Goal: Information Seeking & Learning: Check status

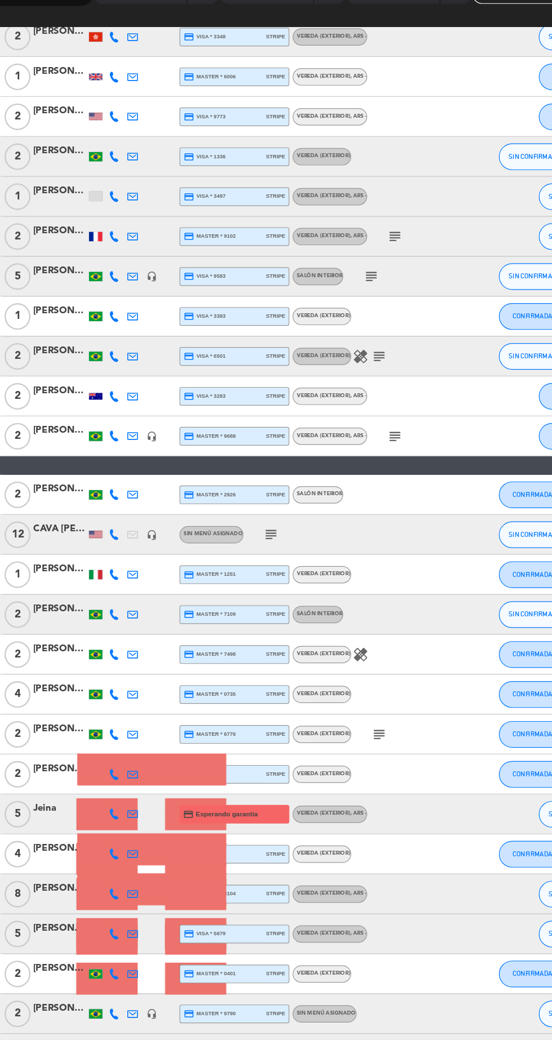
scroll to position [331, 0]
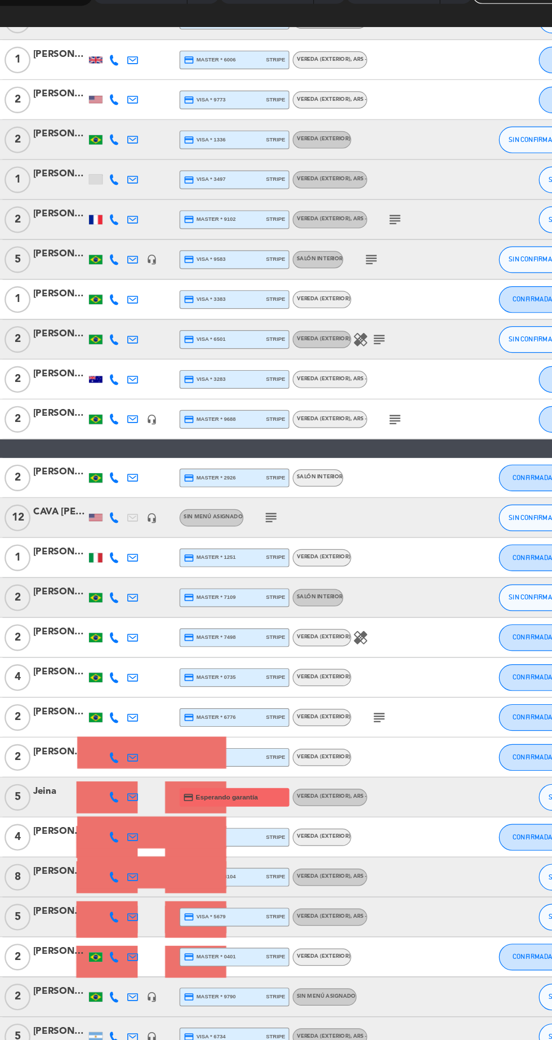
click at [293, 569] on div "subject" at bounding box center [290, 566] width 95 height 33
click at [265, 569] on icon "subject" at bounding box center [267, 567] width 14 height 14
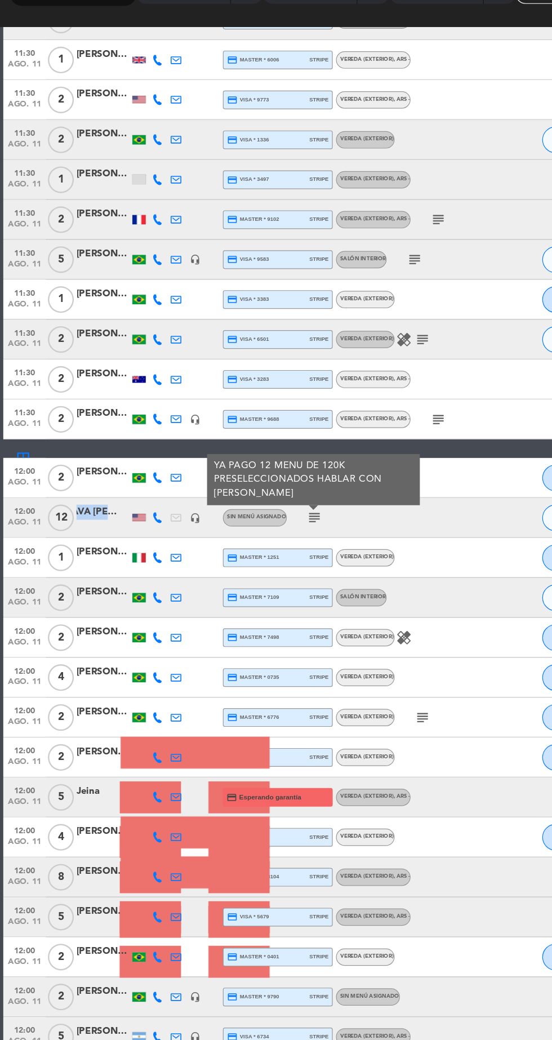
scroll to position [360, 0]
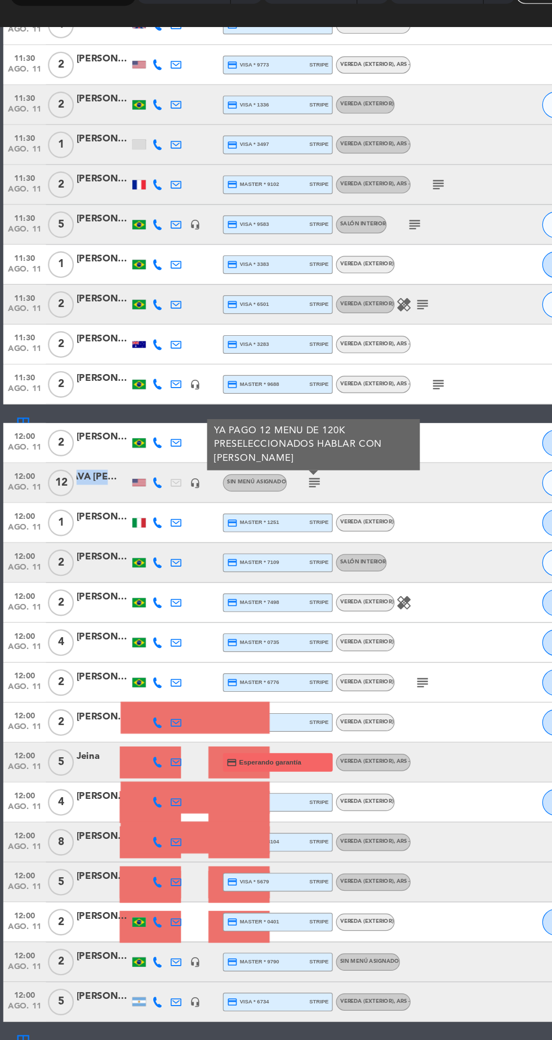
copy div "CAVA [PERSON_NAME]"
copy div "PAGO 12 MENU DE 120K PRESELECCIONADOS HABLAR CON [PERSON_NAME]"
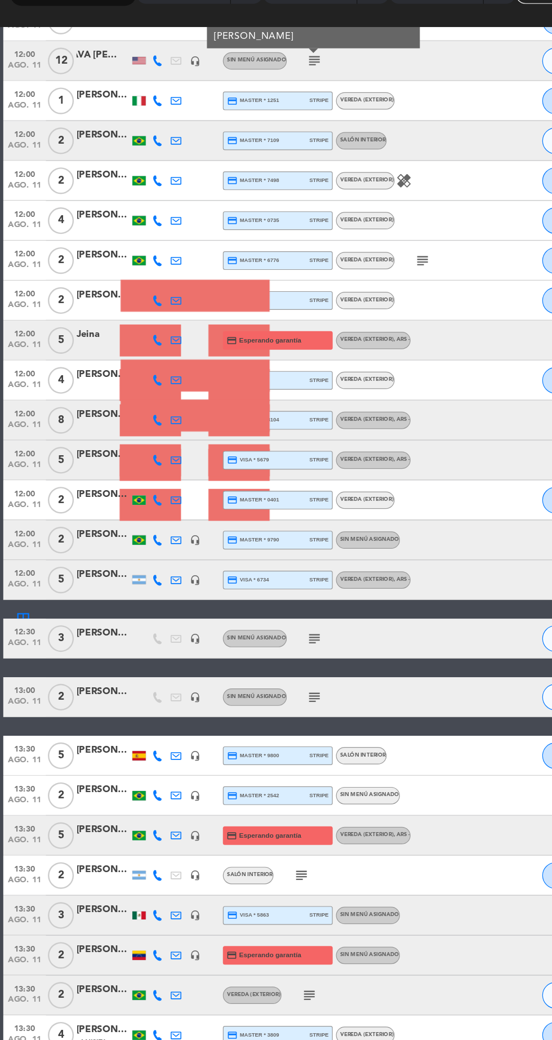
scroll to position [754, 0]
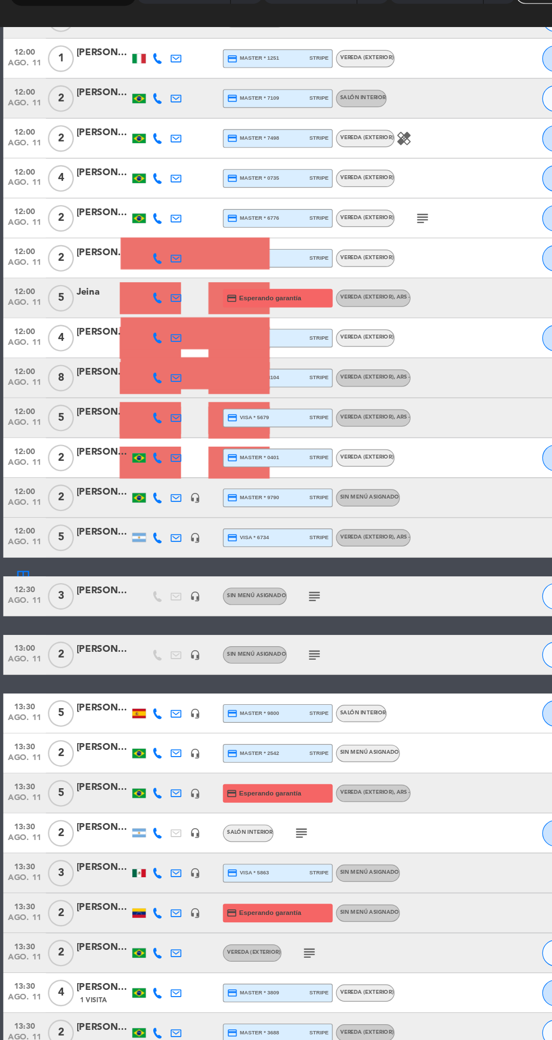
click at [289, 625] on div "subject" at bounding box center [290, 633] width 95 height 33
click at [268, 635] on icon "subject" at bounding box center [267, 634] width 14 height 14
click at [267, 688] on icon "subject" at bounding box center [267, 683] width 14 height 14
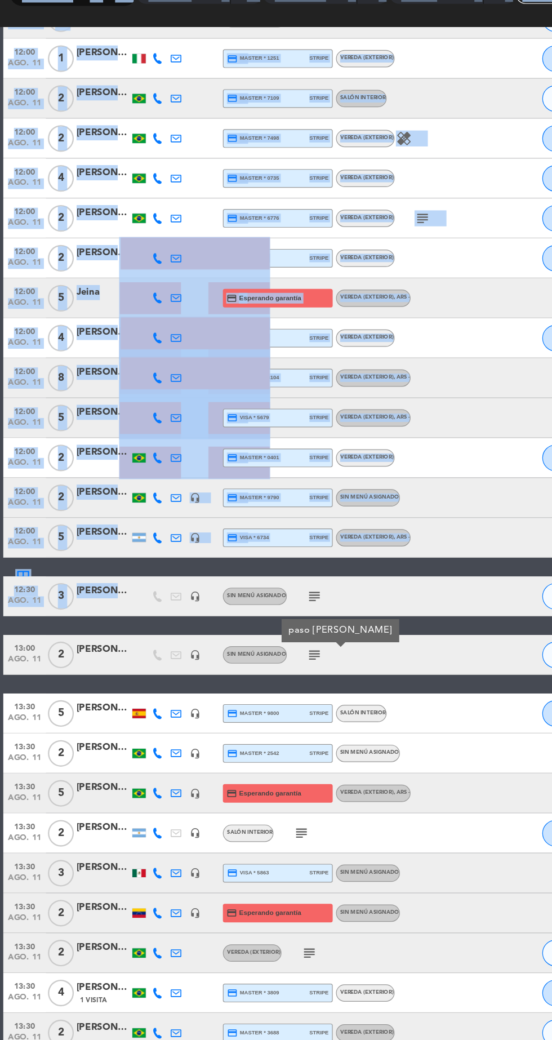
click at [375, 672] on div "13:00 [DATE] 2 [PERSON_NAME] headset_mic Sin menú asignado subject paso [PERSON…" at bounding box center [276, 683] width 546 height 34
click at [369, 642] on div "12:30 [DATE] 3 [PERSON_NAME] headset_mic Sin menú asignado subject SIN CONFIRMA…" at bounding box center [276, 634] width 546 height 34
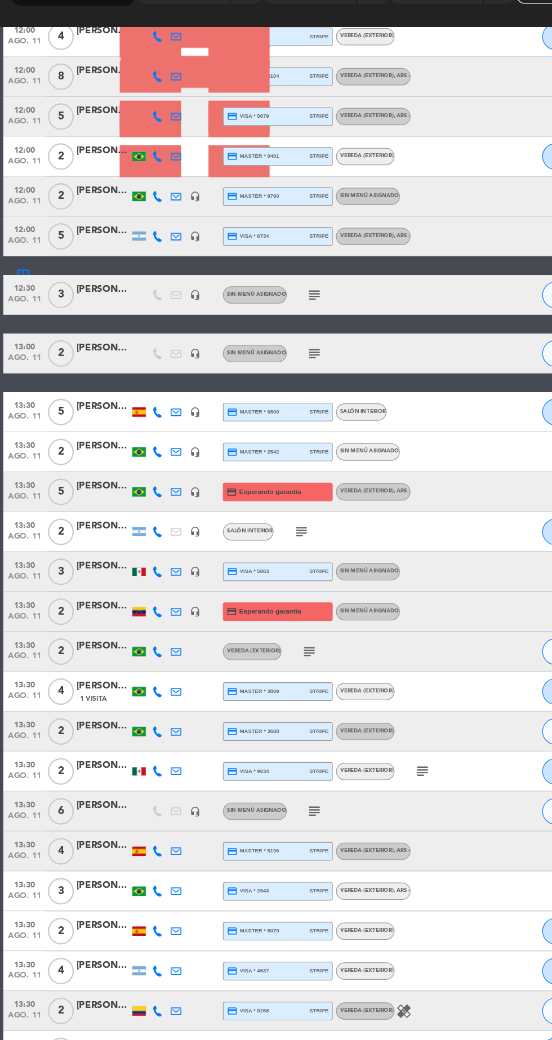
scroll to position [1017, 0]
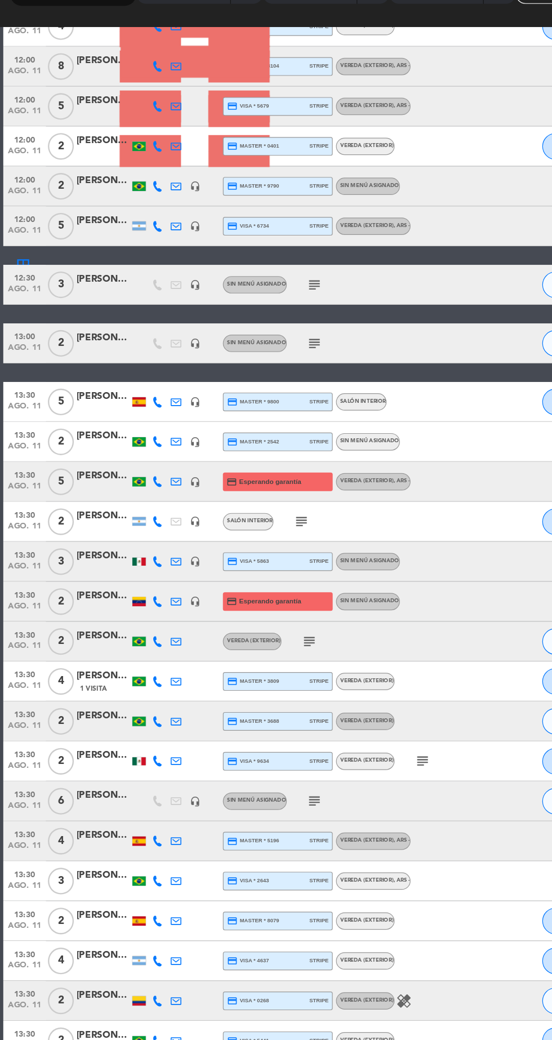
click at [258, 567] on icon "subject" at bounding box center [255, 571] width 14 height 14
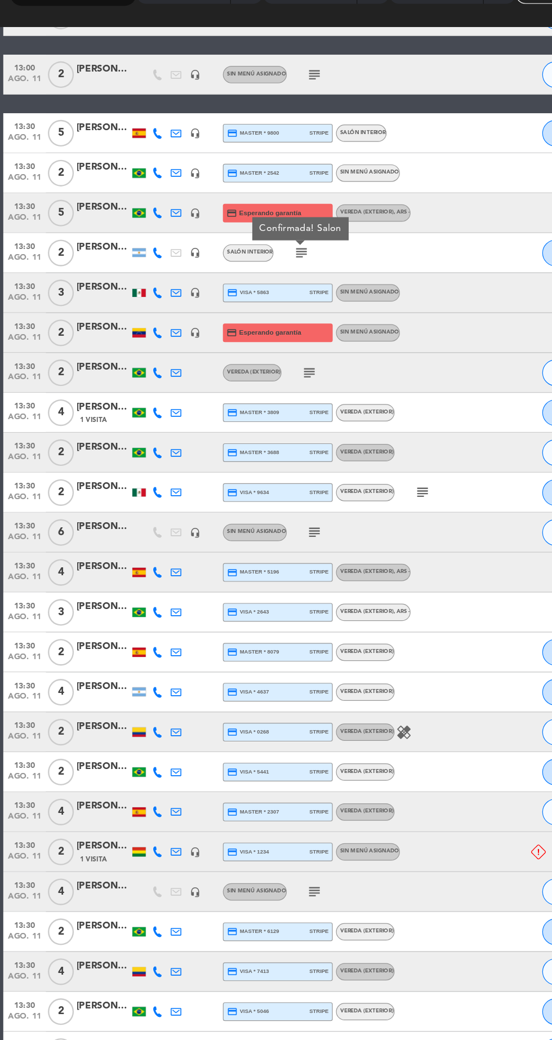
scroll to position [1251, 0]
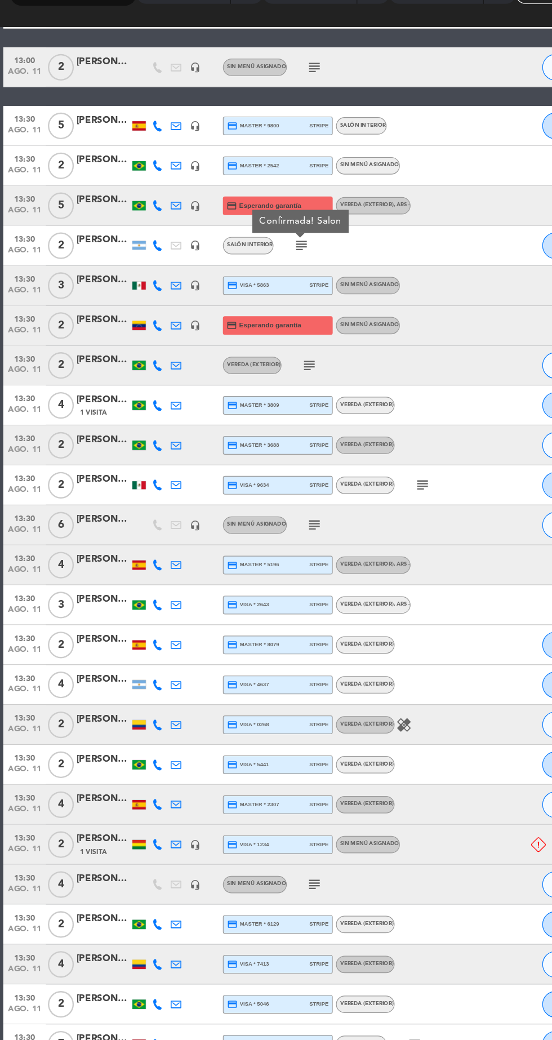
click at [271, 573] on icon "subject" at bounding box center [267, 574] width 14 height 14
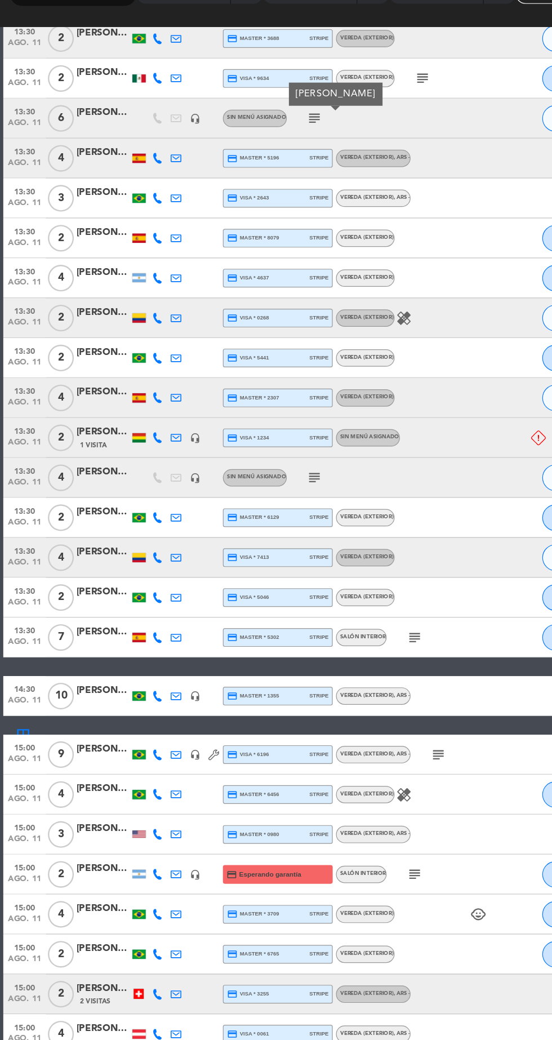
scroll to position [1626, 0]
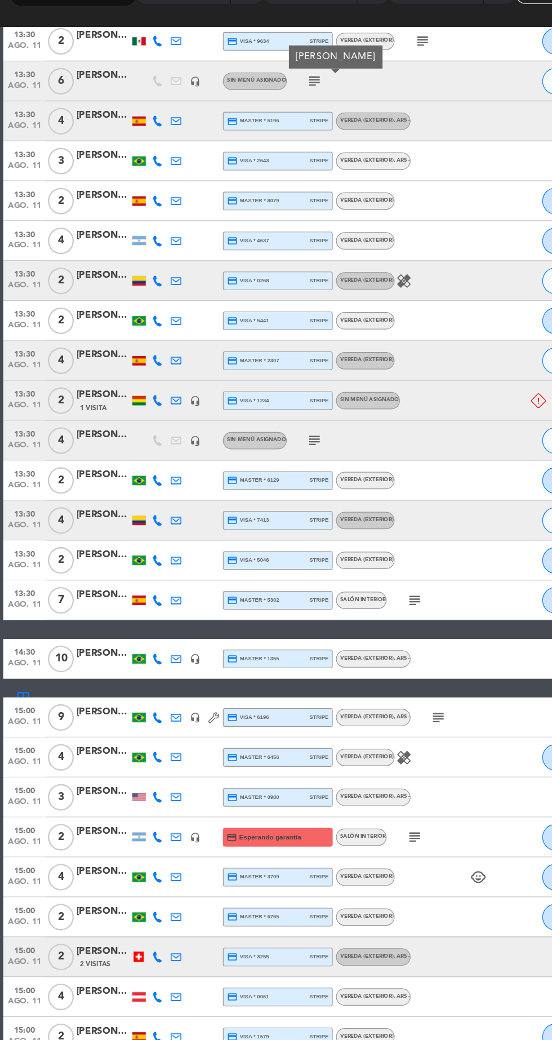
click at [265, 497] on icon "subject" at bounding box center [267, 502] width 14 height 14
click at [353, 635] on icon "subject" at bounding box center [351, 637] width 14 height 14
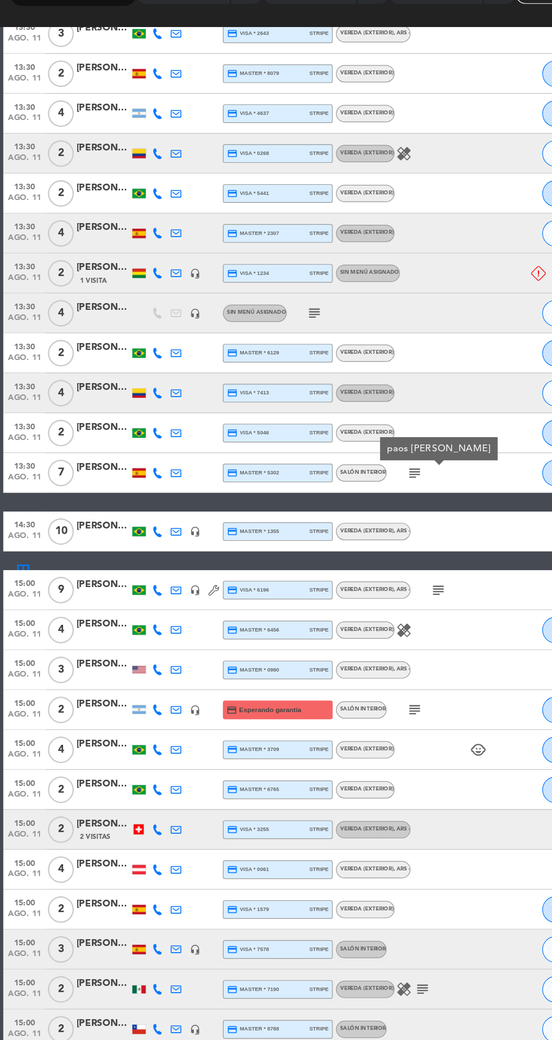
scroll to position [1831, 0]
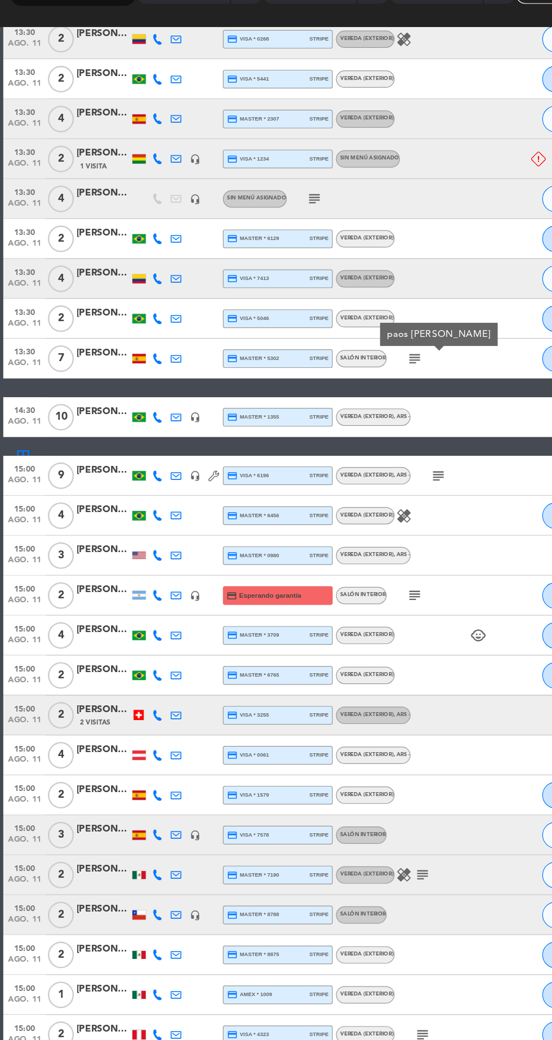
click at [352, 632] on icon "subject" at bounding box center [351, 633] width 14 height 14
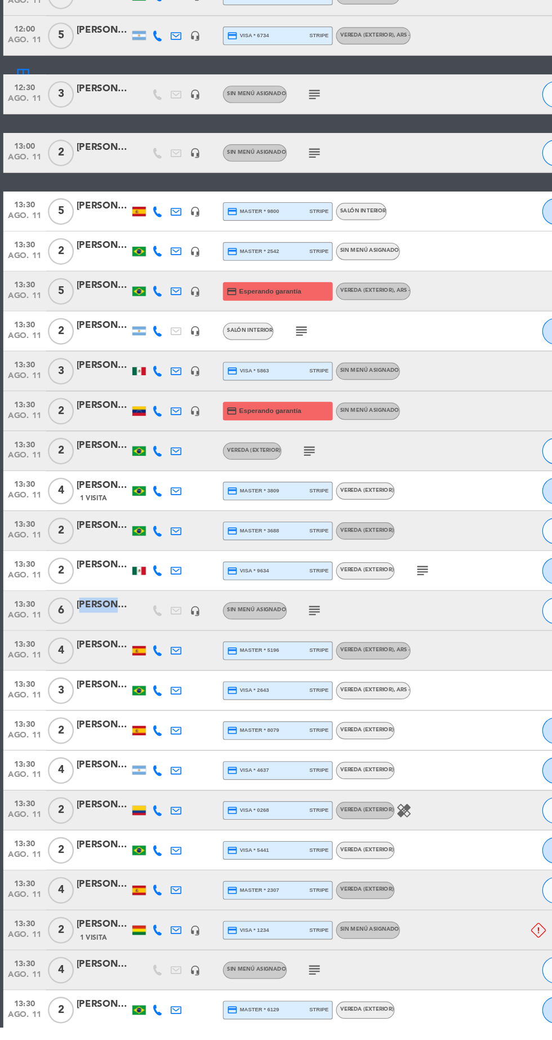
scroll to position [0, 0]
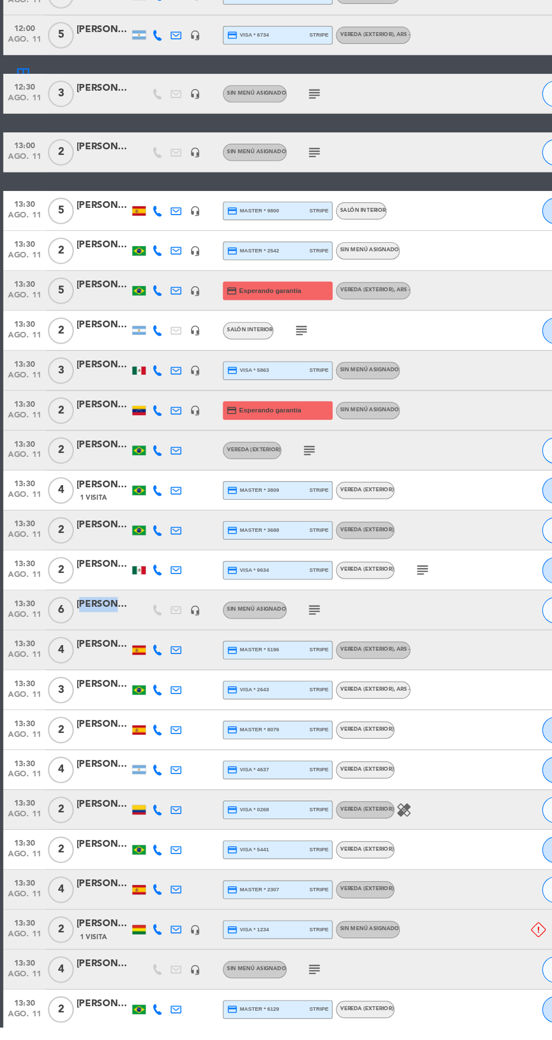
copy div "[PERSON_NAME]"
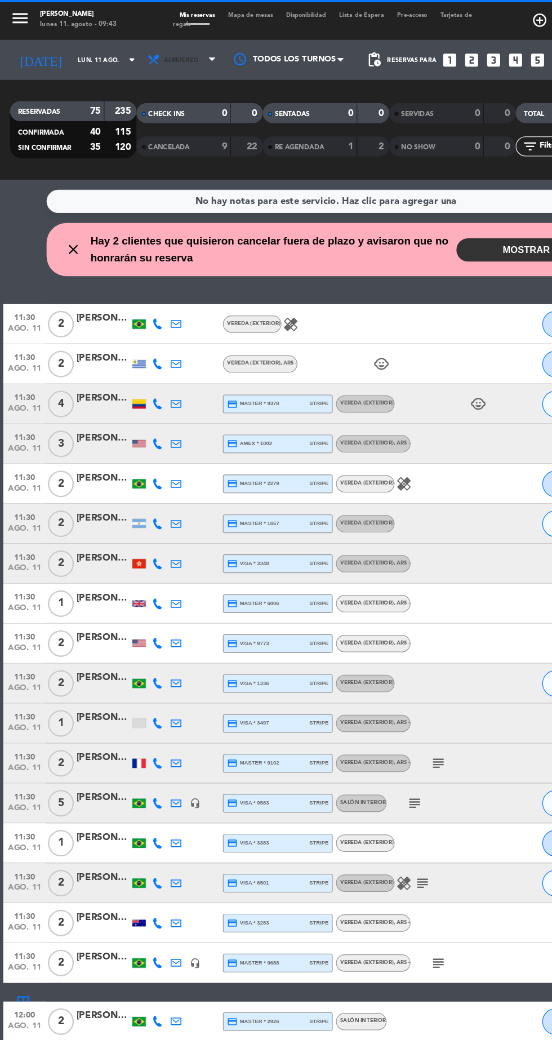
click at [167, 61] on span "Almuerzo" at bounding box center [155, 50] width 68 height 25
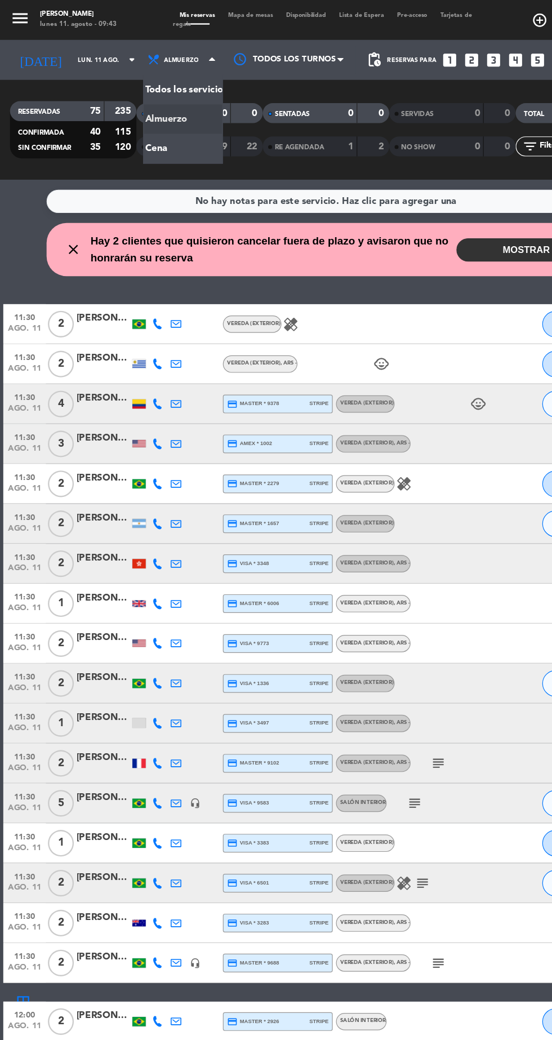
click at [155, 128] on div "menu [PERSON_NAME] [DATE] 11. agosto - 09:43 Mis reservas Mapa de mesas Disponi…" at bounding box center [276, 76] width 552 height 152
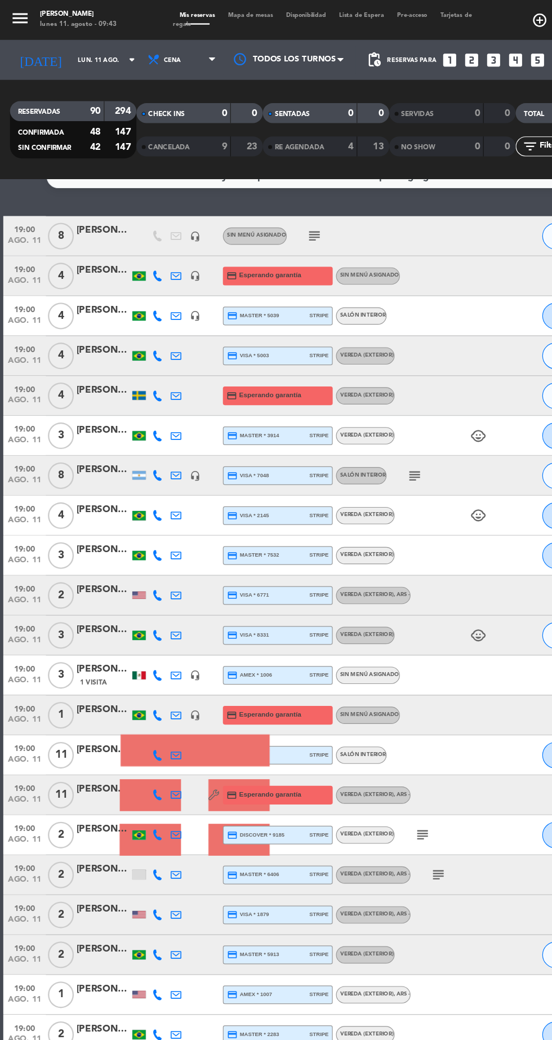
scroll to position [27, 0]
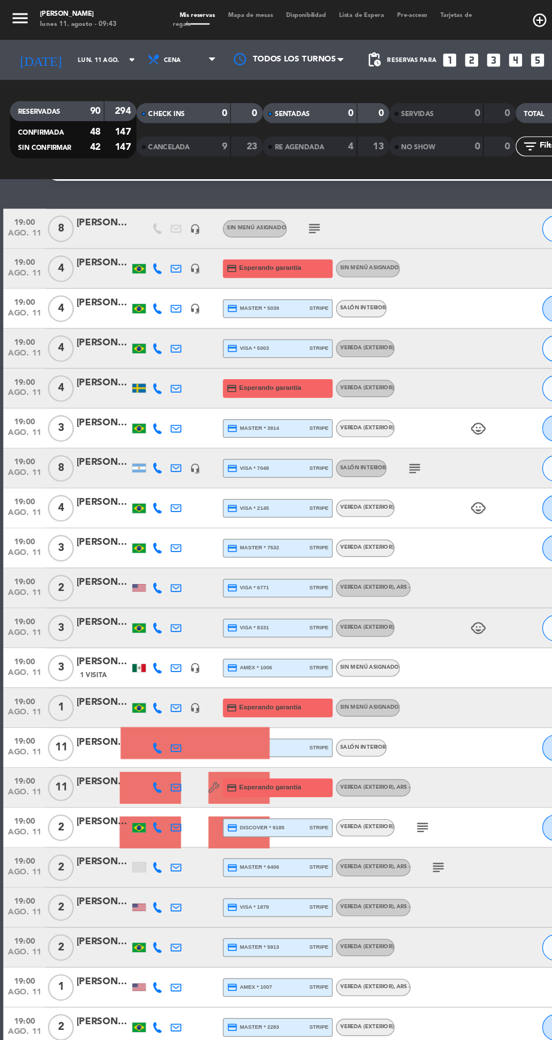
click at [265, 195] on icon "subject" at bounding box center [267, 194] width 14 height 14
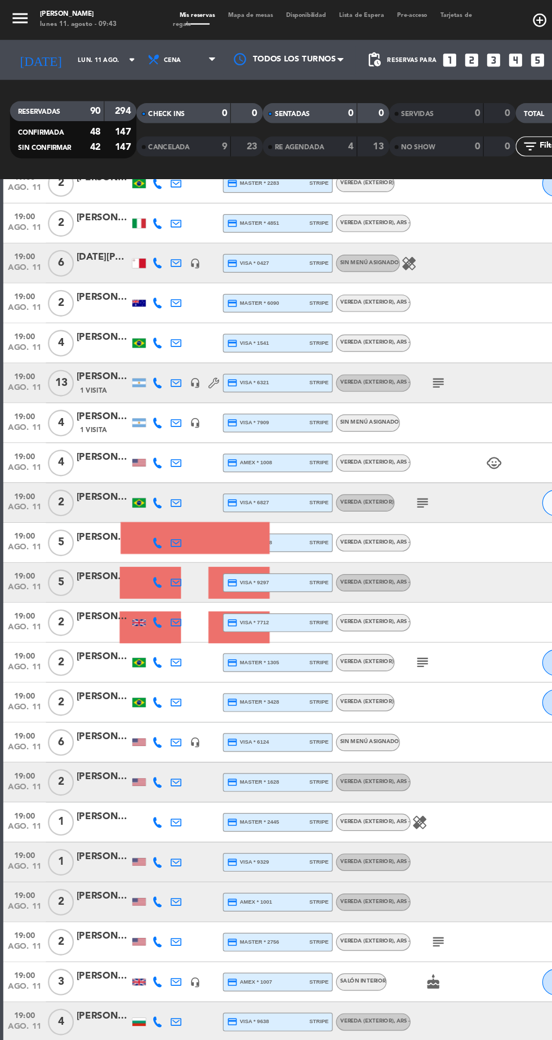
scroll to position [783, 0]
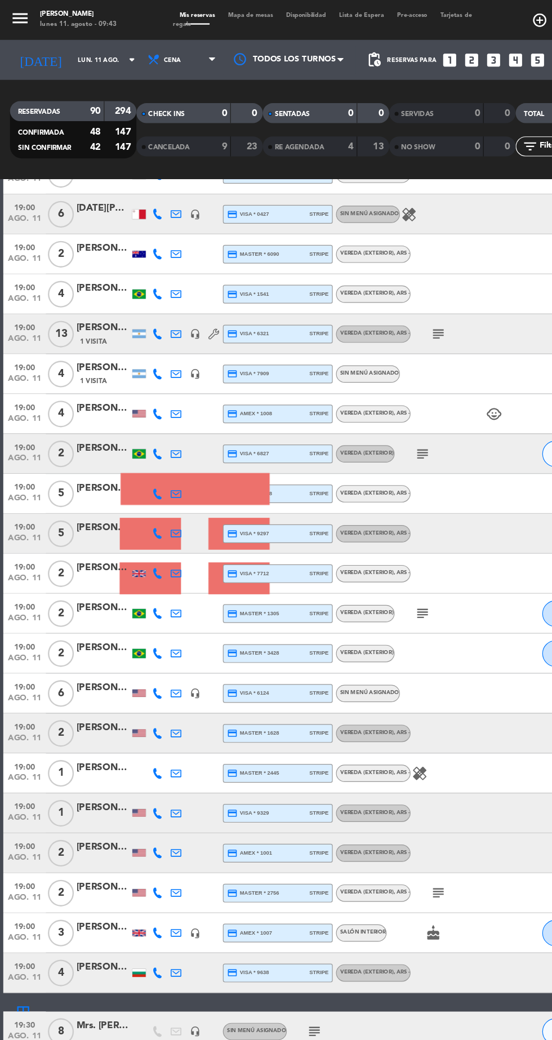
click at [365, 279] on icon "subject" at bounding box center [371, 283] width 14 height 14
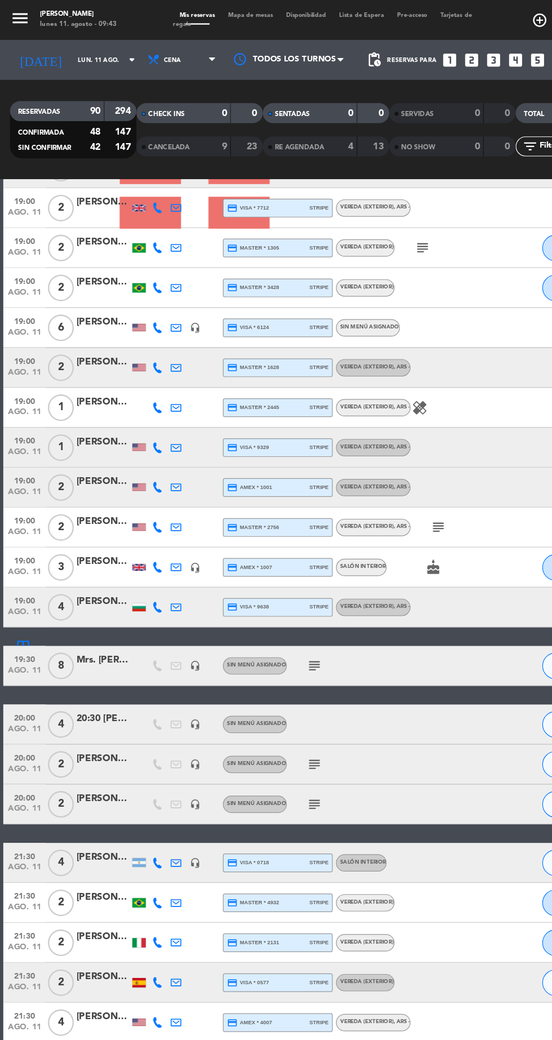
scroll to position [1100, 0]
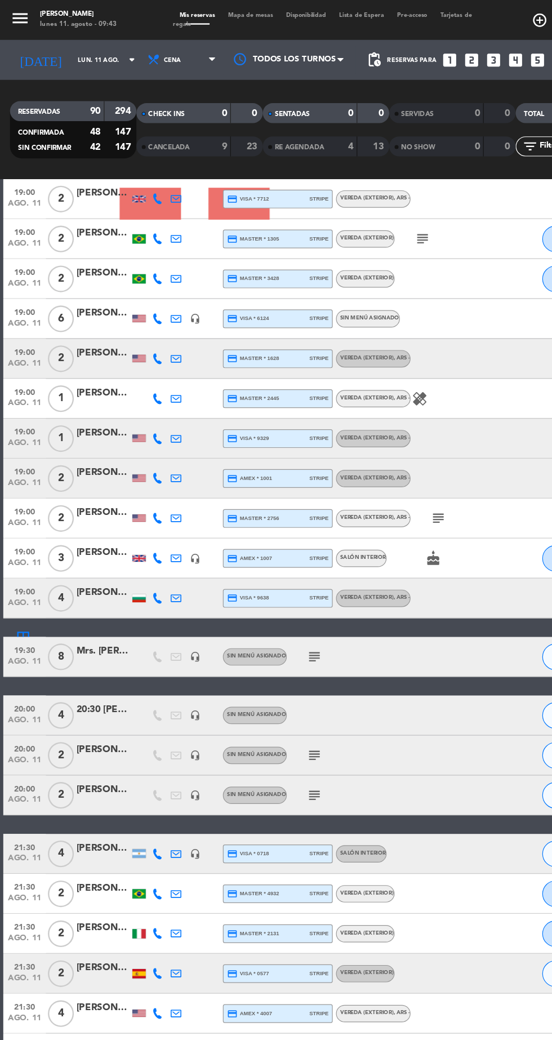
click at [271, 555] on icon "subject" at bounding box center [267, 556] width 14 height 14
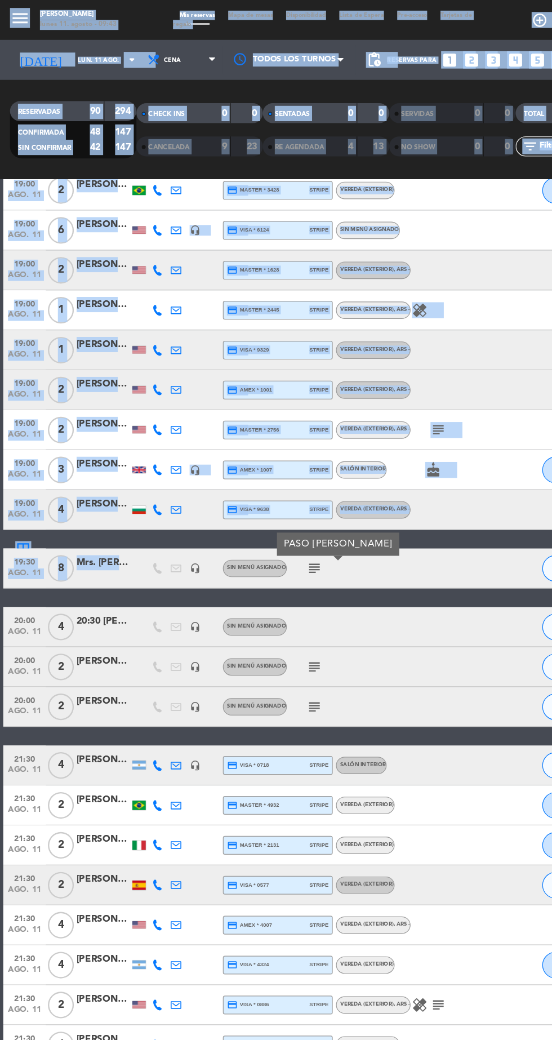
click at [369, 505] on div "19:00 [DATE] 8 [PERSON_NAME] [PERSON_NAME] headset_mic Sin menú asignado subjec…" at bounding box center [276, 589] width 546 height 3120
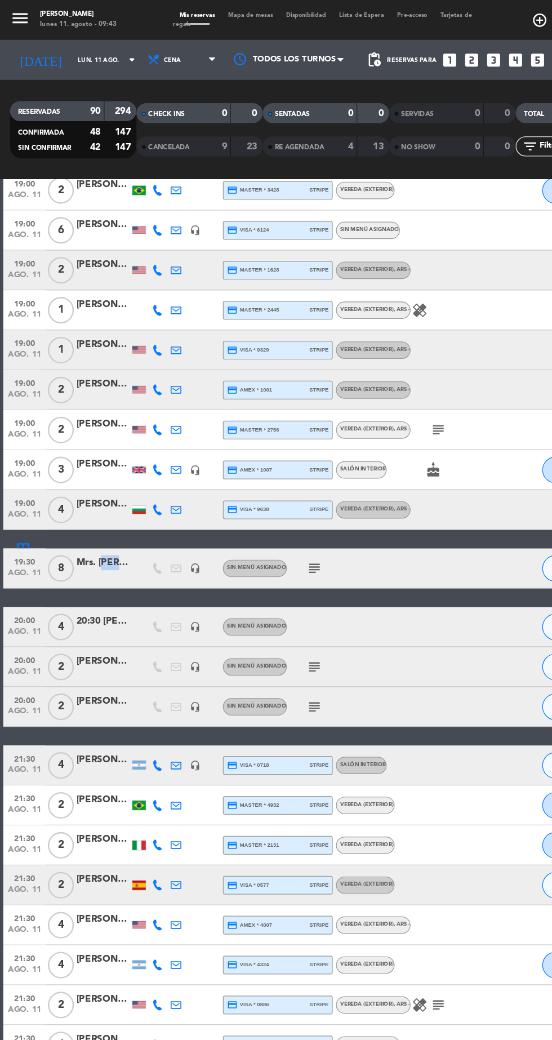
click at [389, 492] on div "19:30 [DATE] 8 Mrs. [PERSON_NAME] headset_mic Sin menú asignado subject SIN CON…" at bounding box center [276, 481] width 546 height 34
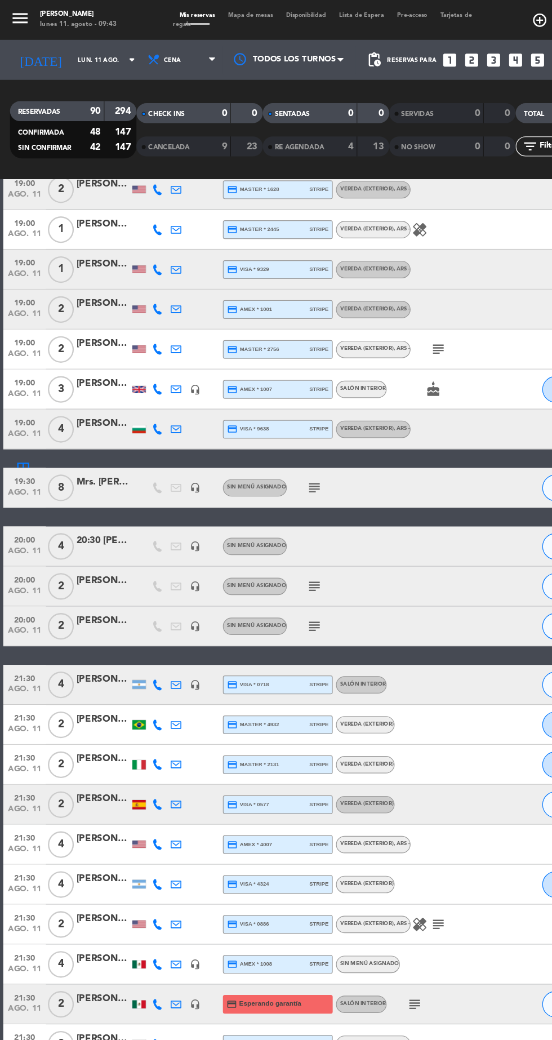
scroll to position [1225, 0]
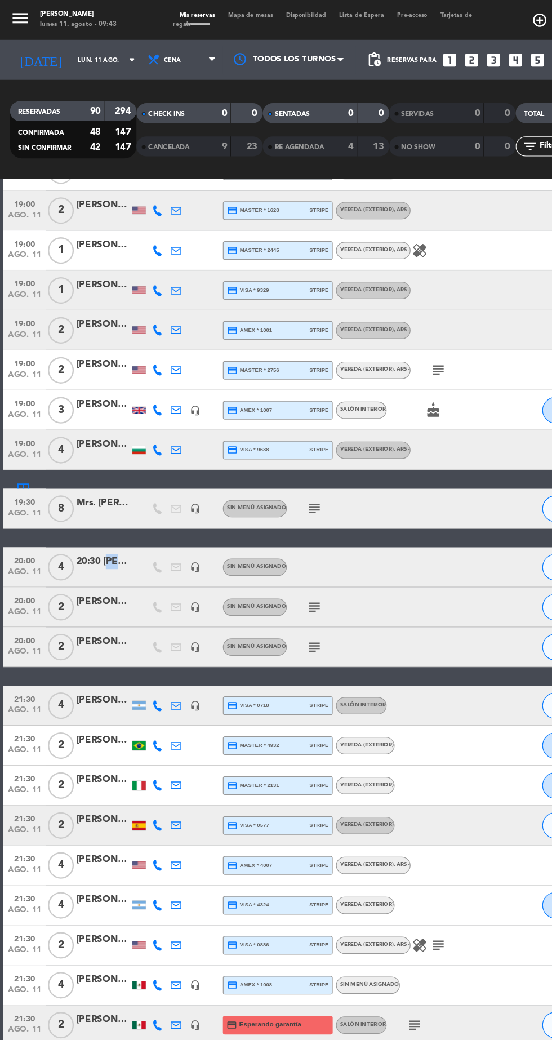
click at [418, 493] on div "20:00 [DATE] 4 20:30 [PERSON_NAME] headset_mic Sin menú asignado SIN CONFIRMAR …" at bounding box center [276, 480] width 546 height 34
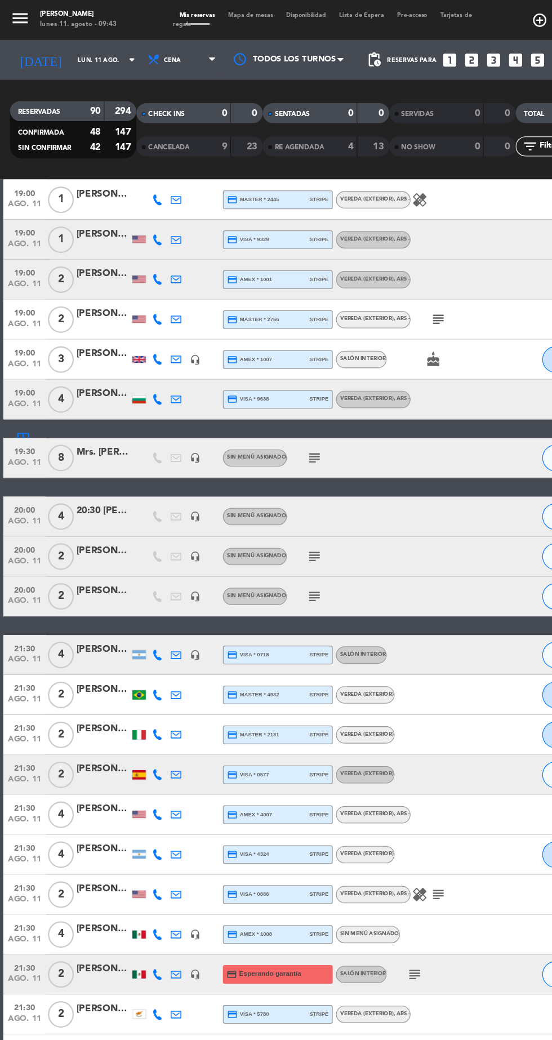
scroll to position [1264, 0]
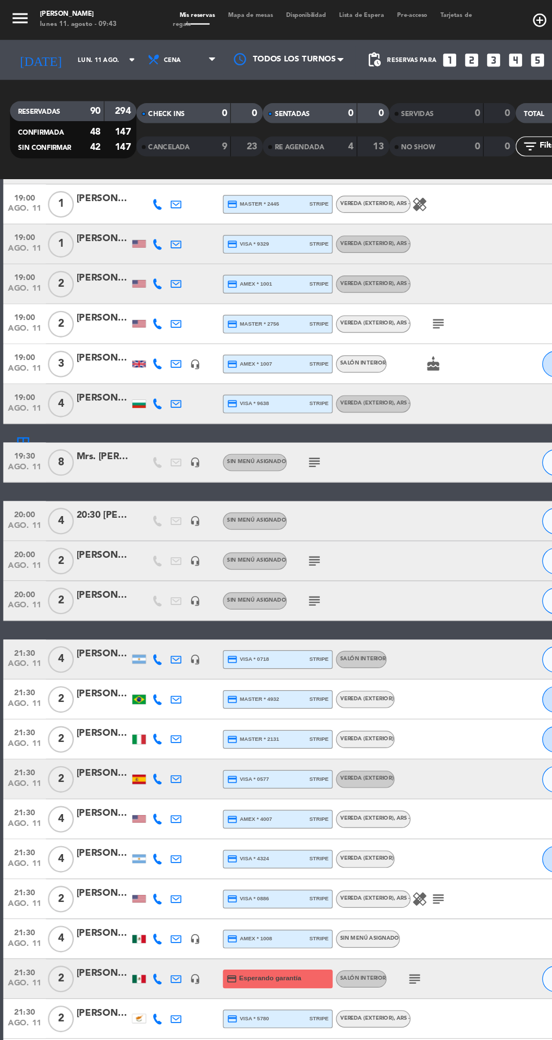
click at [387, 514] on div "20:00 [DATE] 2 [PERSON_NAME] y [PERSON_NAME] headset_mic Sin menú asignado subj…" at bounding box center [276, 509] width 546 height 34
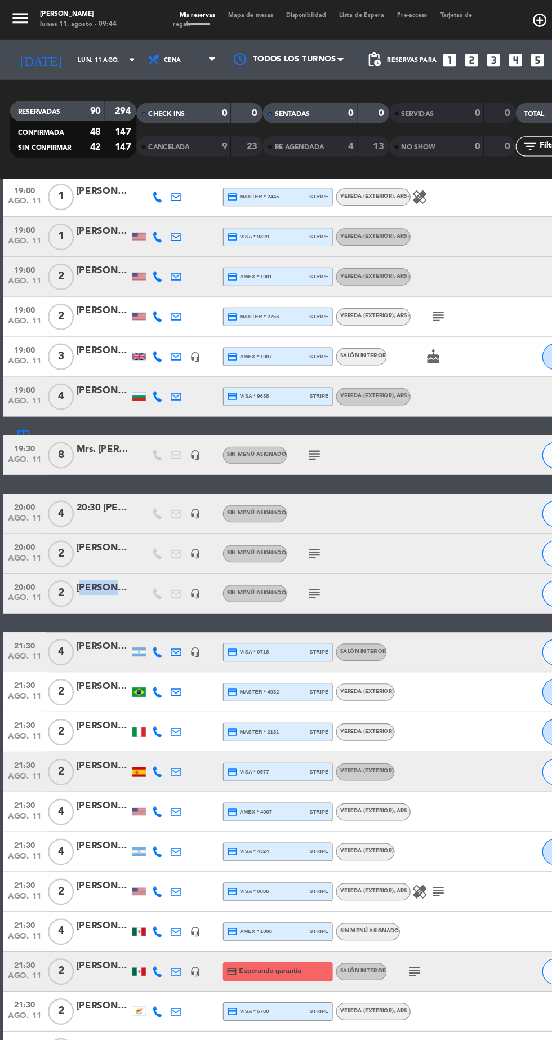
scroll to position [0, 20]
click at [268, 502] on icon "subject" at bounding box center [267, 503] width 14 height 14
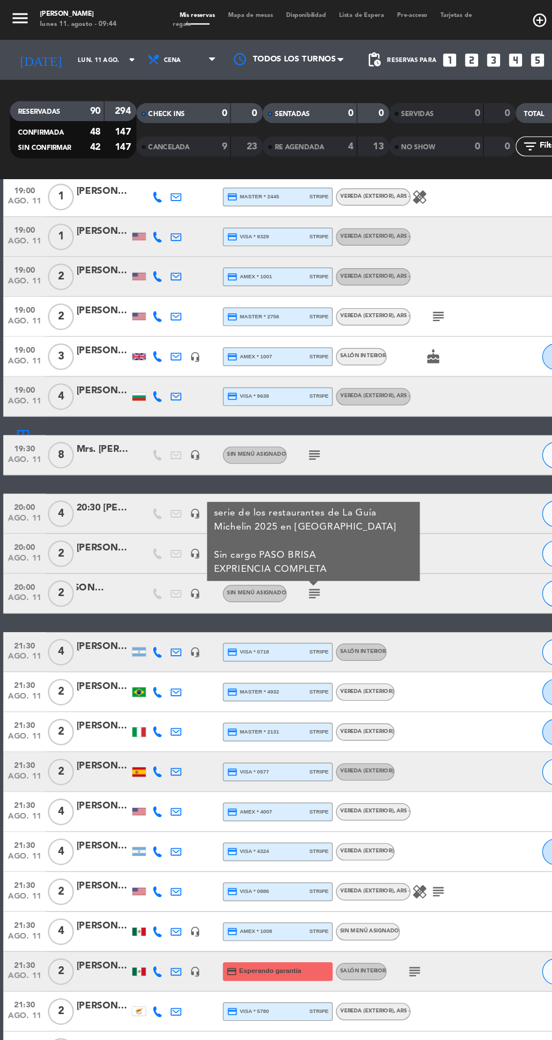
click at [378, 520] on div "19:00 [DATE] 8 [PERSON_NAME] [PERSON_NAME] headset_mic Sin menú asignado subjec…" at bounding box center [276, 493] width 546 height 3120
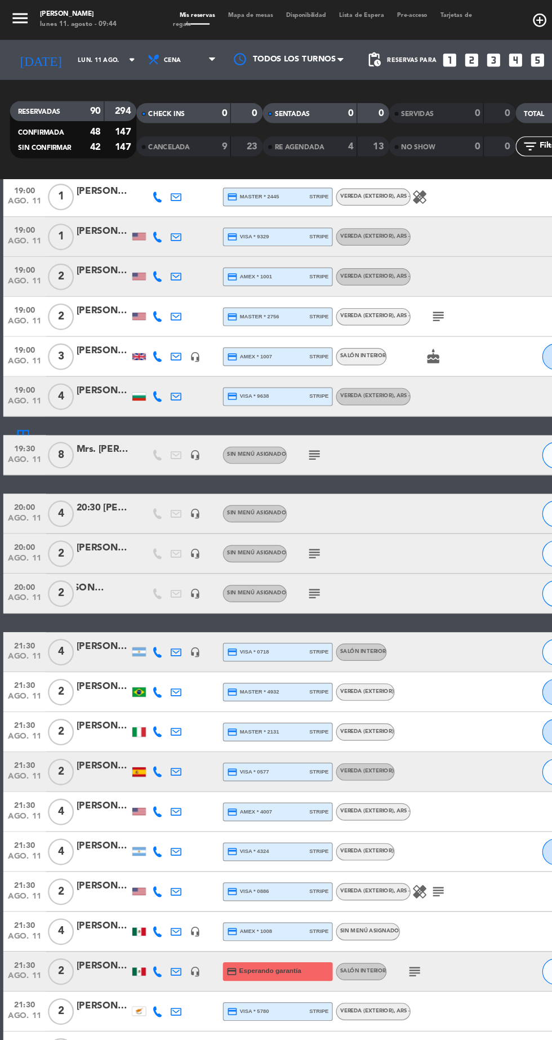
click at [264, 470] on icon "subject" at bounding box center [267, 469] width 14 height 14
click at [320, 532] on div "19:00 [DATE] 8 [PERSON_NAME] [PERSON_NAME] headset_mic Sin menú asignado subjec…" at bounding box center [276, 493] width 546 height 3120
click at [87, 502] on div "[PERSON_NAME] y [PERSON_NAME]" at bounding box center [87, 497] width 45 height 13
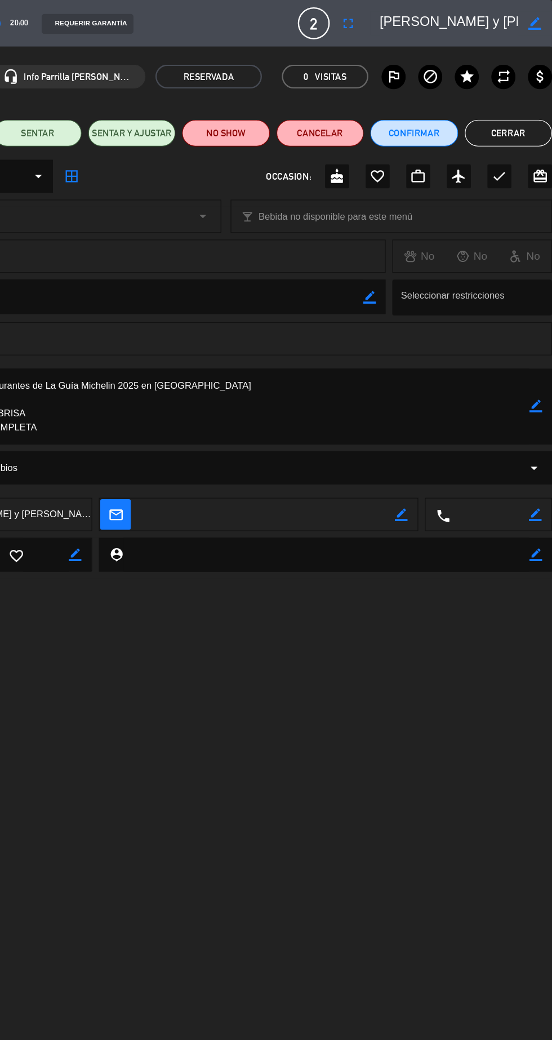
click at [536, 115] on button "Cerrar" at bounding box center [515, 112] width 74 height 23
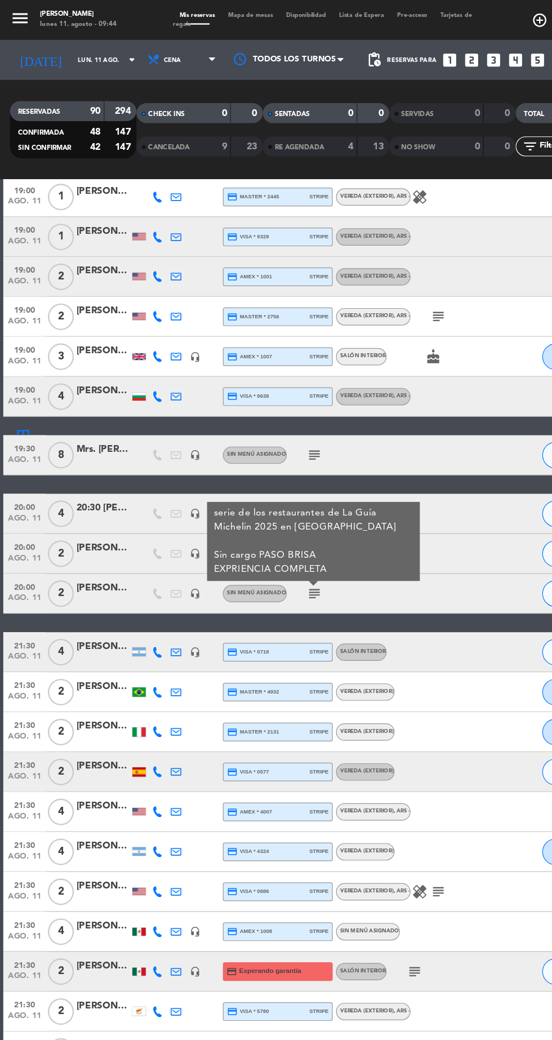
copy div "los restaurantes de La Guía Michelin 2025 en [GEOGRAPHIC_DATA] Sin cargo PASO B…"
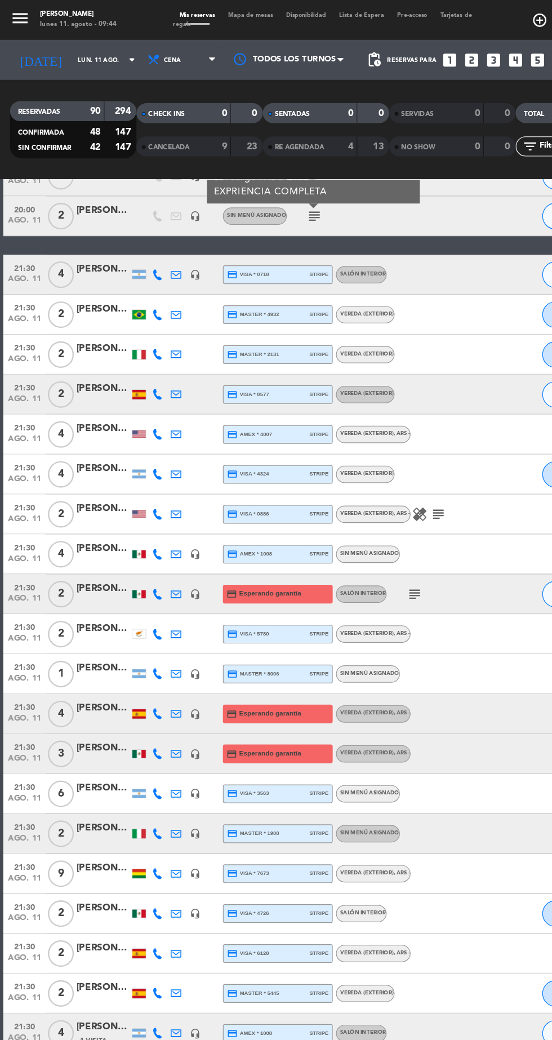
scroll to position [1598, 0]
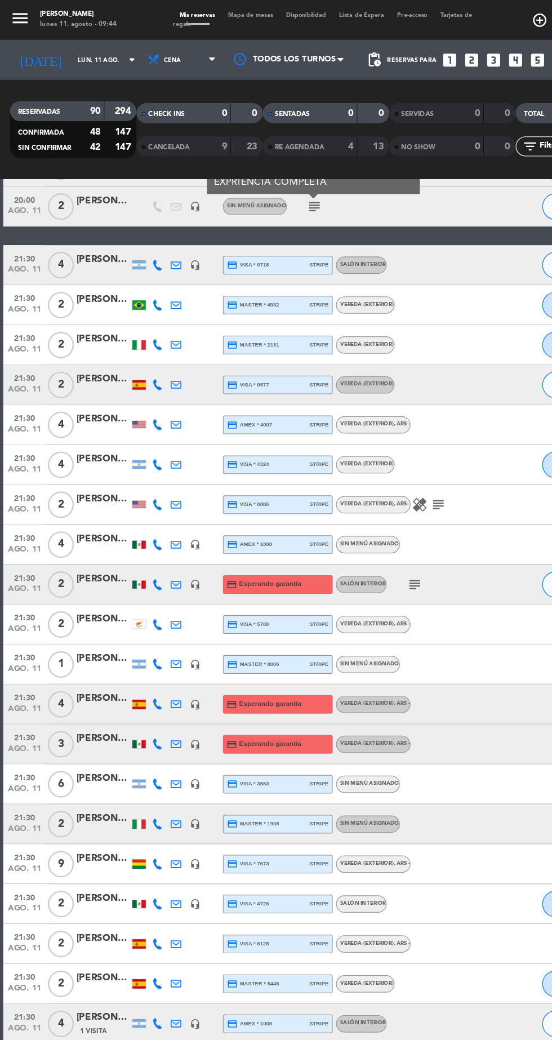
click at [368, 498] on div "subject" at bounding box center [374, 494] width 95 height 33
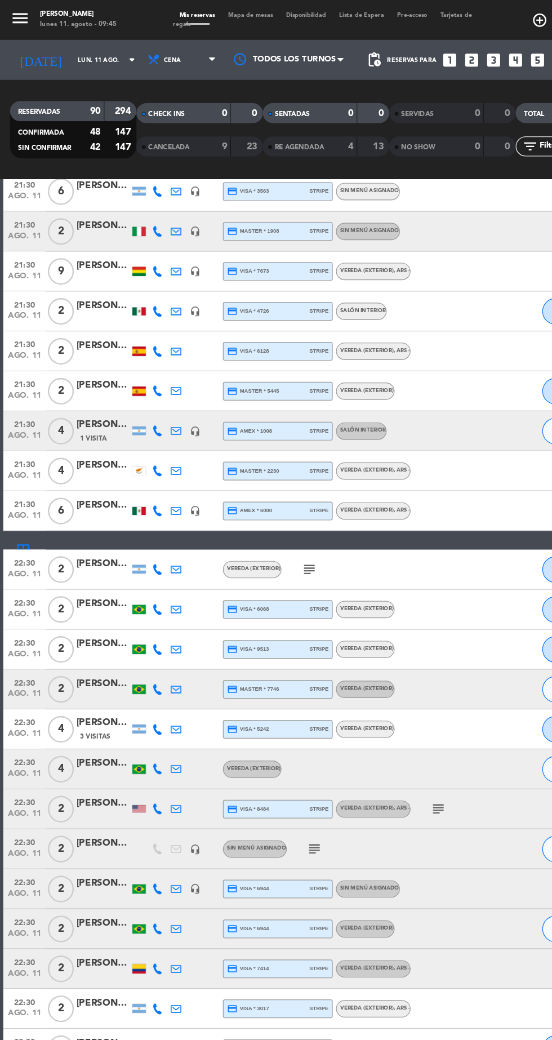
scroll to position [2101, 0]
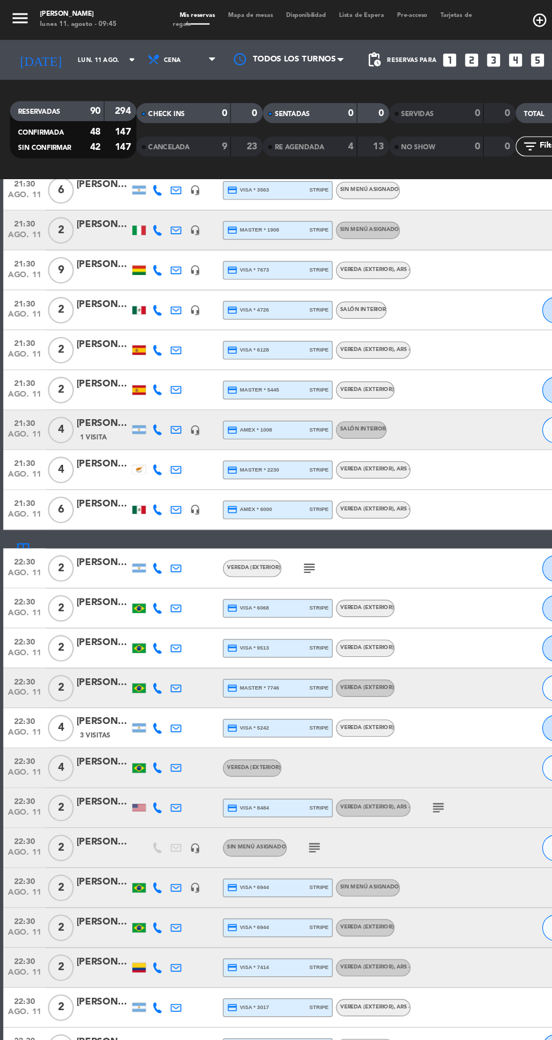
click at [262, 482] on icon "subject" at bounding box center [262, 481] width 14 height 14
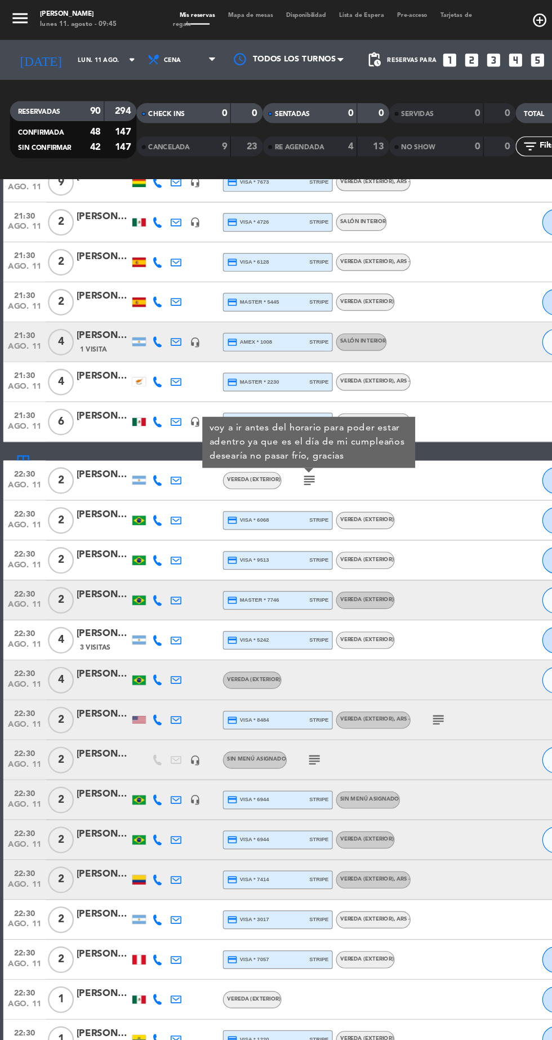
scroll to position [2268, 0]
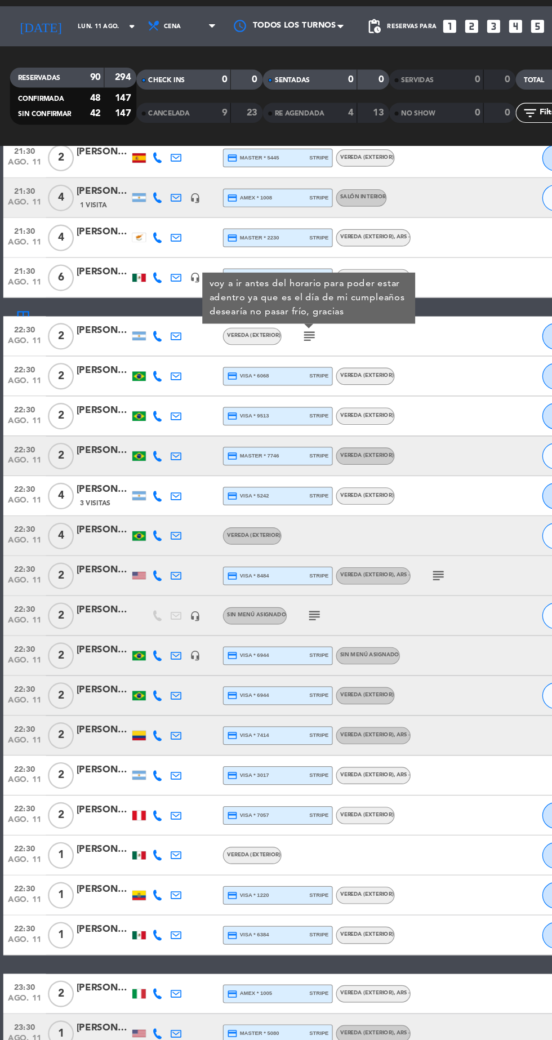
click at [298, 541] on div "subject" at bounding box center [290, 549] width 95 height 33
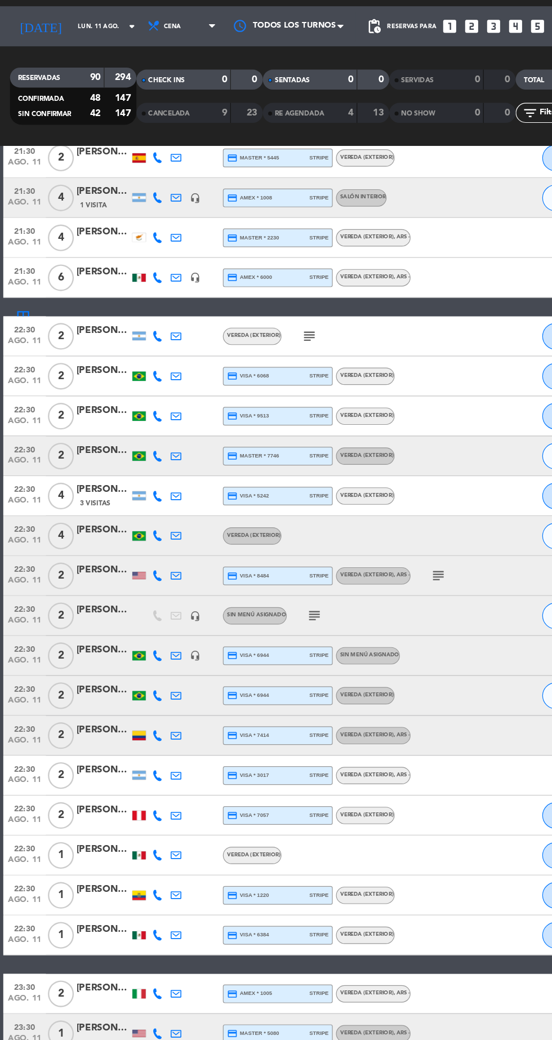
click at [267, 548] on icon "subject" at bounding box center [267, 550] width 14 height 14
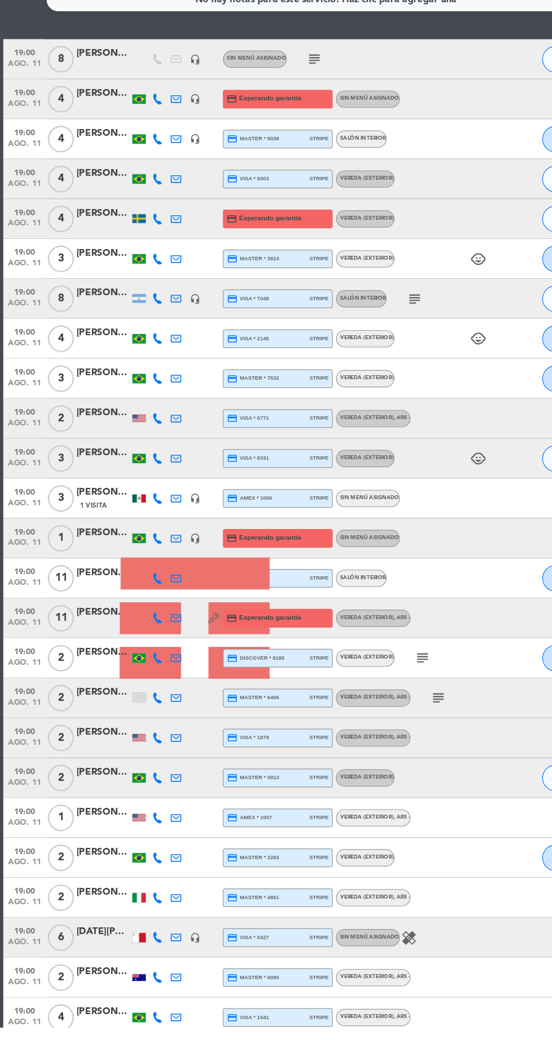
scroll to position [0, 0]
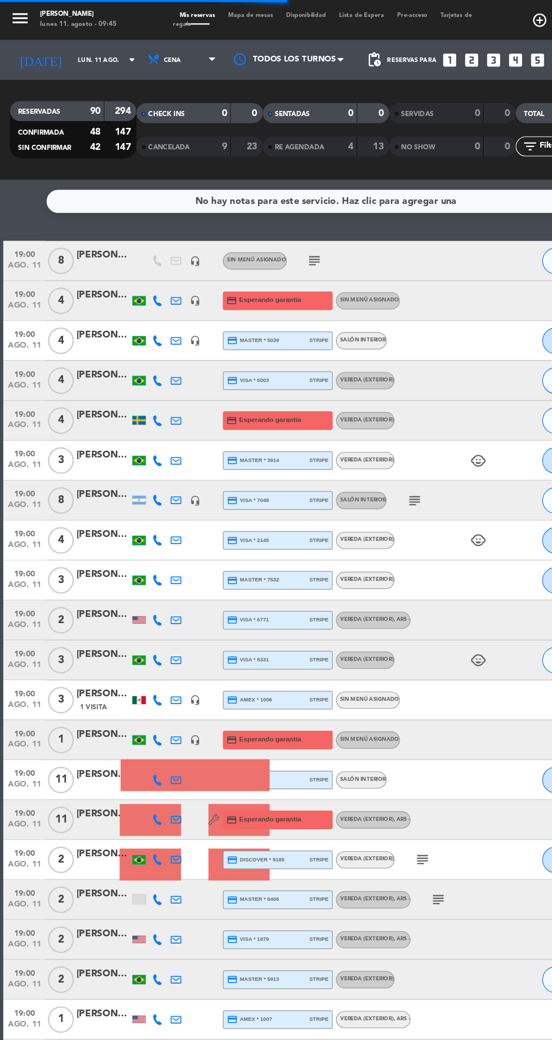
click at [71, 51] on input "lun. 11 ago." at bounding box center [95, 50] width 71 height 17
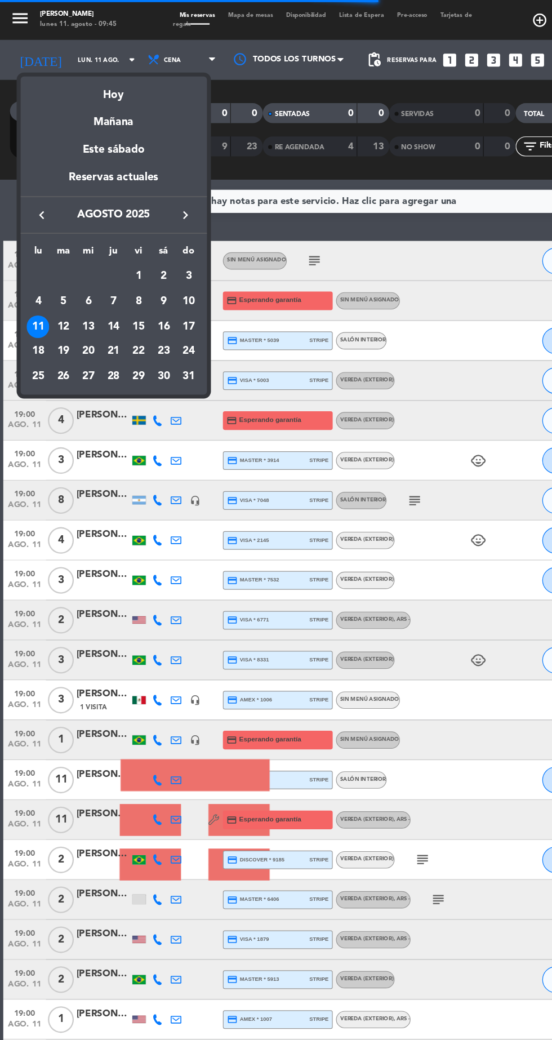
click at [54, 276] on div "12" at bounding box center [53, 276] width 19 height 19
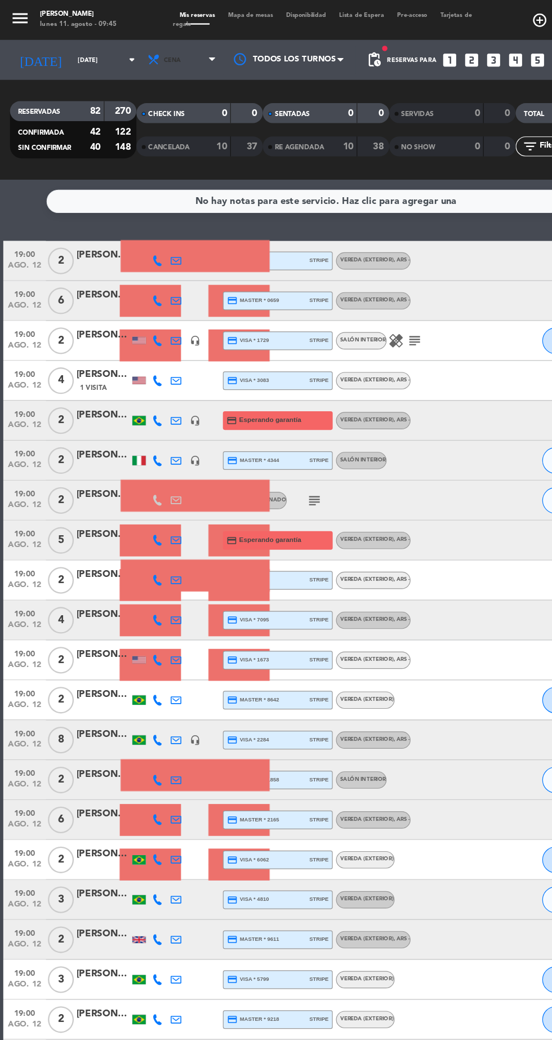
click at [168, 58] on span "Cena" at bounding box center [155, 50] width 68 height 25
click at [159, 101] on div "menu [PERSON_NAME] [DATE] 11. agosto - 09:45 Mis reservas Mapa de mesas Disponi…" at bounding box center [276, 76] width 552 height 152
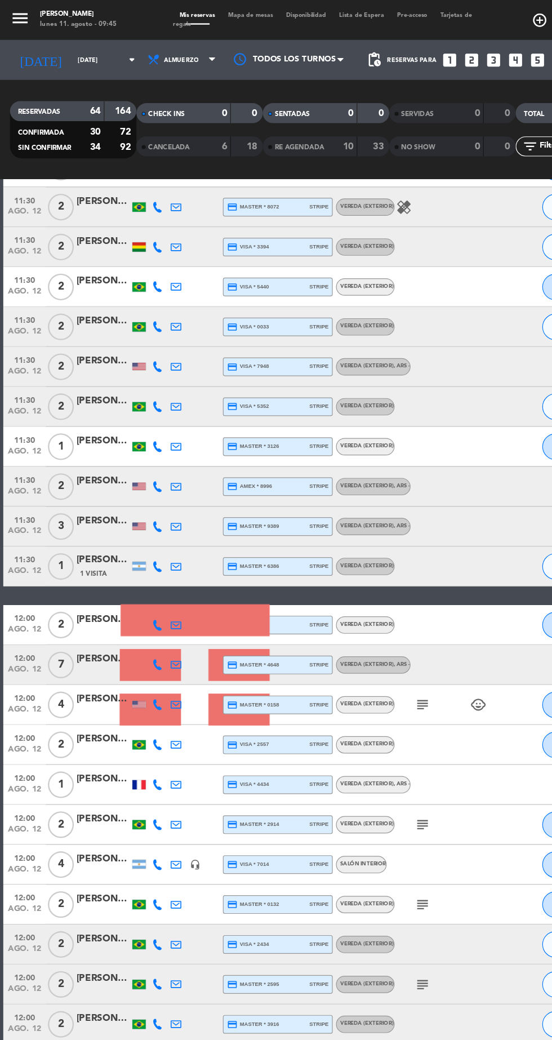
scroll to position [209, 0]
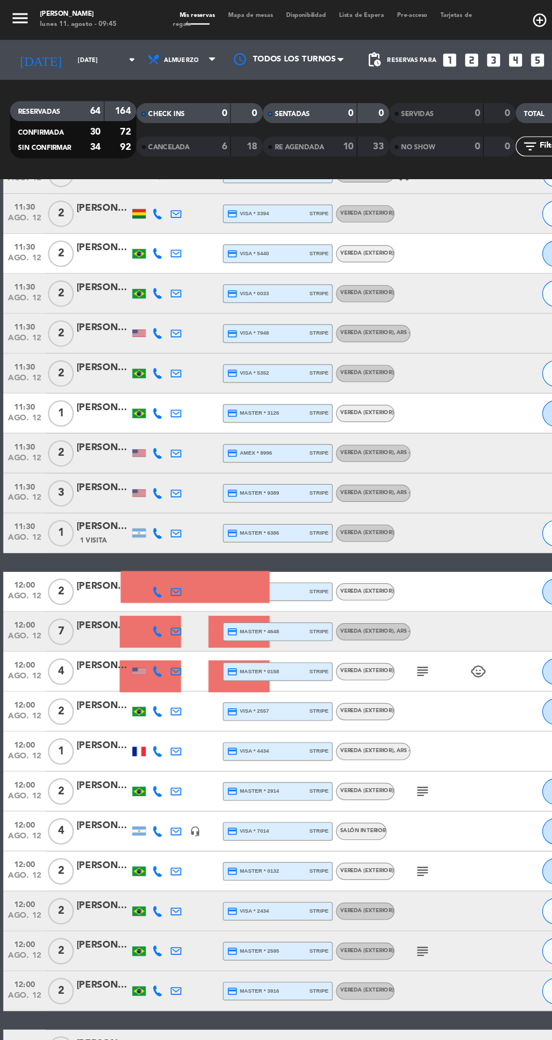
click at [358, 568] on icon "subject" at bounding box center [358, 568] width 14 height 14
click at [361, 672] on icon "subject" at bounding box center [358, 670] width 14 height 14
click at [359, 735] on icon "subject" at bounding box center [358, 737] width 14 height 14
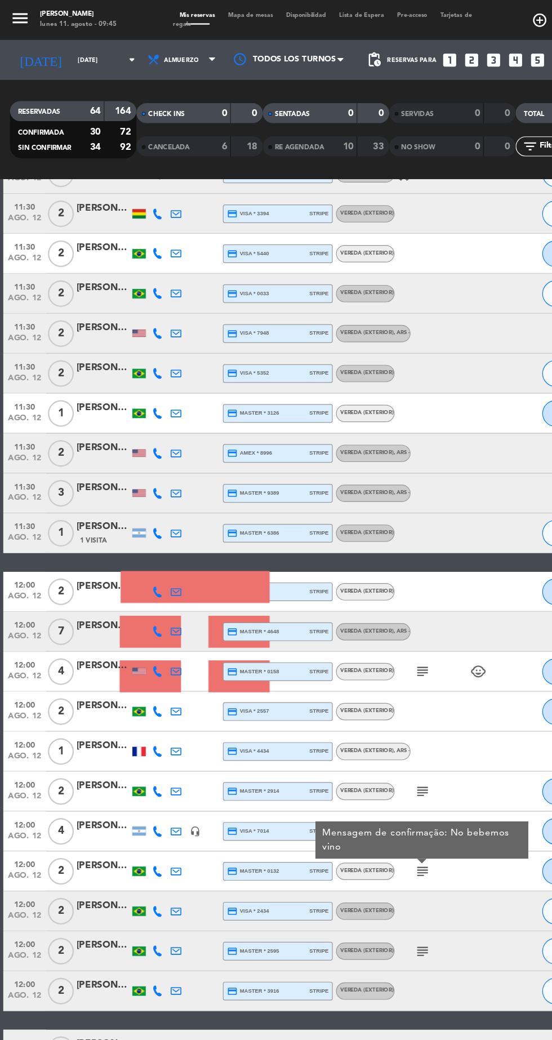
click at [361, 807] on icon "subject" at bounding box center [358, 805] width 14 height 14
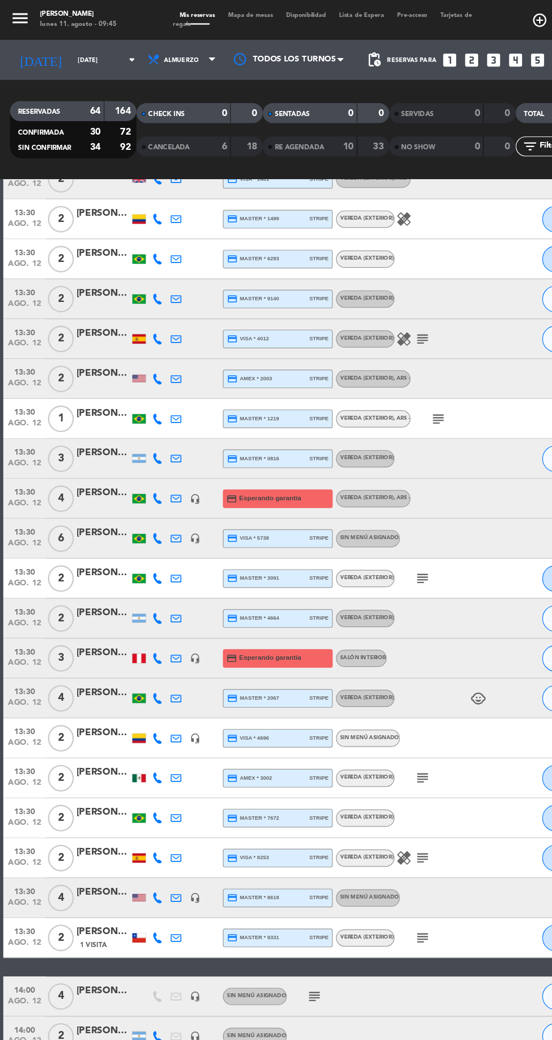
scroll to position [982, 0]
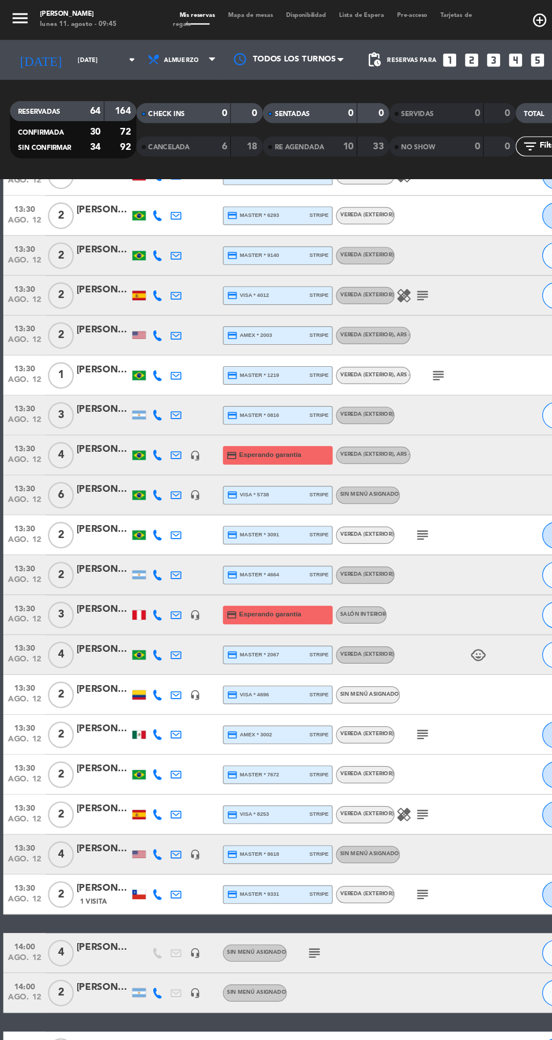
click at [360, 755] on icon "subject" at bounding box center [358, 757] width 14 height 14
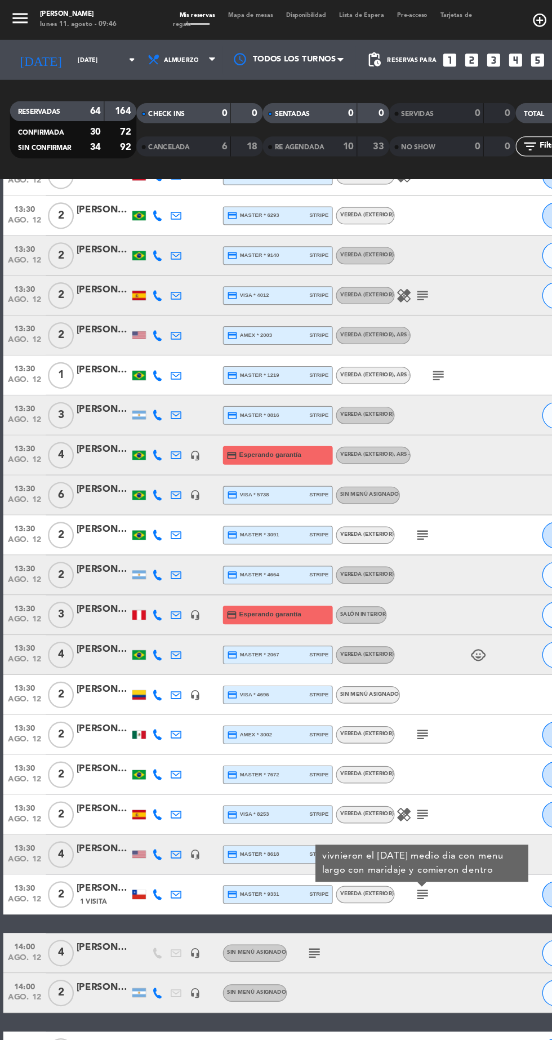
click at [267, 804] on icon "subject" at bounding box center [267, 807] width 14 height 14
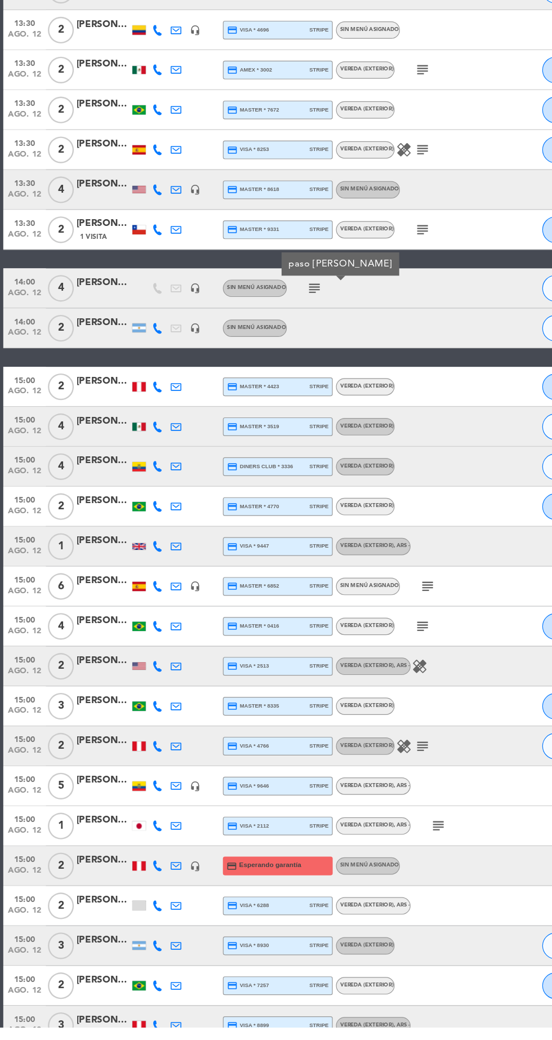
scroll to position [0, 0]
click at [366, 670] on icon "subject" at bounding box center [362, 667] width 14 height 14
click at [358, 701] on icon "subject" at bounding box center [358, 701] width 14 height 14
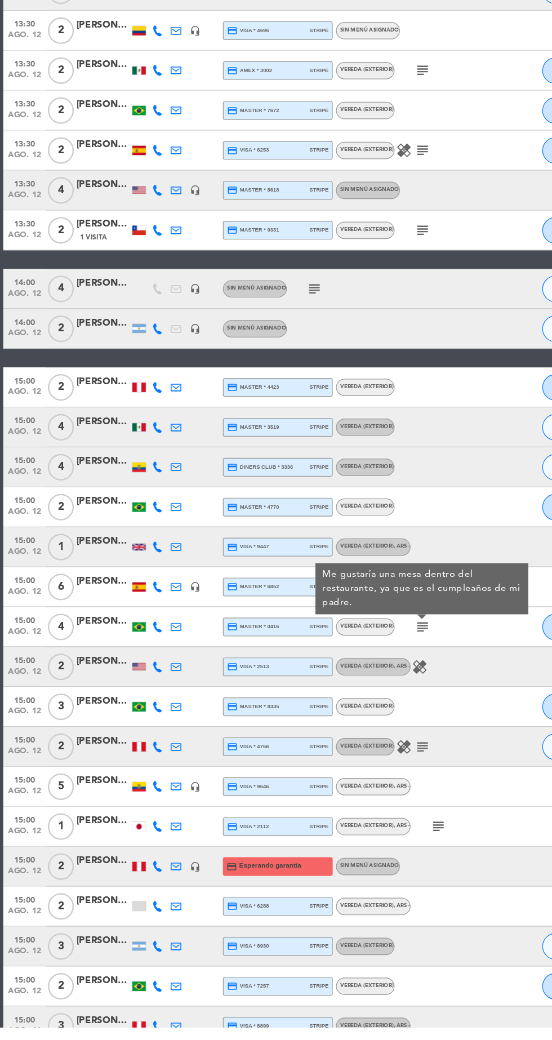
click at [362, 801] on icon "subject" at bounding box center [358, 802] width 14 height 14
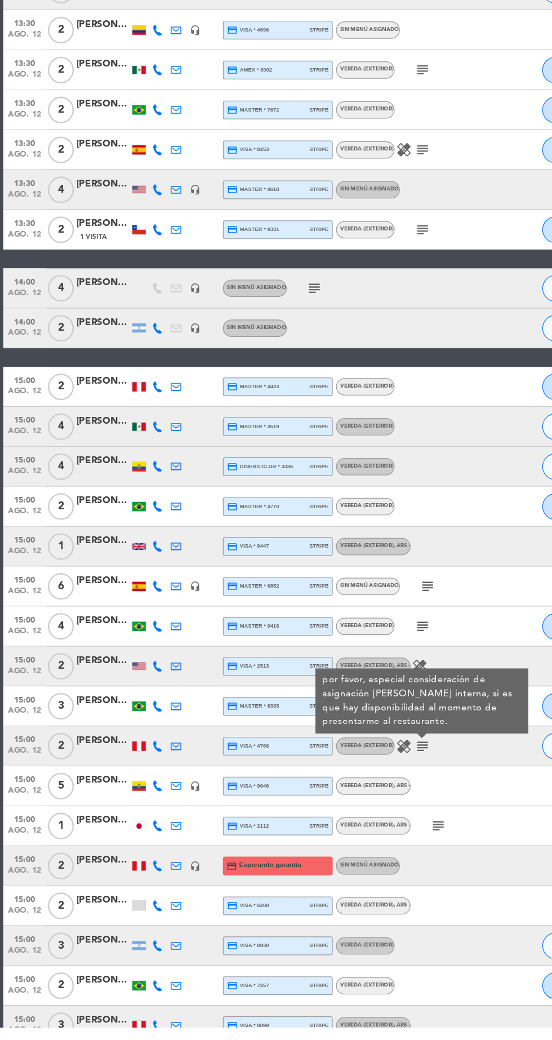
click at [377, 870] on icon "subject" at bounding box center [371, 870] width 14 height 14
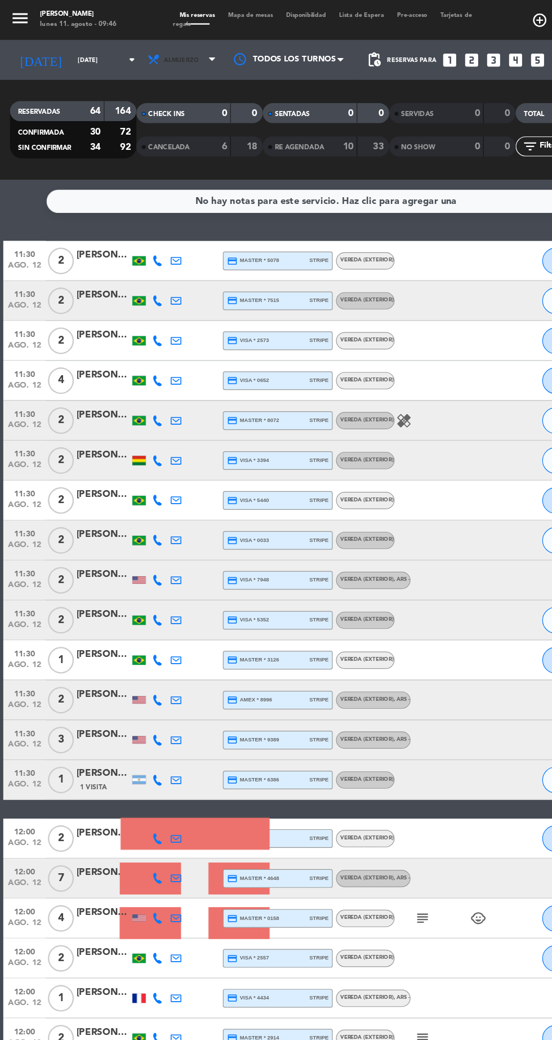
click at [184, 51] on span at bounding box center [182, 51] width 11 height 11
click at [171, 127] on div "menu [PERSON_NAME] [DATE] 11. agosto - 09:46 Mis reservas Mapa de mesas Disponi…" at bounding box center [276, 76] width 552 height 152
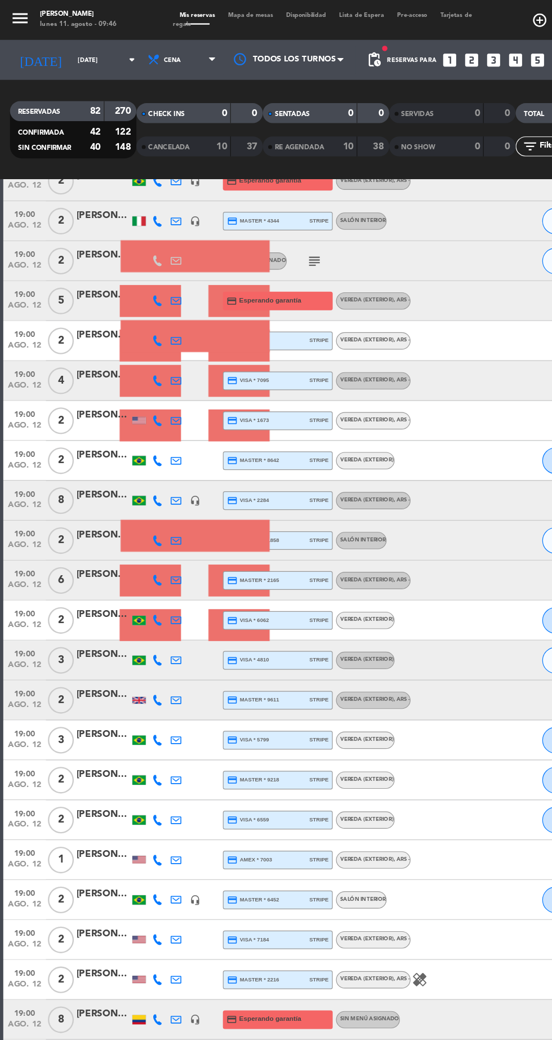
scroll to position [206, 0]
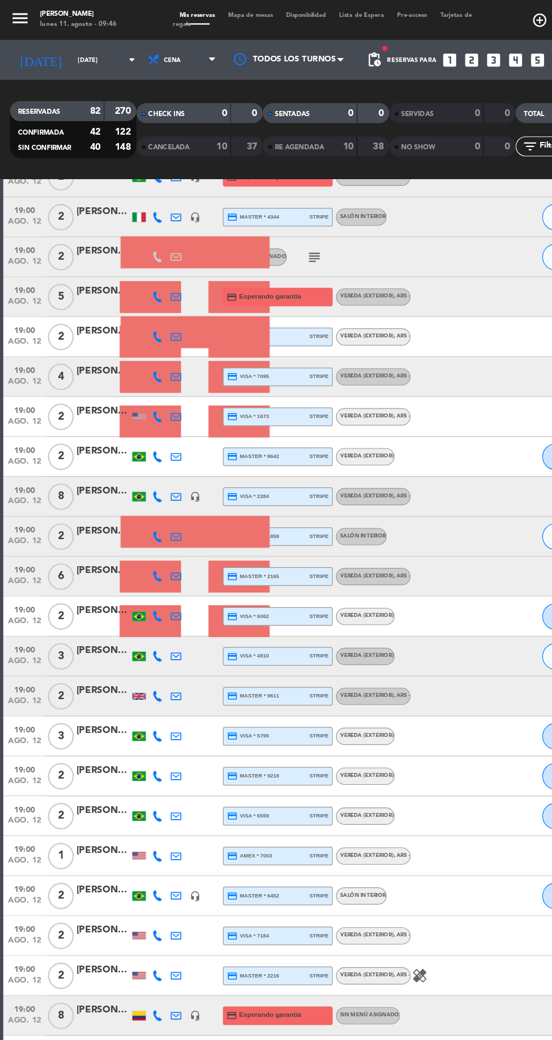
click at [286, 209] on div "subject" at bounding box center [290, 216] width 95 height 33
click at [268, 216] on icon "subject" at bounding box center [267, 218] width 14 height 14
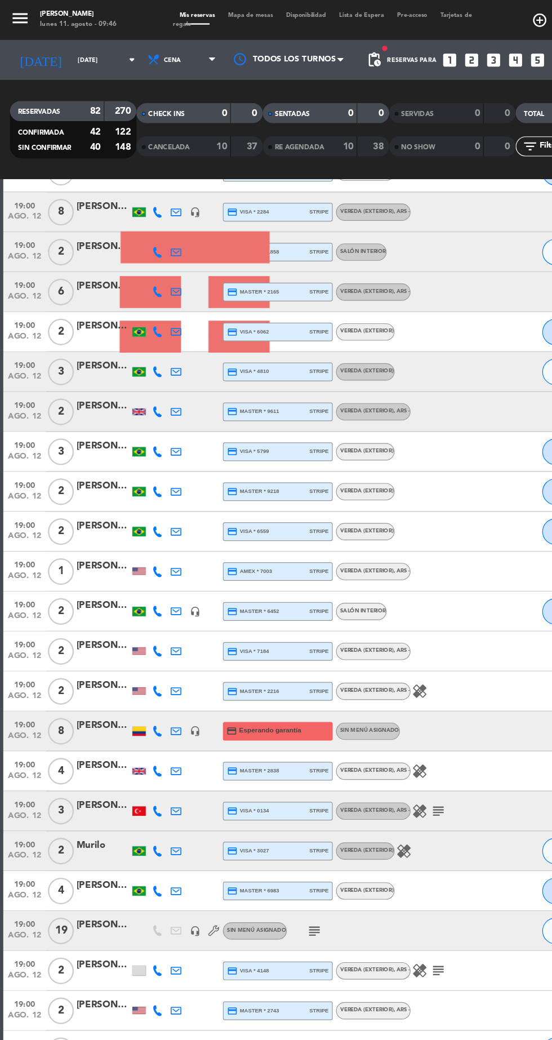
scroll to position [516, 0]
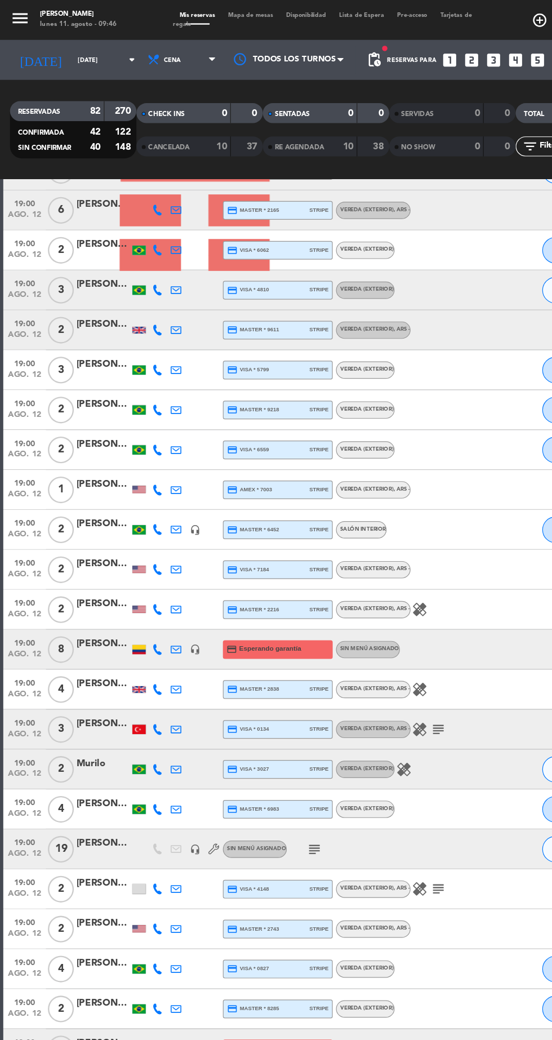
click at [270, 722] on icon "subject" at bounding box center [267, 719] width 14 height 14
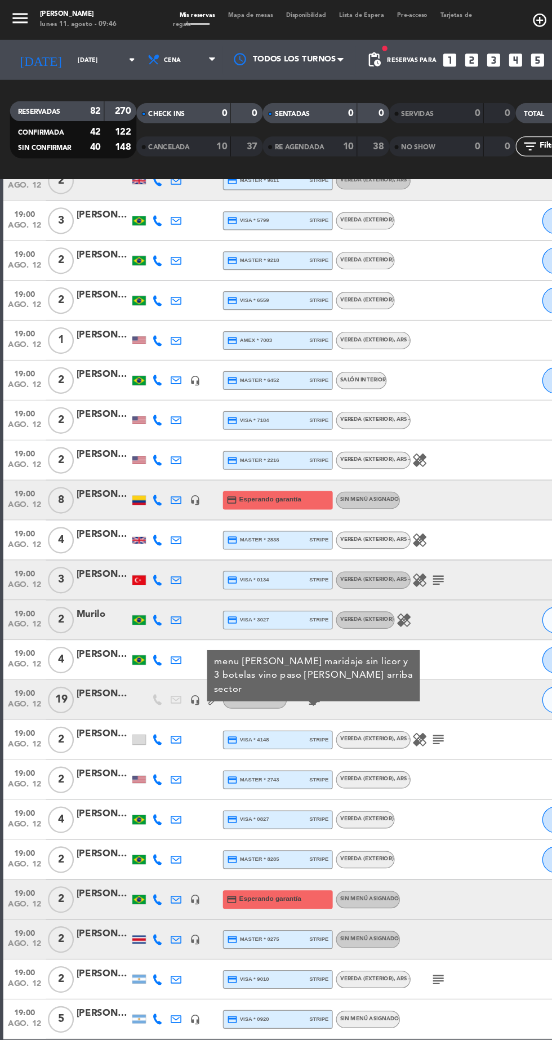
scroll to position [627, 0]
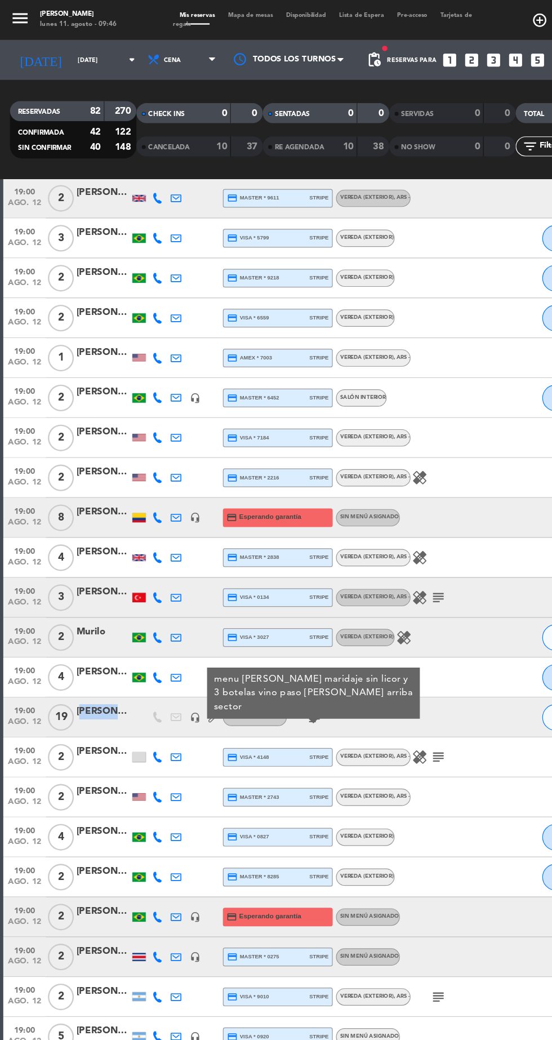
copy div "[PERSON_NAME]"
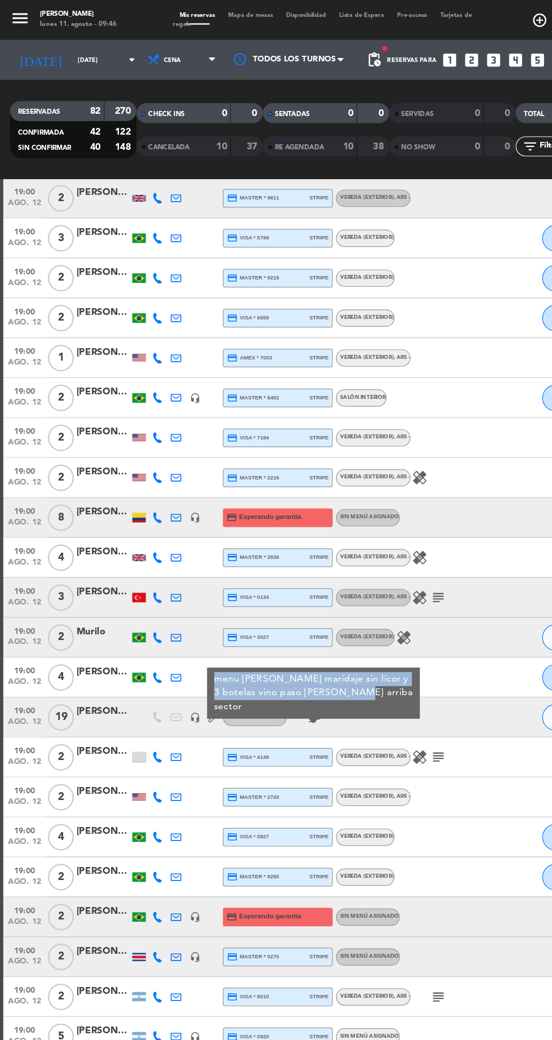
copy div "menu [PERSON_NAME] maridaje sin licor y 3 botelas vino paso [PERSON_NAME] arrib…"
click at [403, 873] on div at bounding box center [385, 877] width 95 height 33
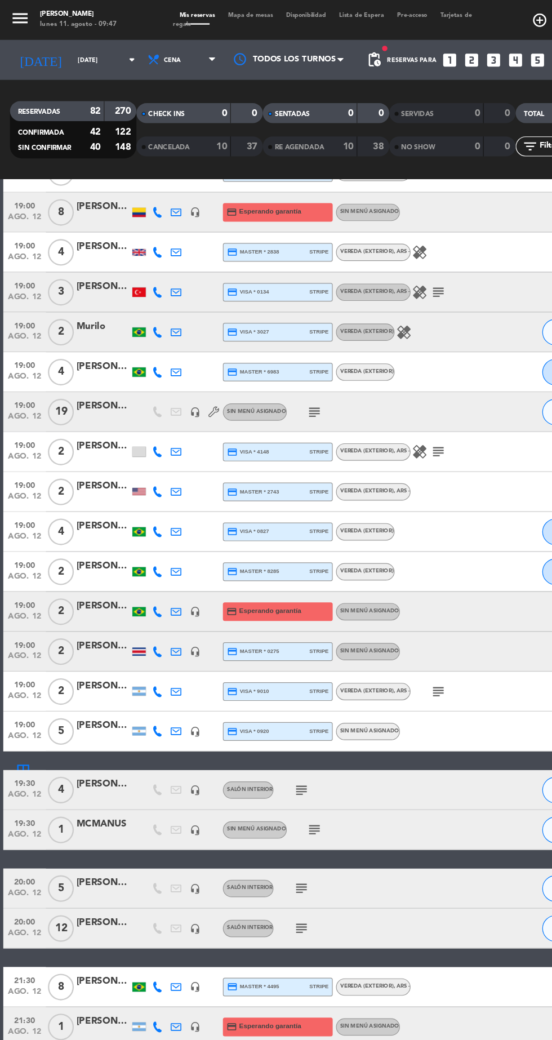
scroll to position [886, 0]
click at [256, 667] on icon "subject" at bounding box center [255, 668] width 14 height 14
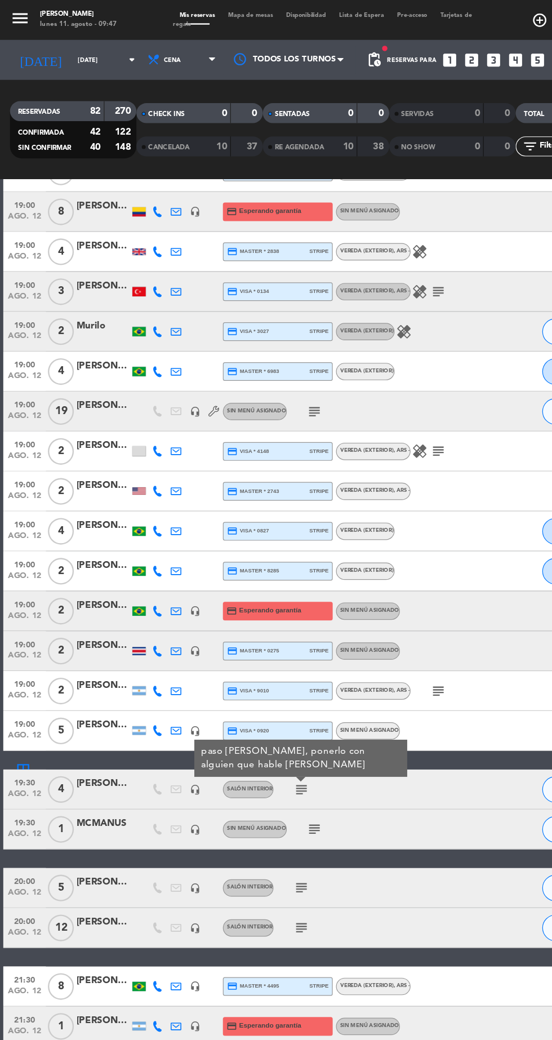
click at [270, 701] on icon "subject" at bounding box center [267, 702] width 14 height 14
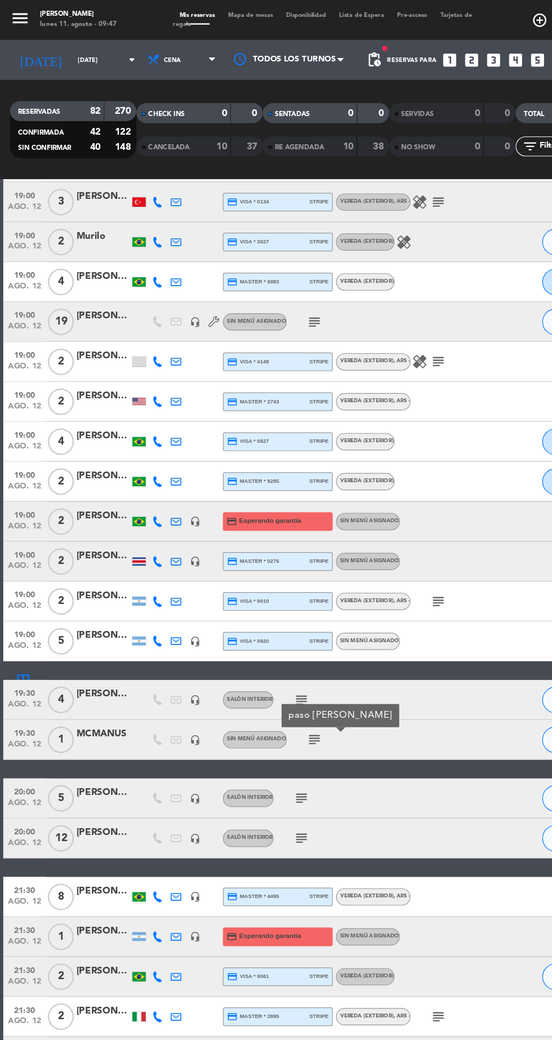
scroll to position [989, 0]
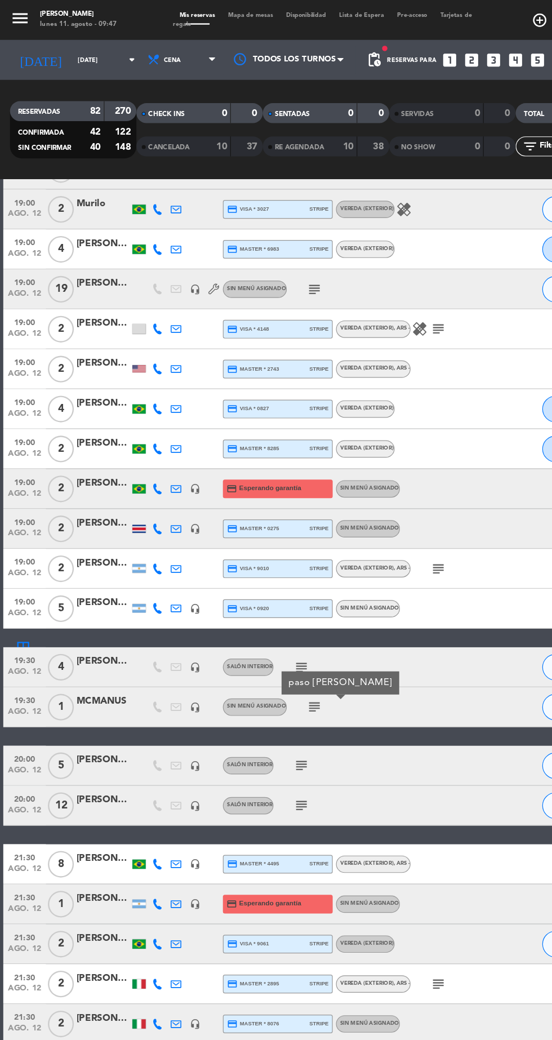
click at [257, 651] on icon "subject" at bounding box center [255, 648] width 14 height 14
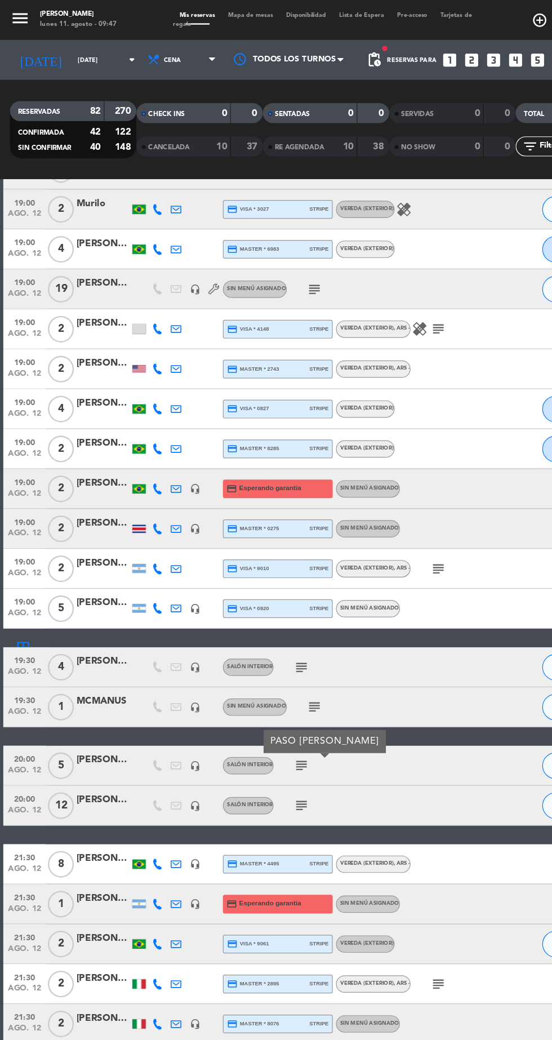
click at [257, 683] on icon "subject" at bounding box center [255, 682] width 14 height 14
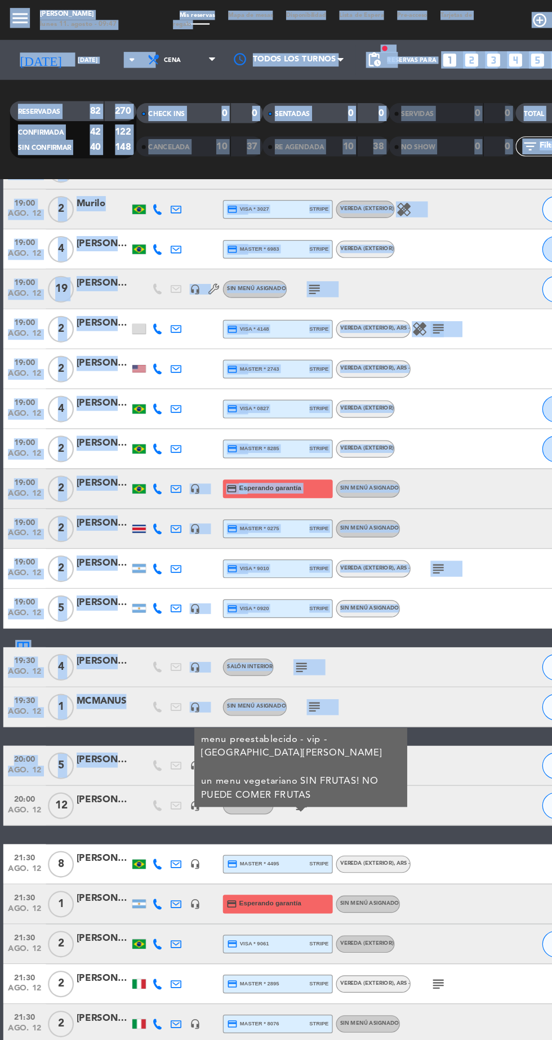
click at [111, 643] on div at bounding box center [118, 647] width 16 height 33
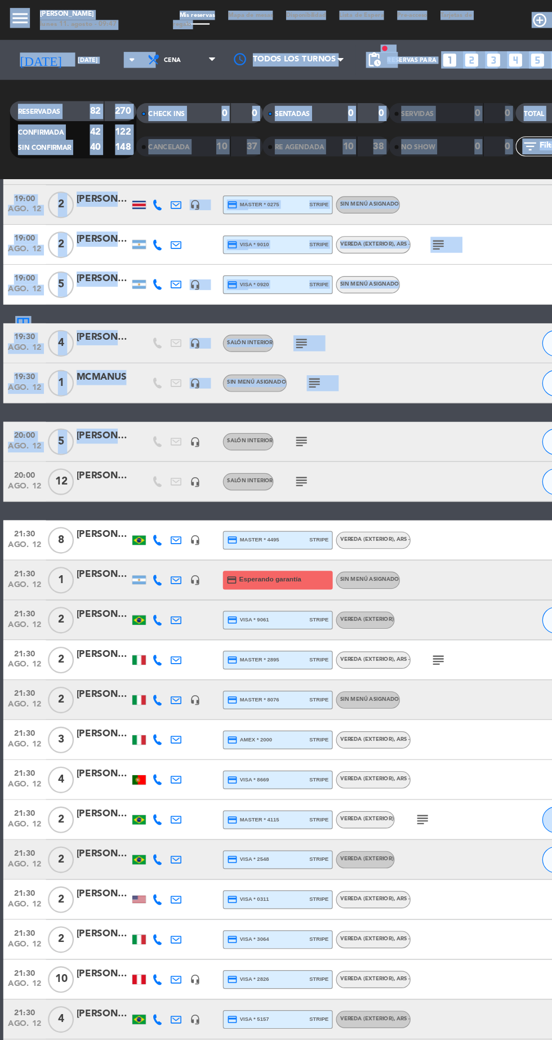
scroll to position [1265, 0]
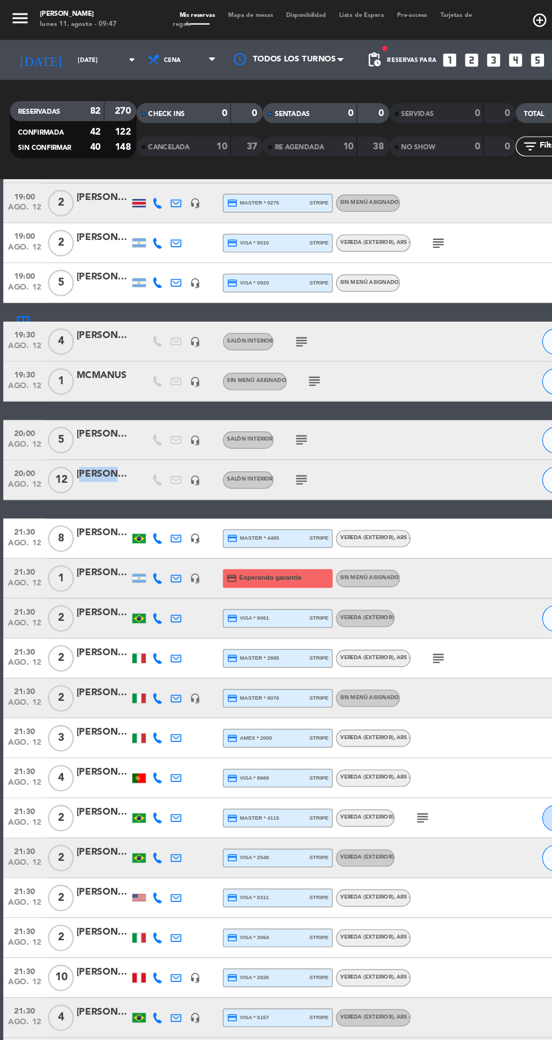
copy div "[PERSON_NAME]"
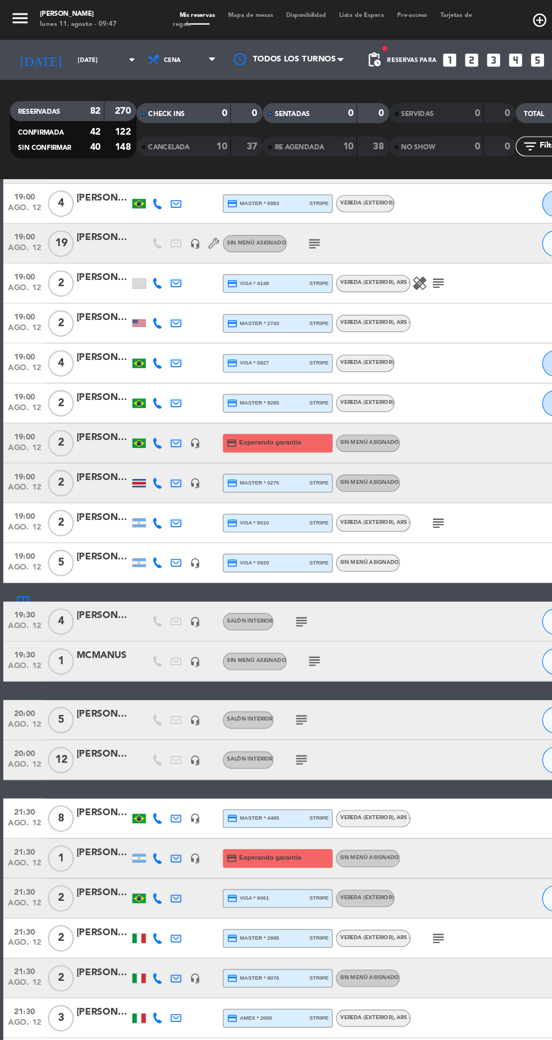
scroll to position [928, 0]
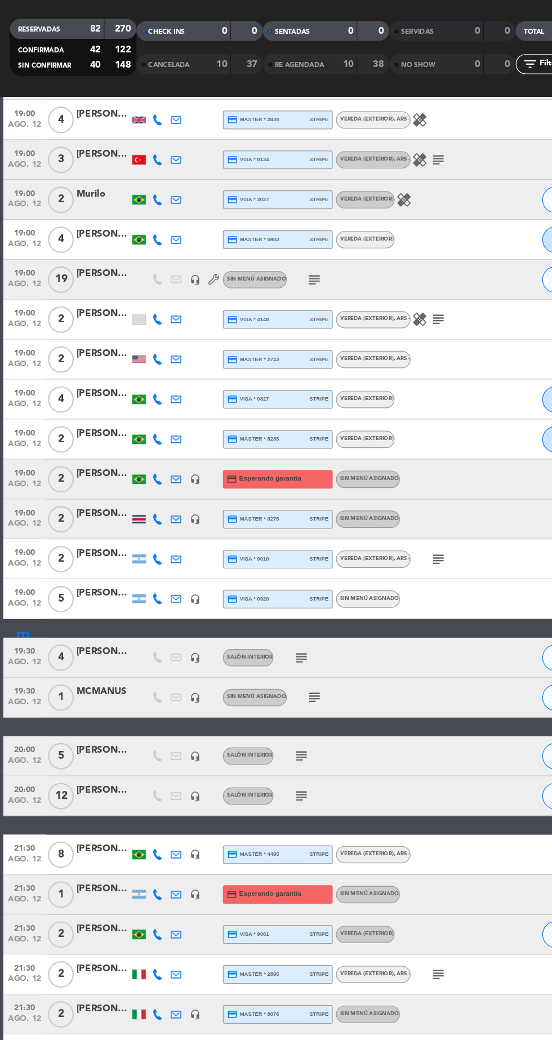
click at [251, 761] on div "19:00 [DATE] 2 [PERSON_NAME] O'[PERSON_NAME] credit_card visa * 5265 stripe Ver…" at bounding box center [276, 701] width 546 height 2850
click at [260, 740] on icon "subject" at bounding box center [255, 744] width 14 height 14
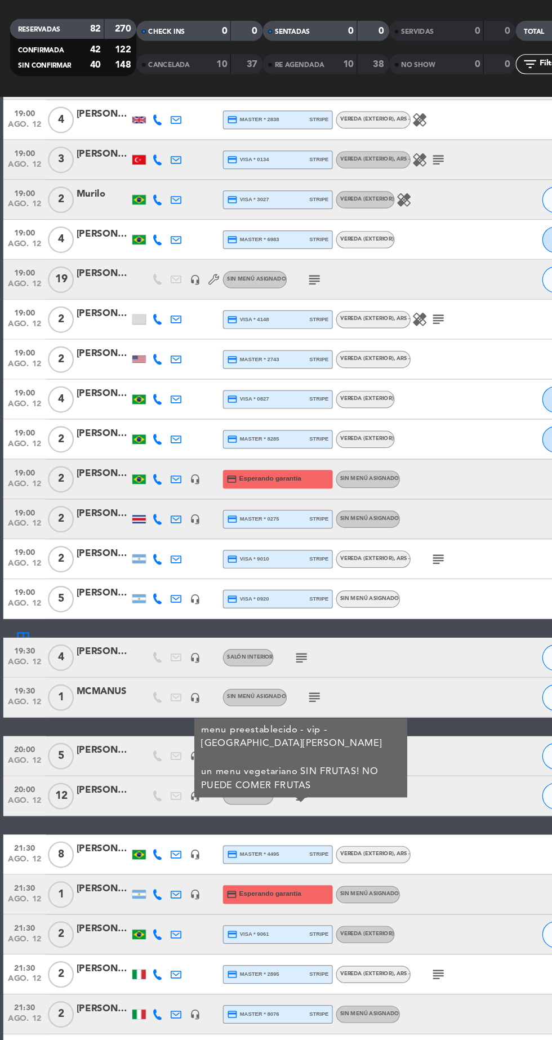
copy div "menu preestablecido - vip - paso [PERSON_NAME] un menu vegetariano SIN FRUTAS! …"
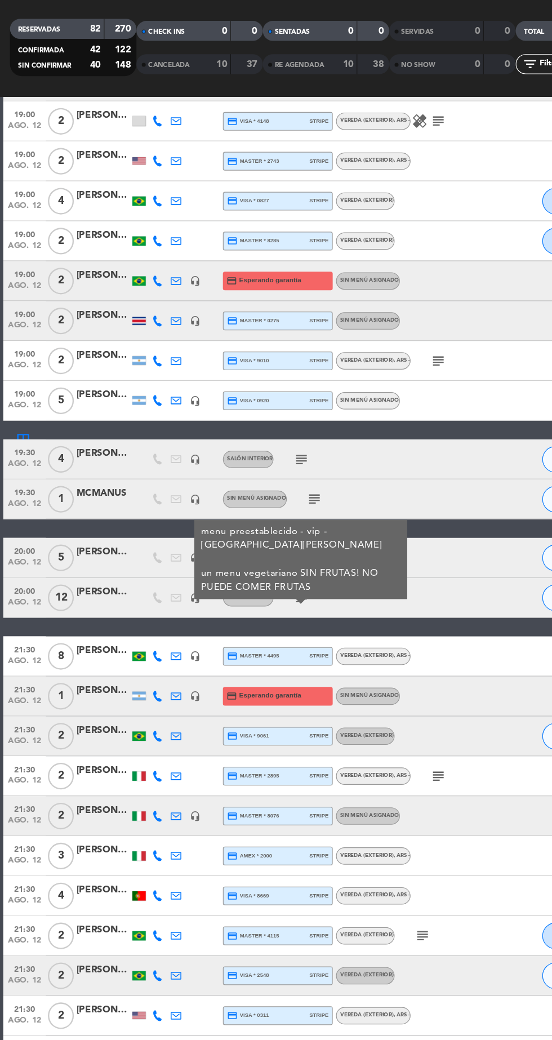
scroll to position [1185, 0]
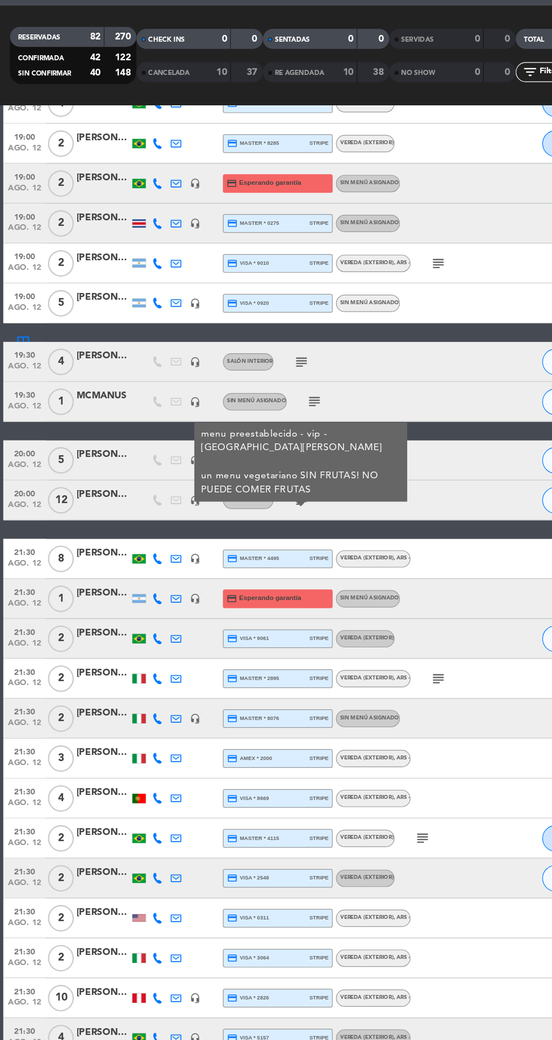
click at [376, 631] on icon "subject" at bounding box center [371, 637] width 14 height 14
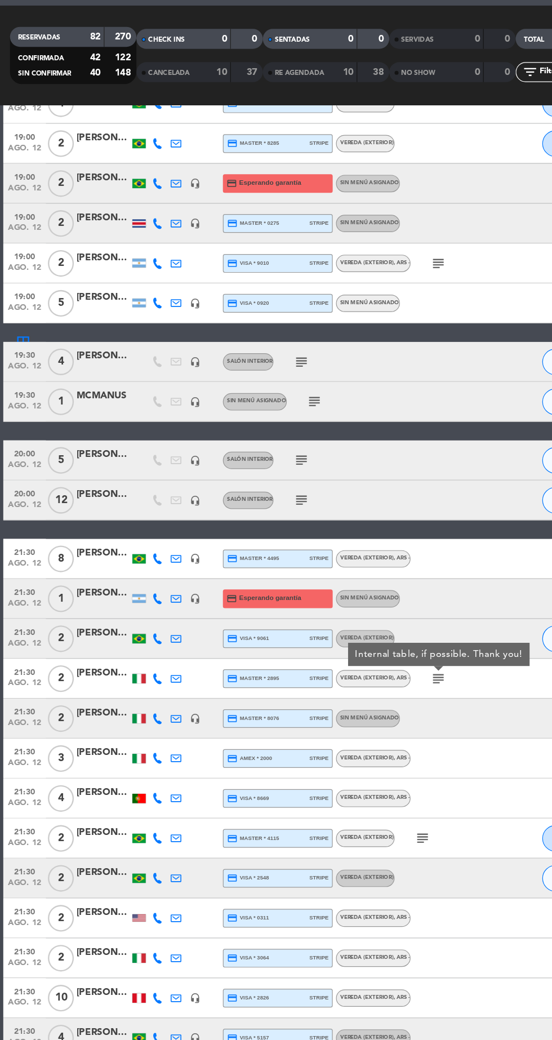
click at [360, 772] on icon "subject" at bounding box center [358, 772] width 14 height 14
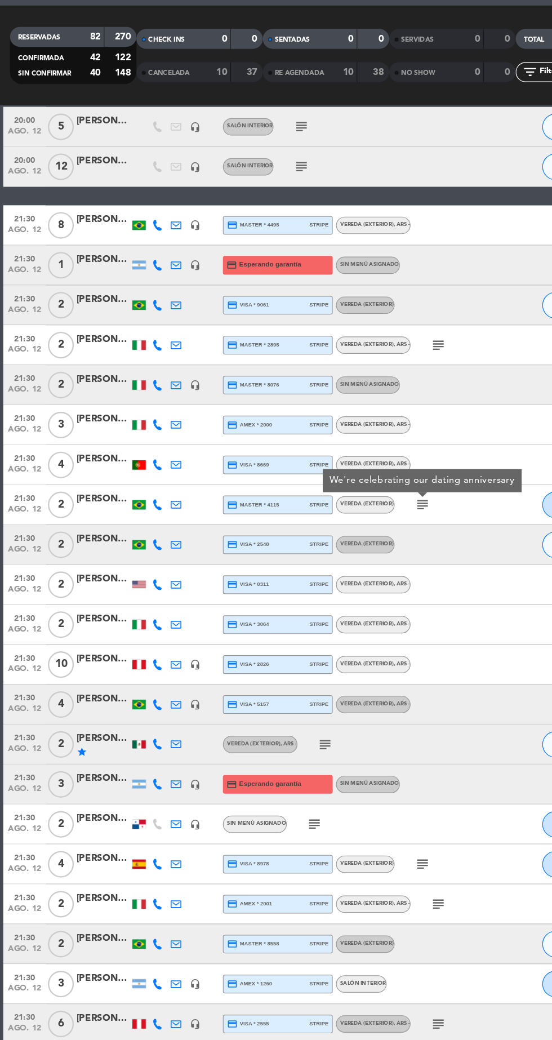
scroll to position [1468, 0]
click at [278, 689] on icon "subject" at bounding box center [276, 693] width 14 height 14
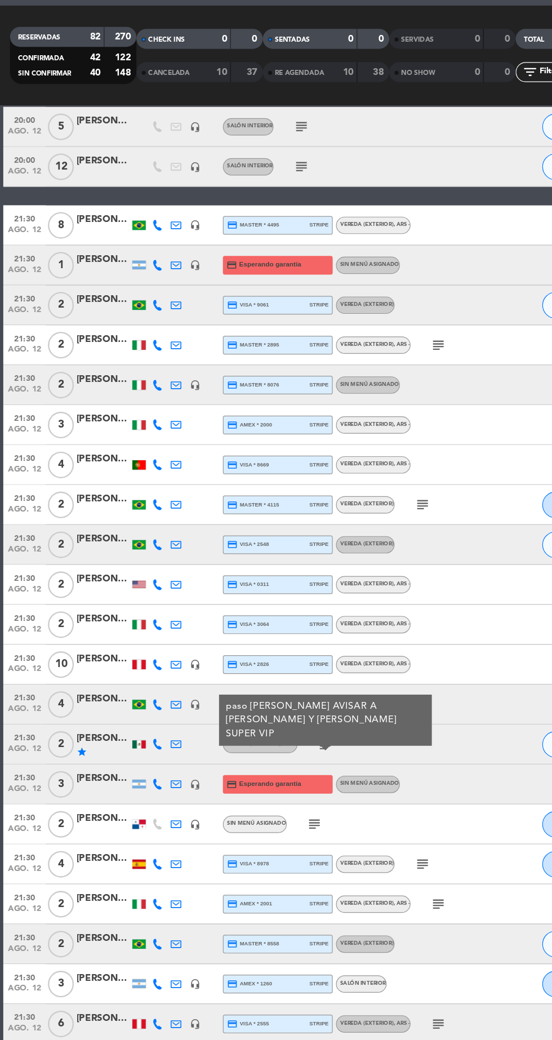
scroll to position [0, 0]
copy div "[PERSON_NAME] star"
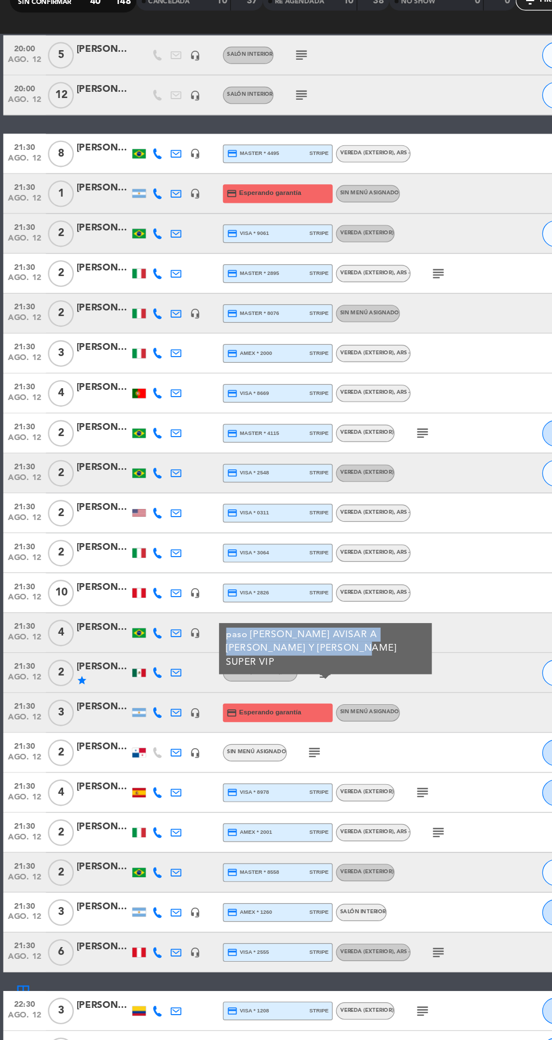
copy div "paso [PERSON_NAME] AVISAR A [PERSON_NAME] Y [PERSON_NAME] SUPER VIP"
click at [270, 759] on icon "subject" at bounding box center [267, 761] width 14 height 14
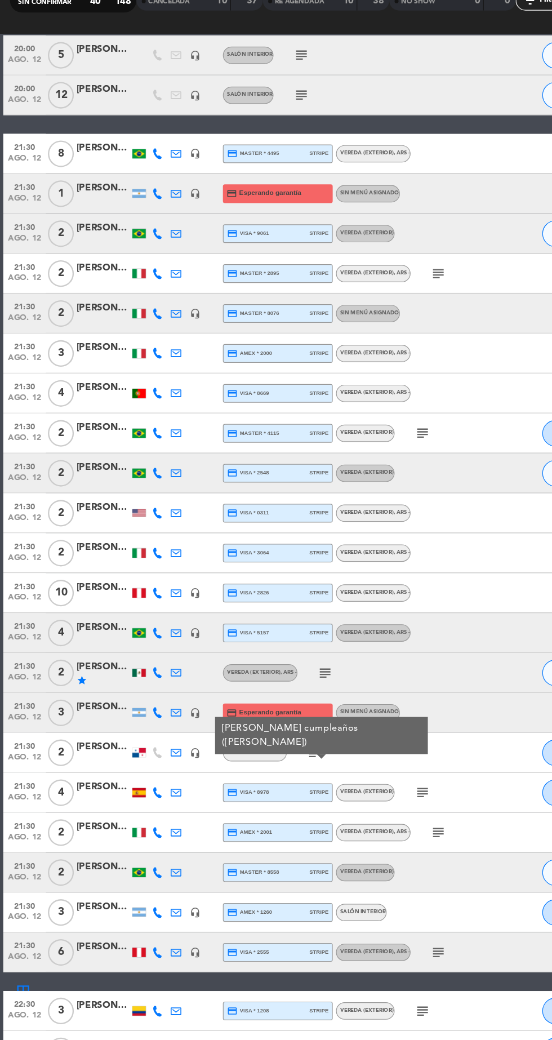
click at [363, 789] on icon "subject" at bounding box center [358, 794] width 14 height 14
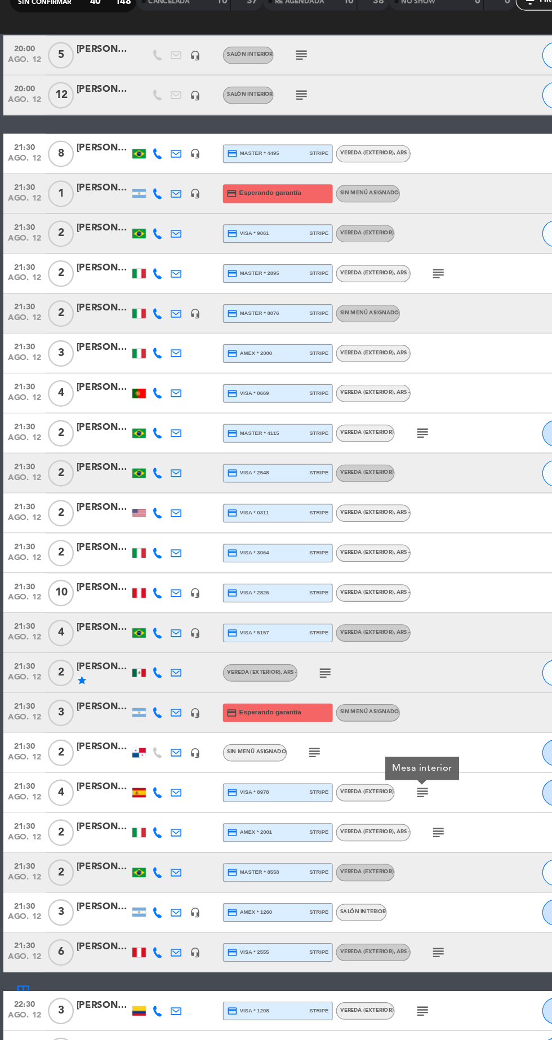
click at [369, 827] on icon "subject" at bounding box center [371, 828] width 14 height 14
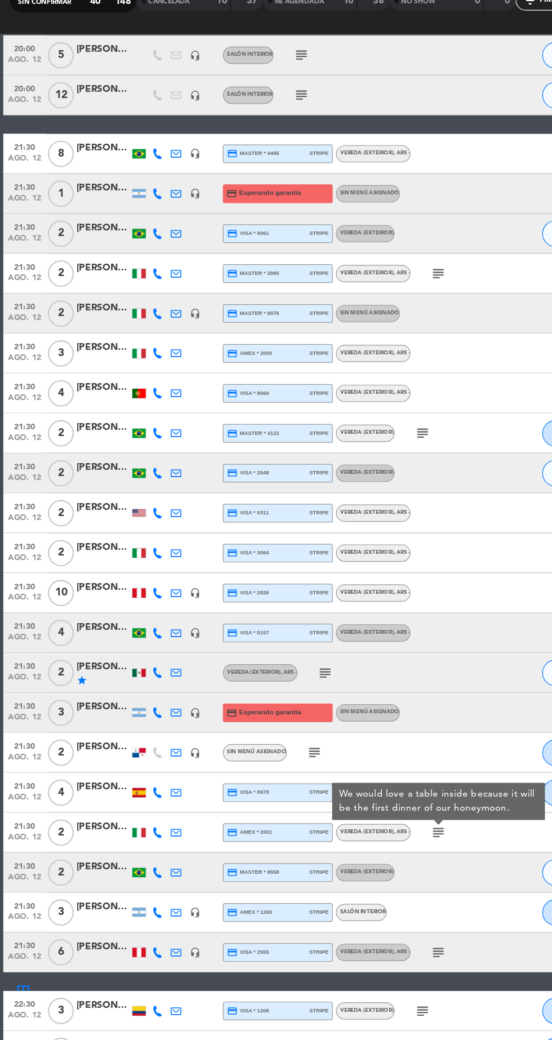
click at [369, 927] on icon "subject" at bounding box center [371, 929] width 14 height 14
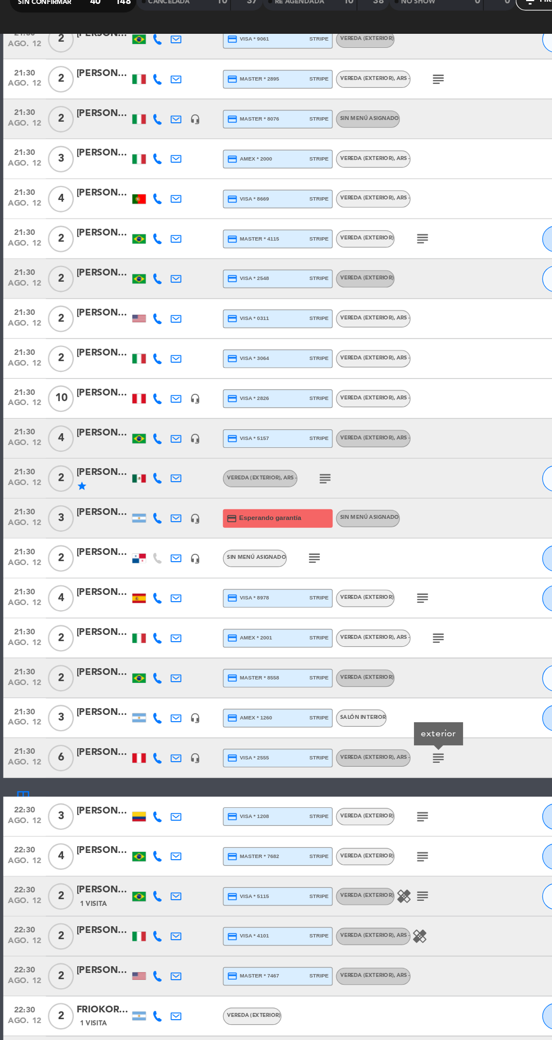
scroll to position [1633, 0]
click at [376, 826] on div "subject" at bounding box center [381, 813] width 95 height 33
click at [372, 766] on icon "subject" at bounding box center [371, 764] width 14 height 14
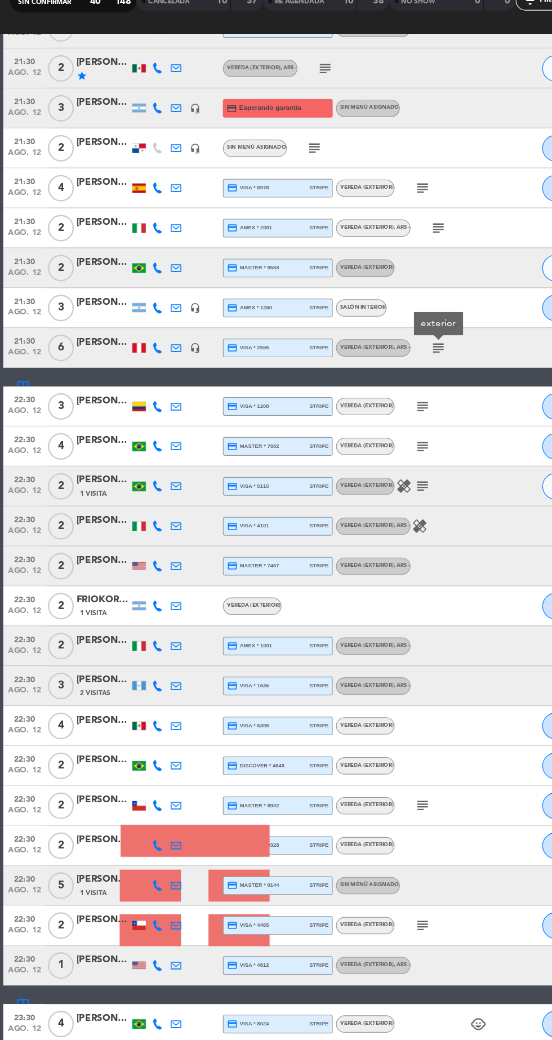
scroll to position [1998, 0]
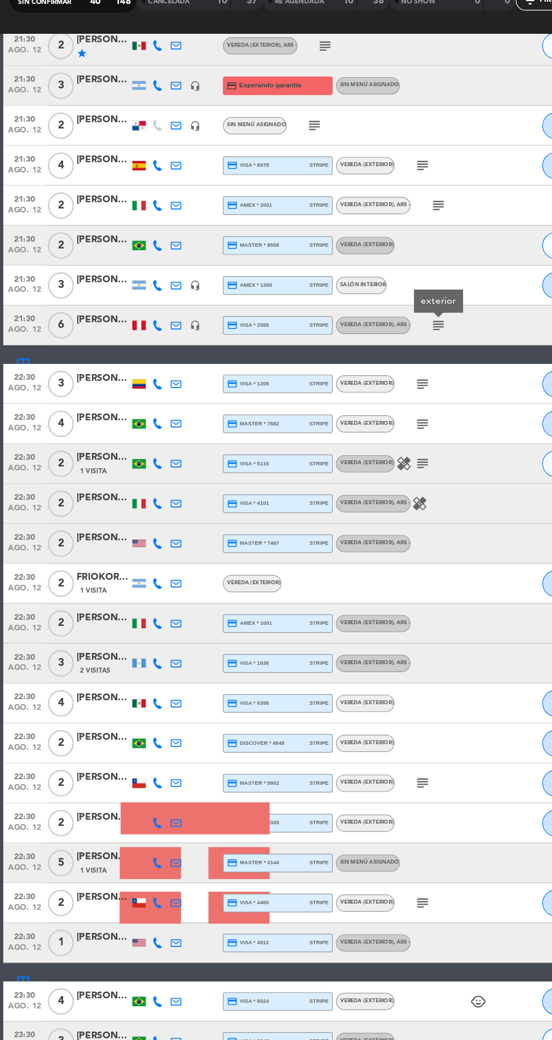
click at [358, 783] on icon "subject" at bounding box center [358, 786] width 14 height 14
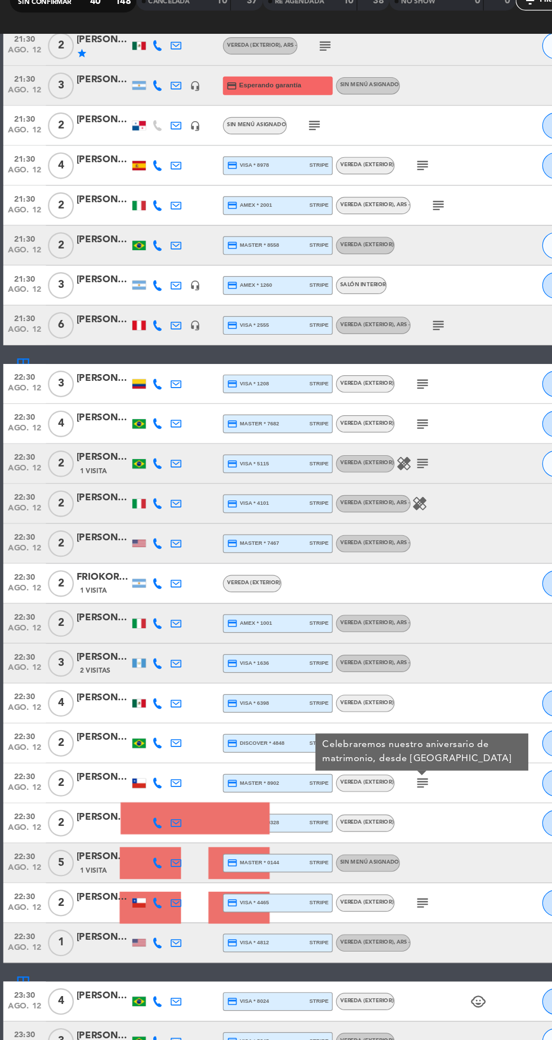
click at [354, 889] on icon "subject" at bounding box center [358, 888] width 14 height 14
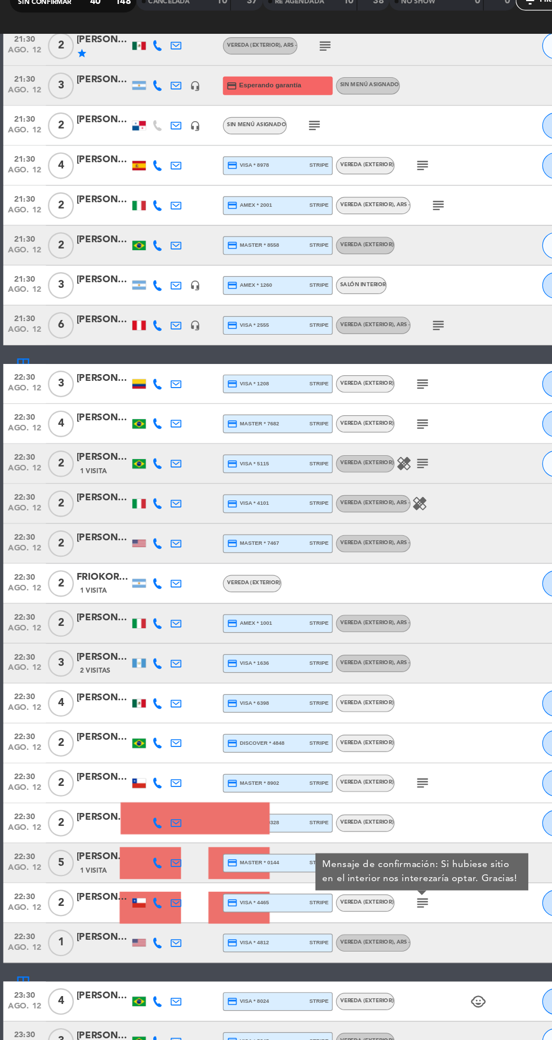
scroll to position [0, 0]
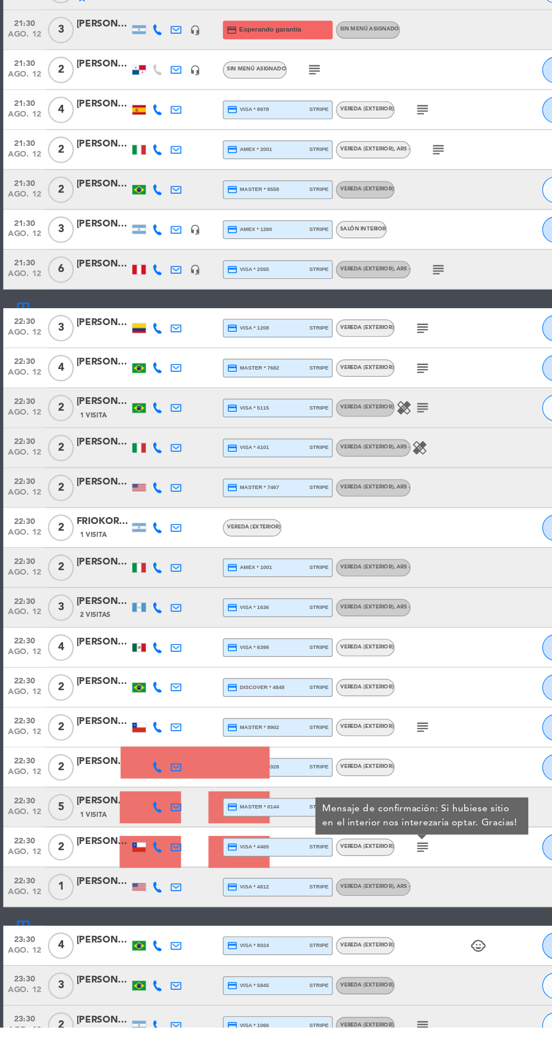
click at [363, 1038] on icon "subject" at bounding box center [358, 1039] width 14 height 14
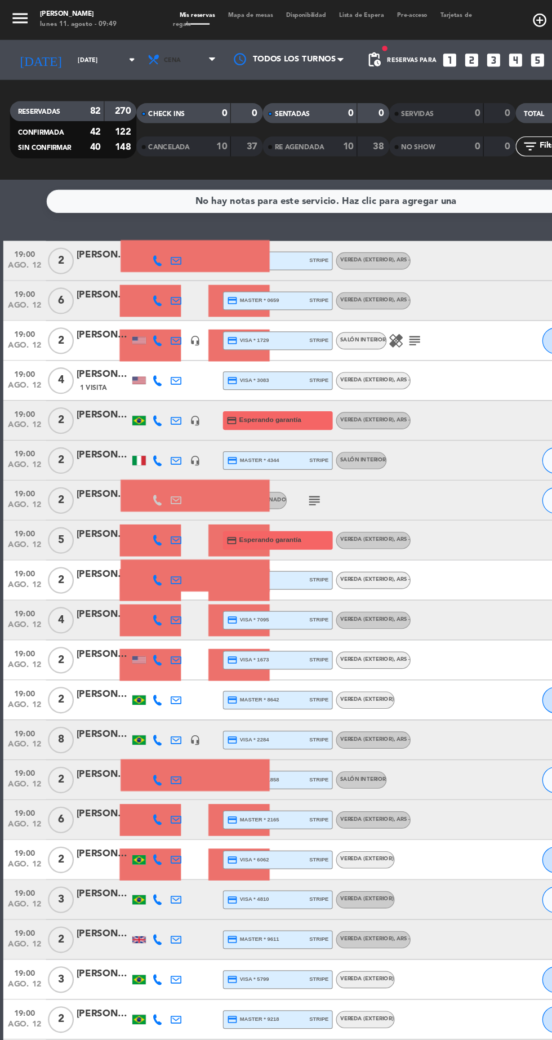
click at [139, 51] on span "Cena" at bounding box center [146, 51] width 15 height 6
click at [60, 47] on input "[DATE]" at bounding box center [95, 50] width 71 height 17
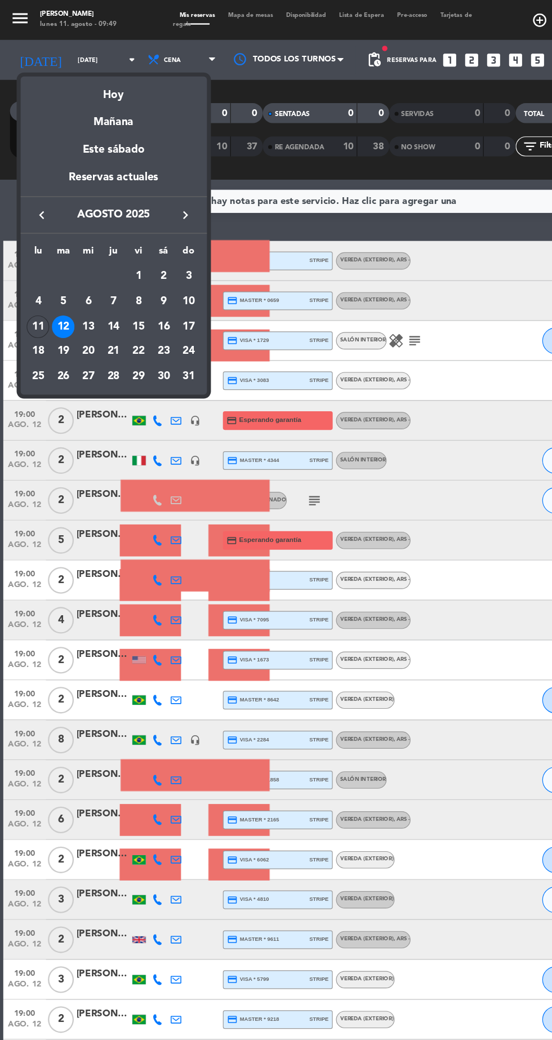
click at [74, 277] on div "13" at bounding box center [74, 276] width 19 height 19
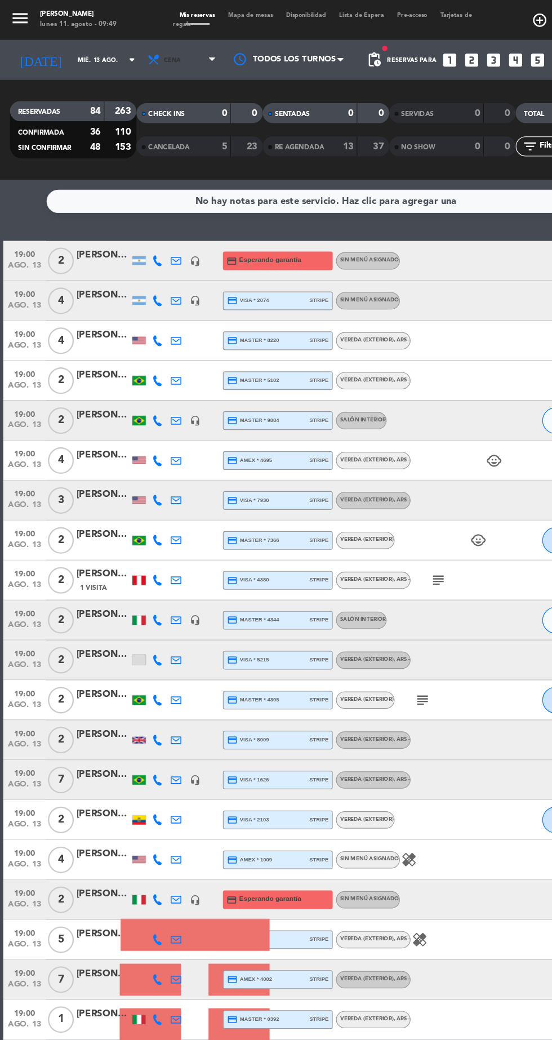
click at [139, 51] on span "Cena" at bounding box center [146, 51] width 15 height 6
click at [105, 98] on div "263" at bounding box center [101, 94] width 21 height 13
click at [375, 496] on icon "subject" at bounding box center [371, 491] width 14 height 14
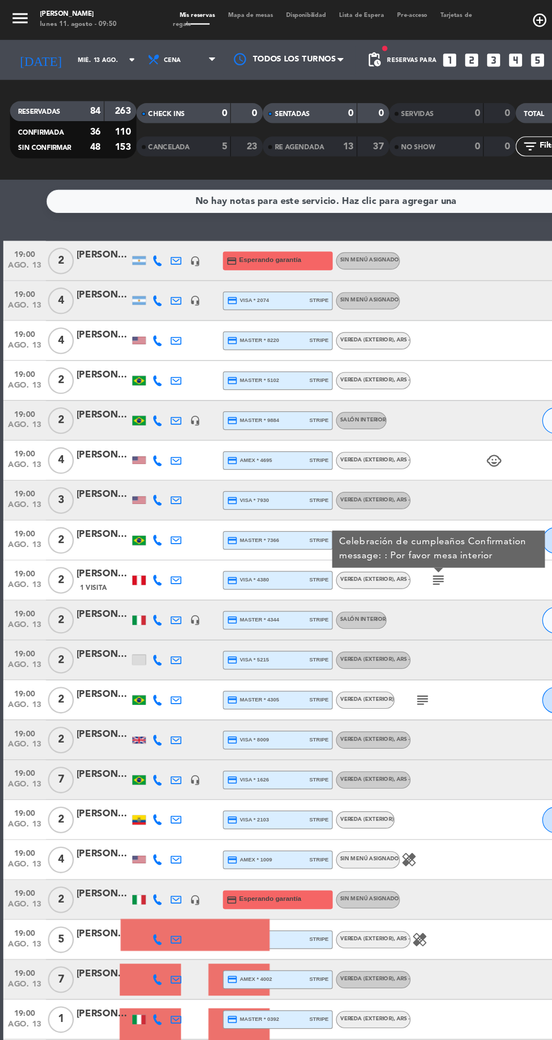
click at [355, 598] on icon "subject" at bounding box center [358, 593] width 14 height 14
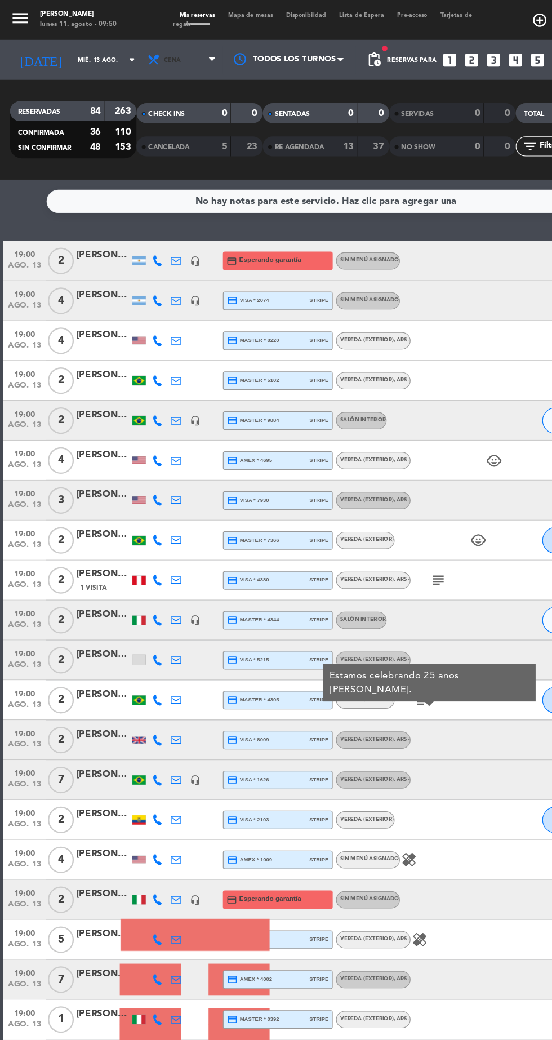
click at [145, 60] on span "Cena" at bounding box center [155, 50] width 68 height 25
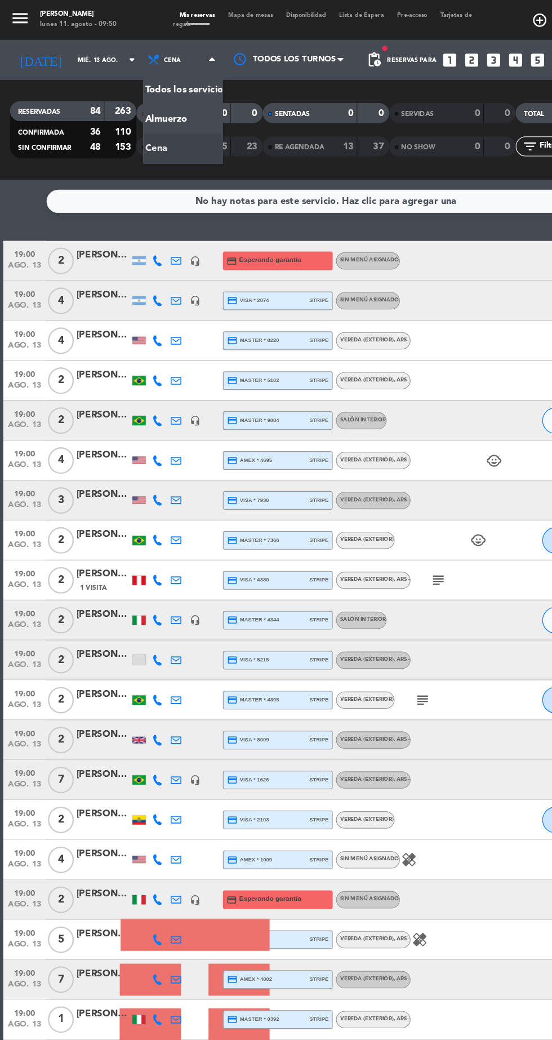
click at [137, 104] on div "menu [PERSON_NAME] [DATE] 11. agosto - 09:50 Mis reservas Mapa de mesas Disponi…" at bounding box center [276, 76] width 552 height 152
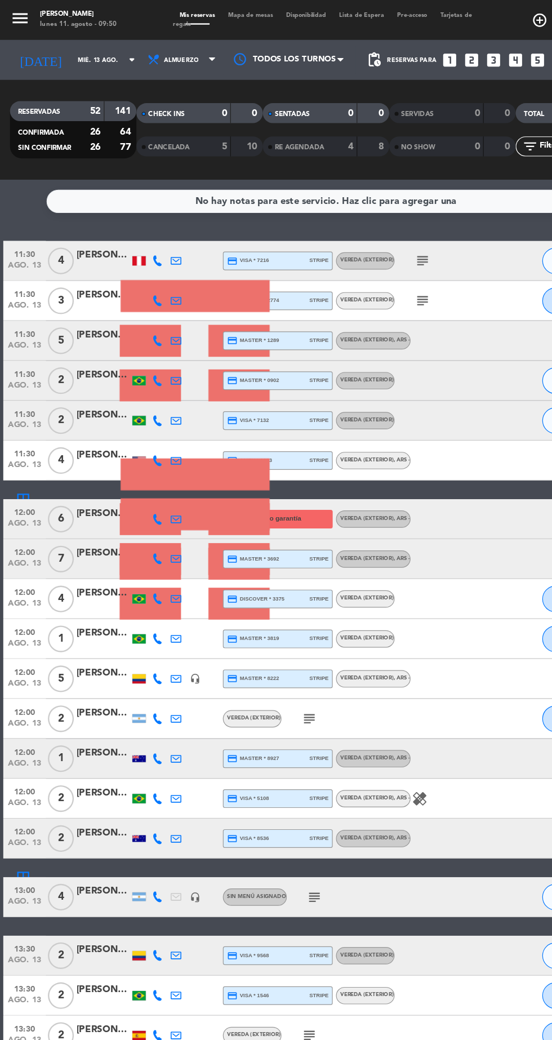
click at [257, 611] on icon "subject" at bounding box center [262, 608] width 14 height 14
click at [269, 760] on icon "subject" at bounding box center [267, 759] width 14 height 14
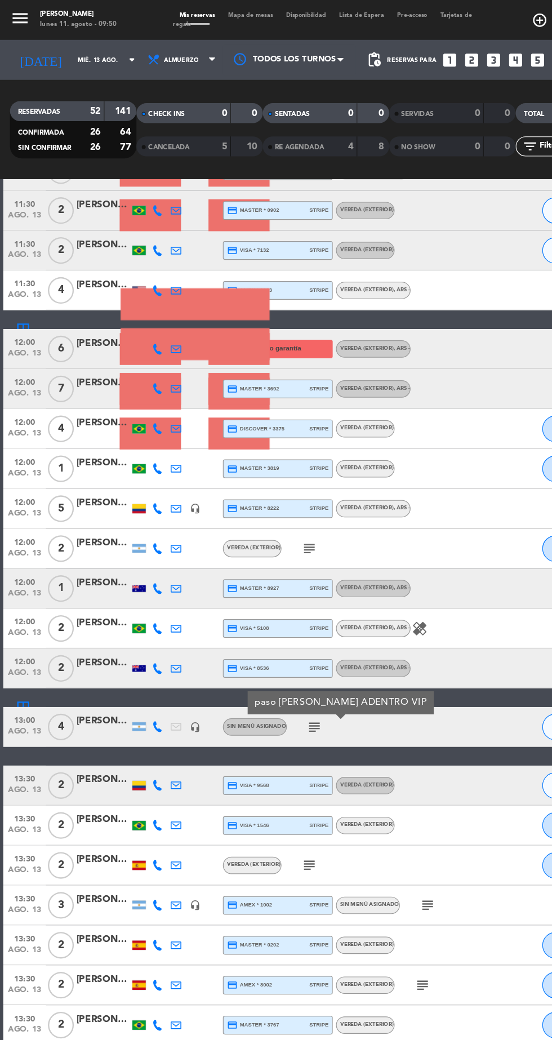
scroll to position [136, 0]
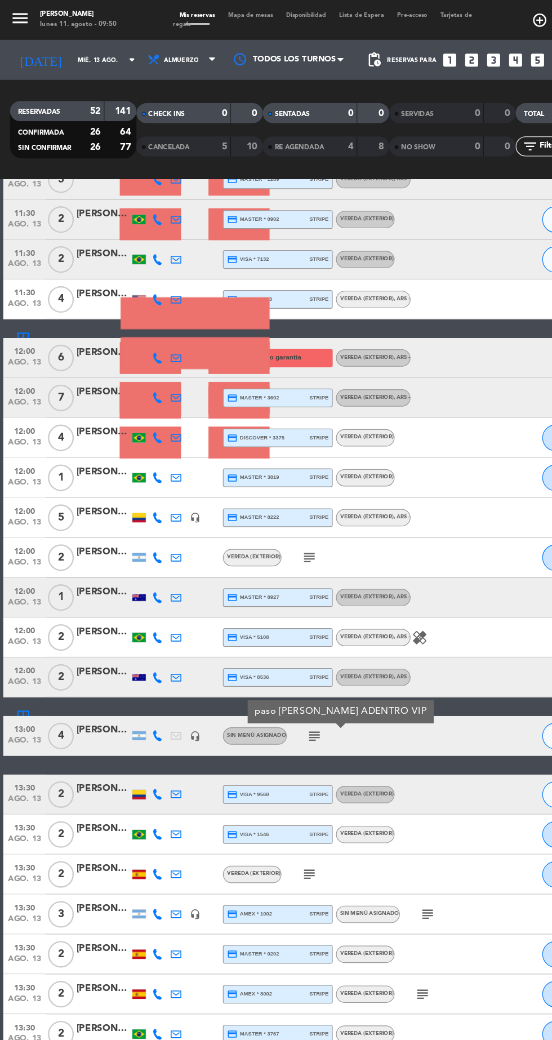
click at [259, 473] on icon "subject" at bounding box center [262, 472] width 14 height 14
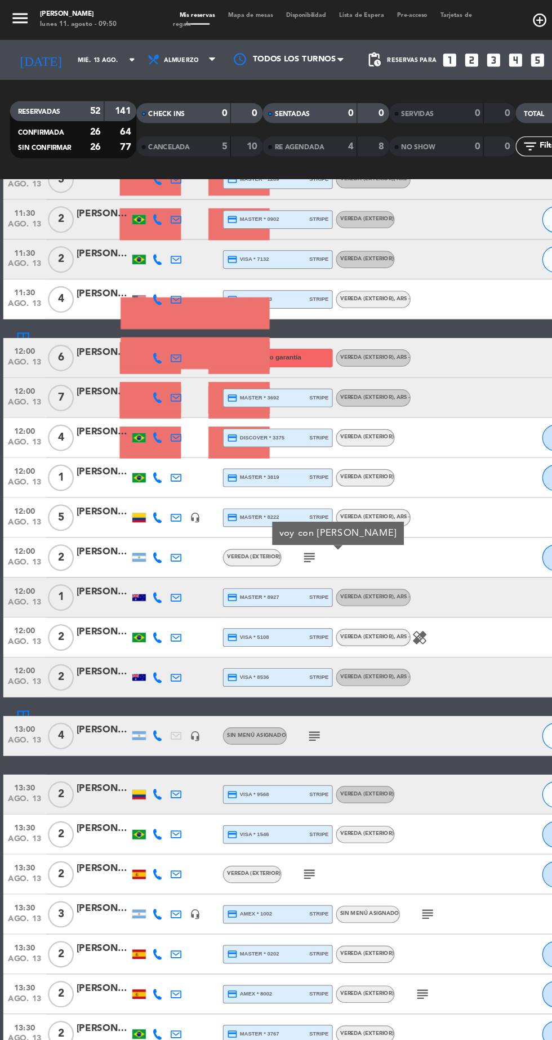
click at [270, 622] on icon "subject" at bounding box center [267, 623] width 14 height 14
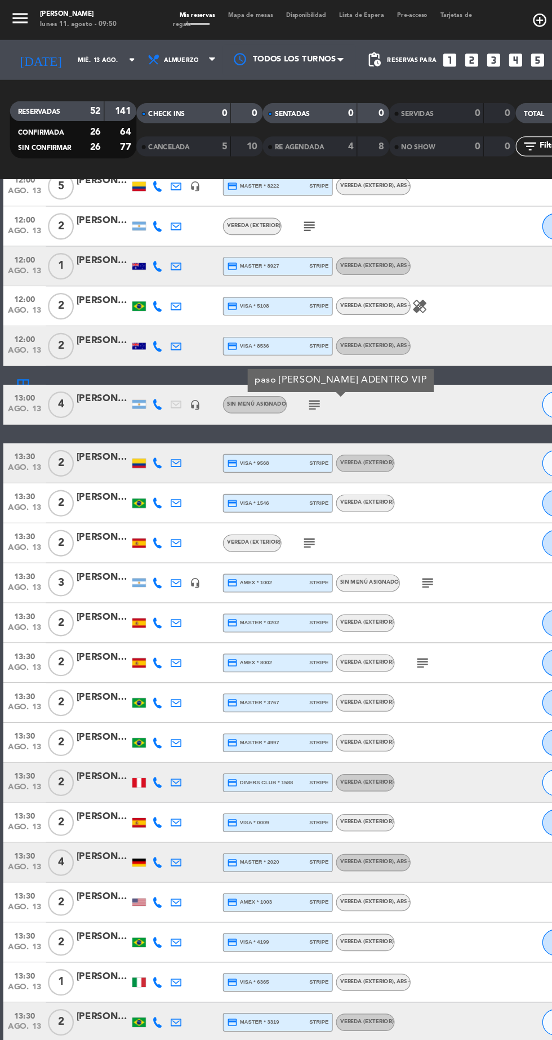
scroll to position [418, 0]
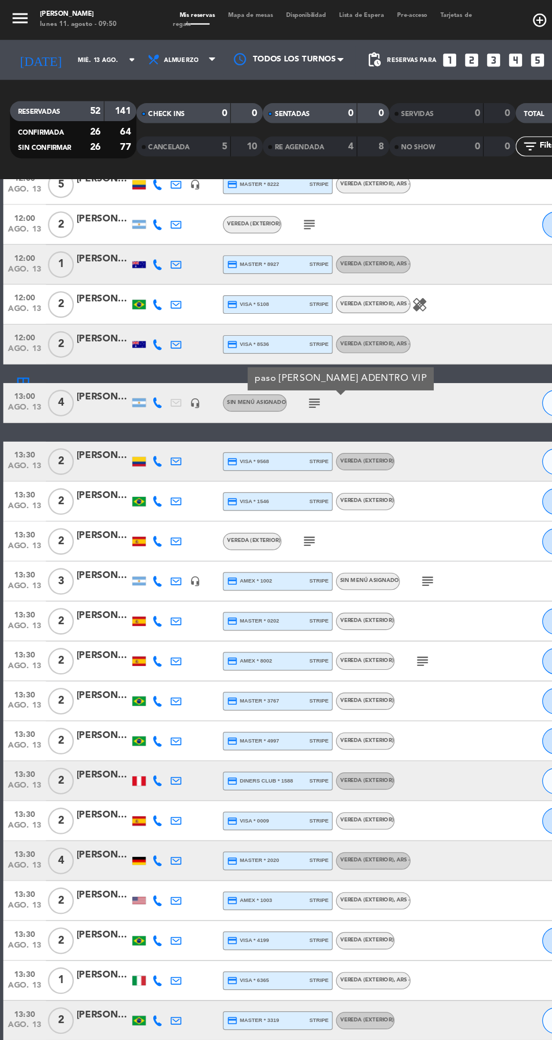
click at [263, 457] on icon "subject" at bounding box center [262, 459] width 14 height 14
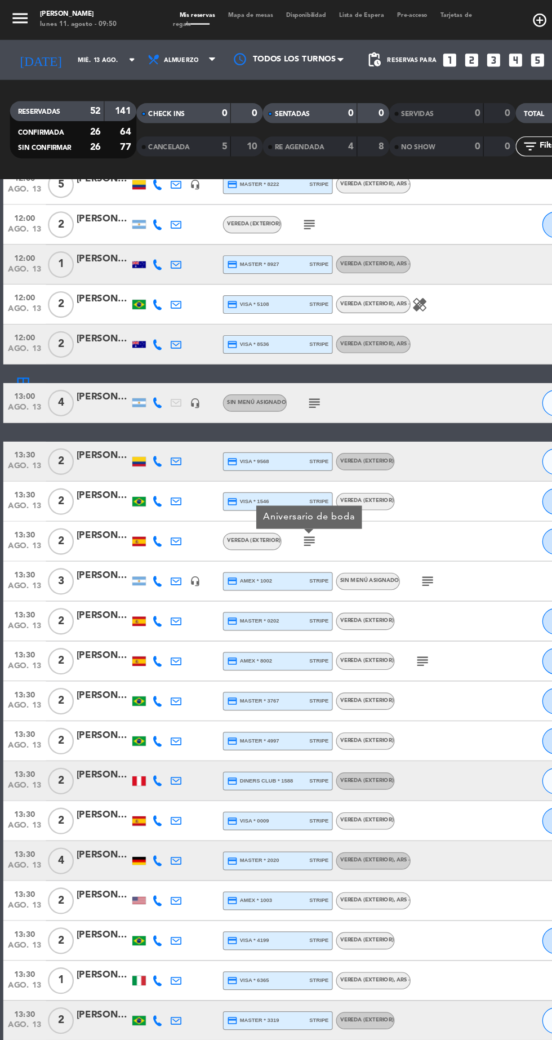
click at [357, 564] on icon "subject" at bounding box center [358, 560] width 14 height 14
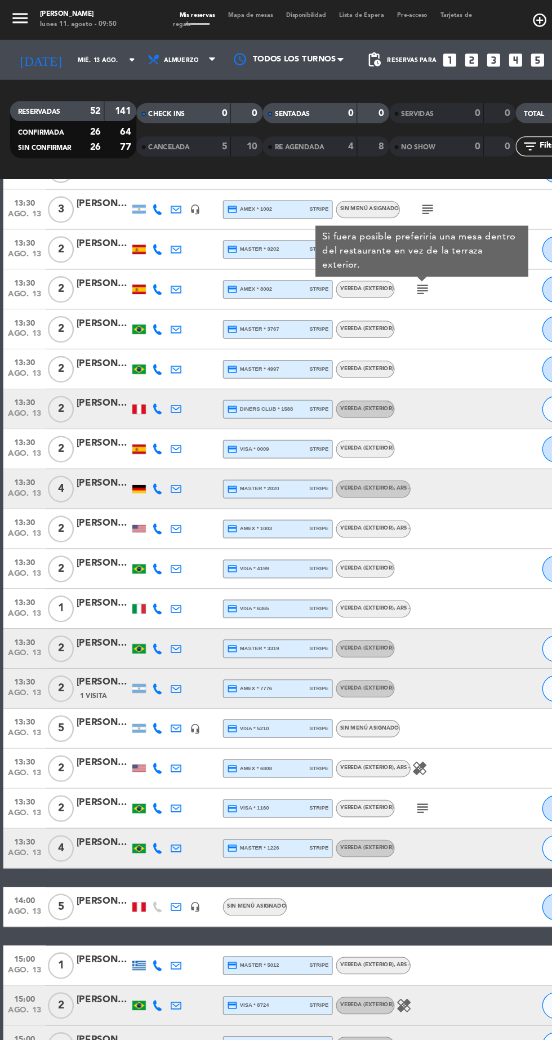
click at [356, 690] on icon "subject" at bounding box center [358, 684] width 14 height 14
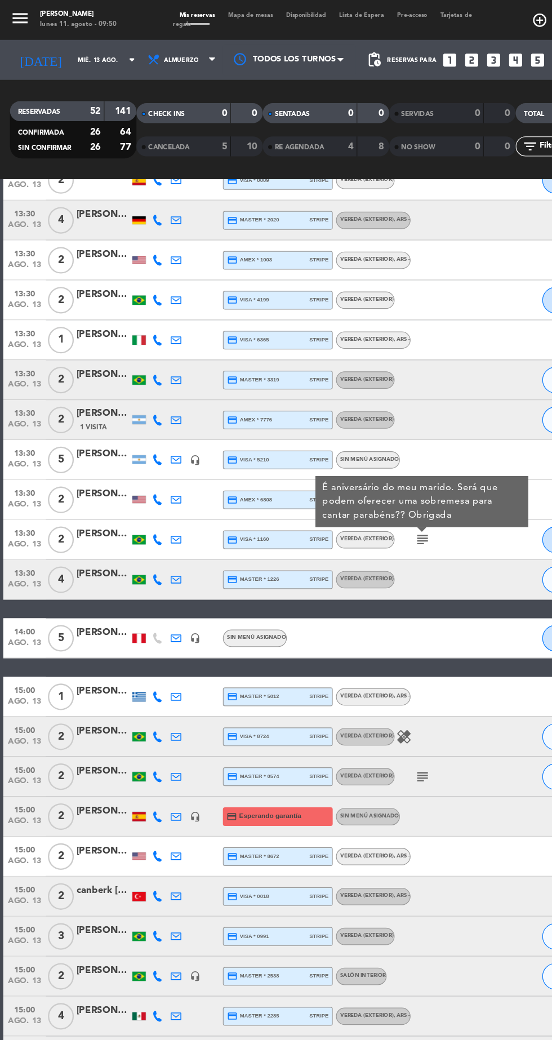
scroll to position [984, 0]
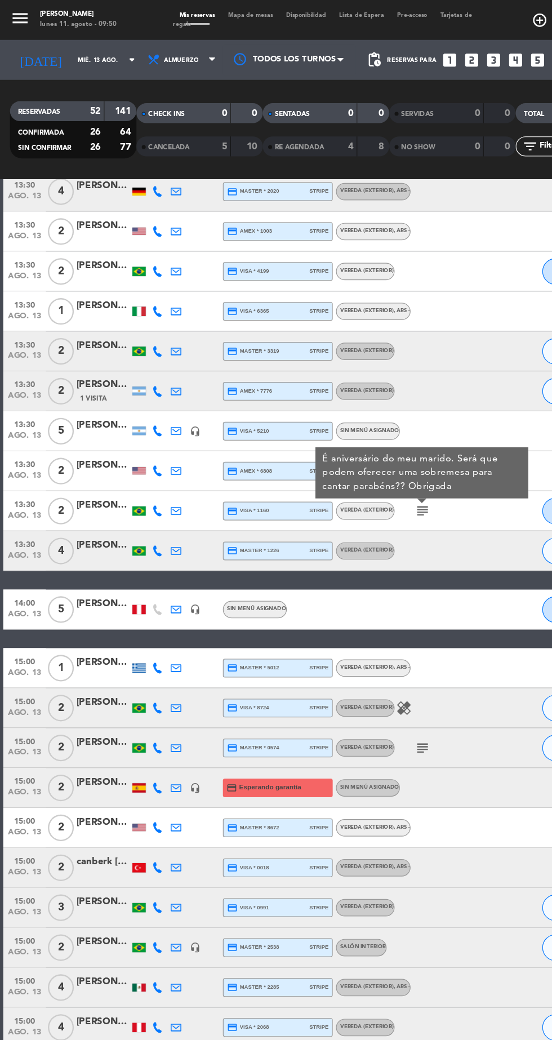
click at [360, 631] on icon "subject" at bounding box center [358, 633] width 14 height 14
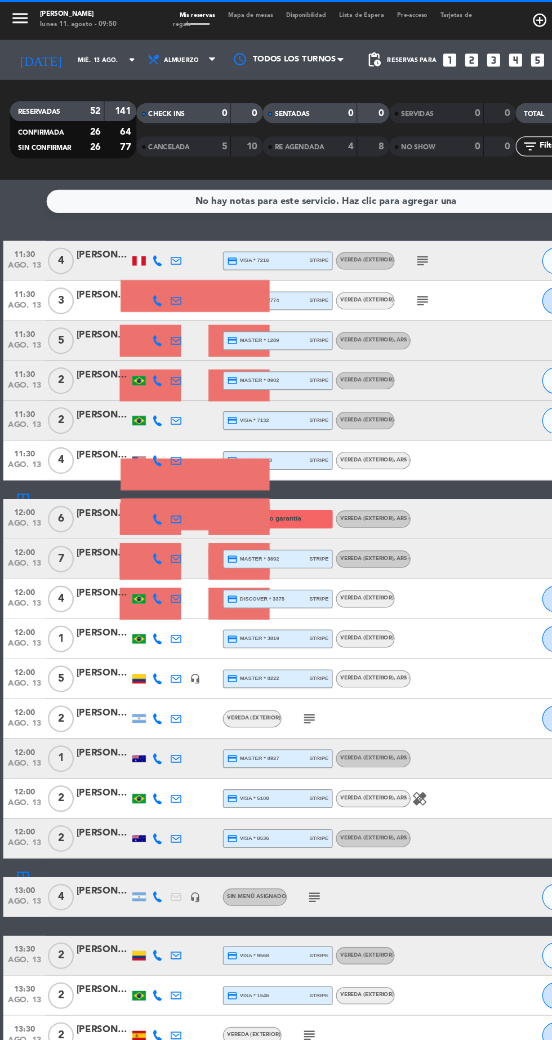
scroll to position [0, 0]
click at [162, 51] on span "Almuerzo" at bounding box center [155, 50] width 68 height 25
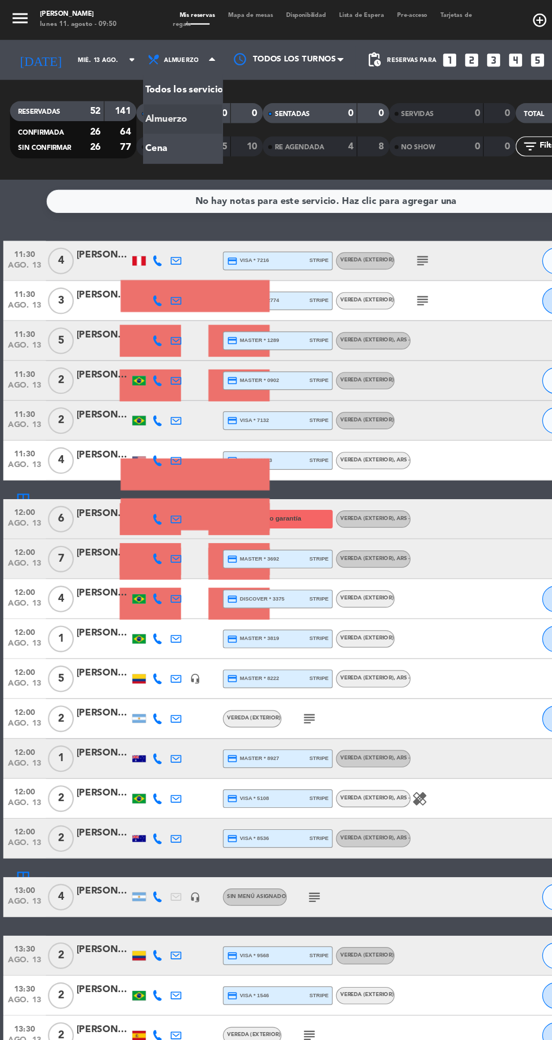
click at [158, 125] on div "menu [PERSON_NAME] [DATE] 11. agosto - 09:50 Mis reservas Mapa de mesas Disponi…" at bounding box center [276, 76] width 552 height 152
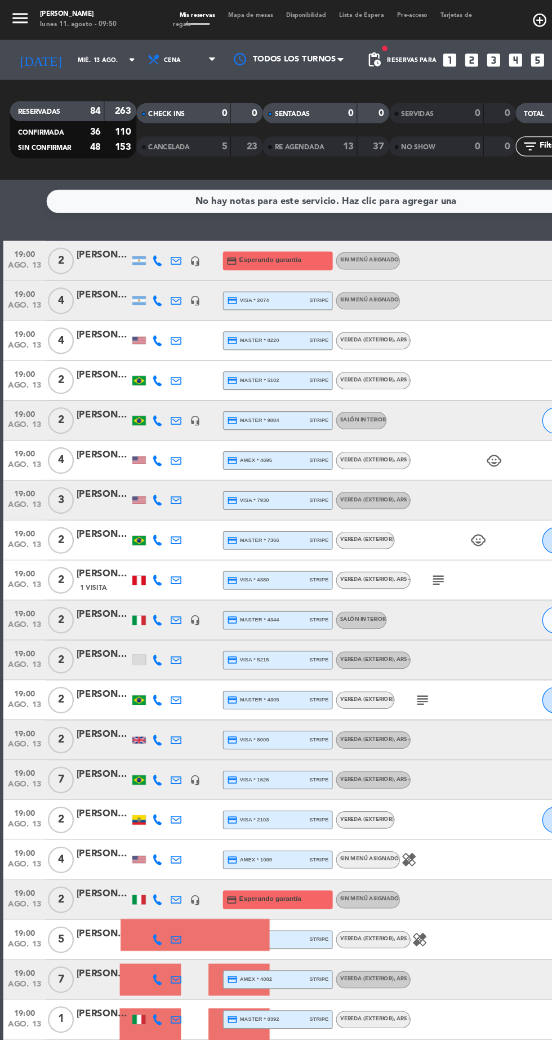
click at [374, 496] on icon "subject" at bounding box center [371, 491] width 14 height 14
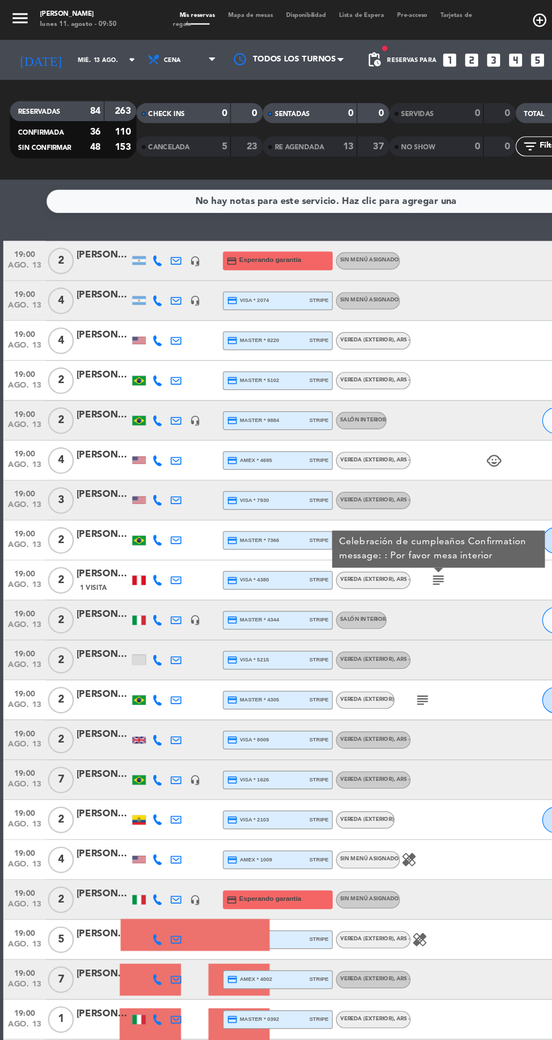
click at [363, 590] on icon "subject" at bounding box center [358, 593] width 14 height 14
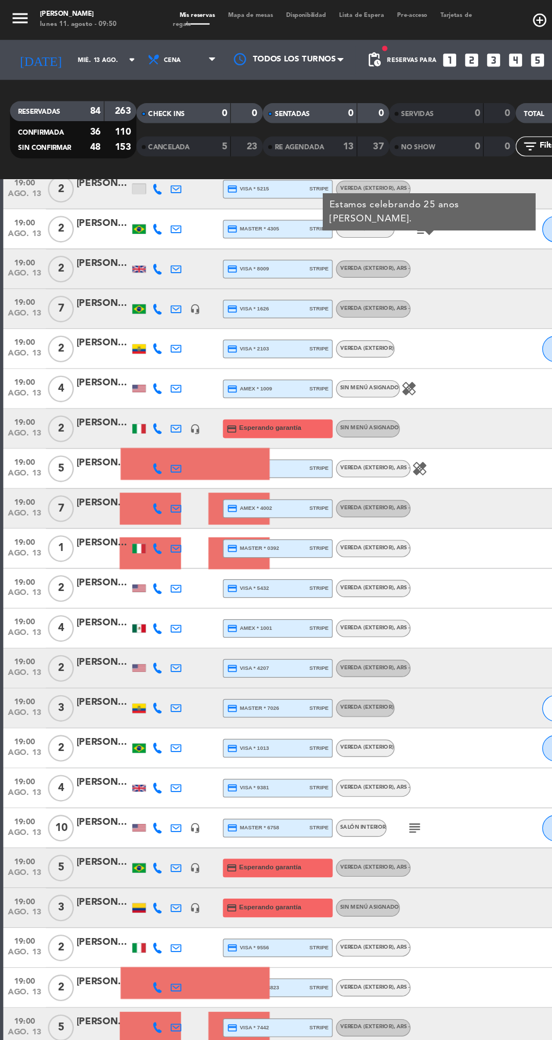
scroll to position [403, 0]
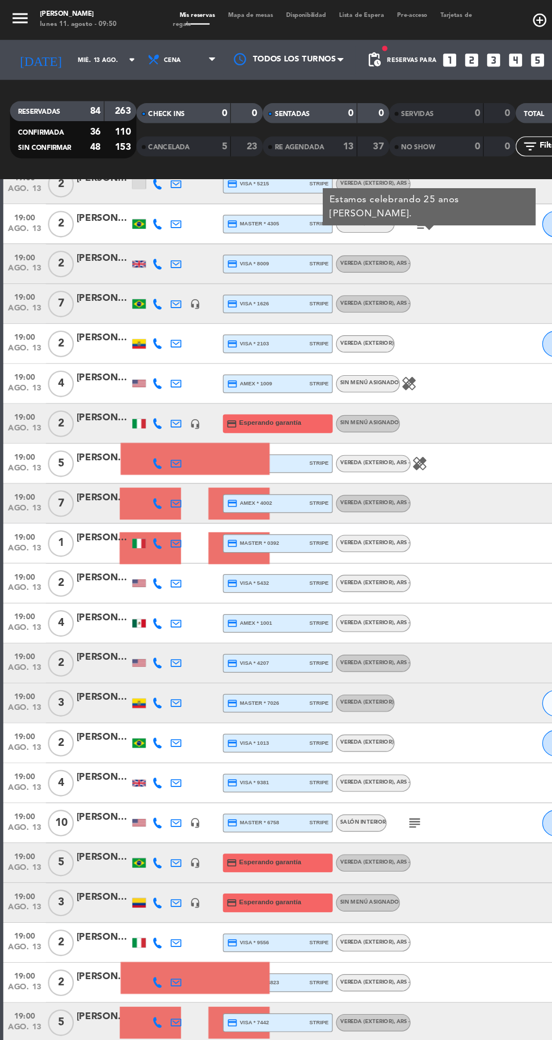
click at [350, 693] on icon "subject" at bounding box center [351, 697] width 14 height 14
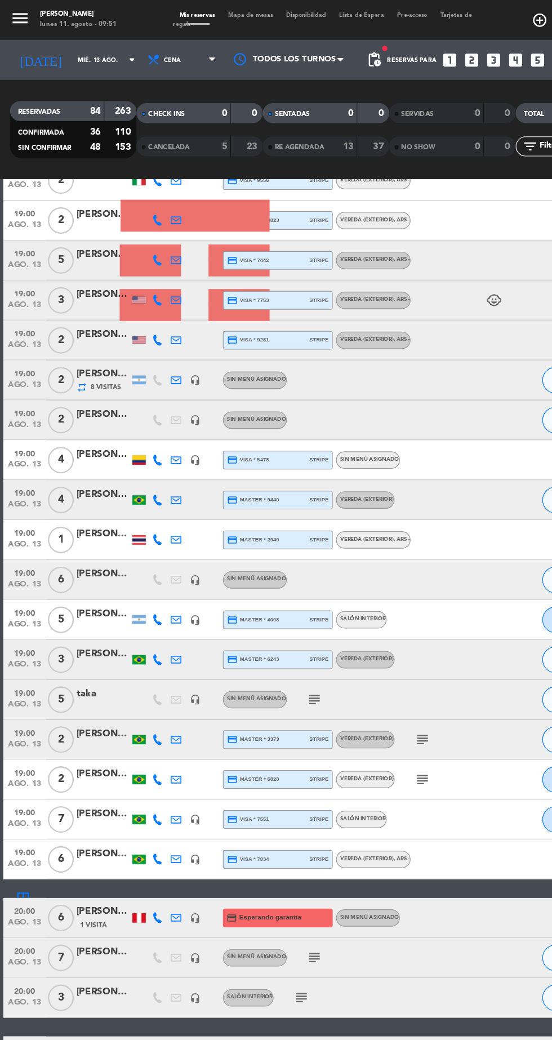
scroll to position [1050, 0]
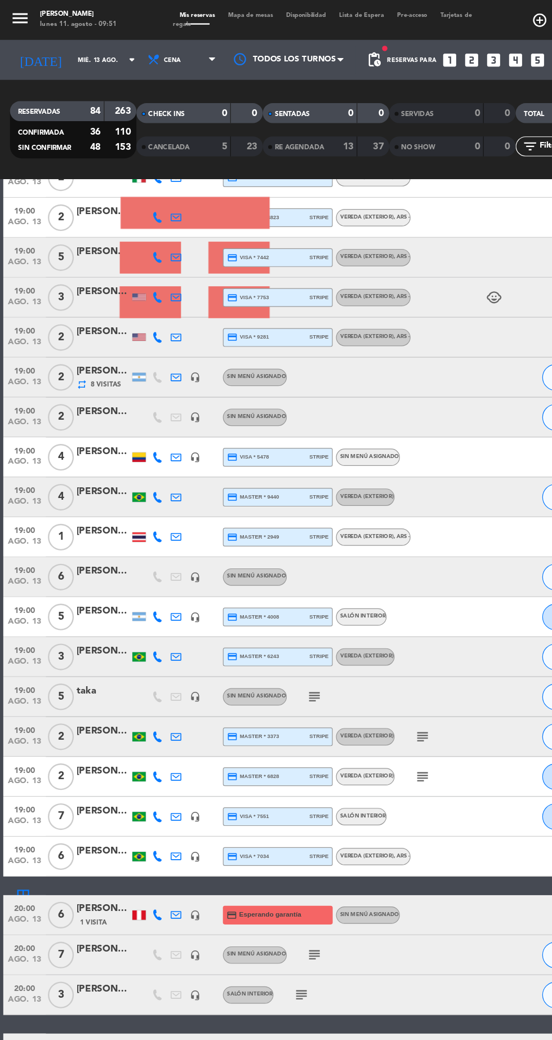
click at [267, 589] on icon "subject" at bounding box center [267, 590] width 14 height 14
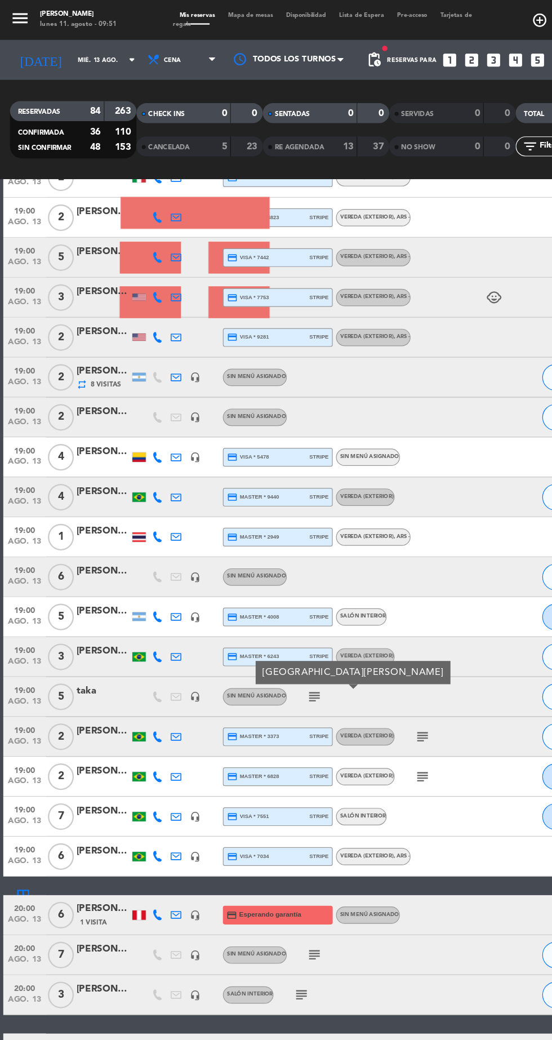
click at [361, 628] on icon "subject" at bounding box center [358, 624] width 14 height 14
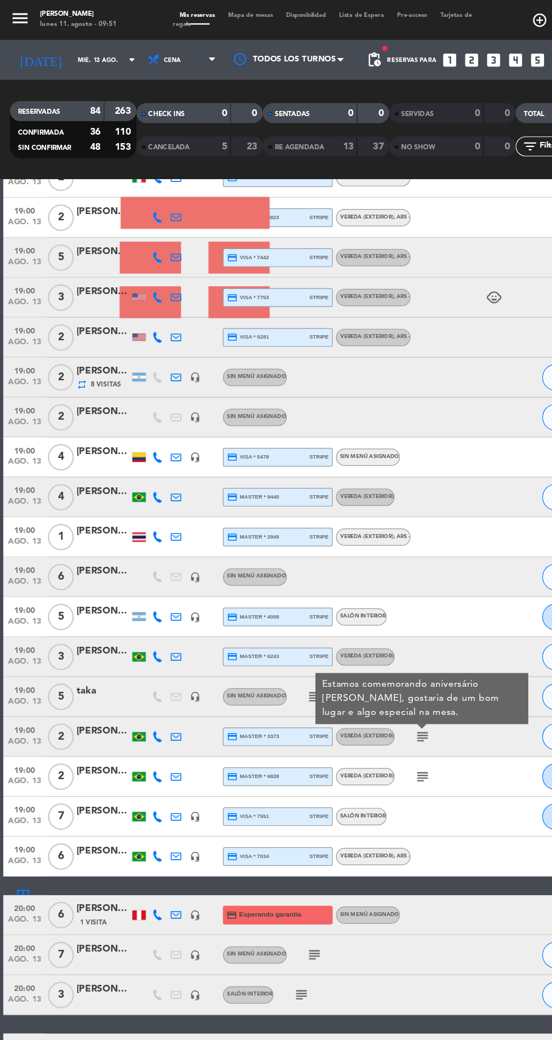
click at [363, 656] on icon "subject" at bounding box center [358, 657] width 14 height 14
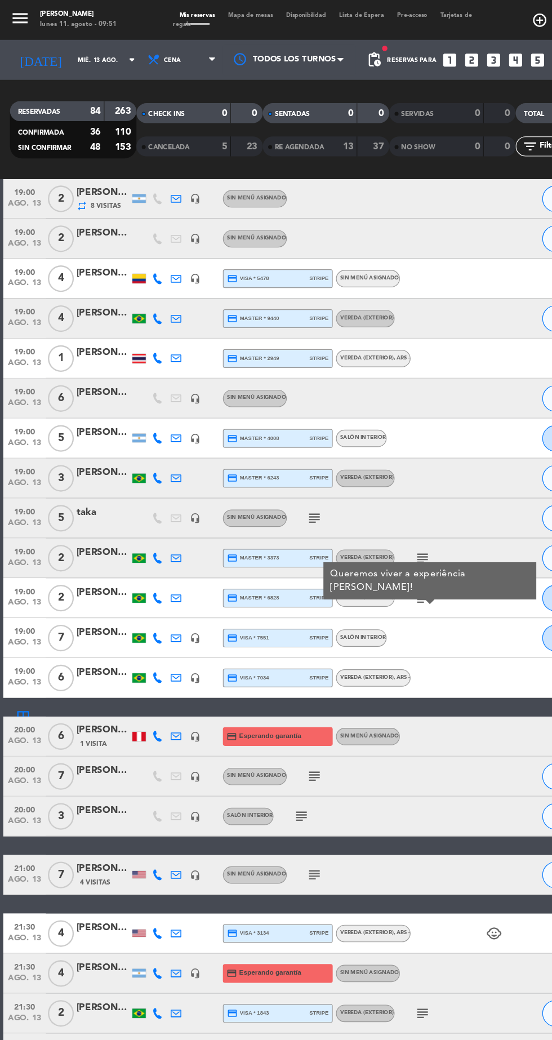
scroll to position [1201, 0]
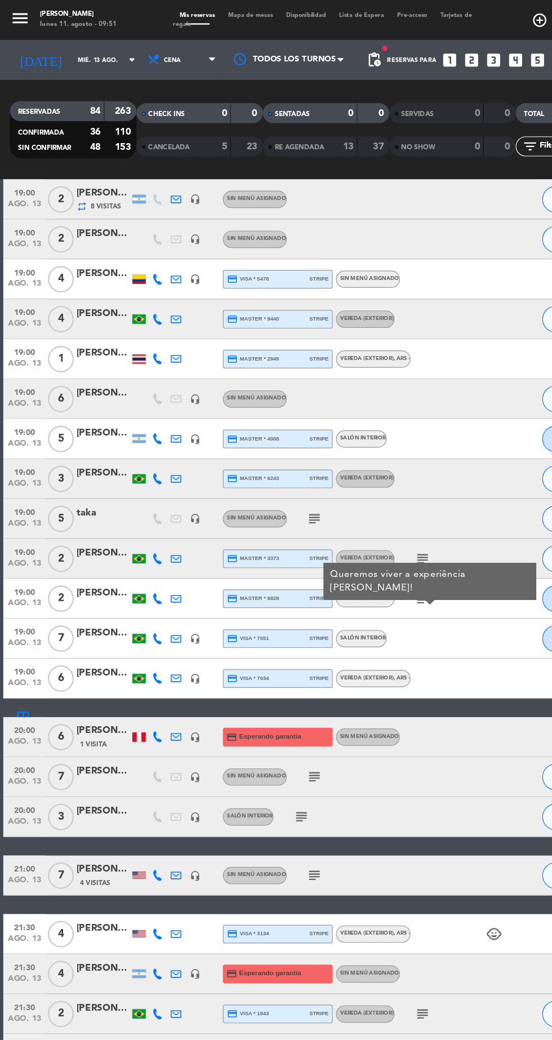
click at [271, 657] on icon "subject" at bounding box center [267, 658] width 14 height 14
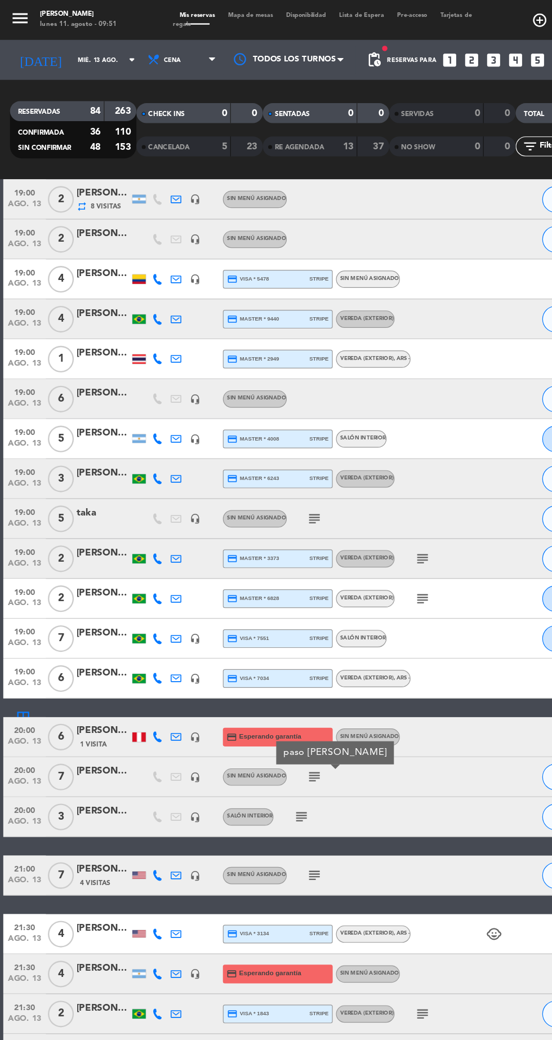
click at [251, 687] on icon "subject" at bounding box center [255, 692] width 14 height 14
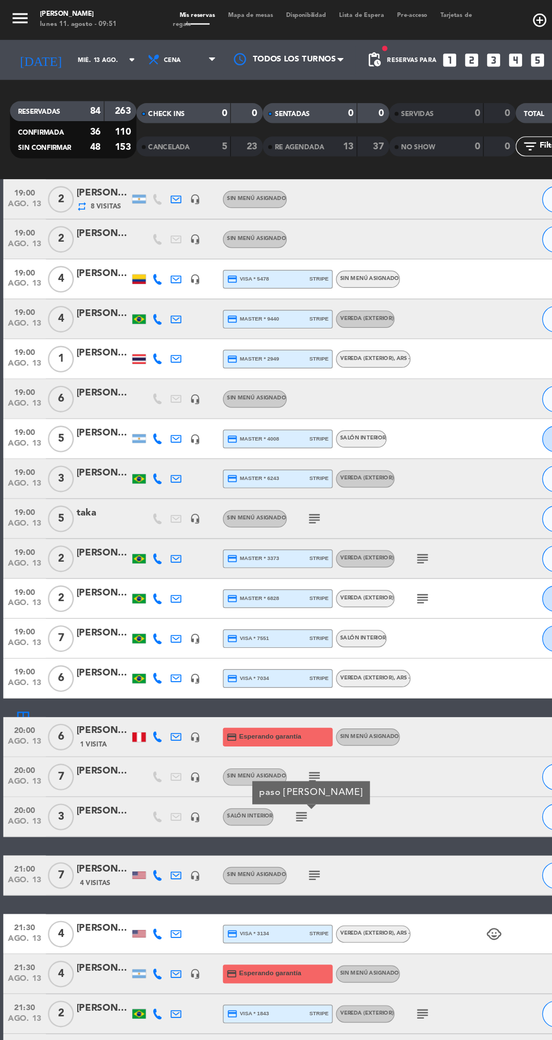
click at [264, 735] on icon "subject" at bounding box center [267, 741] width 14 height 14
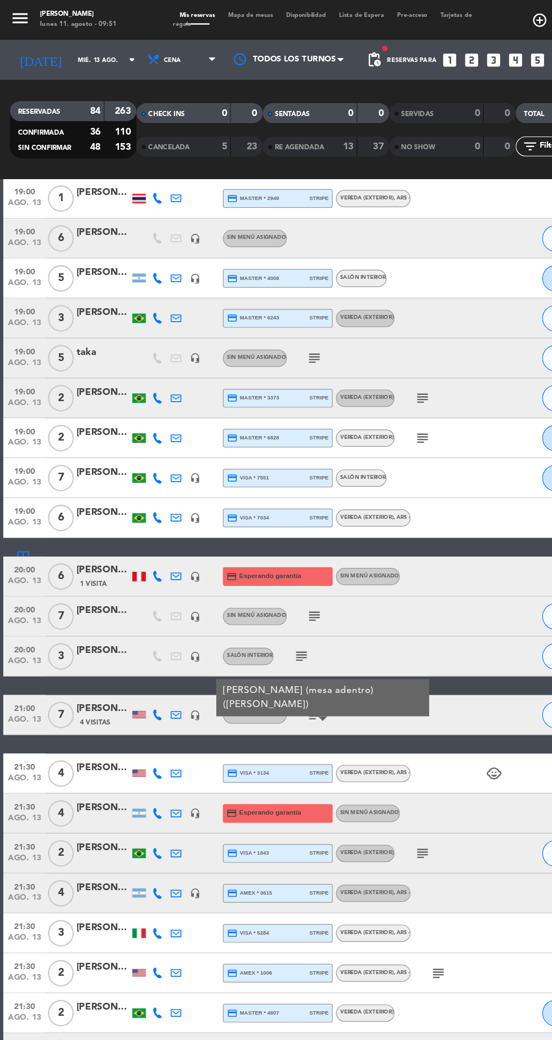
scroll to position [1335, 0]
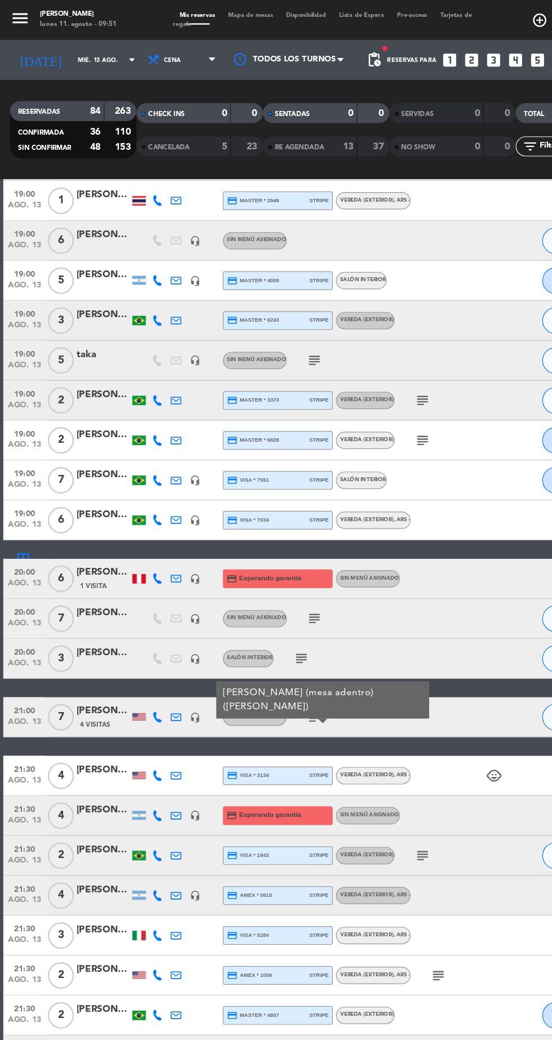
click at [380, 629] on div "19:00 [DATE] 2 [PERSON_NAME] headset_mic credit_card Esperando garantía Sin men…" at bounding box center [276, 319] width 546 height 2901
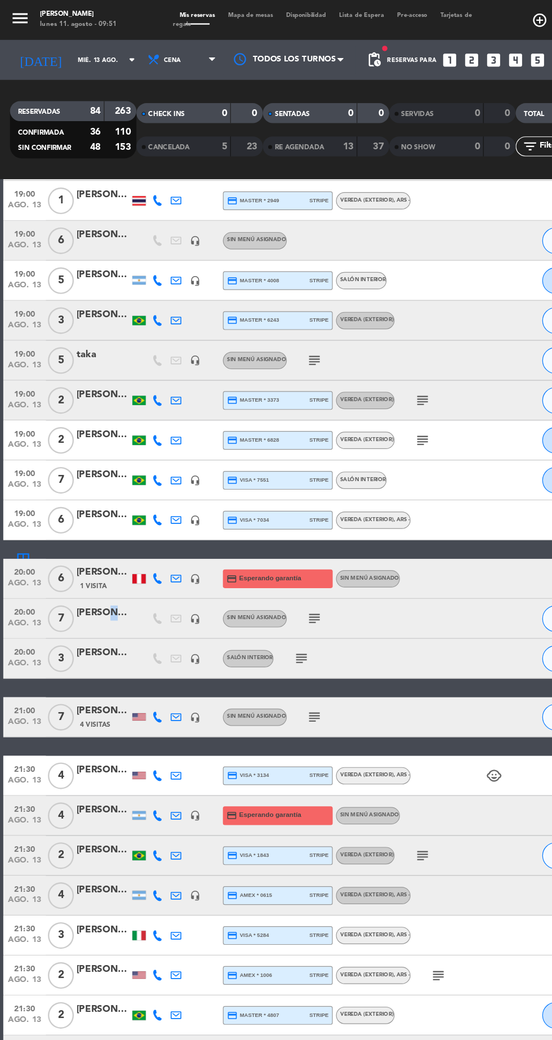
click at [428, 582] on div "19:00 [DATE] 2 [PERSON_NAME] headset_mic credit_card Esperando garantía Sin men…" at bounding box center [276, 319] width 546 height 2901
click at [429, 579] on div "19:00 [DATE] 2 [PERSON_NAME] headset_mic credit_card Esperando garantía Sin men…" at bounding box center [276, 319] width 546 height 2901
click at [267, 606] on icon "subject" at bounding box center [267, 607] width 14 height 14
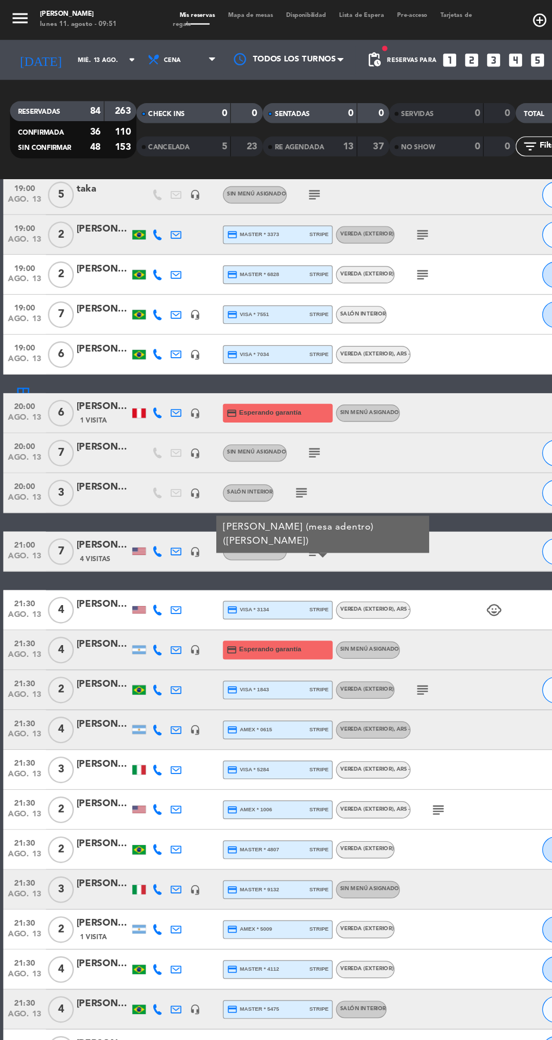
scroll to position [1482, 0]
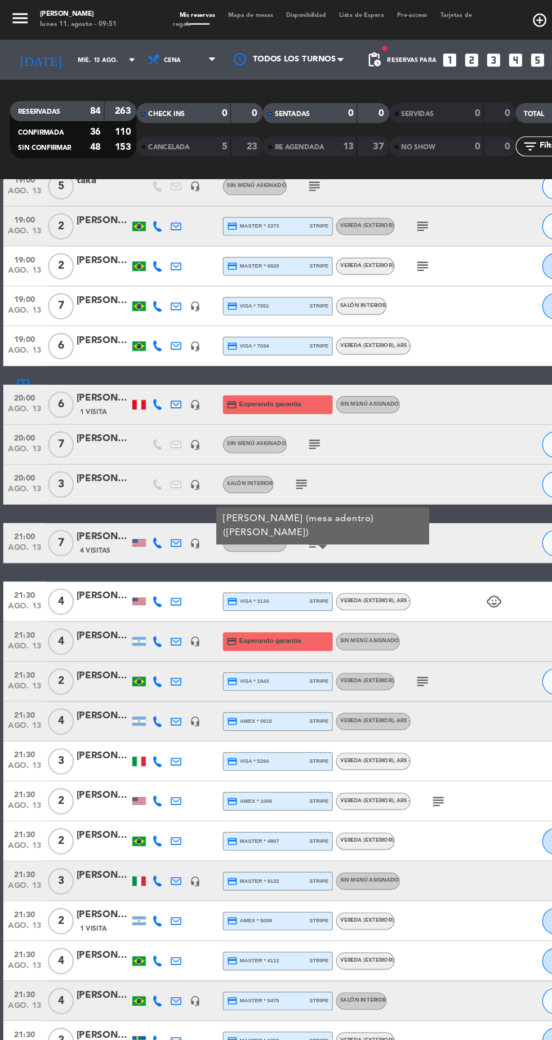
click at [358, 576] on icon "subject" at bounding box center [358, 577] width 14 height 14
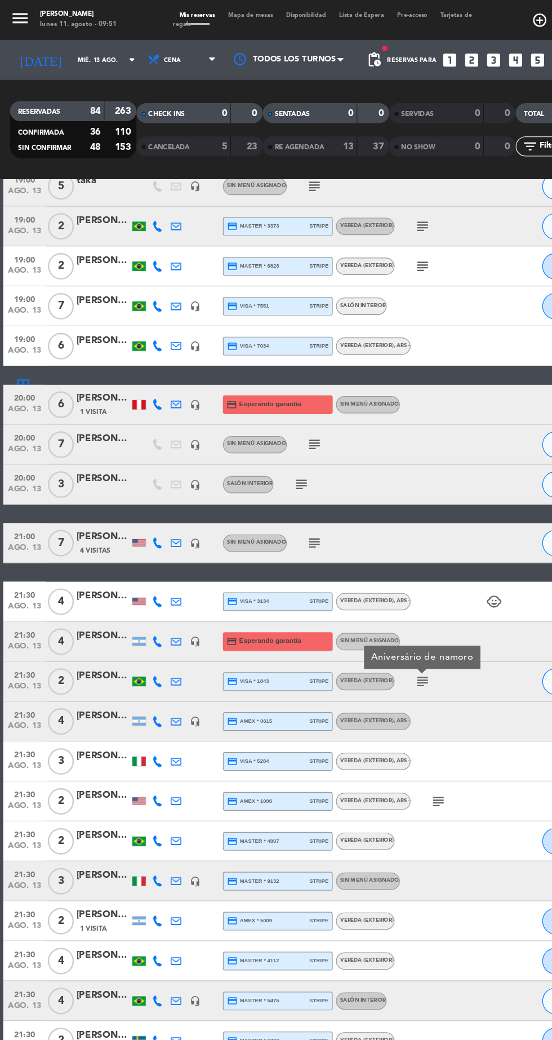
click at [373, 672] on icon "subject" at bounding box center [371, 678] width 14 height 14
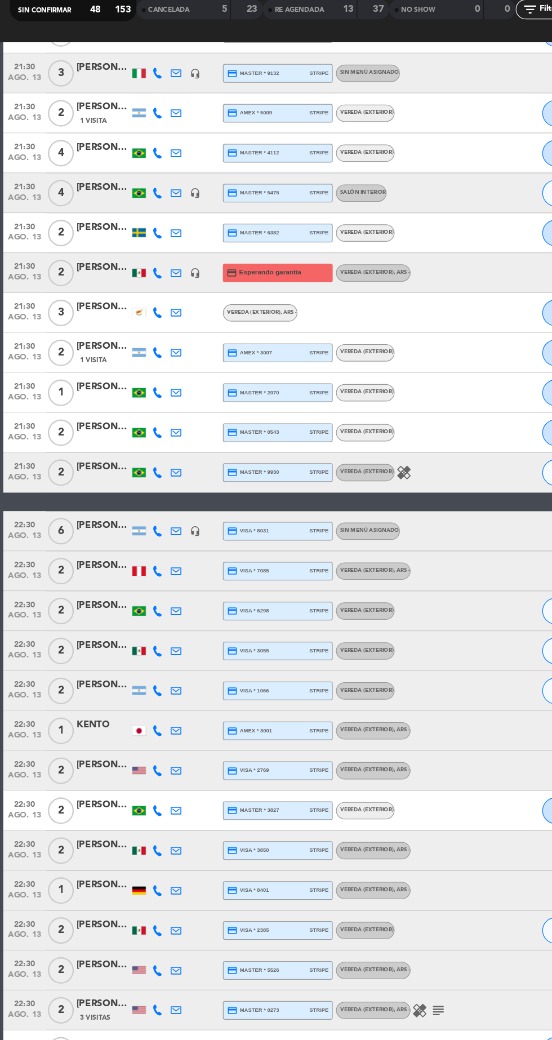
scroll to position [0, 0]
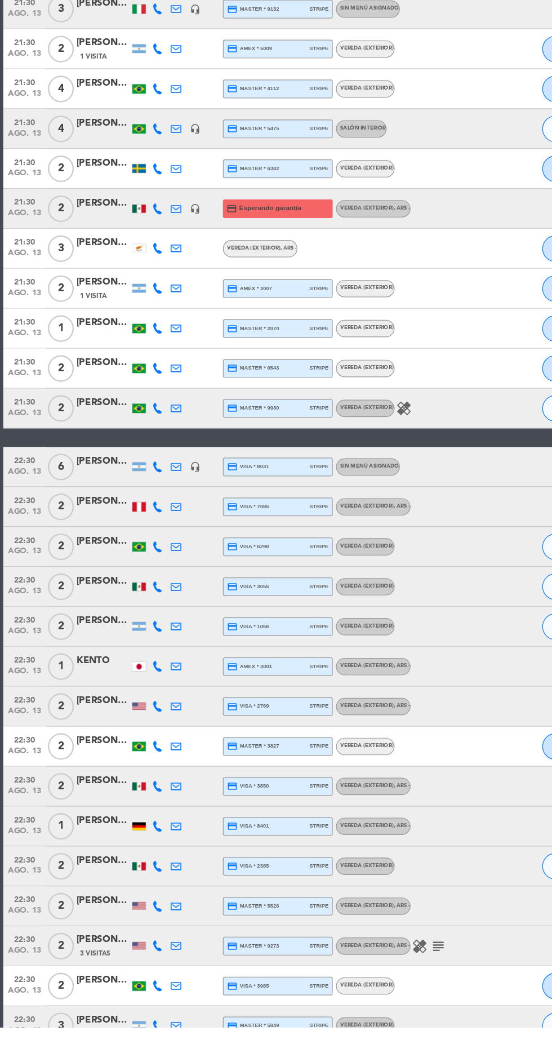
click at [375, 974] on icon "subject" at bounding box center [371, 971] width 14 height 14
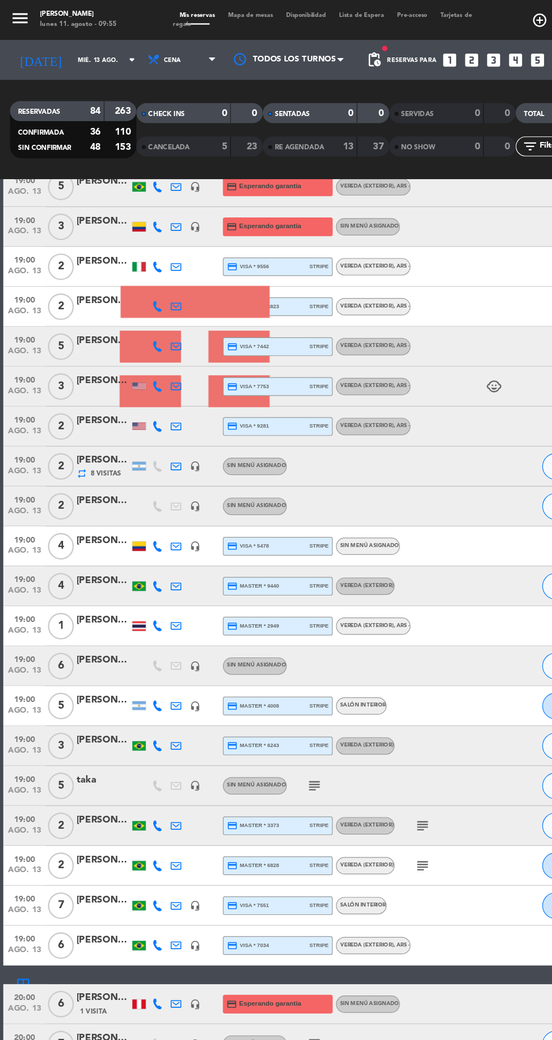
scroll to position [1019, 0]
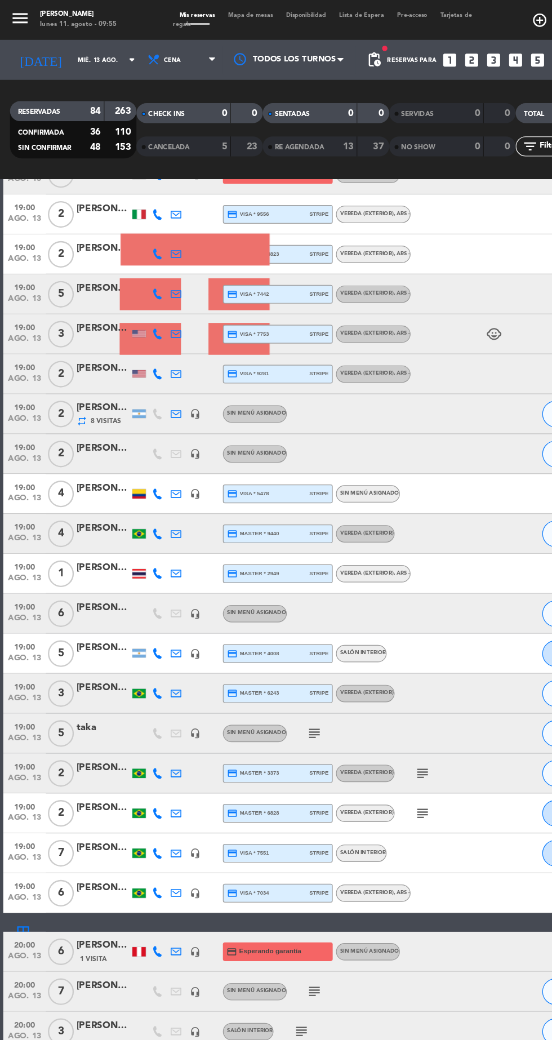
click at [84, 52] on input "mié. 13 ago." at bounding box center [95, 50] width 71 height 17
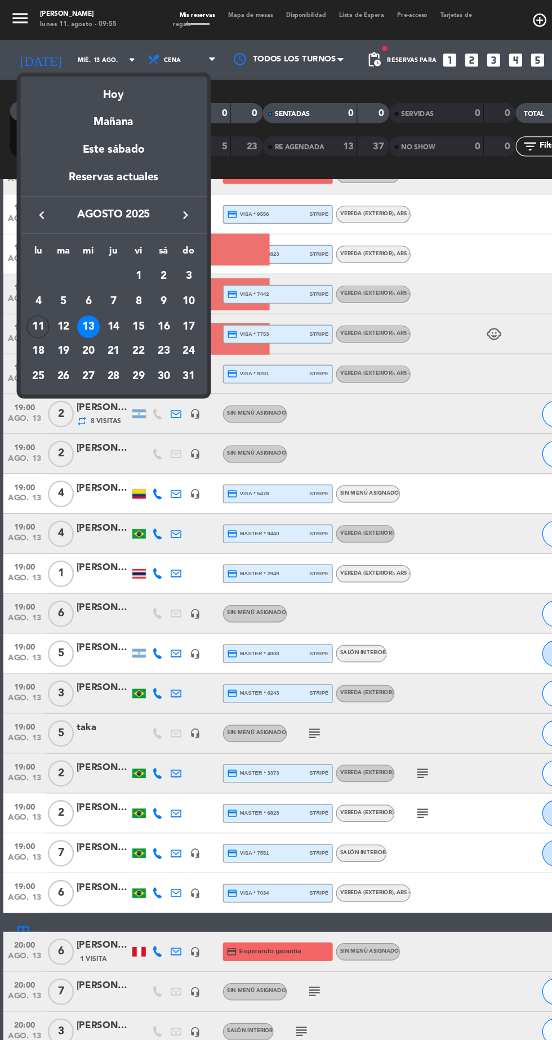
click at [98, 278] on div "14" at bounding box center [96, 276] width 19 height 19
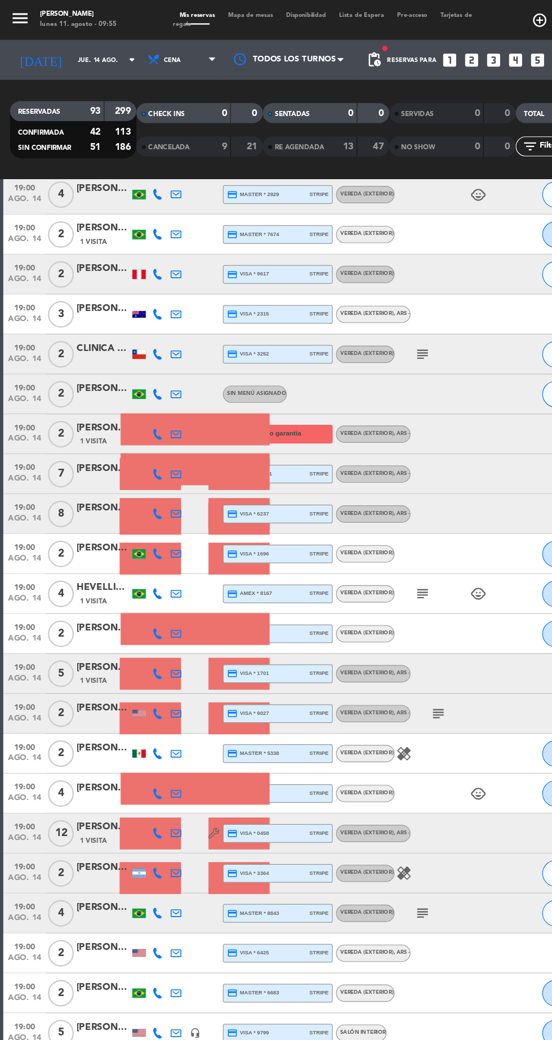
scroll to position [0, 0]
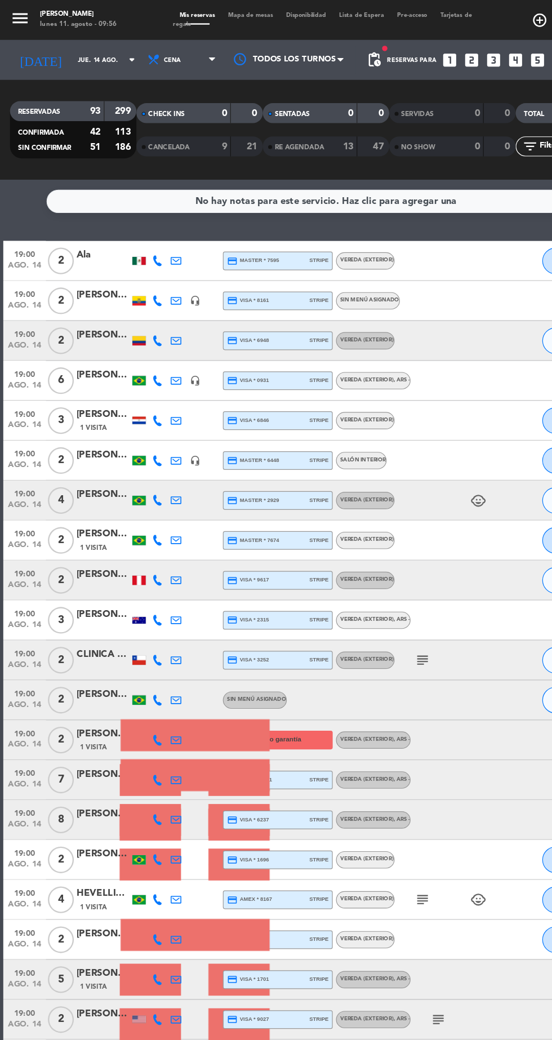
click at [363, 556] on icon "subject" at bounding box center [358, 559] width 14 height 14
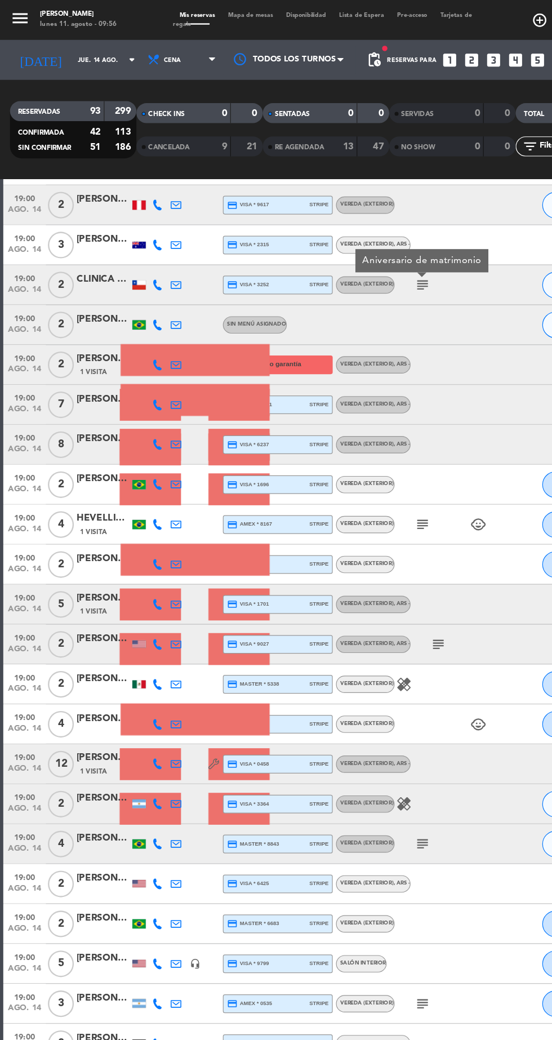
scroll to position [364, 0]
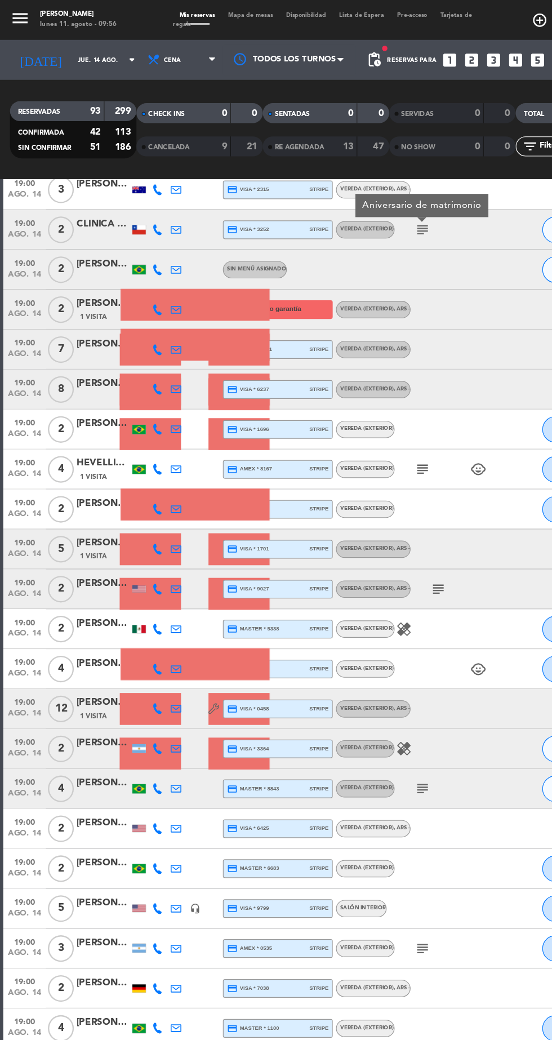
click at [359, 396] on icon "subject" at bounding box center [358, 397] width 14 height 14
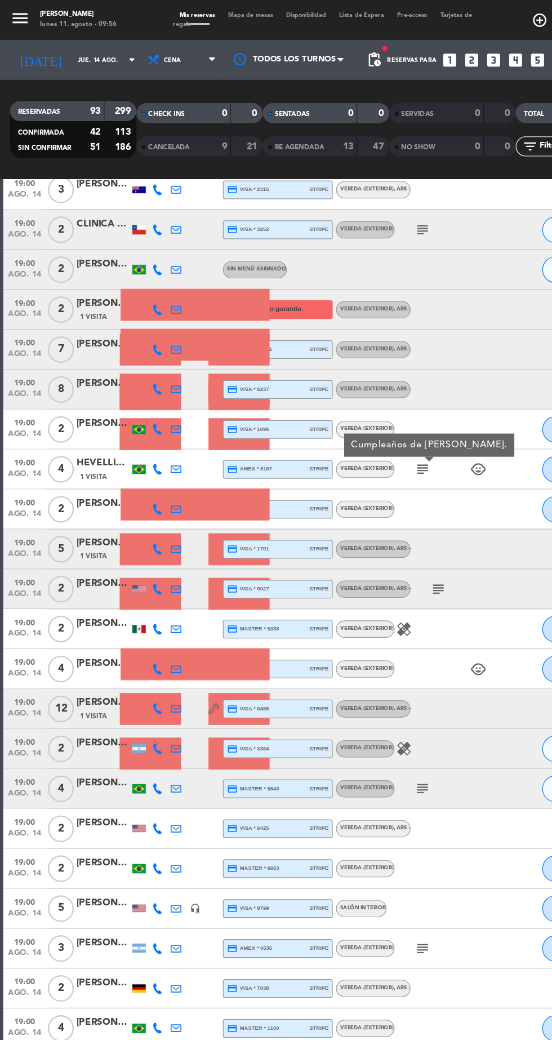
click at [373, 498] on icon "subject" at bounding box center [371, 499] width 14 height 14
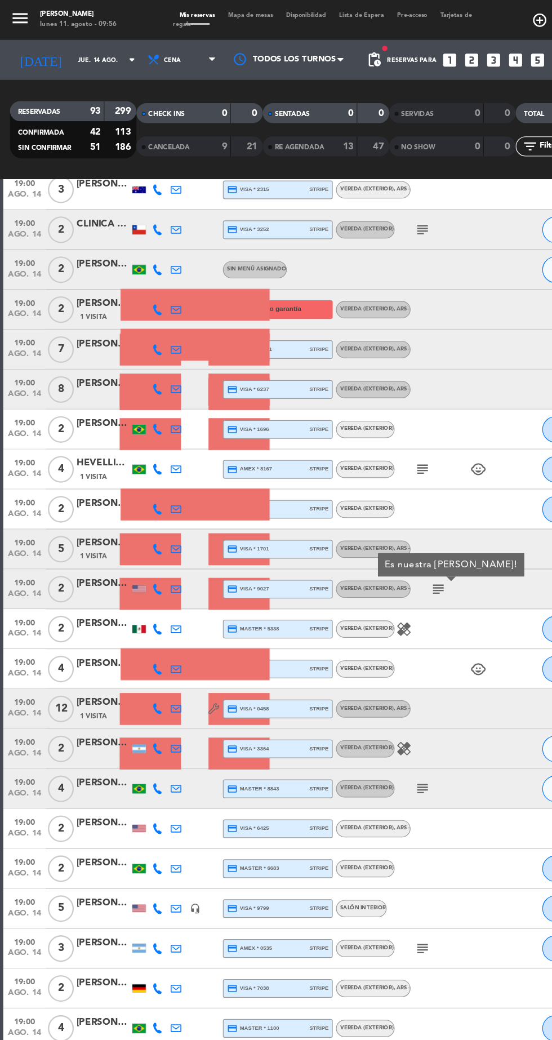
click at [357, 661] on icon "subject" at bounding box center [358, 668] width 14 height 14
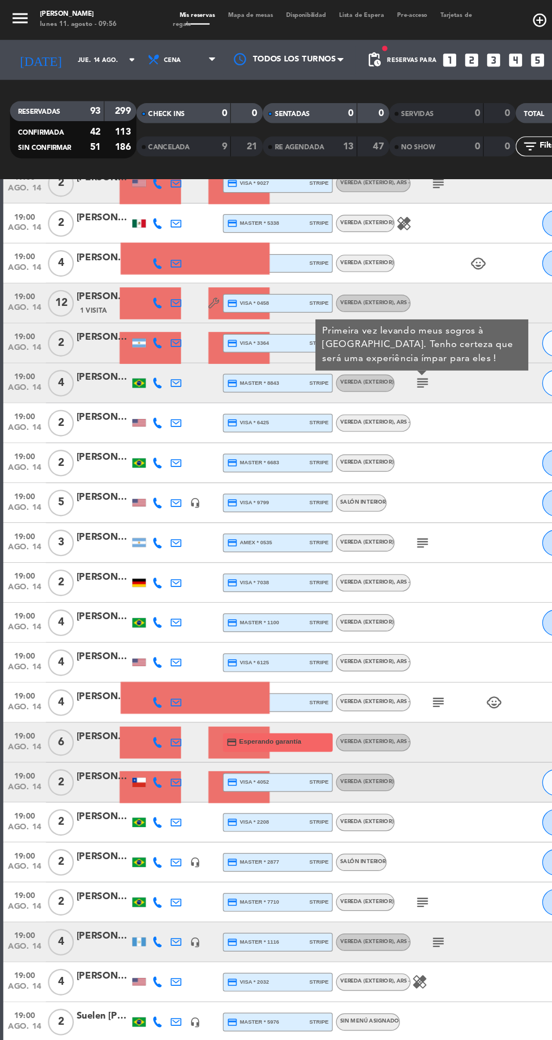
scroll to position [750, 0]
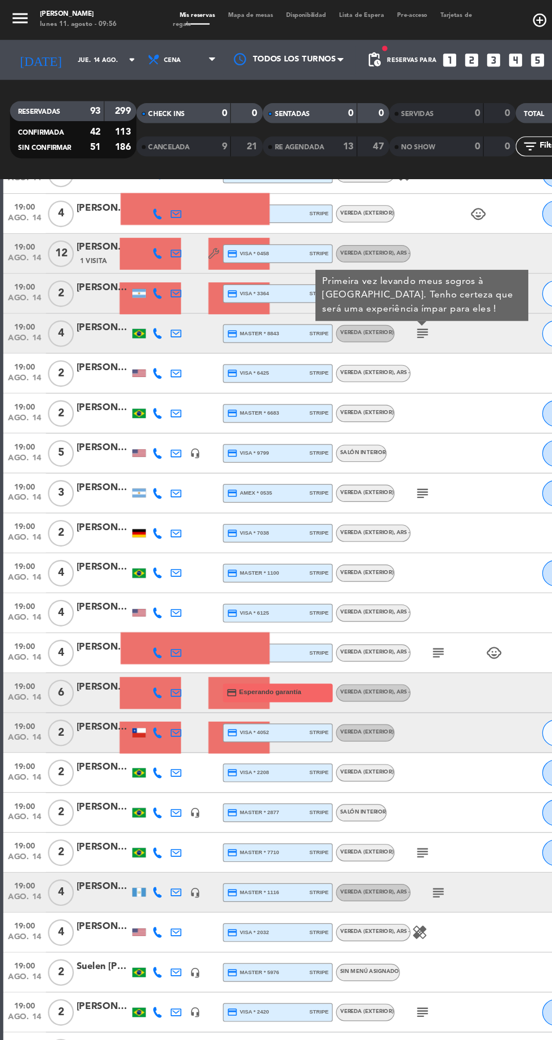
click at [358, 415] on icon "subject" at bounding box center [358, 418] width 14 height 14
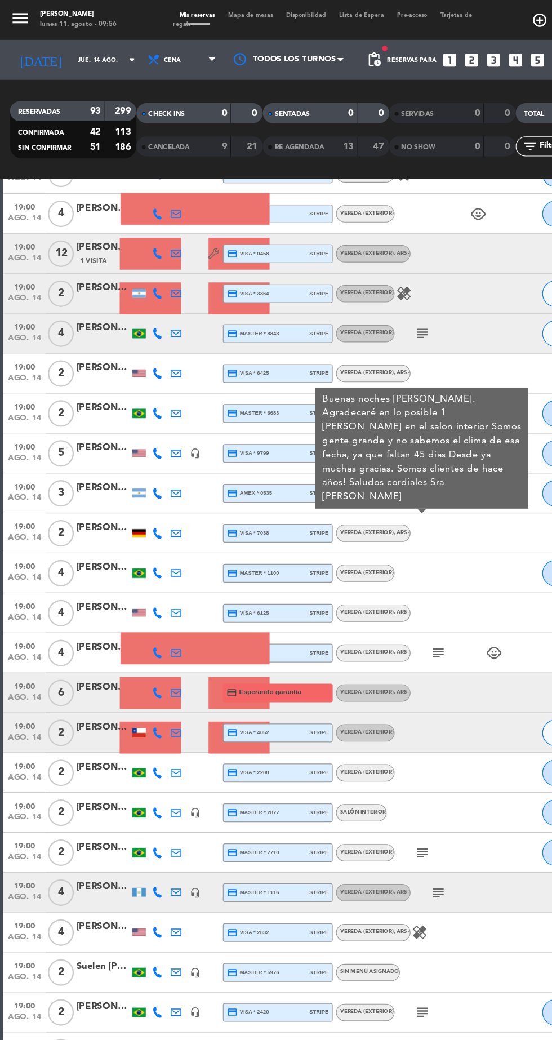
click at [370, 555] on icon "subject" at bounding box center [371, 553] width 14 height 14
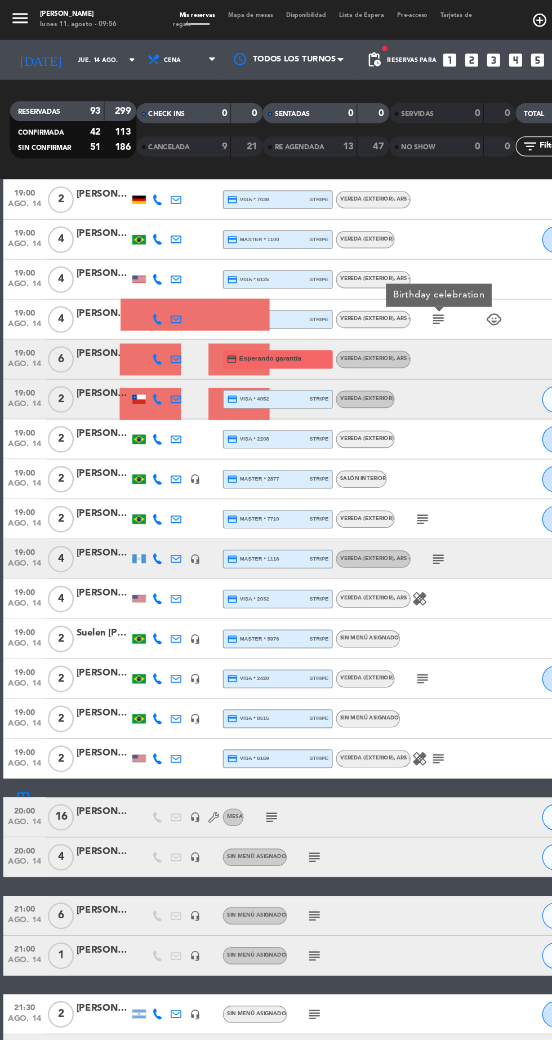
scroll to position [1036, 0]
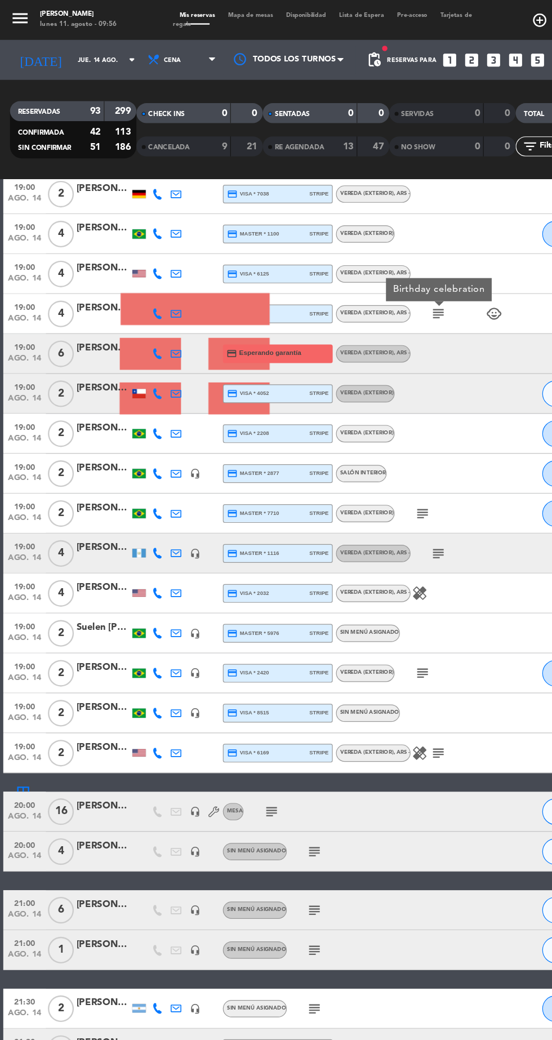
click at [362, 434] on icon "subject" at bounding box center [358, 435] width 14 height 14
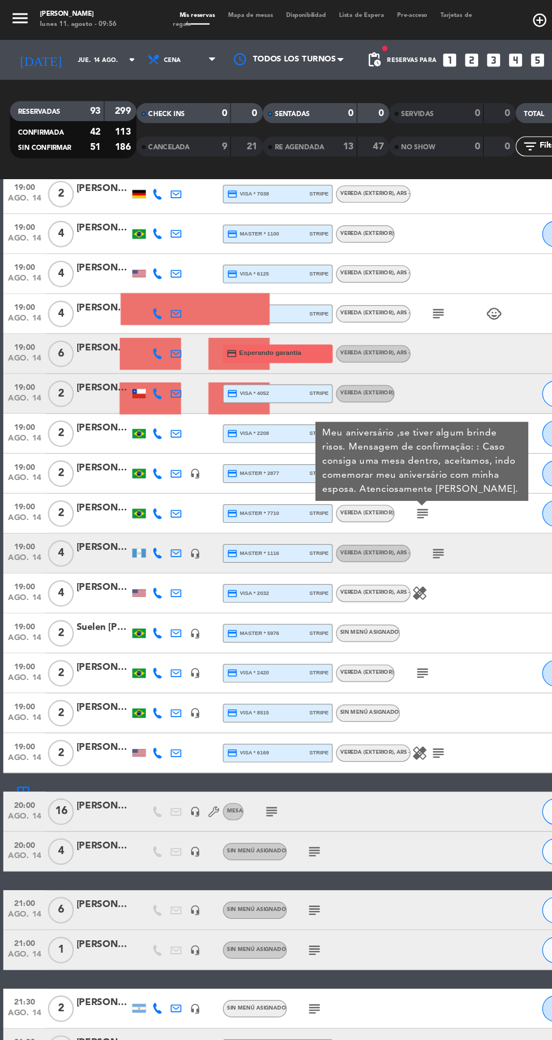
click at [373, 472] on icon "subject" at bounding box center [371, 469] width 14 height 14
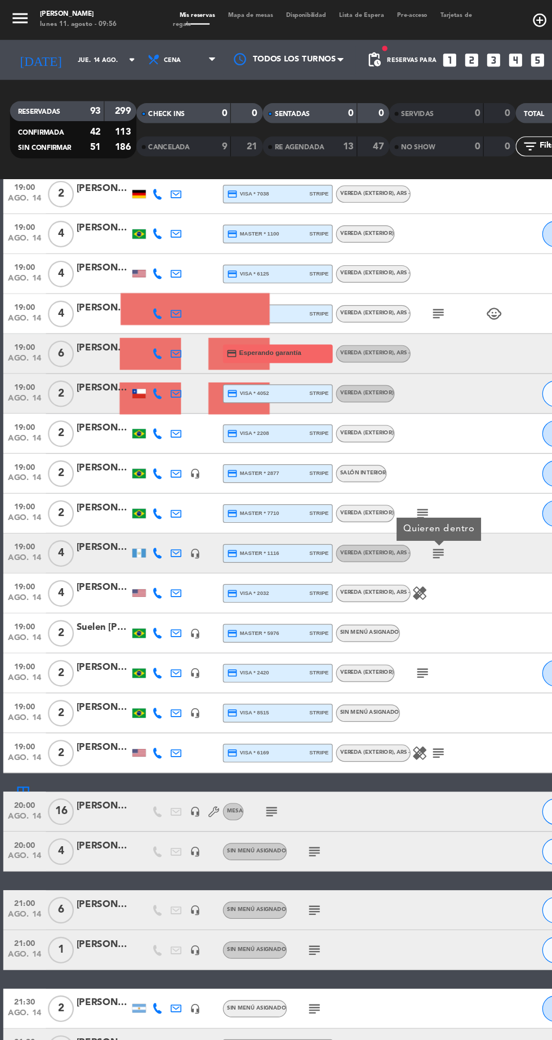
click at [358, 569] on icon "subject" at bounding box center [358, 570] width 14 height 14
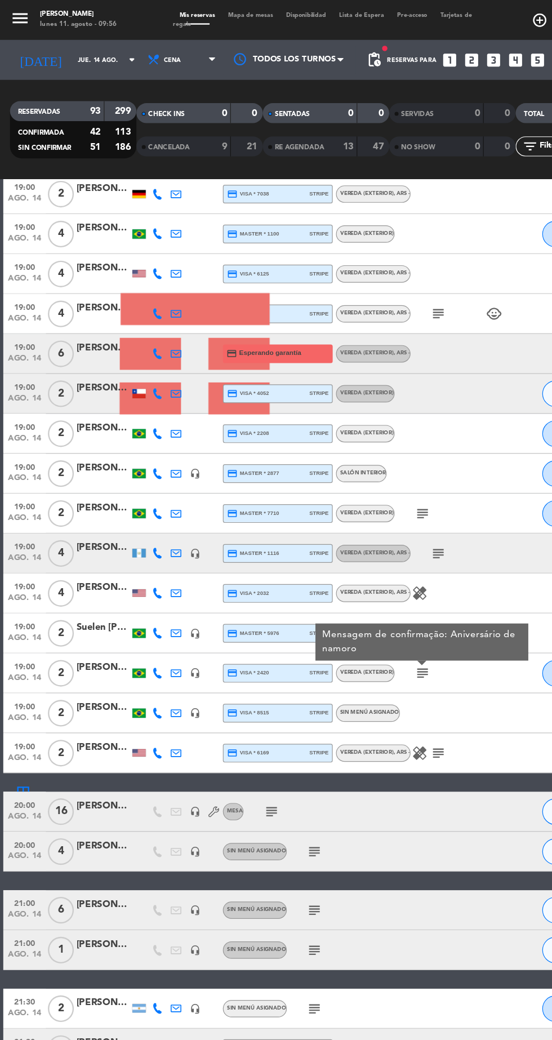
click at [372, 466] on icon "subject" at bounding box center [371, 469] width 14 height 14
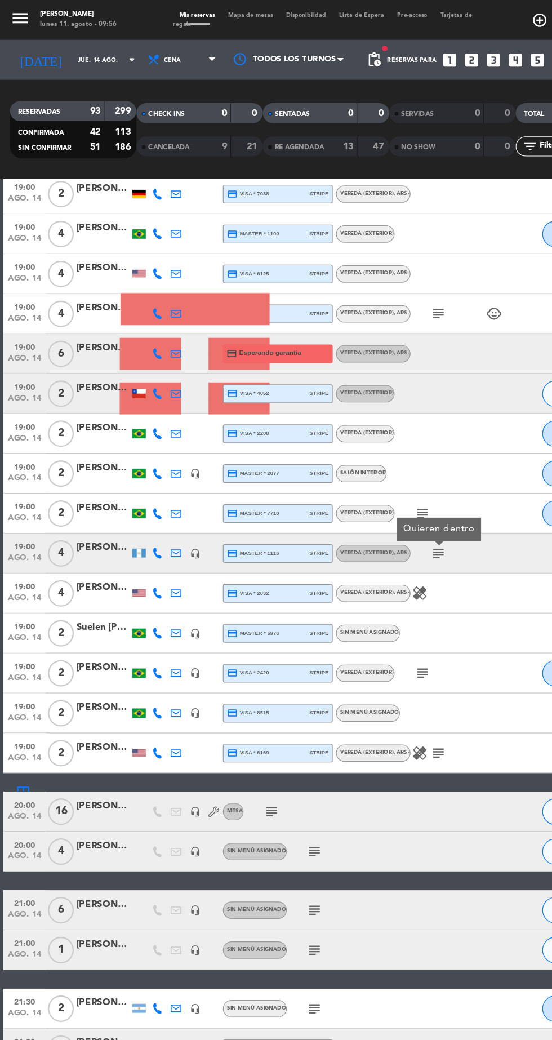
click at [375, 632] on icon "subject" at bounding box center [371, 638] width 14 height 14
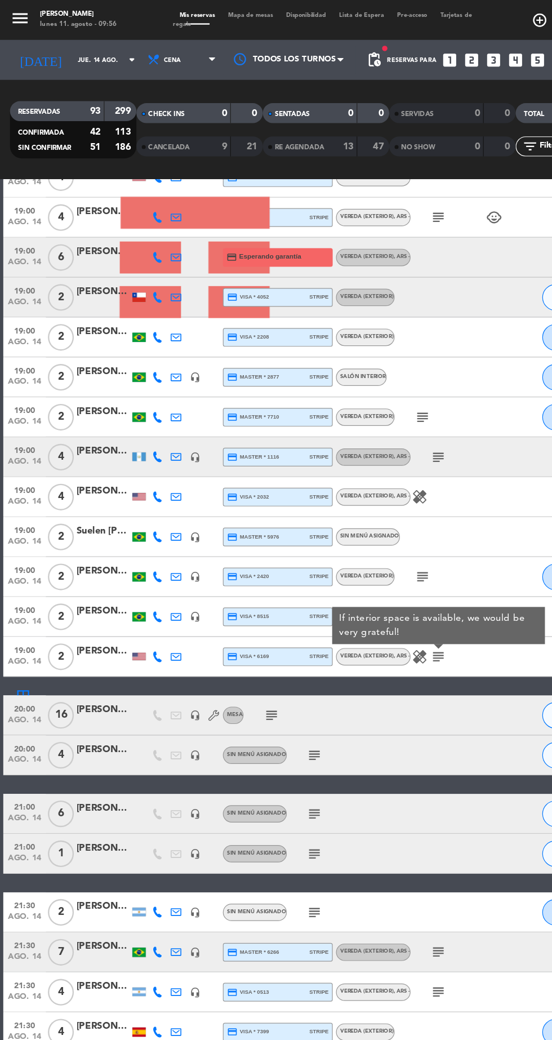
scroll to position [1147, 0]
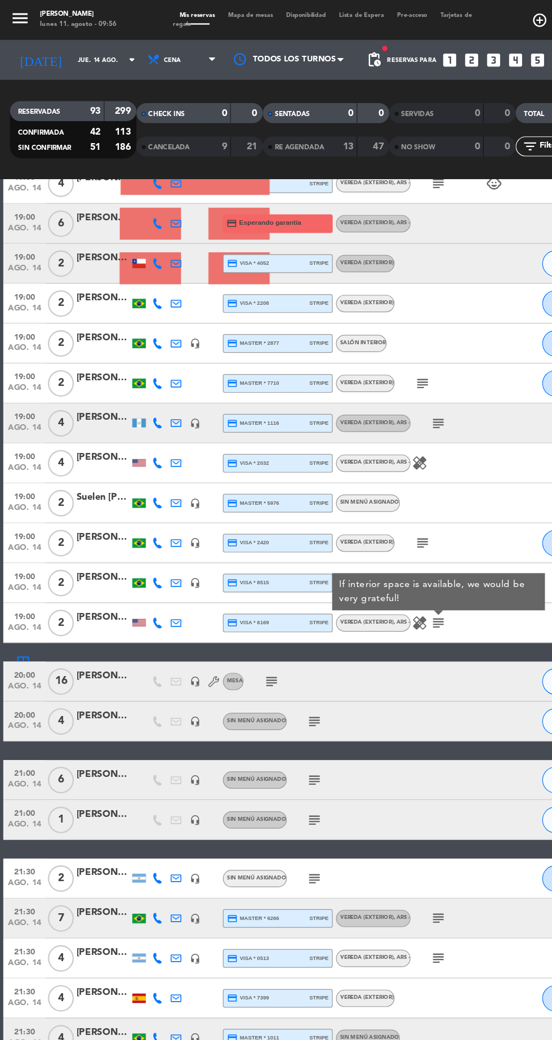
click at [232, 576] on icon "subject" at bounding box center [230, 577] width 14 height 14
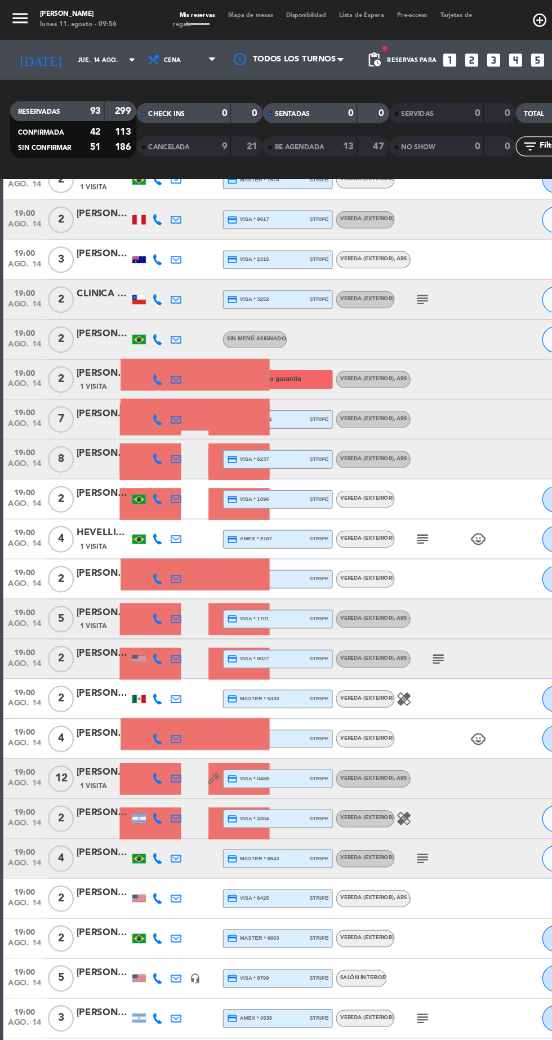
scroll to position [316, 0]
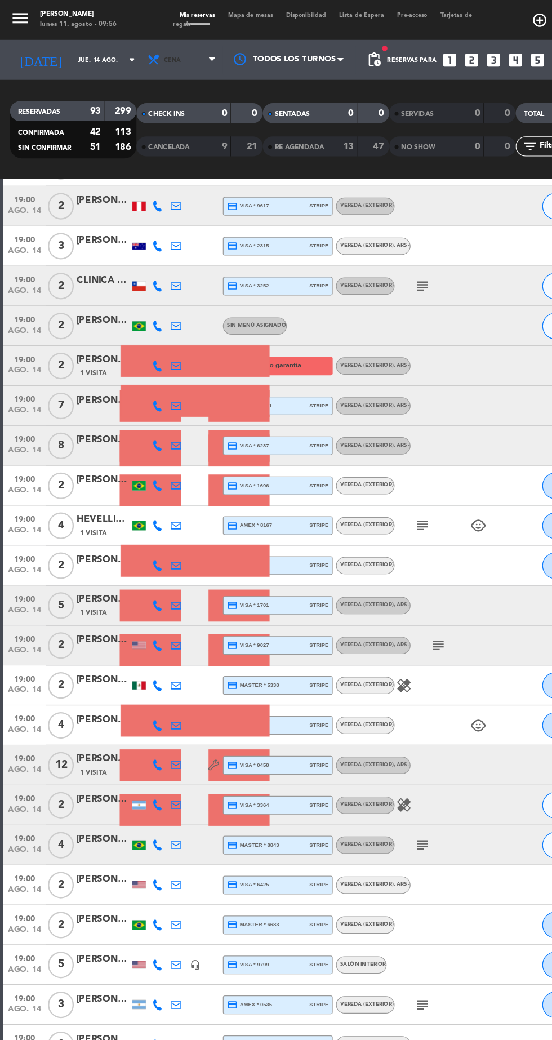
click at [164, 58] on span "Cena" at bounding box center [155, 50] width 68 height 25
click at [145, 104] on div "menu [PERSON_NAME] [DATE] 11. agosto - 09:56 Mis reservas Mapa de mesas Disponi…" at bounding box center [276, 76] width 552 height 152
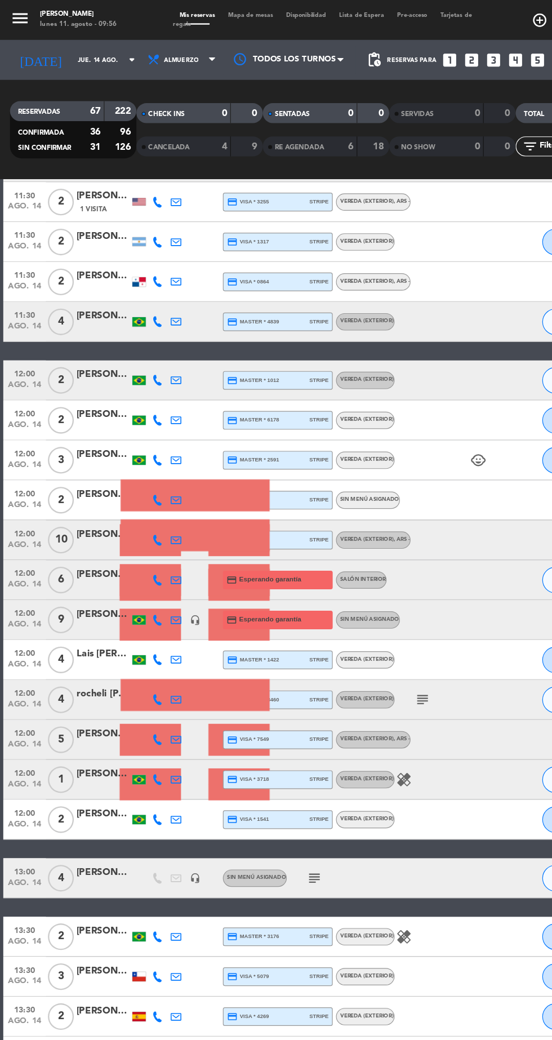
scroll to position [452, 0]
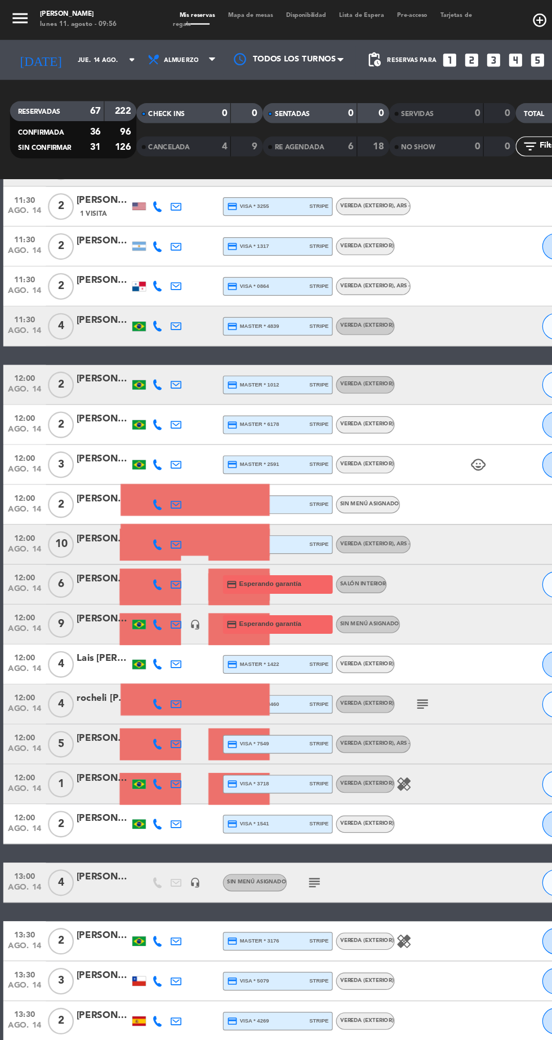
click at [363, 595] on icon "subject" at bounding box center [358, 596] width 14 height 14
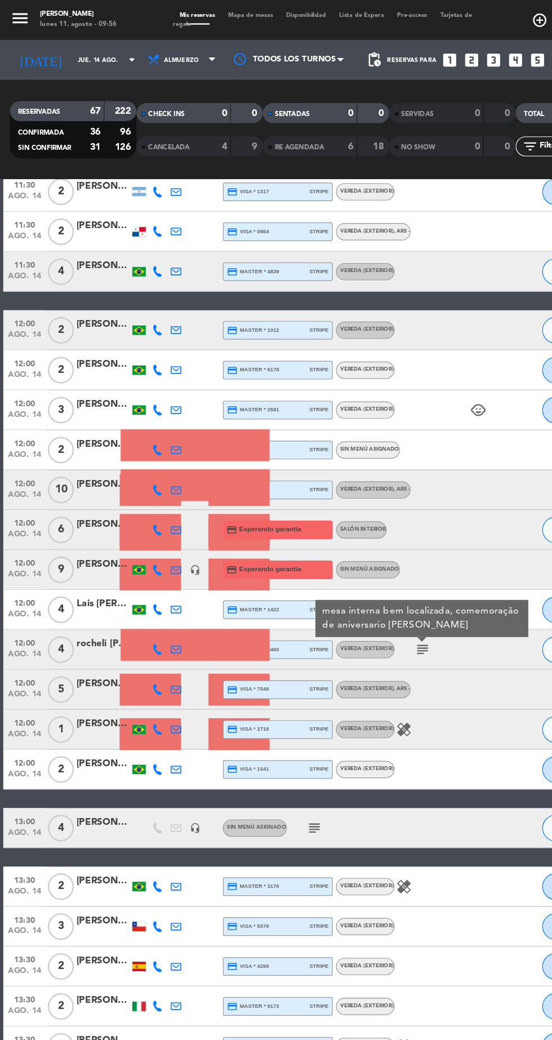
scroll to position [501, 0]
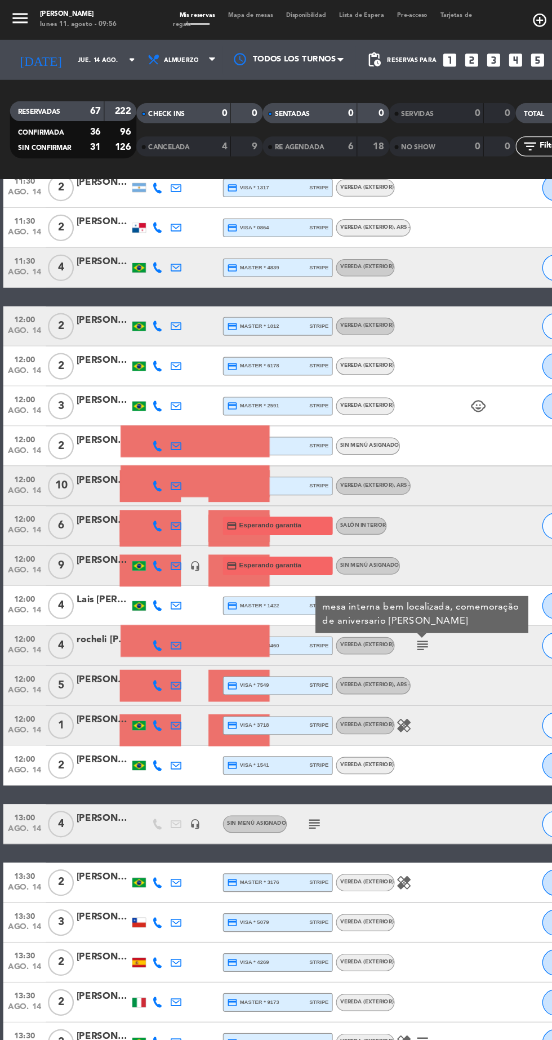
click at [270, 697] on icon "subject" at bounding box center [267, 697] width 14 height 14
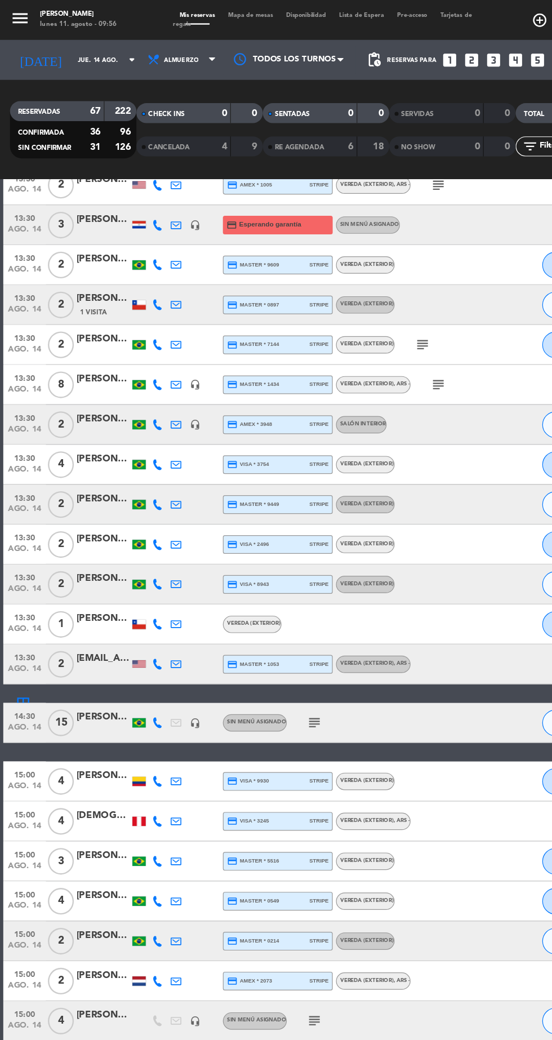
scroll to position [1397, 0]
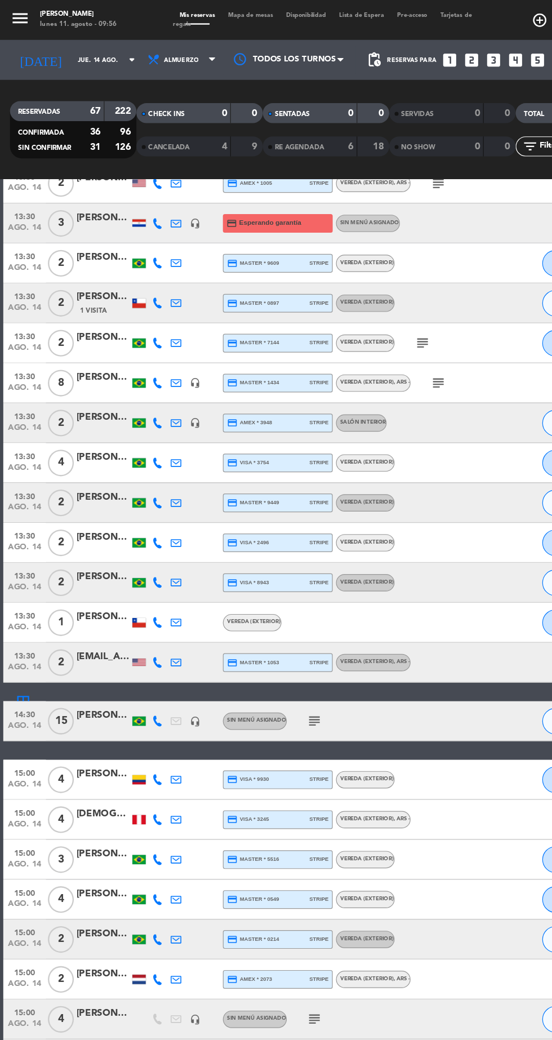
click at [271, 611] on icon "subject" at bounding box center [267, 611] width 14 height 14
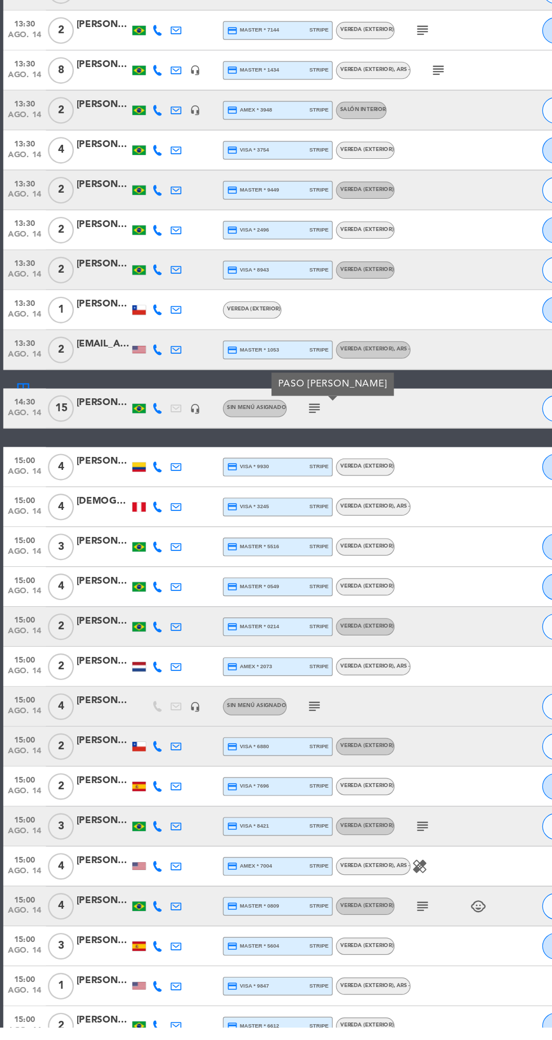
click at [288, 763] on div "subject" at bounding box center [290, 767] width 95 height 33
click at [268, 768] on icon "subject" at bounding box center [267, 768] width 14 height 14
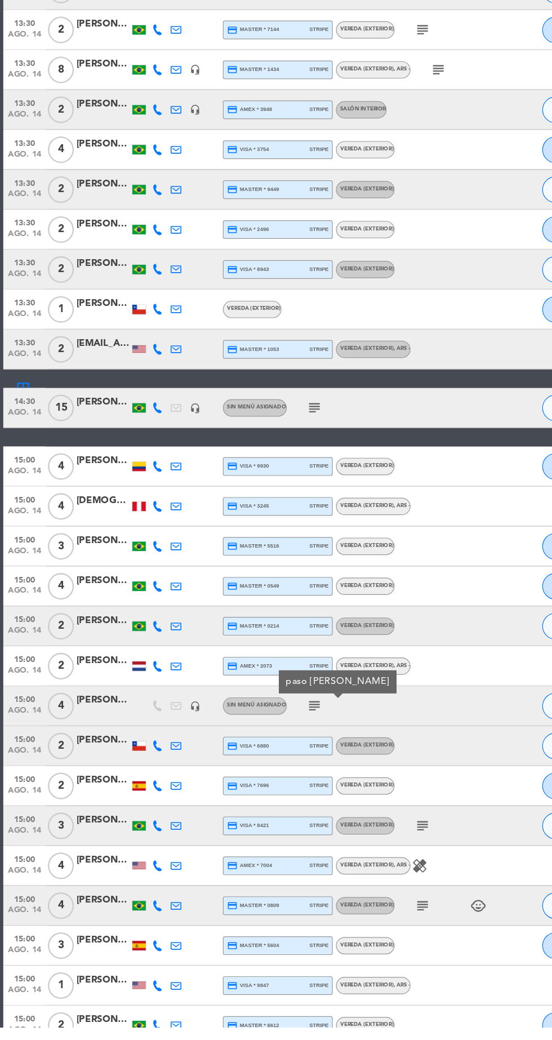
click at [359, 867] on icon "subject" at bounding box center [358, 870] width 14 height 14
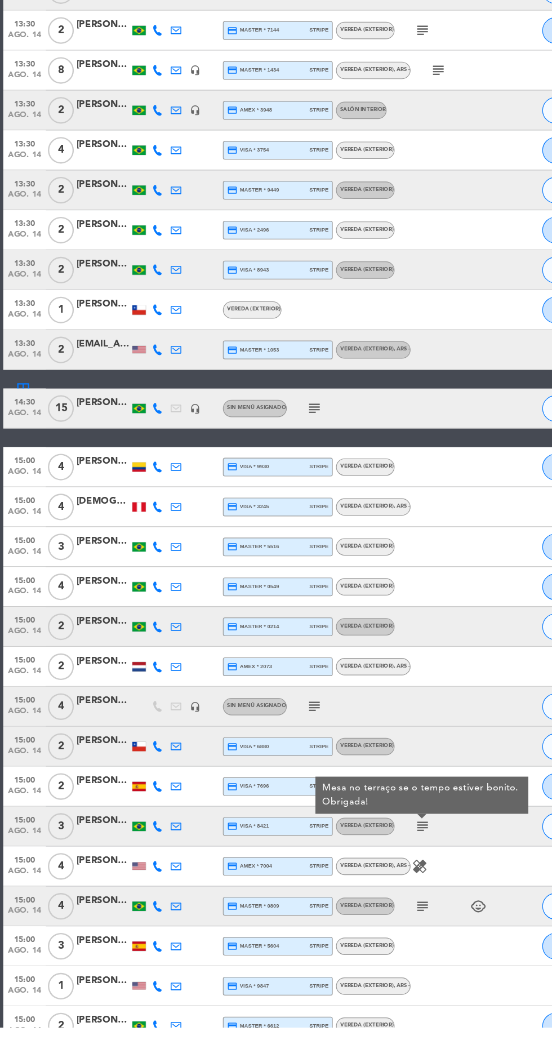
click at [359, 943] on icon "subject" at bounding box center [358, 937] width 14 height 14
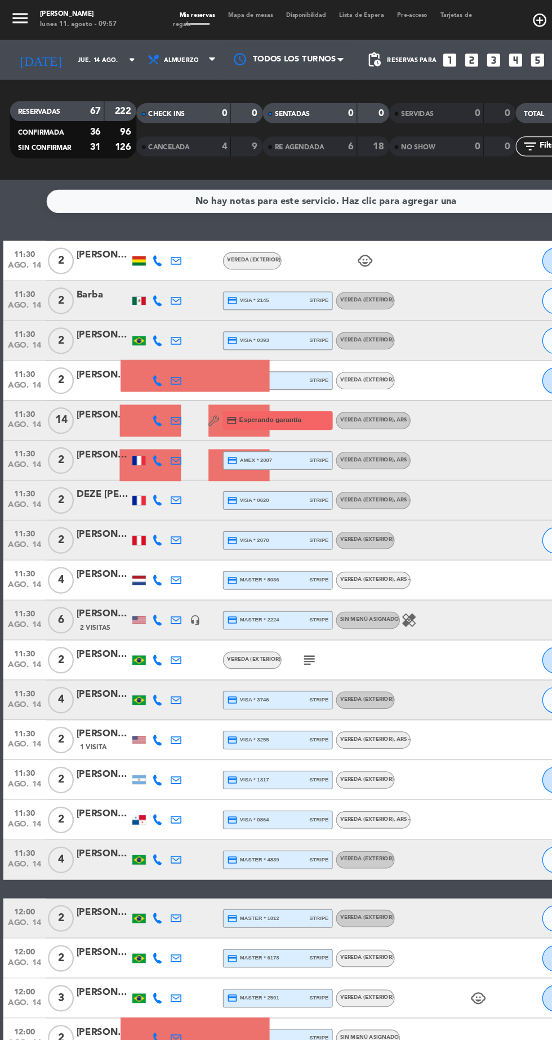
scroll to position [0, 0]
click at [166, 42] on span "Almuerzo" at bounding box center [155, 50] width 68 height 25
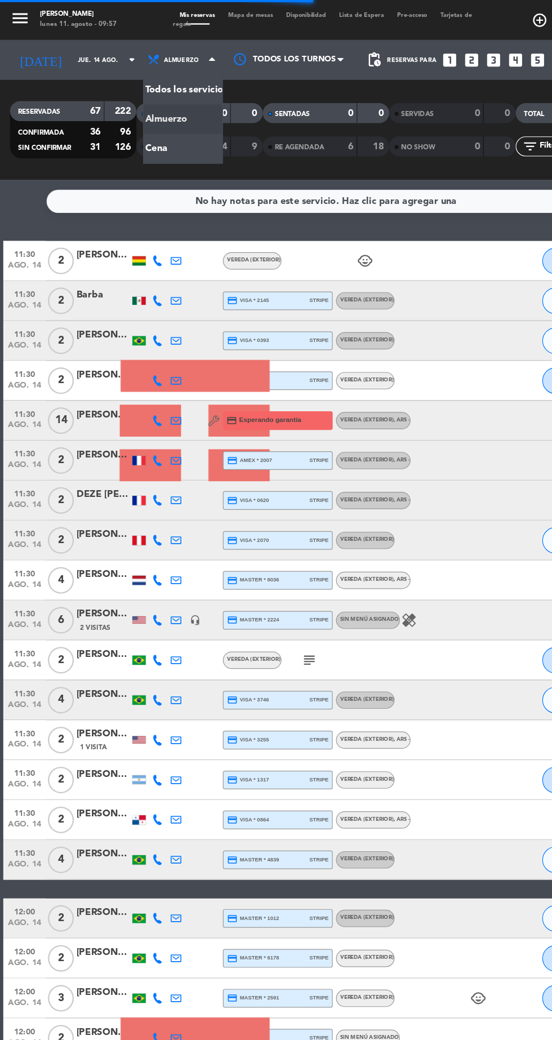
click at [159, 127] on div "menu [PERSON_NAME] [DATE] 11. agosto - 09:57 Mis reservas Mapa de mesas Disponi…" at bounding box center [276, 76] width 552 height 152
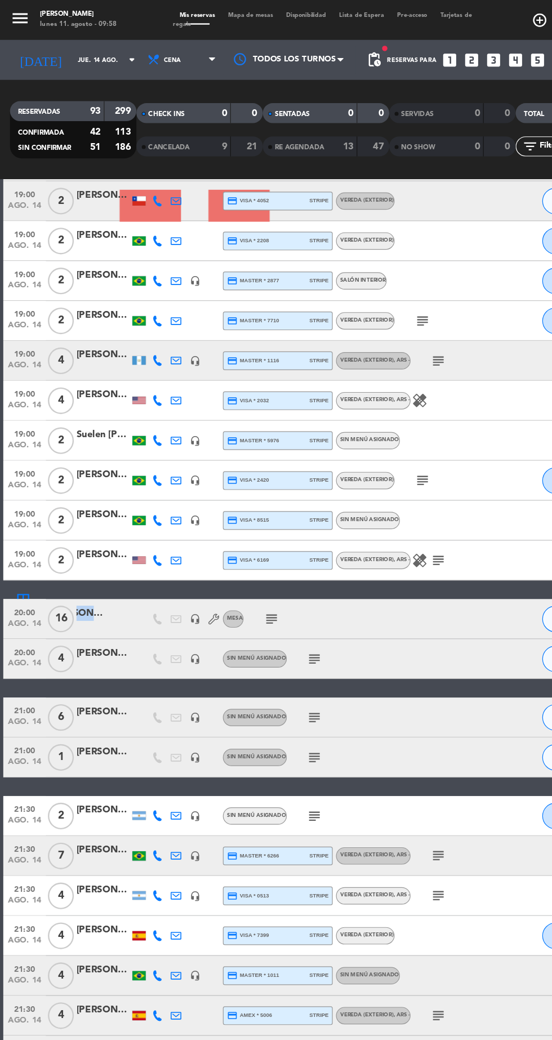
scroll to position [1233, 0]
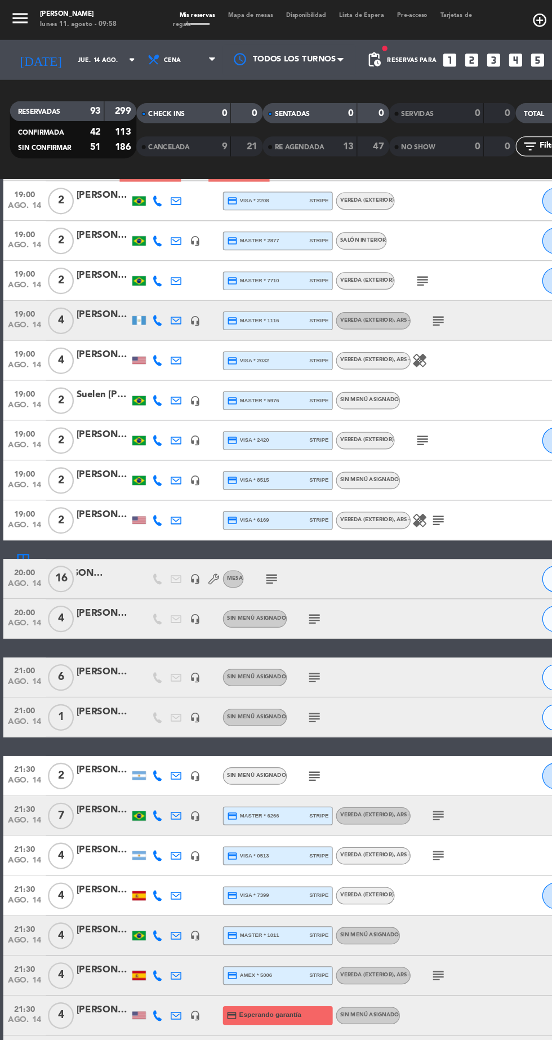
click at [268, 523] on icon "subject" at bounding box center [267, 524] width 14 height 14
click at [266, 577] on icon "subject" at bounding box center [267, 574] width 14 height 14
click at [269, 609] on icon "subject" at bounding box center [267, 607] width 14 height 14
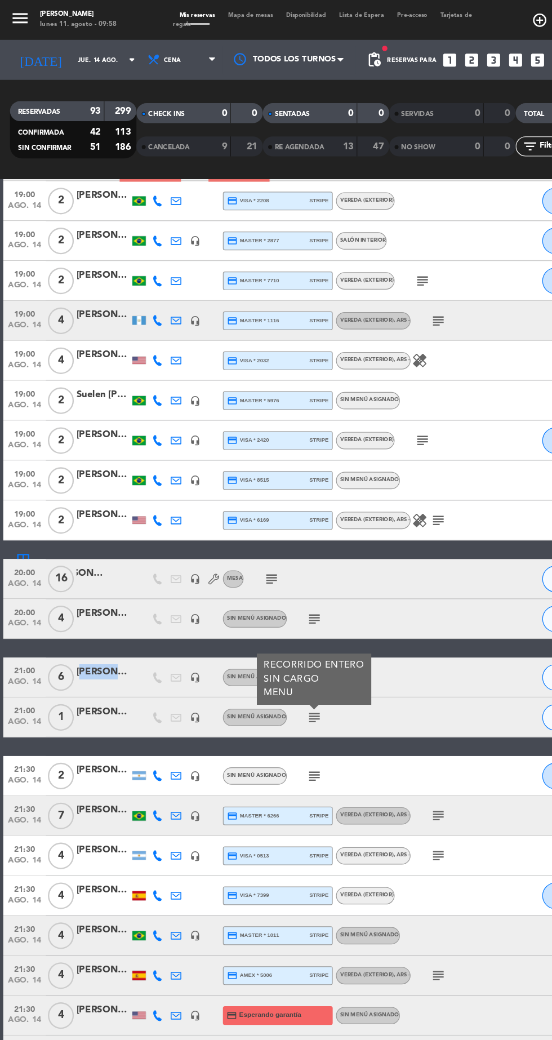
scroll to position [0, 31]
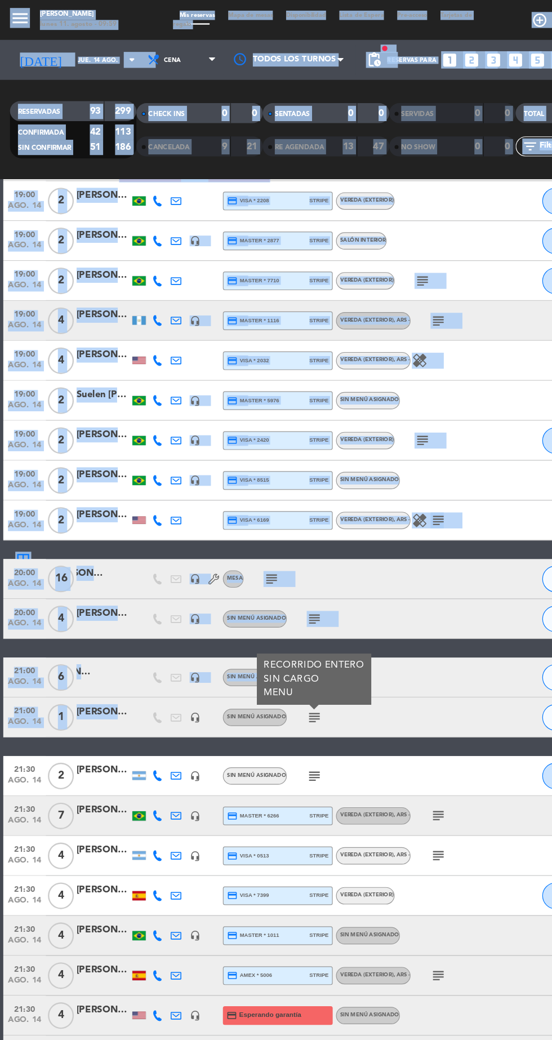
click at [338, 627] on div "19:00 [DATE] 2 Ala credit_card master * 7595 stripe Vereda (EXTERIOR) CONFIRMAD…" at bounding box center [276, 581] width 546 height 3221
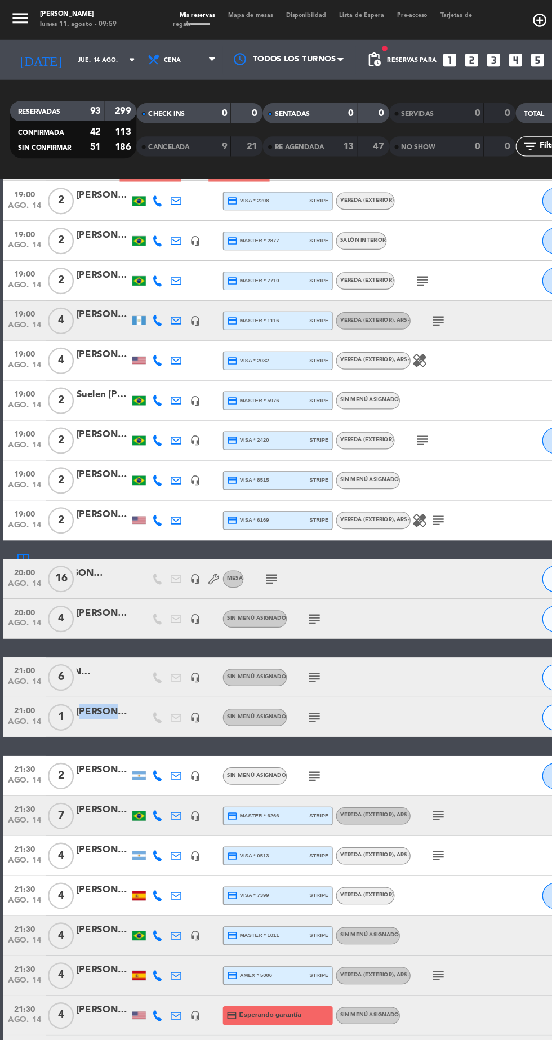
scroll to position [0, 23]
click at [268, 612] on icon "subject" at bounding box center [267, 607] width 14 height 14
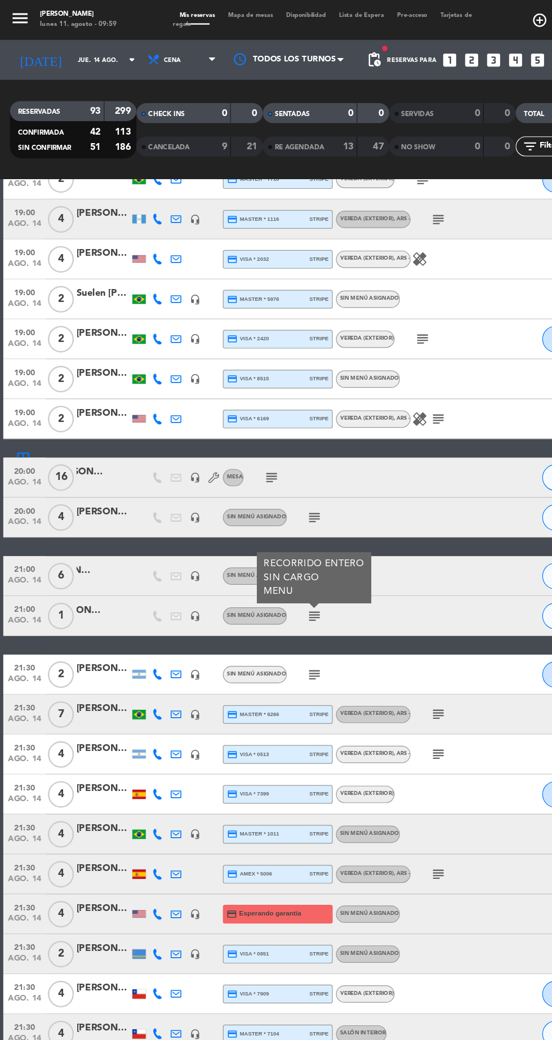
scroll to position [1325, 0]
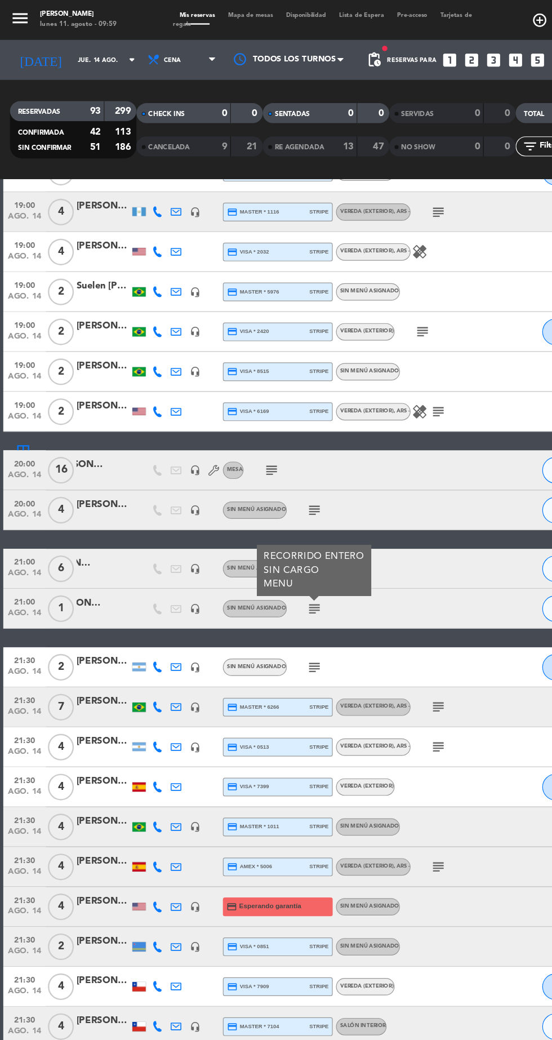
click at [270, 560] on icon "subject" at bounding box center [267, 565] width 14 height 14
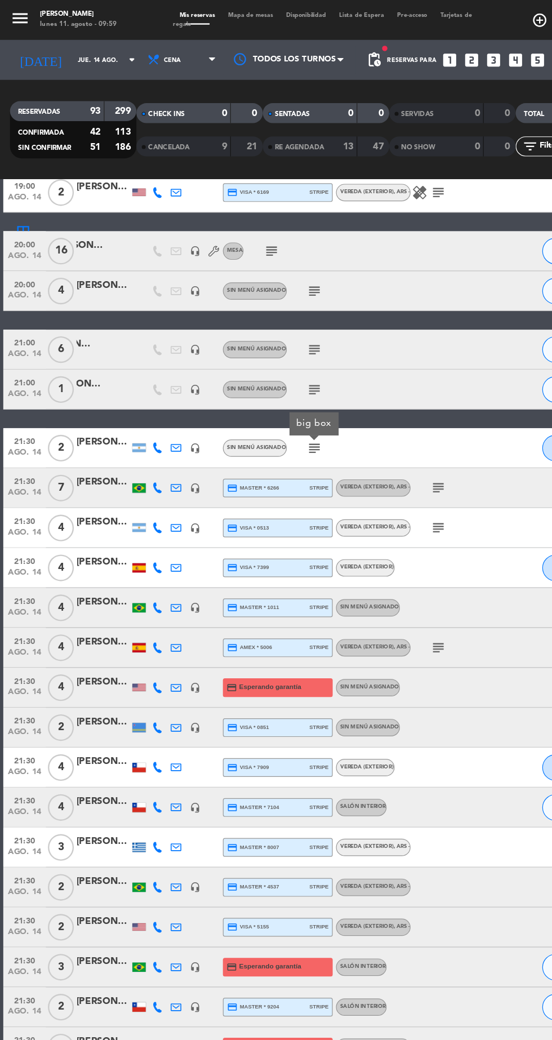
scroll to position [1522, 0]
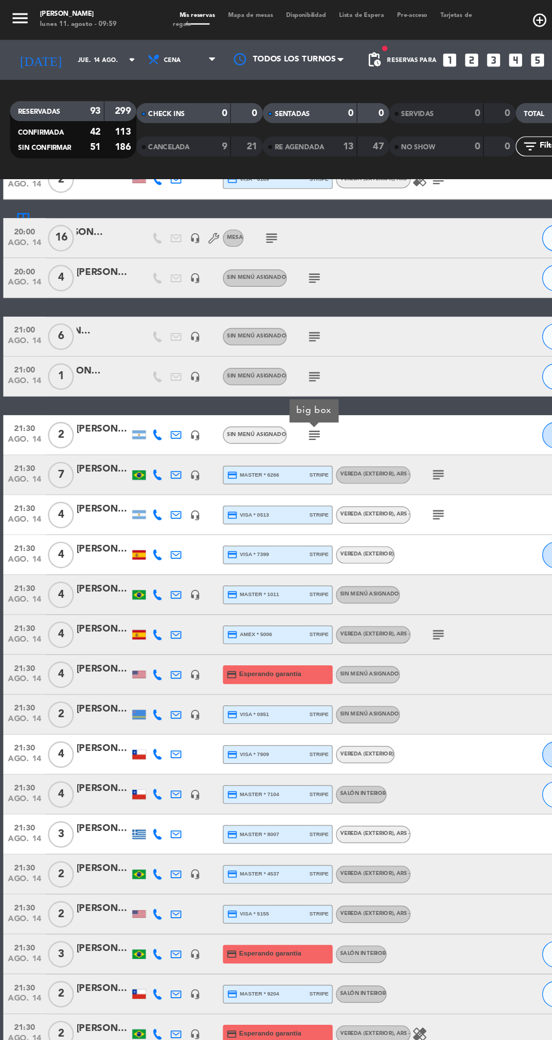
click at [374, 402] on icon "subject" at bounding box center [371, 402] width 14 height 14
click at [376, 439] on icon "subject" at bounding box center [371, 436] width 14 height 14
click at [371, 538] on icon "subject" at bounding box center [371, 538] width 14 height 14
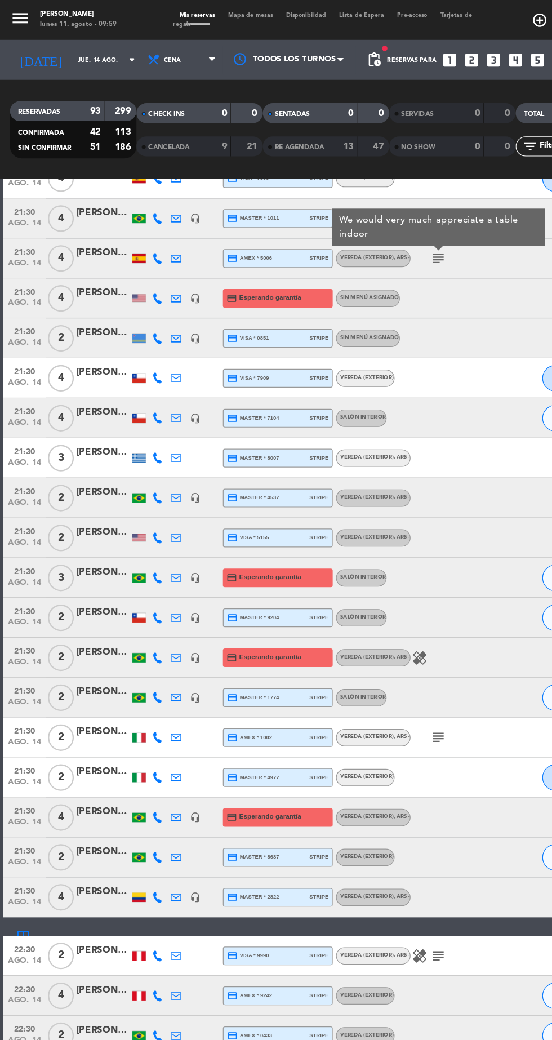
scroll to position [1841, 0]
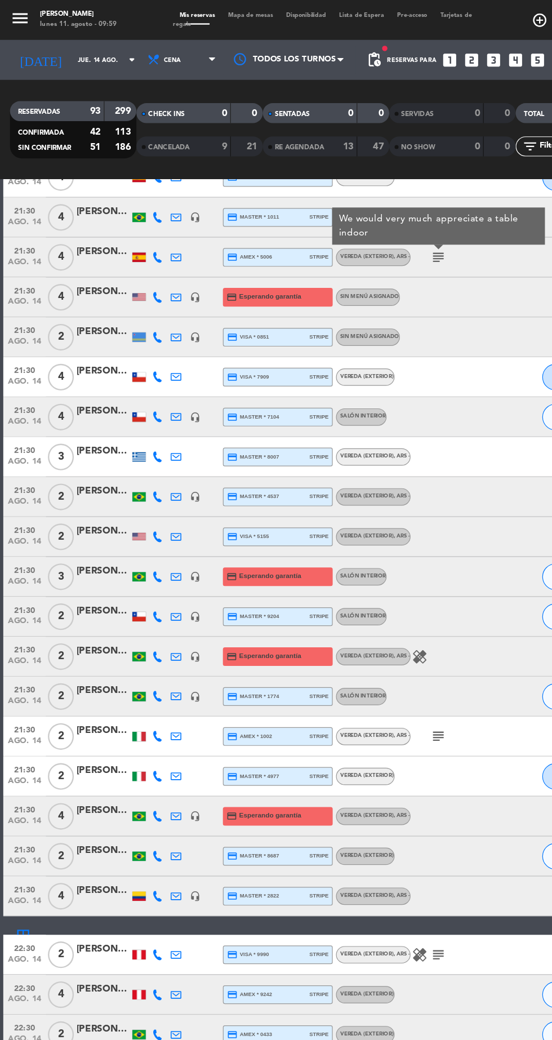
click at [375, 623] on icon "subject" at bounding box center [371, 624] width 14 height 14
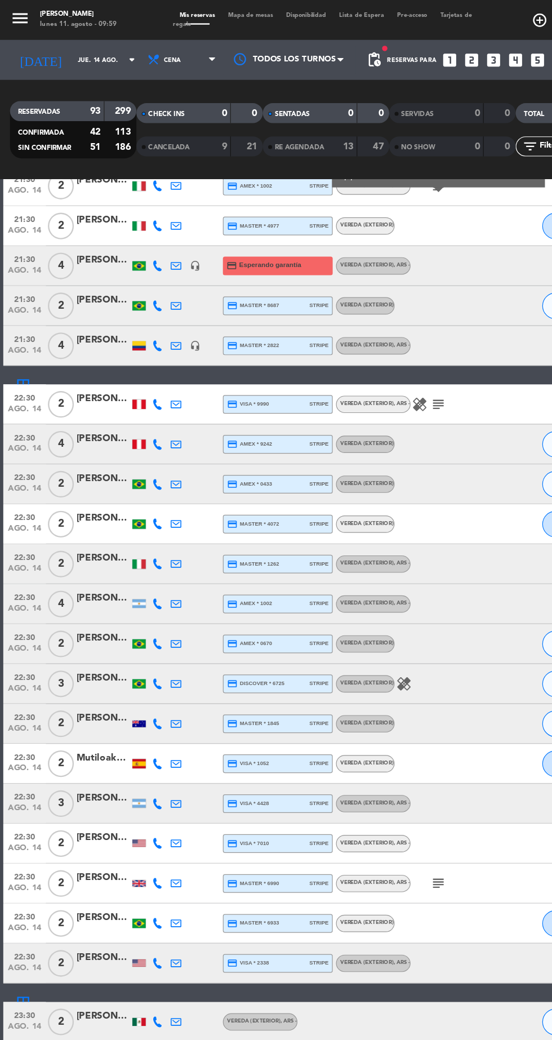
scroll to position [2370, 0]
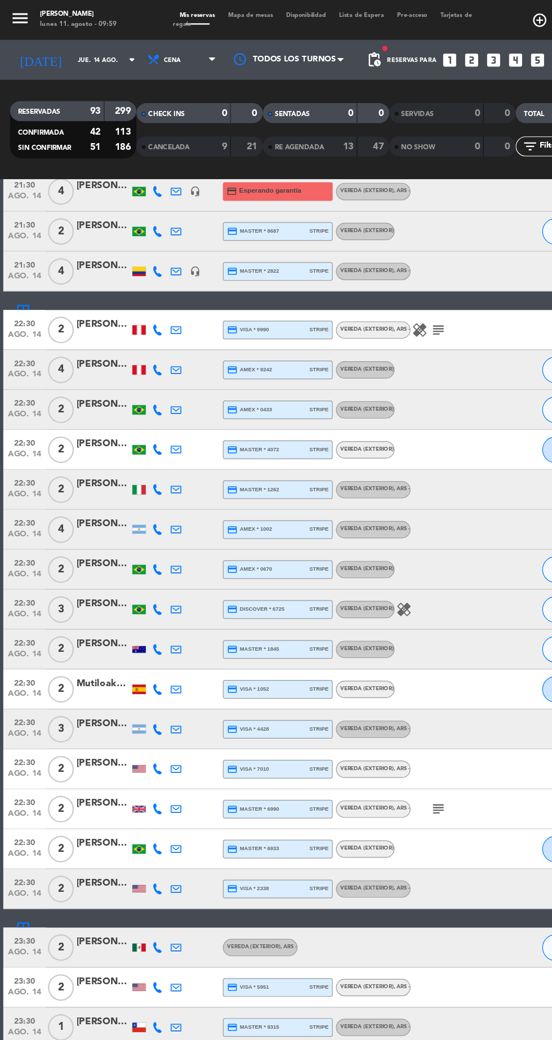
click at [367, 687] on icon "subject" at bounding box center [371, 685] width 14 height 14
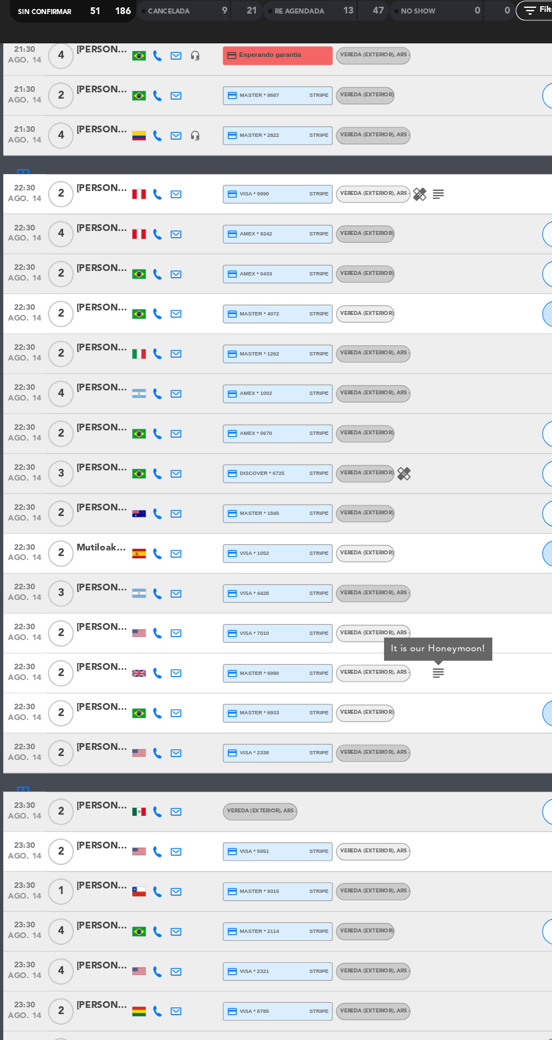
scroll to position [0, 0]
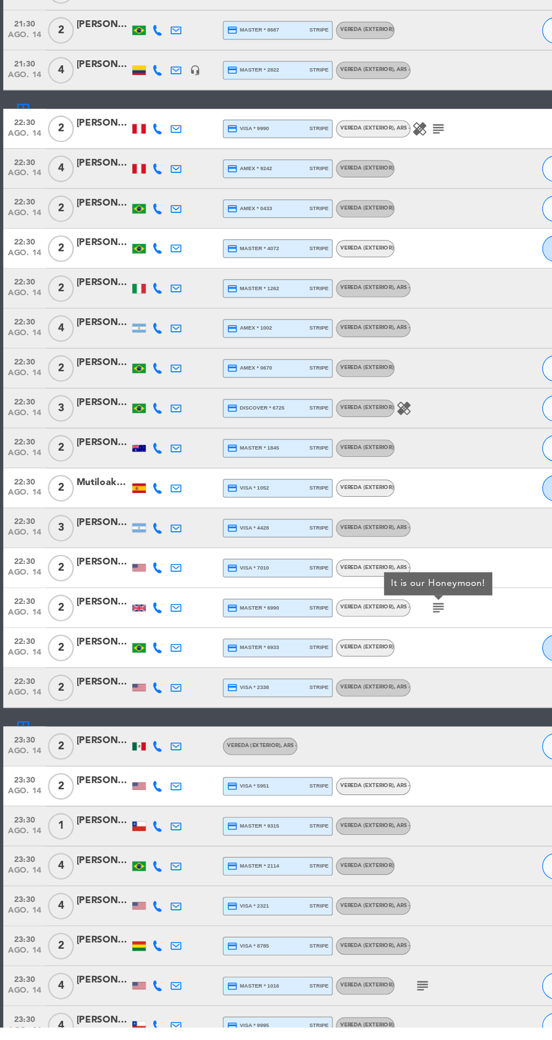
click at [356, 1005] on icon "subject" at bounding box center [358, 1005] width 14 height 14
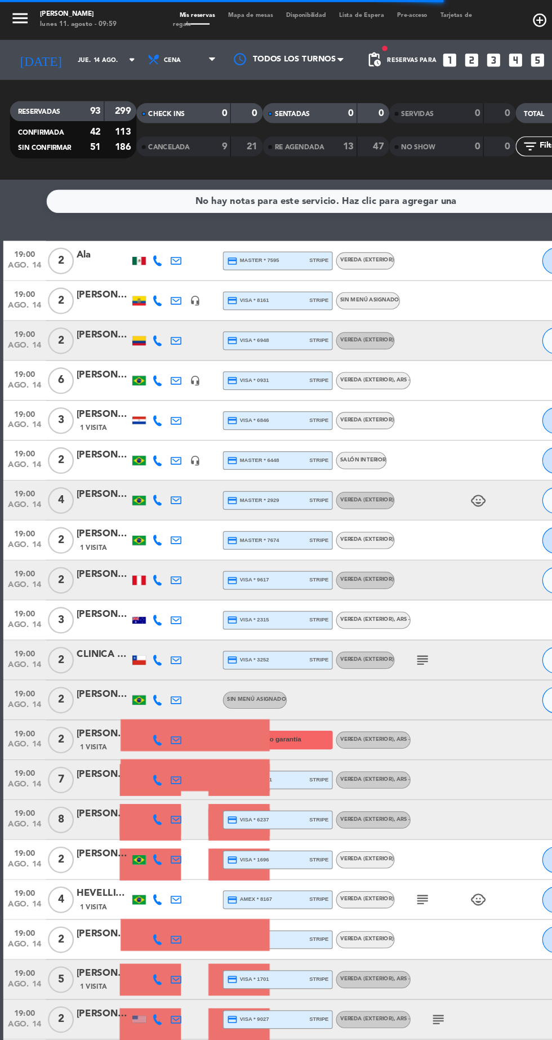
click at [88, 51] on input "jue. 14 ago." at bounding box center [95, 50] width 71 height 17
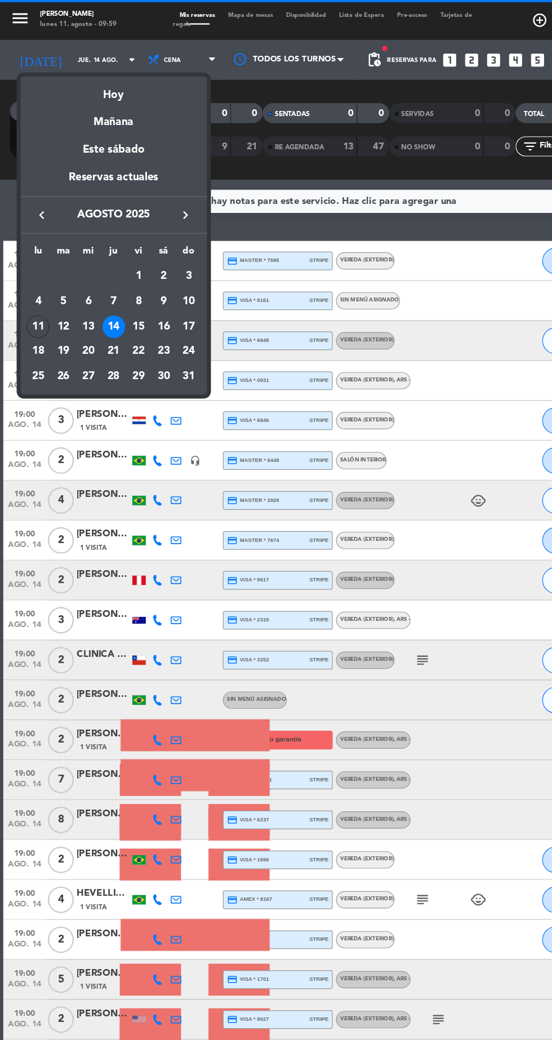
click at [118, 276] on div "15" at bounding box center [117, 276] width 19 height 19
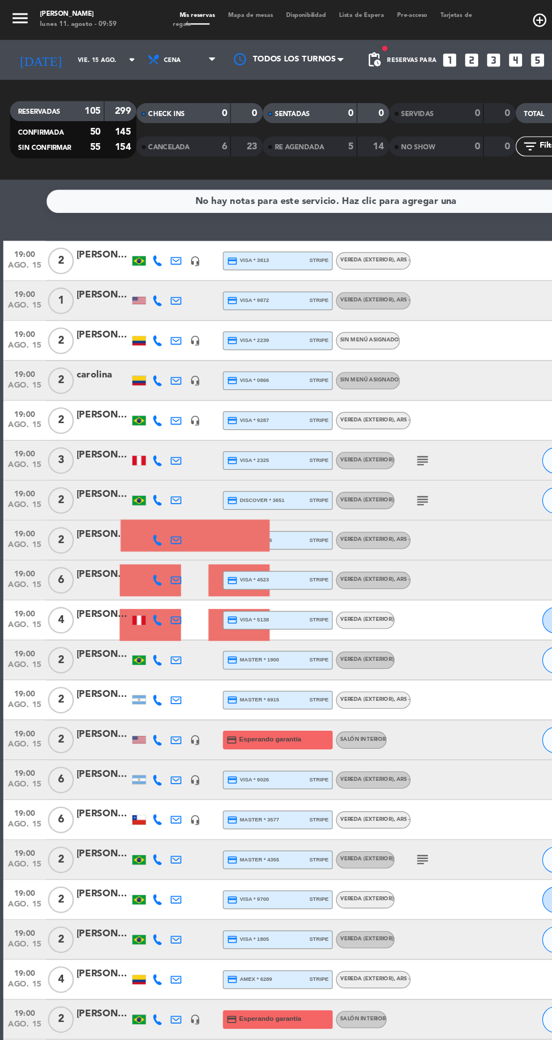
click at [360, 387] on icon "subject" at bounding box center [358, 390] width 14 height 14
click at [358, 426] on icon "subject" at bounding box center [358, 424] width 14 height 14
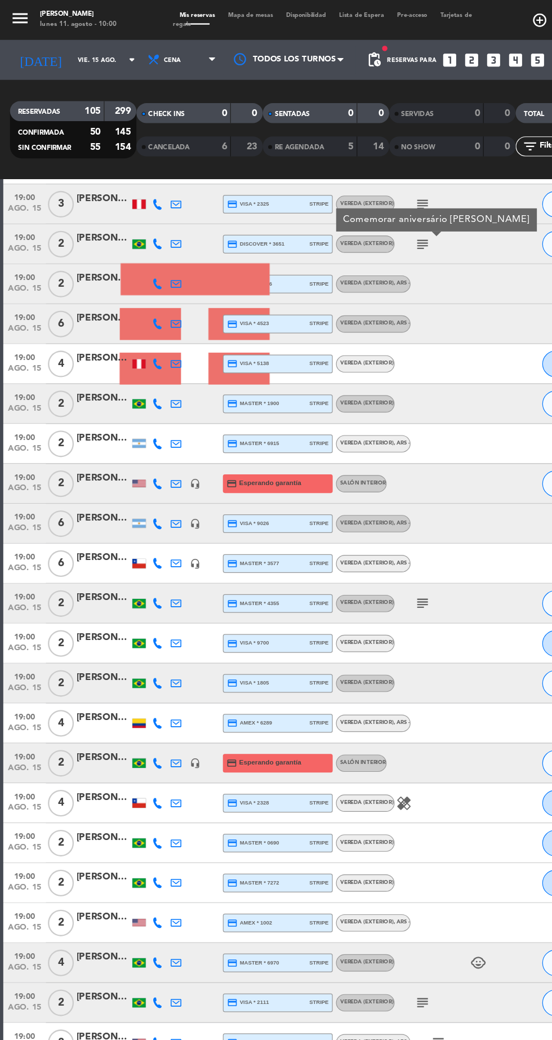
click at [360, 510] on icon "subject" at bounding box center [358, 511] width 14 height 14
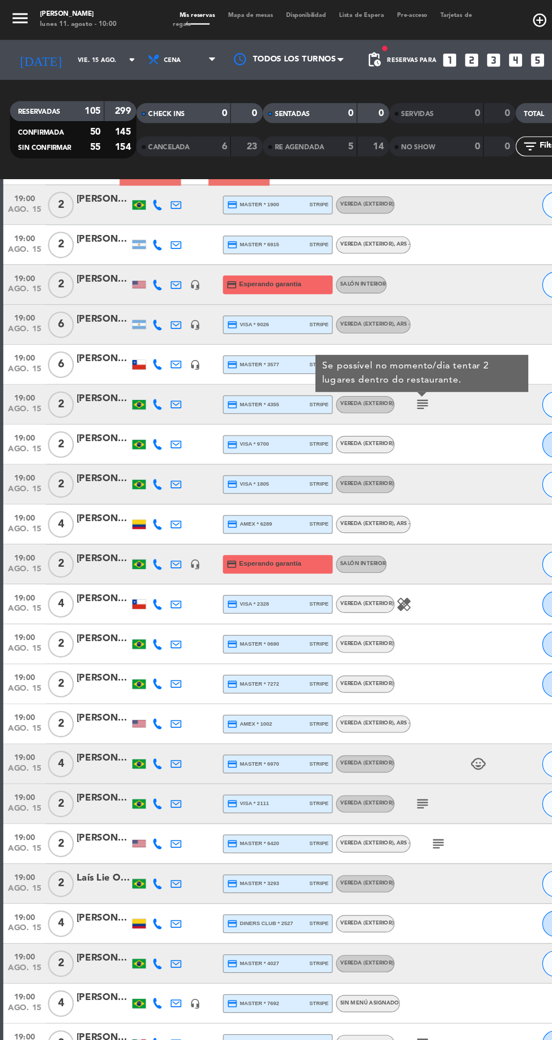
scroll to position [445, 0]
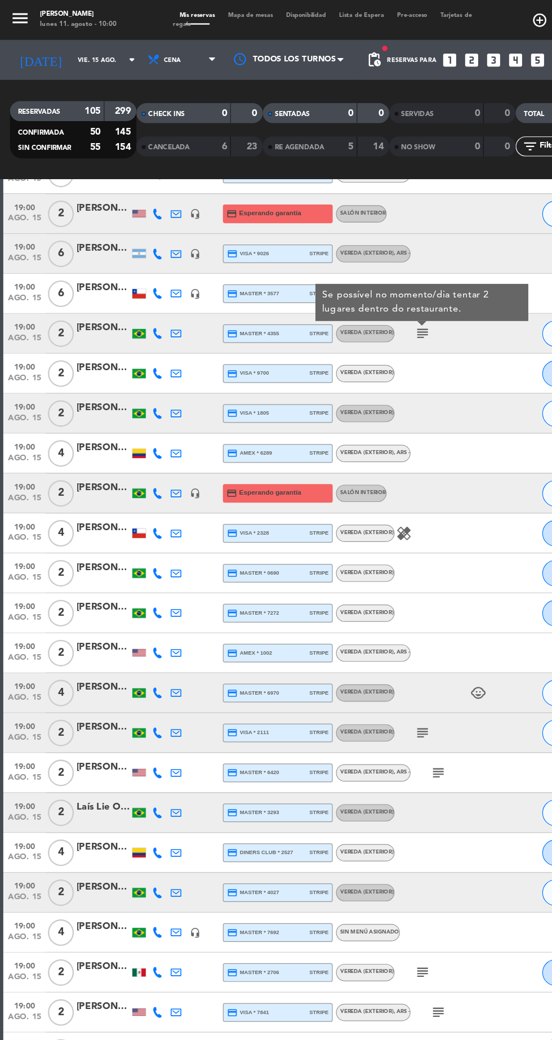
click at [361, 619] on icon "subject" at bounding box center [358, 620] width 14 height 14
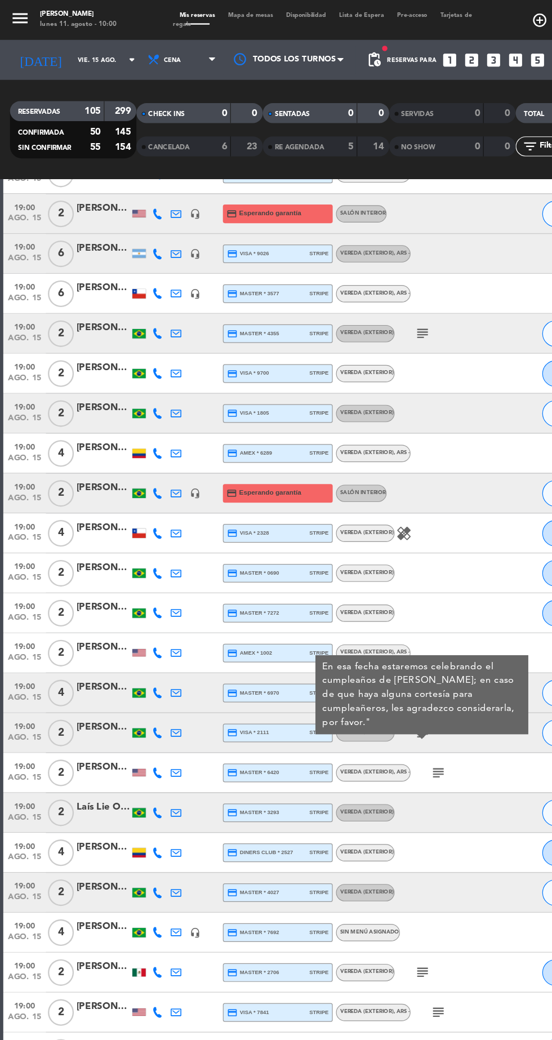
click at [376, 653] on icon "subject" at bounding box center [371, 654] width 14 height 14
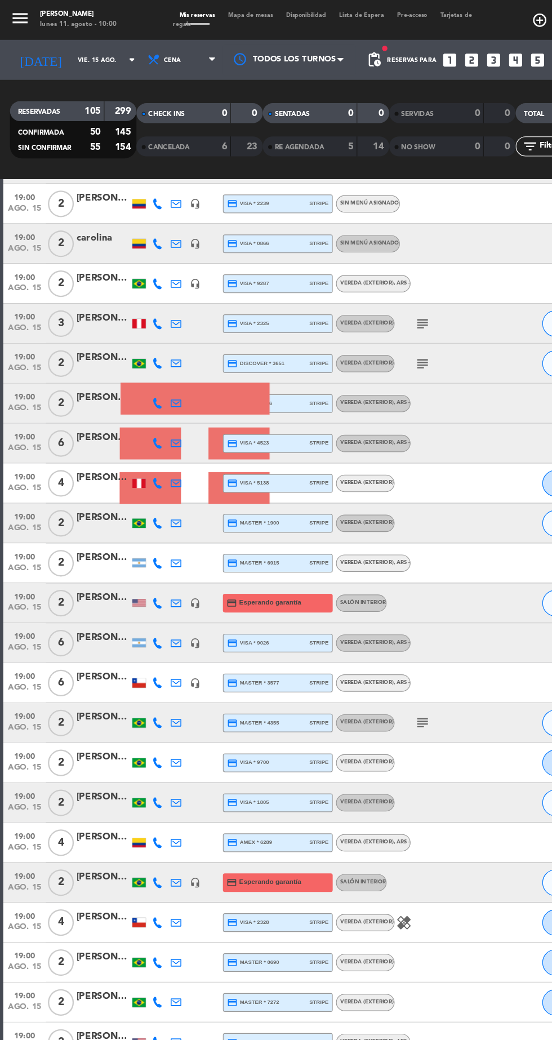
scroll to position [0, 0]
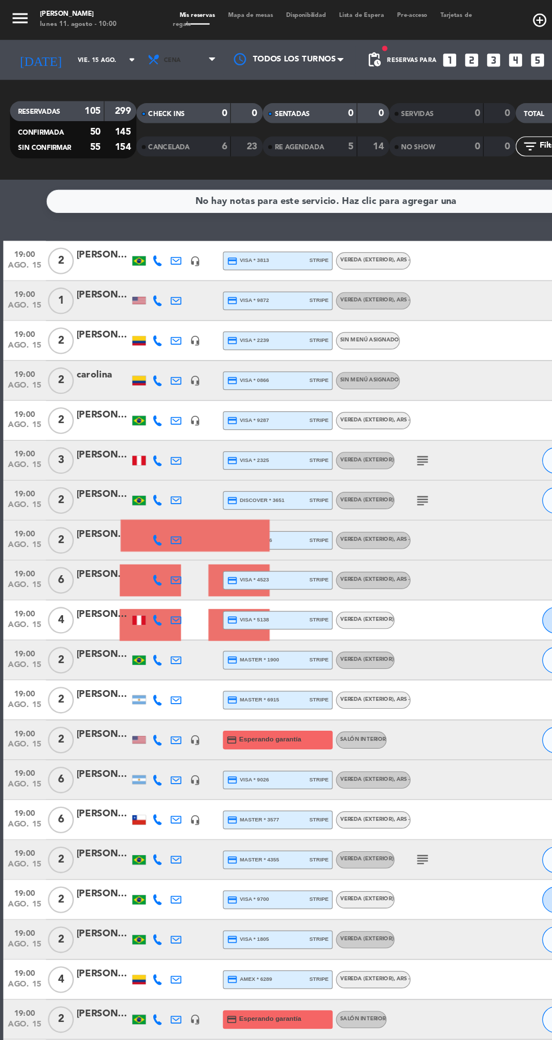
click at [158, 48] on span "Cena" at bounding box center [155, 50] width 68 height 25
click at [159, 98] on div "menu [PERSON_NAME] [DATE] 11. agosto - 10:00 Mis reservas Mapa de mesas Disponi…" at bounding box center [276, 76] width 552 height 152
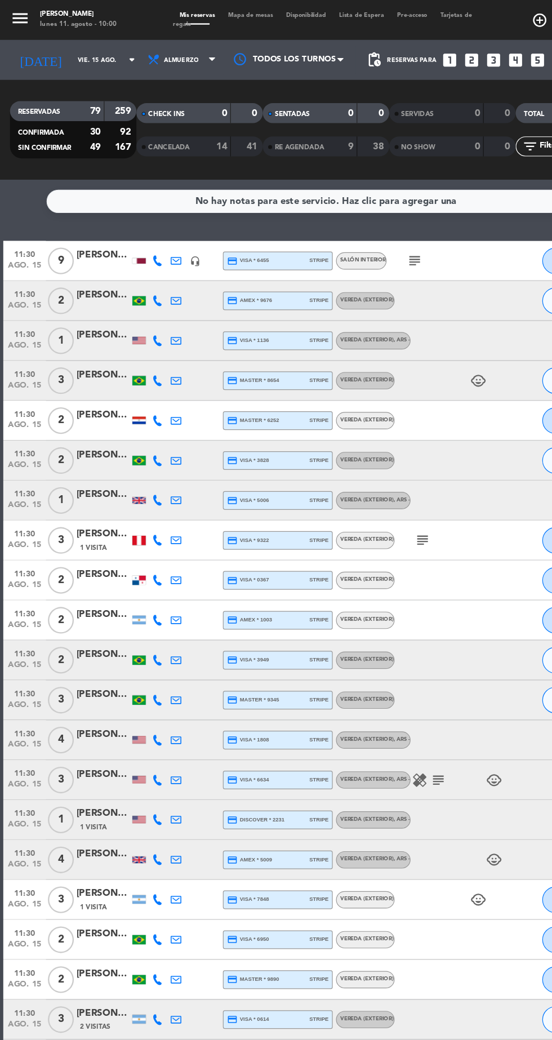
click at [350, 222] on icon "subject" at bounding box center [351, 221] width 14 height 14
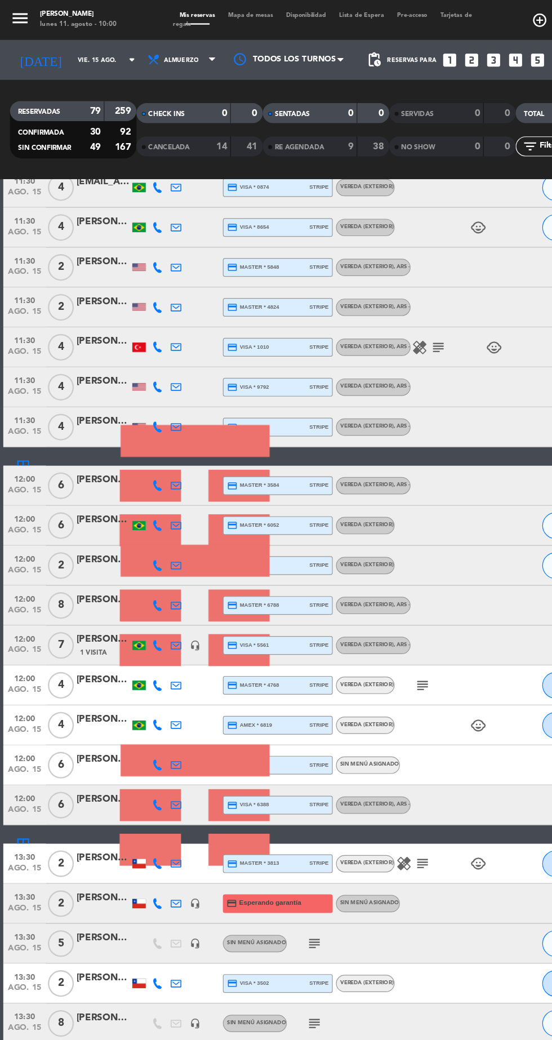
click at [360, 581] on icon "subject" at bounding box center [358, 580] width 14 height 14
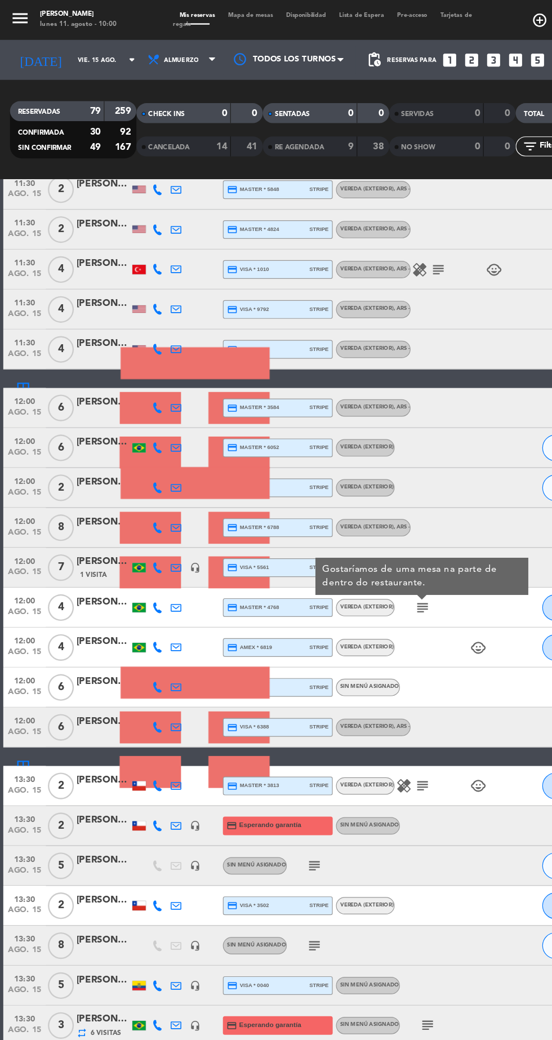
scroll to position [1086, 0]
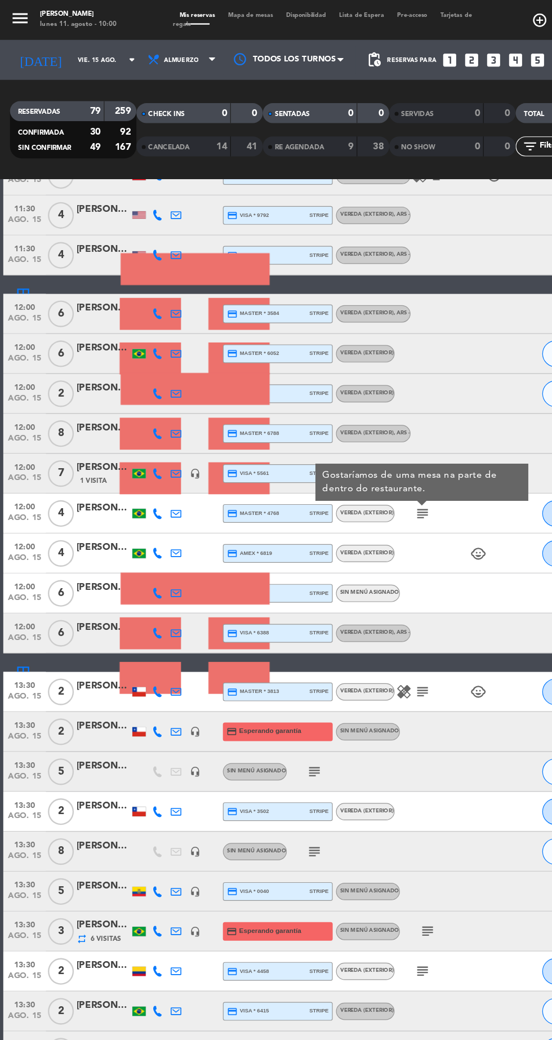
click at [270, 653] on icon "subject" at bounding box center [267, 654] width 14 height 14
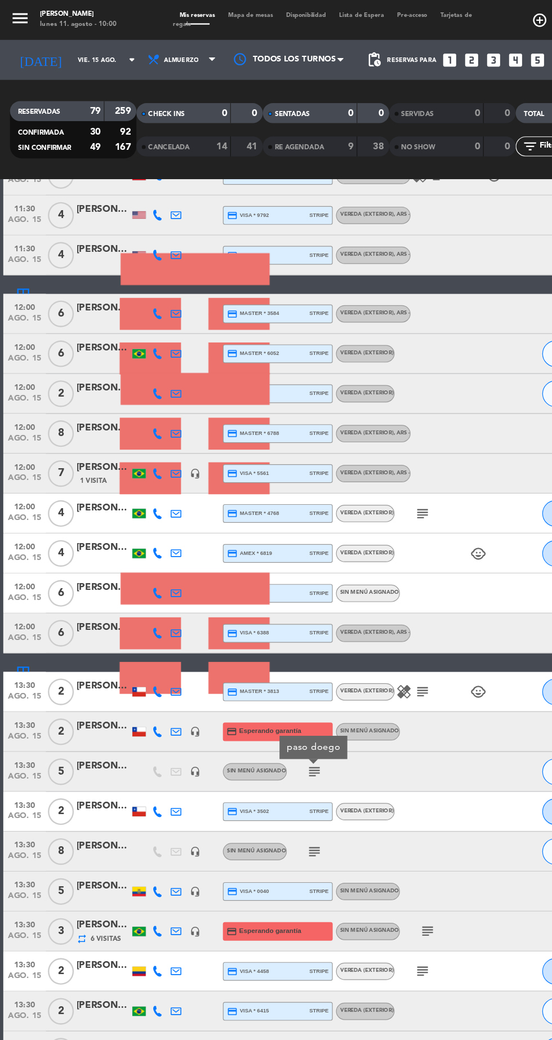
scroll to position [1153, 0]
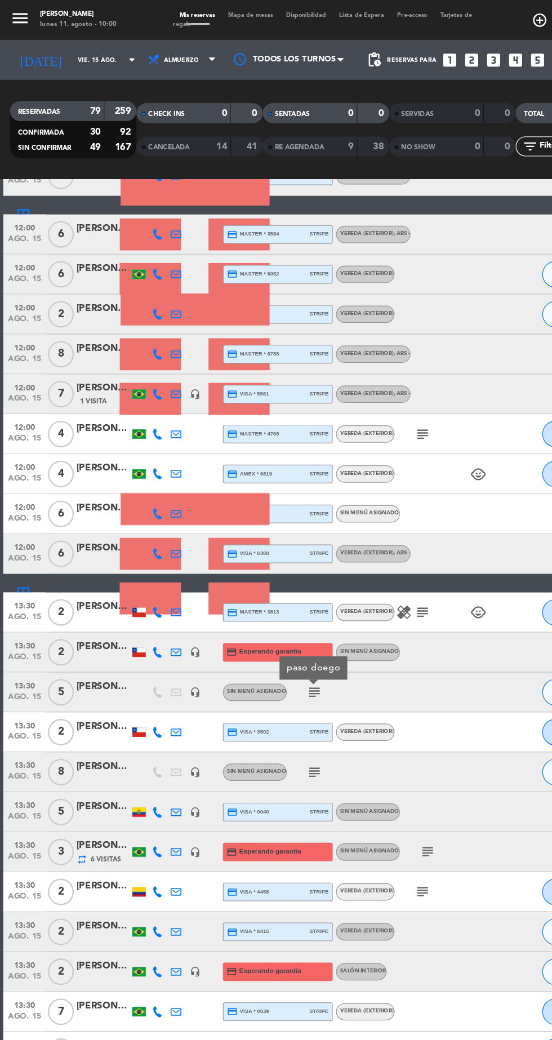
click at [271, 652] on icon "subject" at bounding box center [267, 654] width 14 height 14
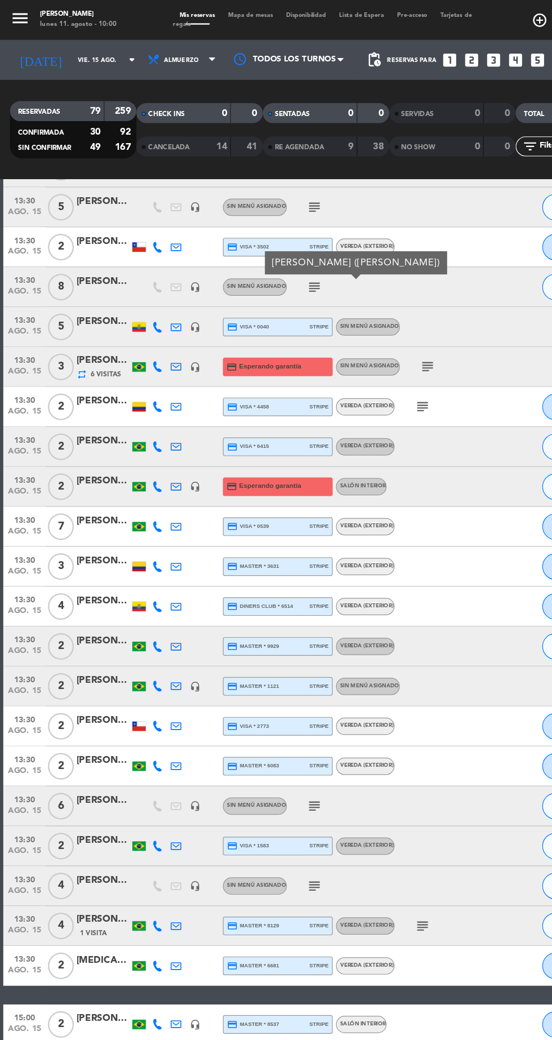
scroll to position [1565, 0]
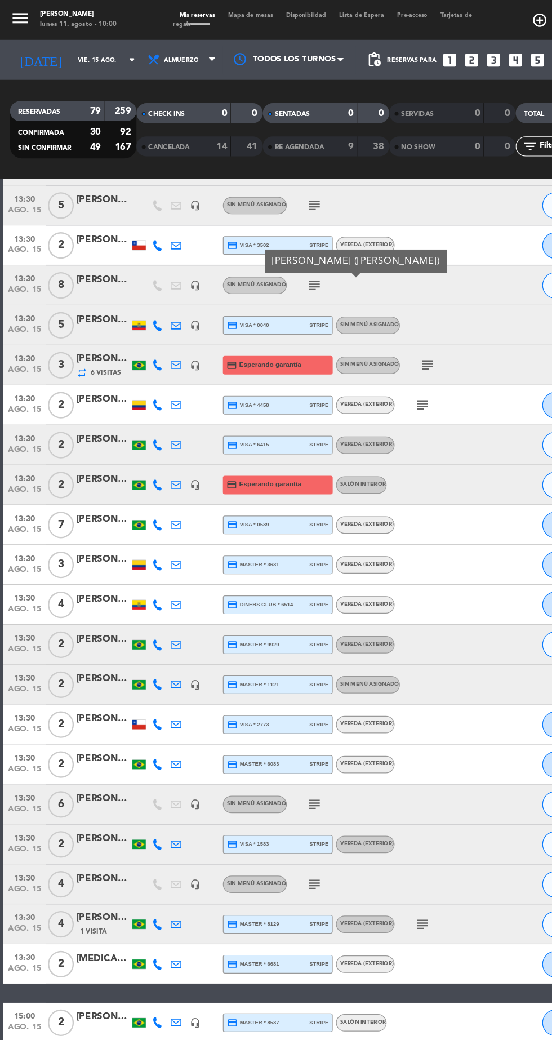
click at [270, 679] on icon "subject" at bounding box center [267, 681] width 14 height 14
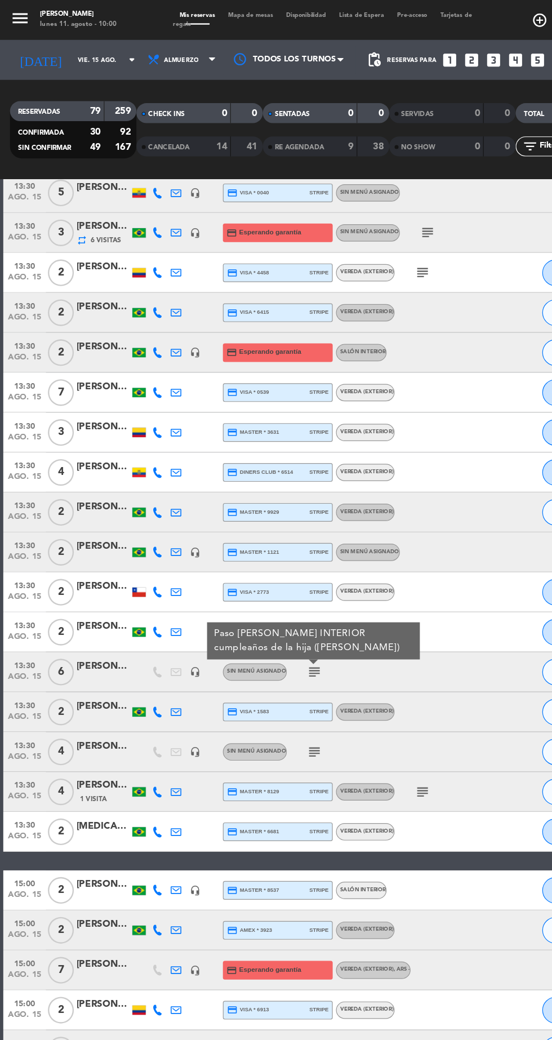
scroll to position [1678, 0]
click at [267, 636] on icon "subject" at bounding box center [267, 636] width 14 height 14
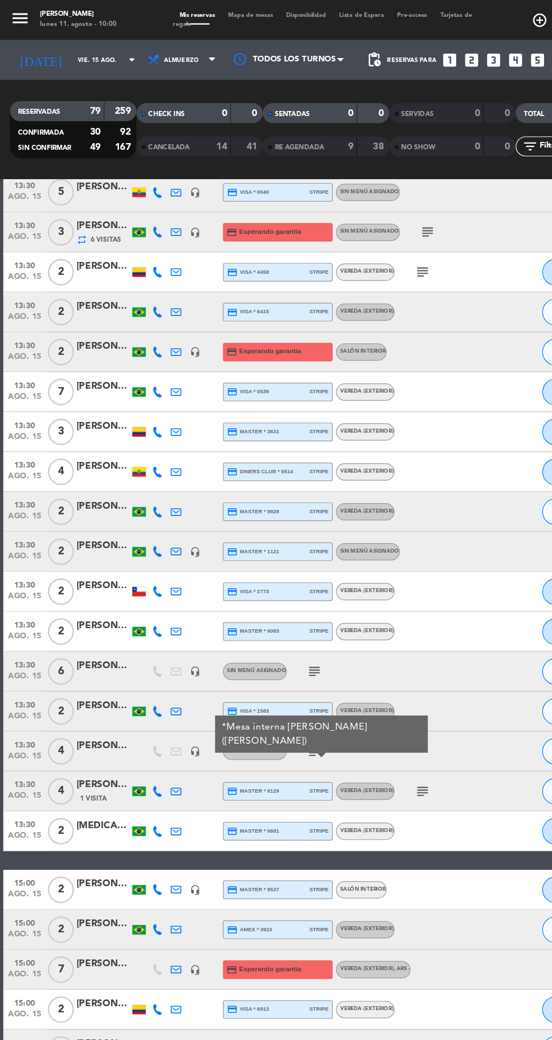
click at [360, 669] on icon "subject" at bounding box center [358, 670] width 14 height 14
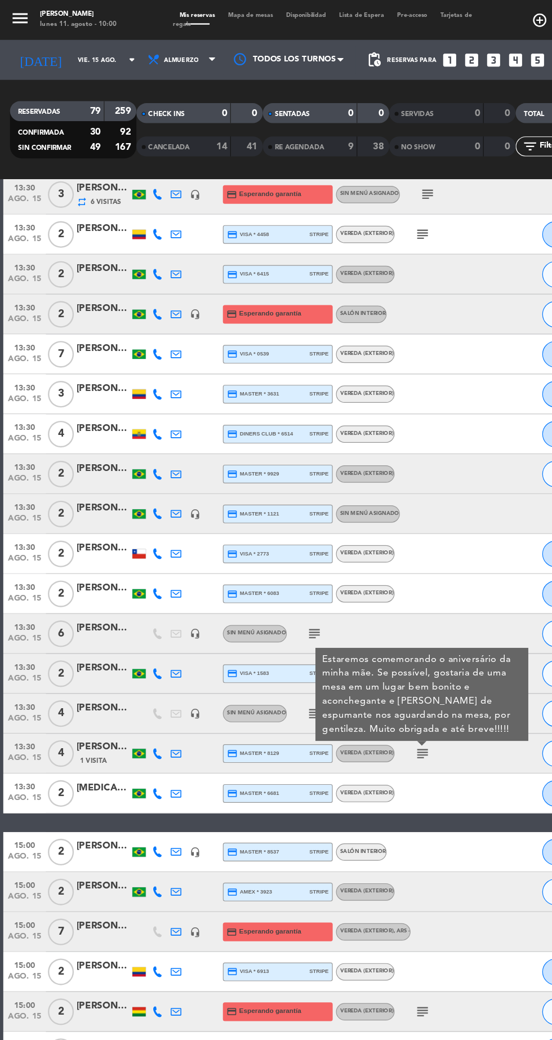
scroll to position [1724, 0]
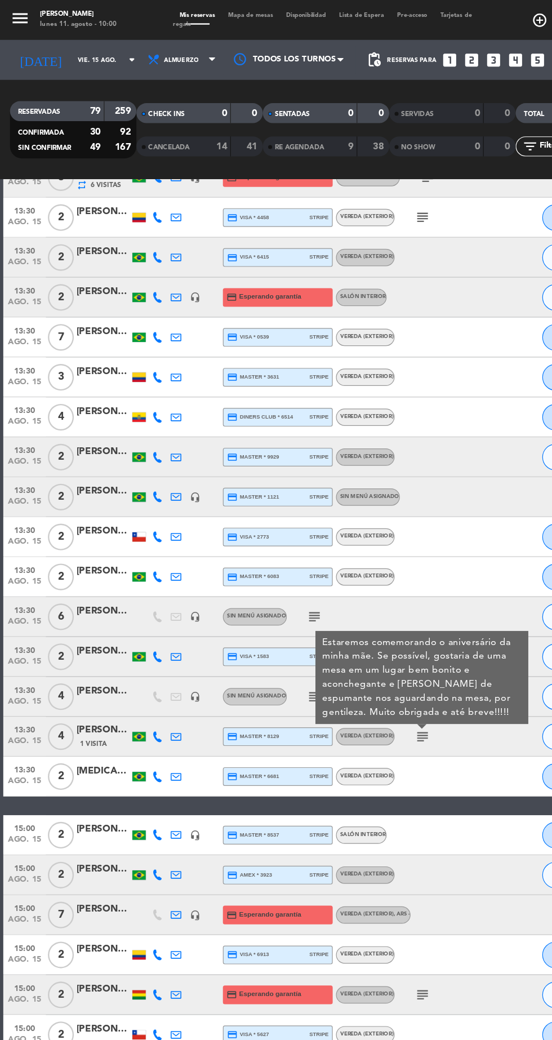
click at [262, 589] on icon "subject" at bounding box center [267, 590] width 14 height 14
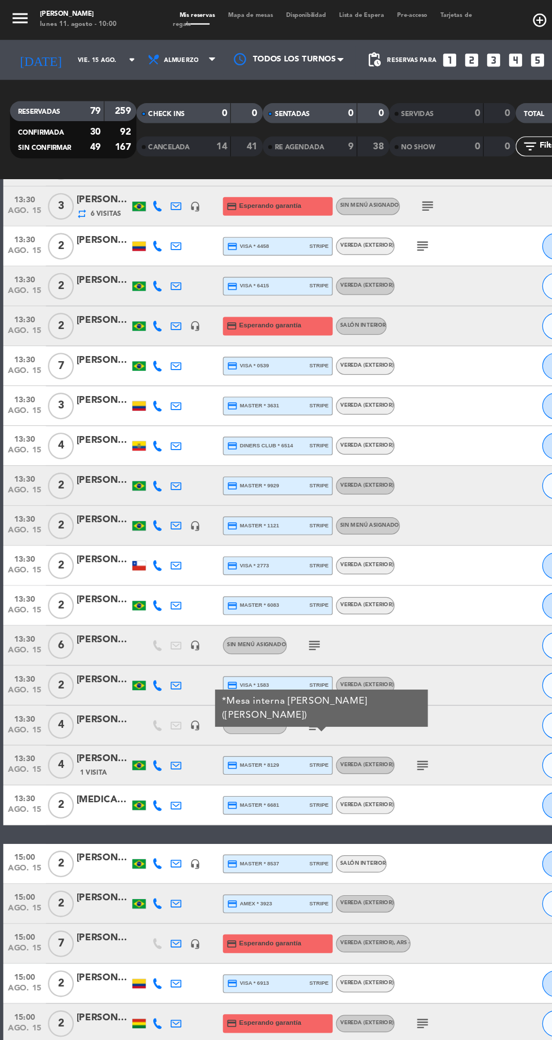
scroll to position [1697, 0]
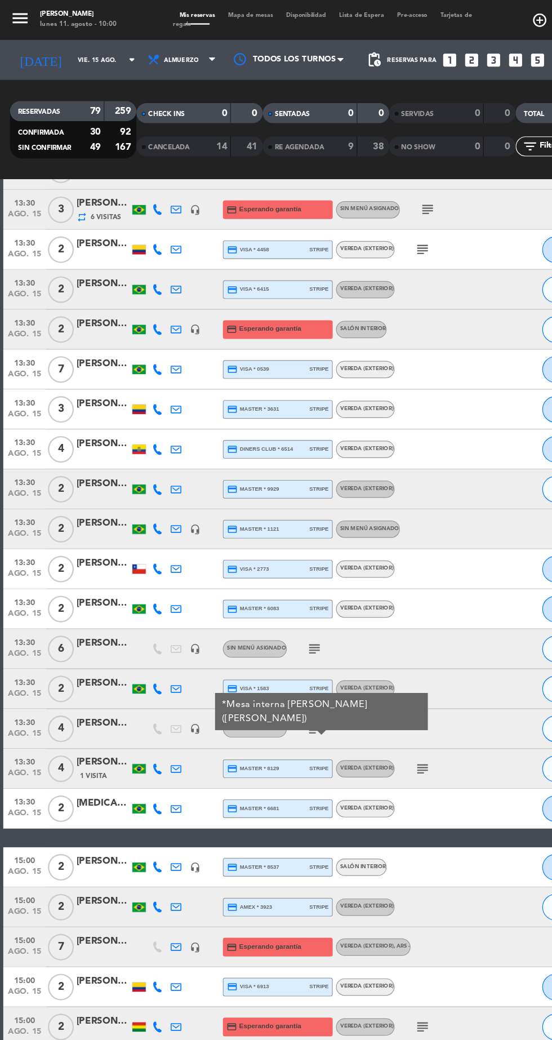
click at [172, 677] on div at bounding box center [165, 683] width 16 height 33
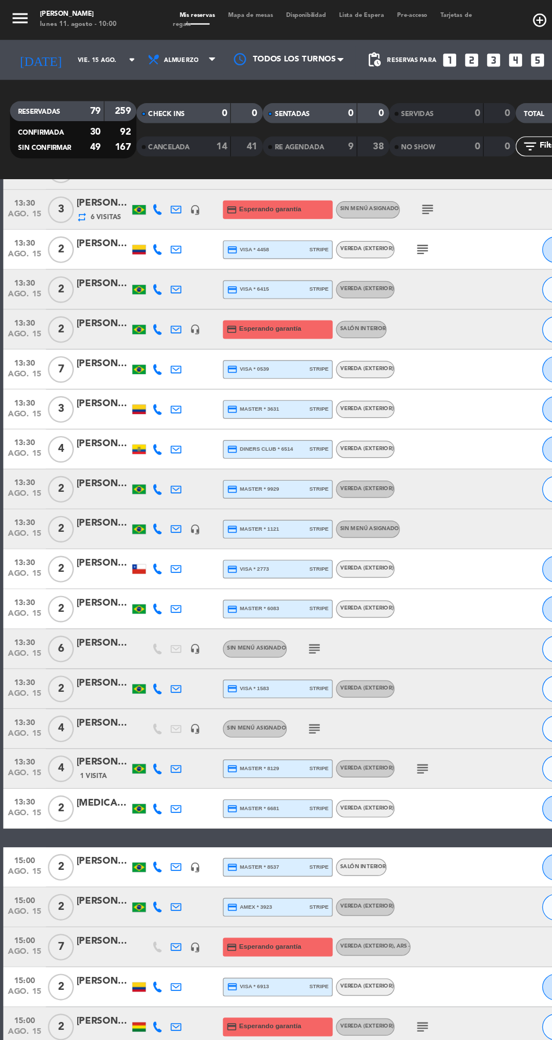
click at [196, 508] on div "credit_card master * 6083 stripe" at bounding box center [235, 515] width 86 height 15
click at [269, 549] on icon "subject" at bounding box center [267, 549] width 14 height 14
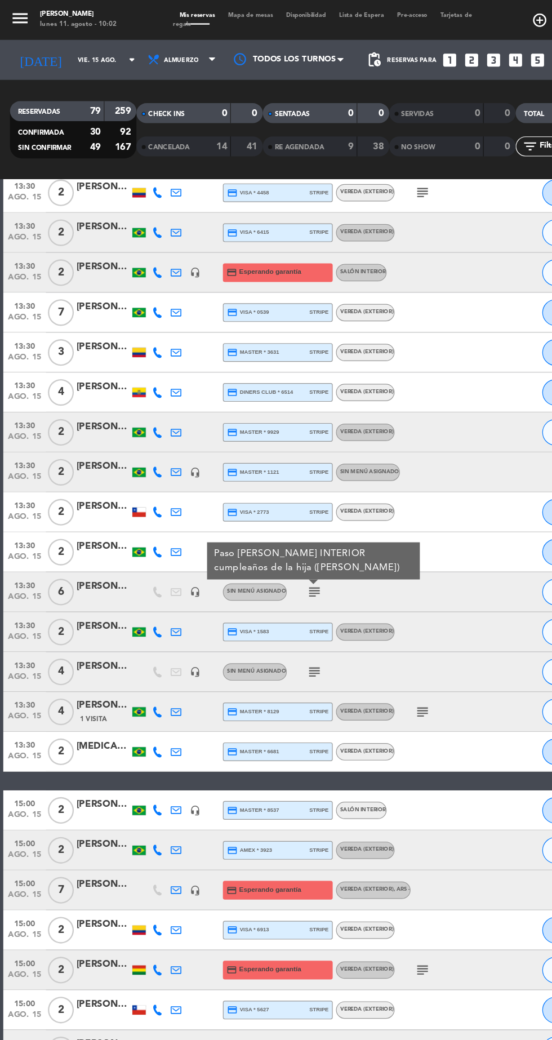
scroll to position [1746, 0]
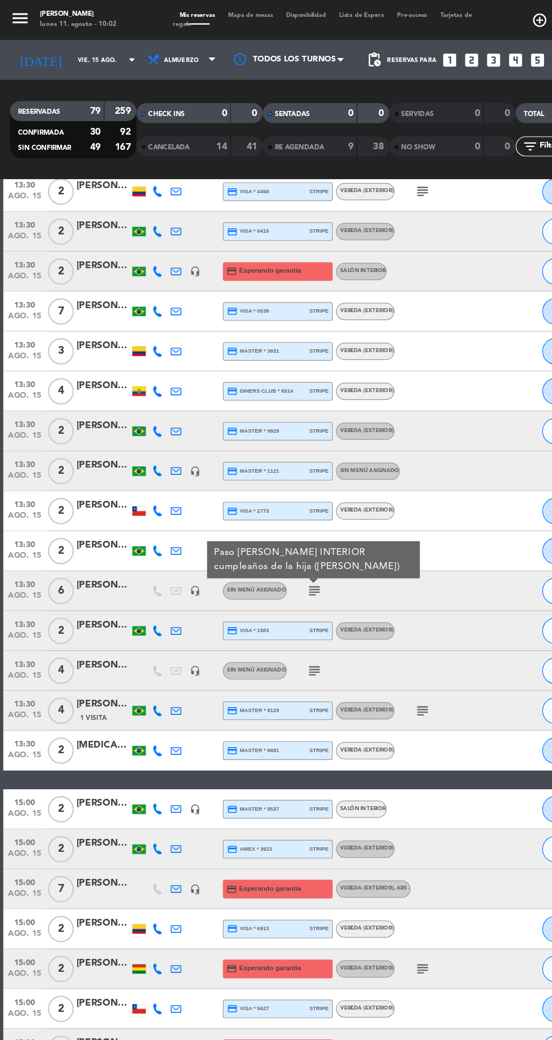
click at [361, 595] on icon "subject" at bounding box center [358, 602] width 14 height 14
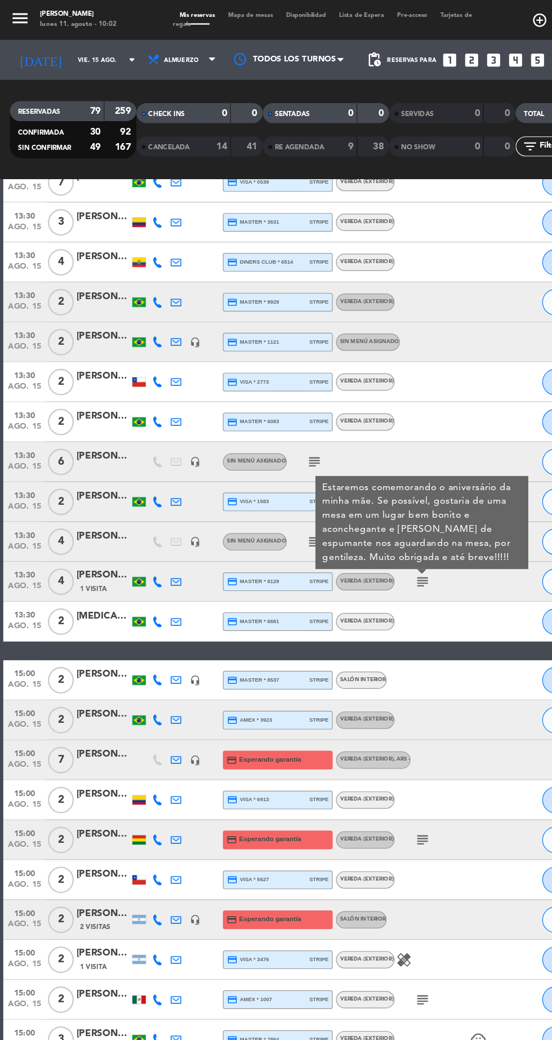
scroll to position [1865, 0]
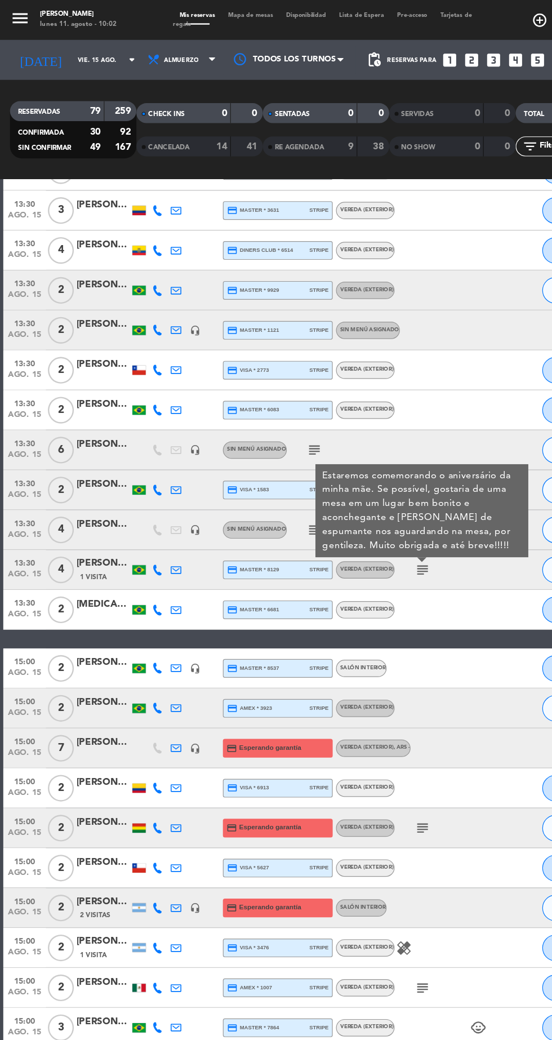
click at [359, 696] on icon "subject" at bounding box center [358, 701] width 14 height 14
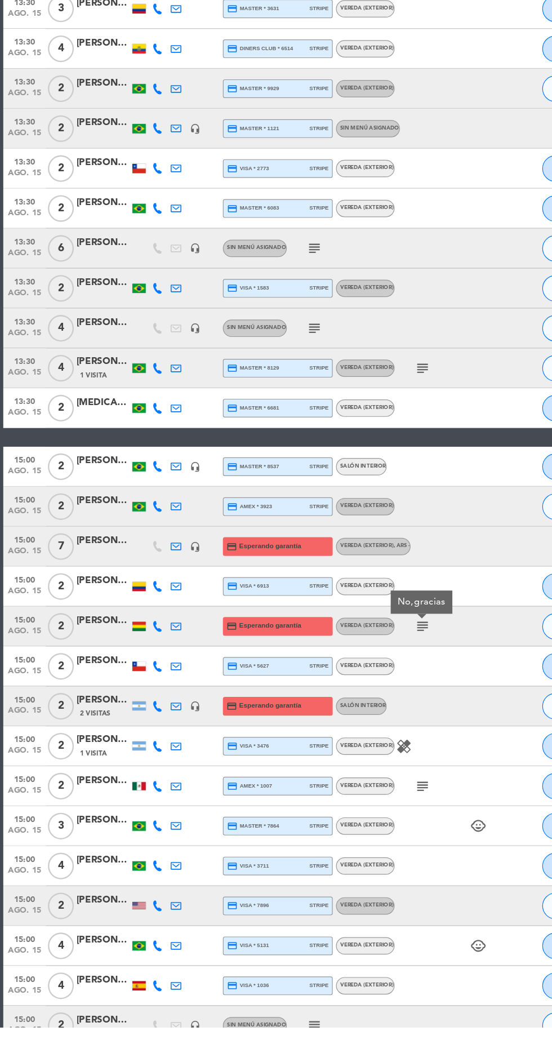
click at [362, 838] on icon "subject" at bounding box center [358, 836] width 14 height 14
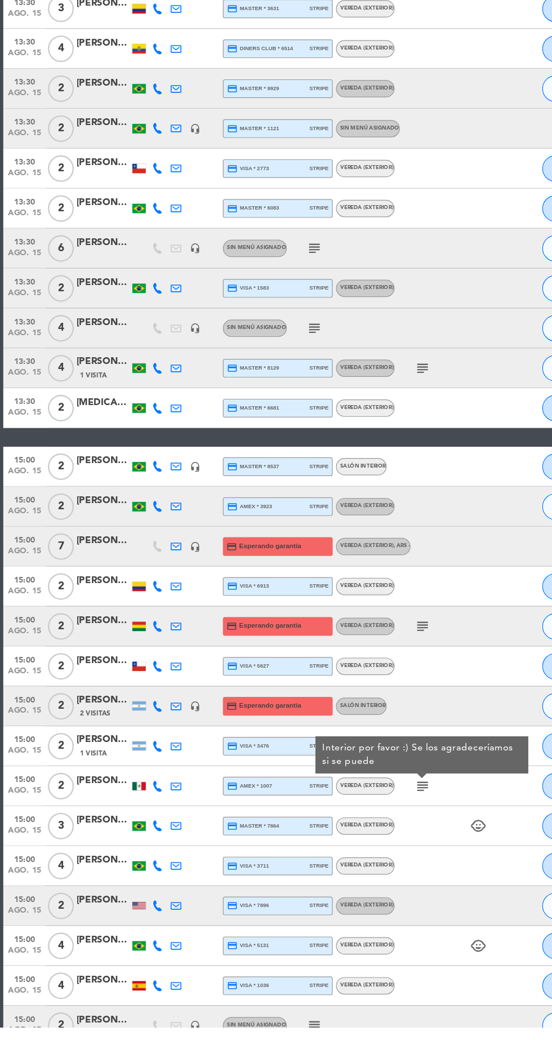
click at [271, 1037] on icon "subject" at bounding box center [267, 1039] width 14 height 14
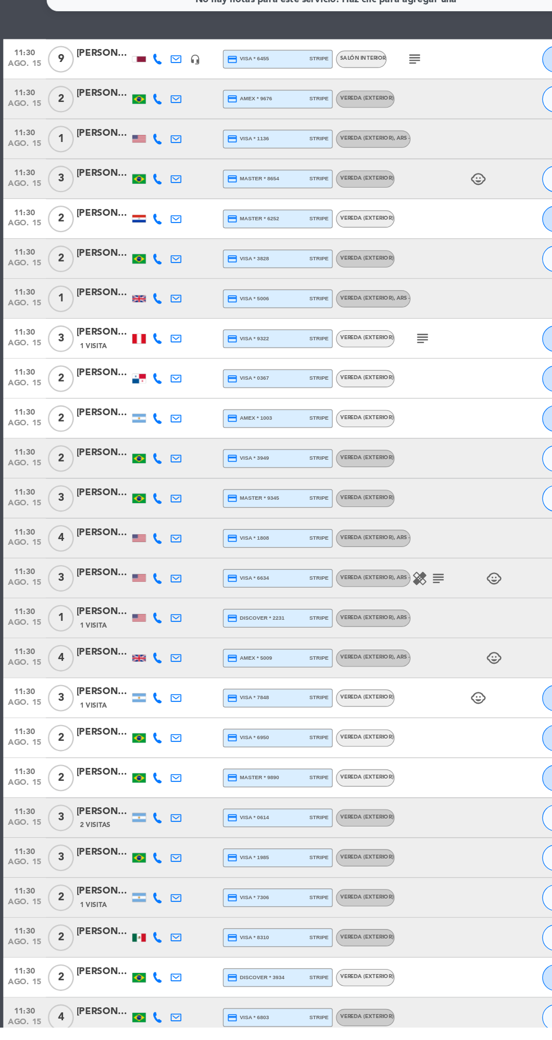
scroll to position [0, 0]
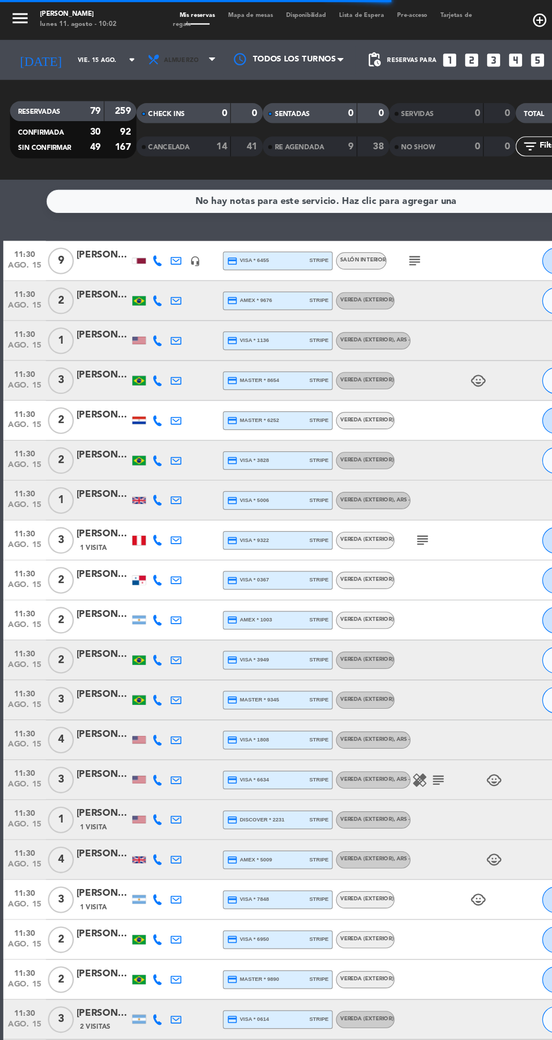
click at [165, 52] on span "Almuerzo" at bounding box center [155, 50] width 68 height 25
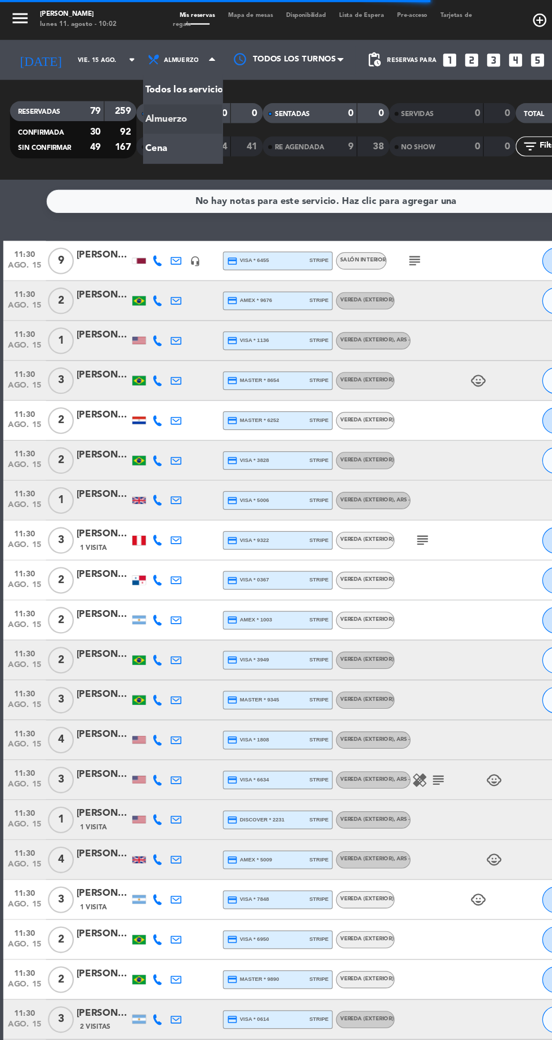
click at [165, 125] on div "menu [PERSON_NAME] [DATE] 11. agosto - 10:02 Mis reservas Mapa de mesas Disponi…" at bounding box center [276, 76] width 552 height 152
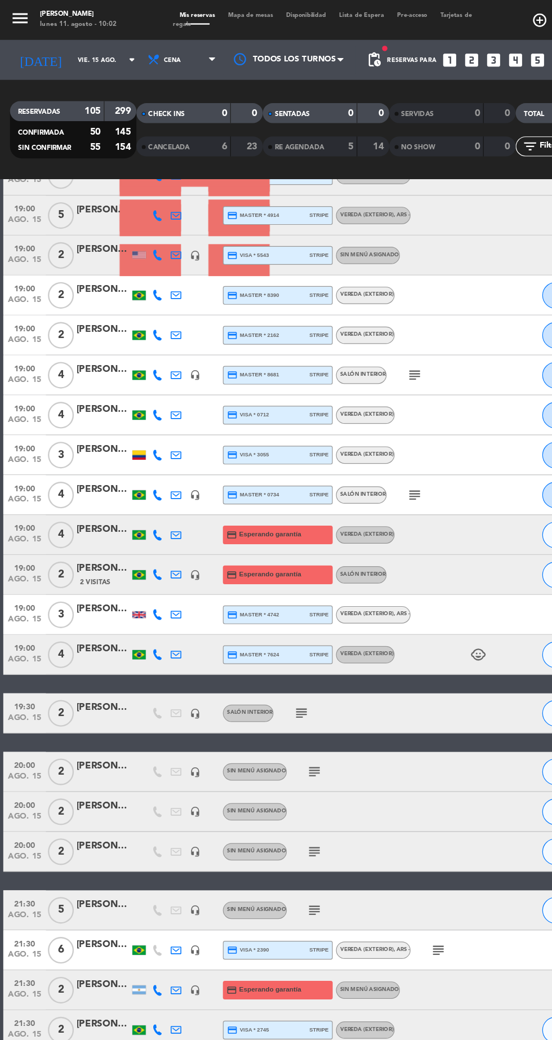
scroll to position [1290, 0]
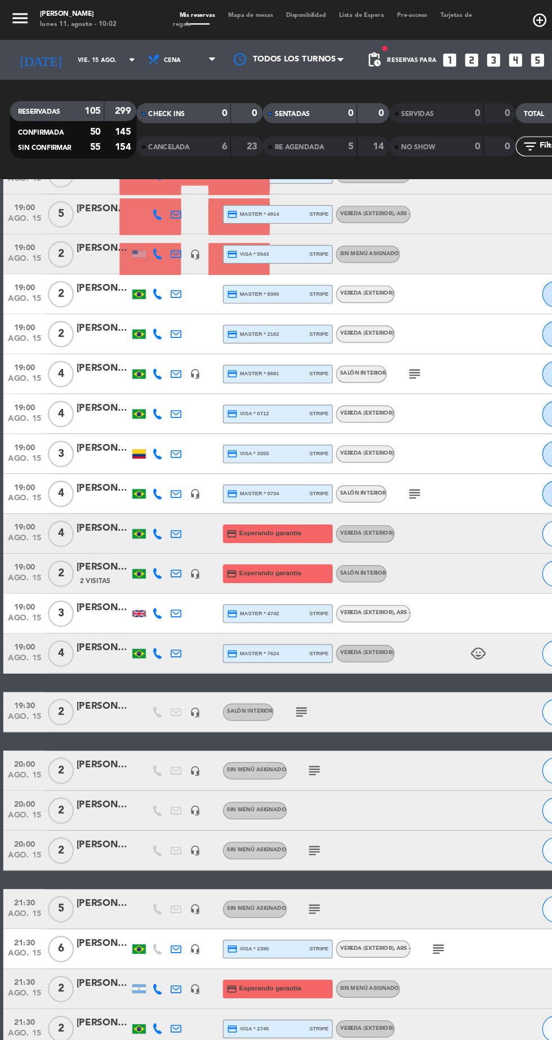
click at [257, 602] on icon "subject" at bounding box center [255, 603] width 14 height 14
click at [271, 645] on icon "subject" at bounding box center [267, 652] width 14 height 14
click at [268, 719] on icon "subject" at bounding box center [267, 720] width 14 height 14
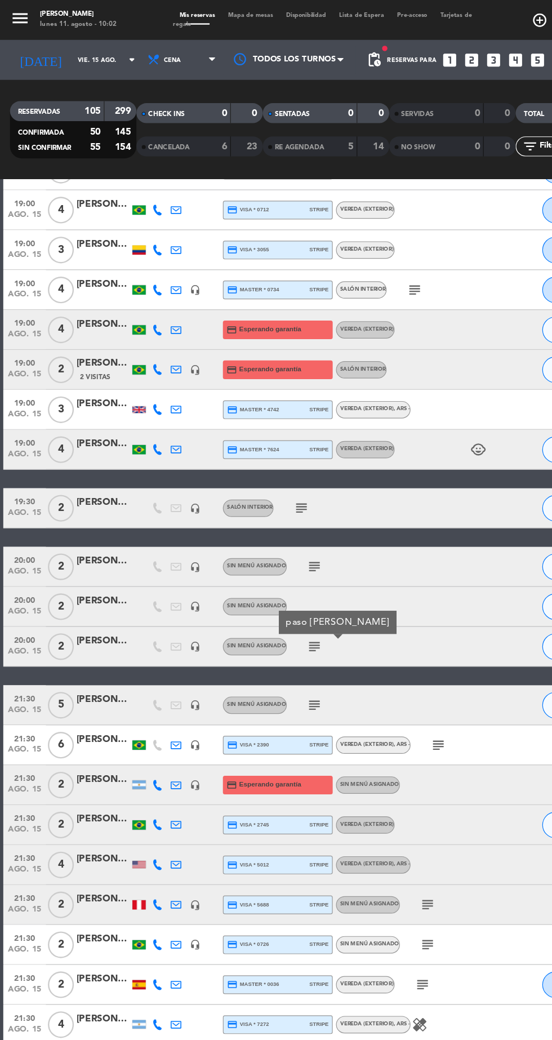
scroll to position [1469, 0]
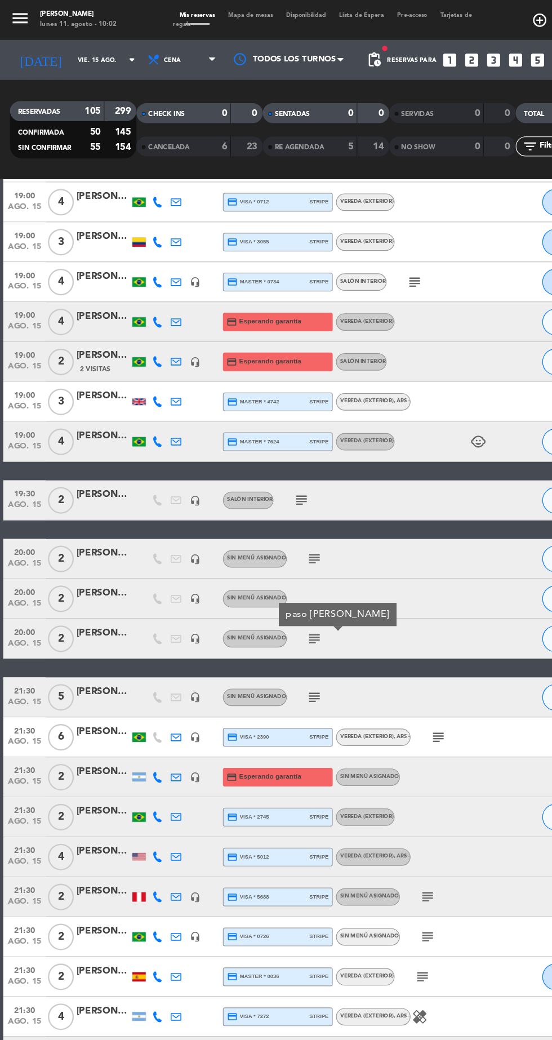
click at [266, 594] on icon "subject" at bounding box center [267, 590] width 14 height 14
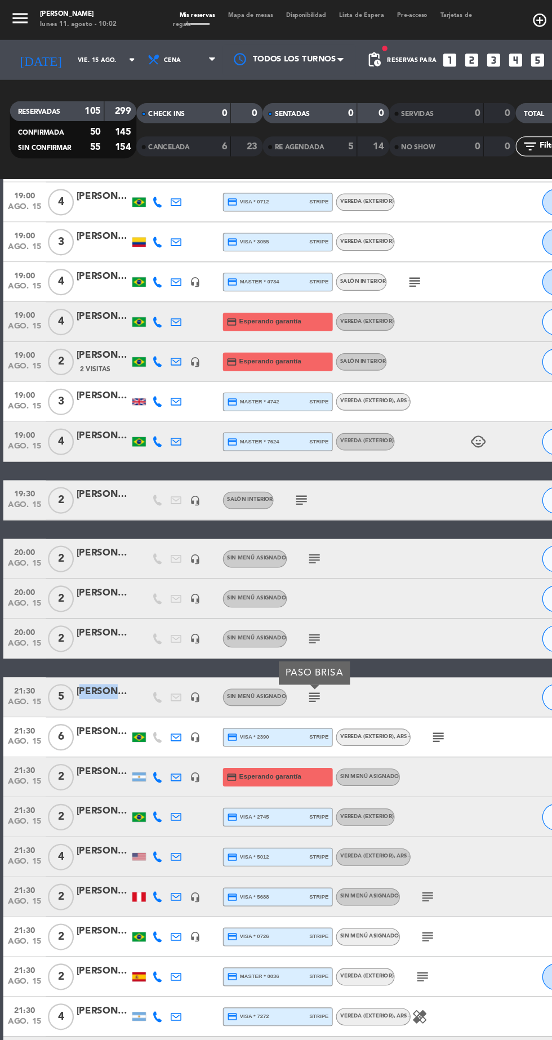
scroll to position [1559, 0]
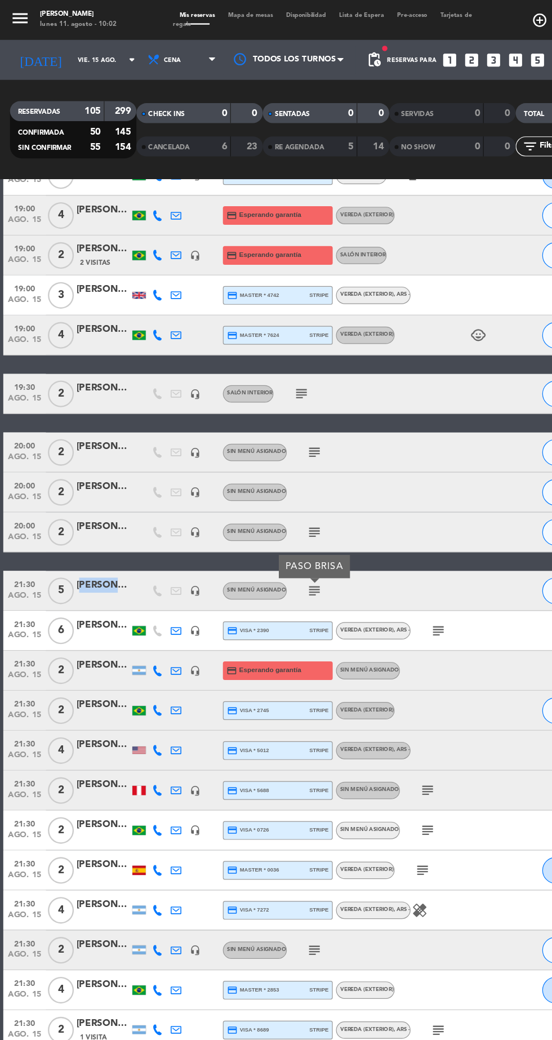
click at [372, 528] on icon "subject" at bounding box center [371, 534] width 14 height 14
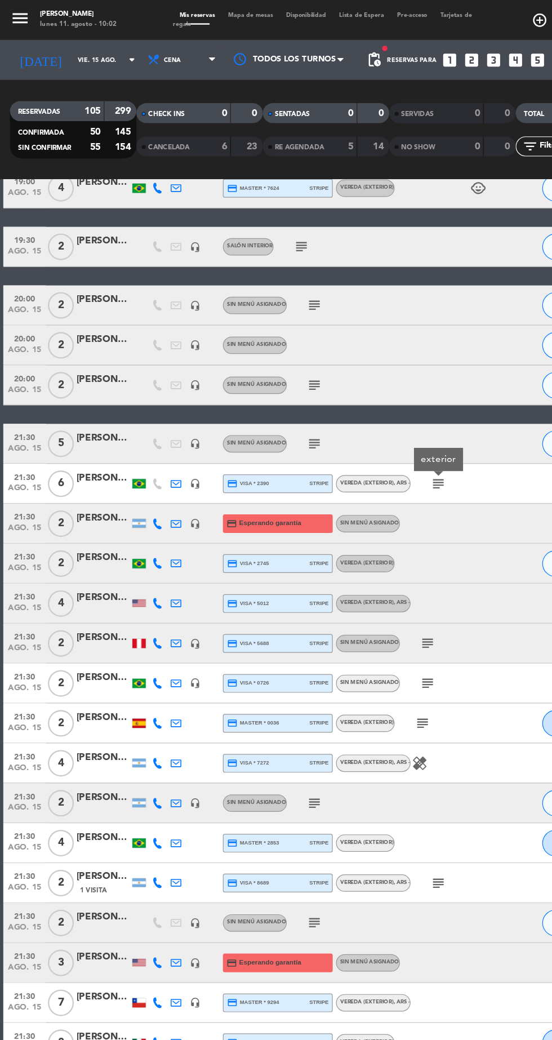
scroll to position [1684, 0]
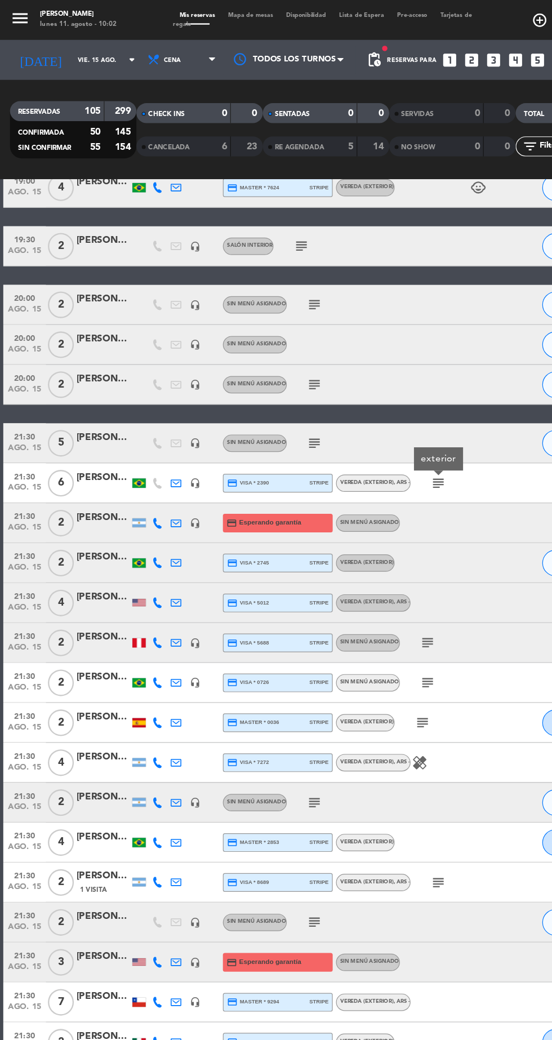
click at [364, 543] on icon "subject" at bounding box center [362, 544] width 14 height 14
click at [367, 576] on icon "subject" at bounding box center [362, 578] width 14 height 14
click at [359, 614] on icon "subject" at bounding box center [358, 612] width 14 height 14
click at [269, 681] on icon "subject" at bounding box center [267, 679] width 14 height 14
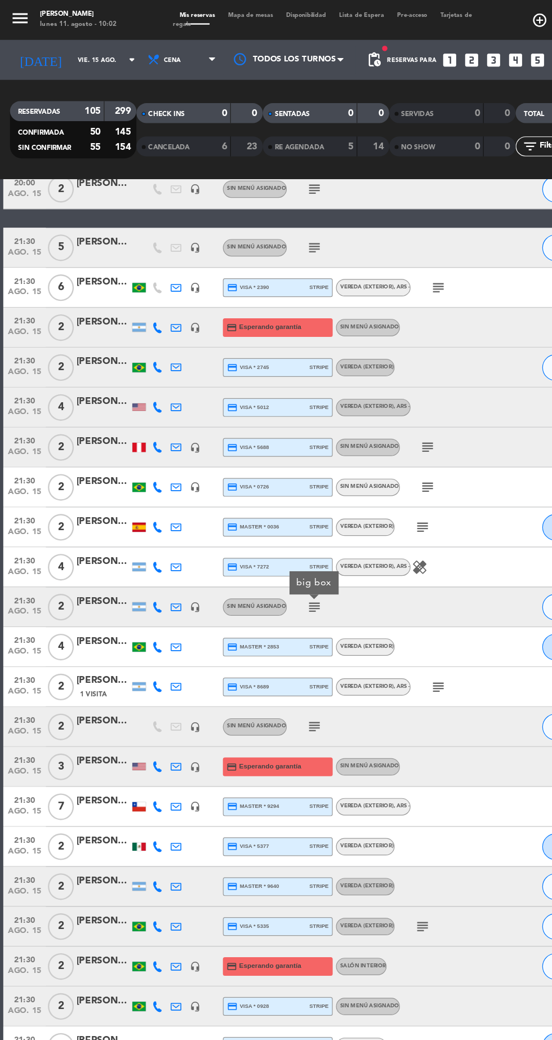
scroll to position [1855, 0]
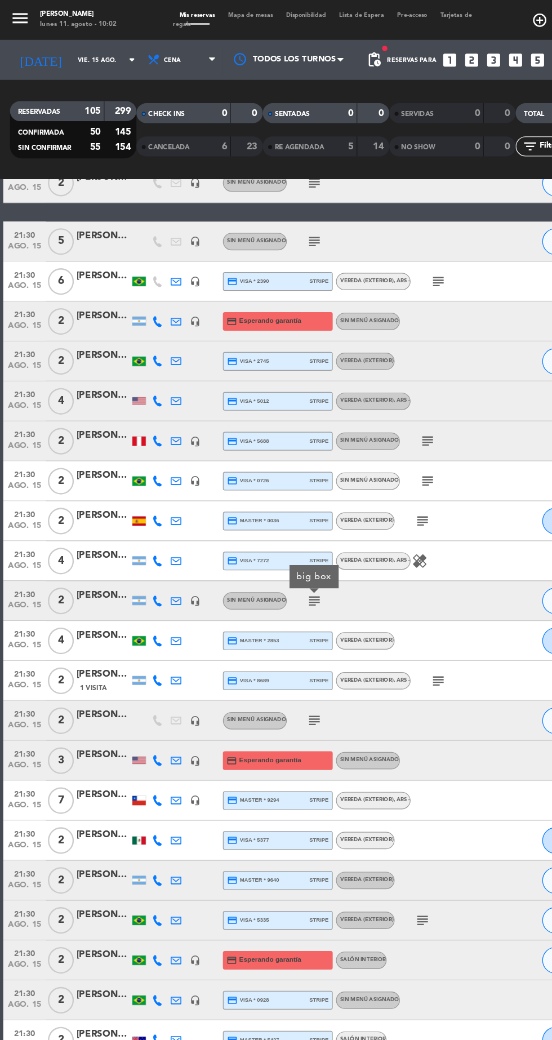
click at [376, 577] on icon "subject" at bounding box center [371, 576] width 14 height 14
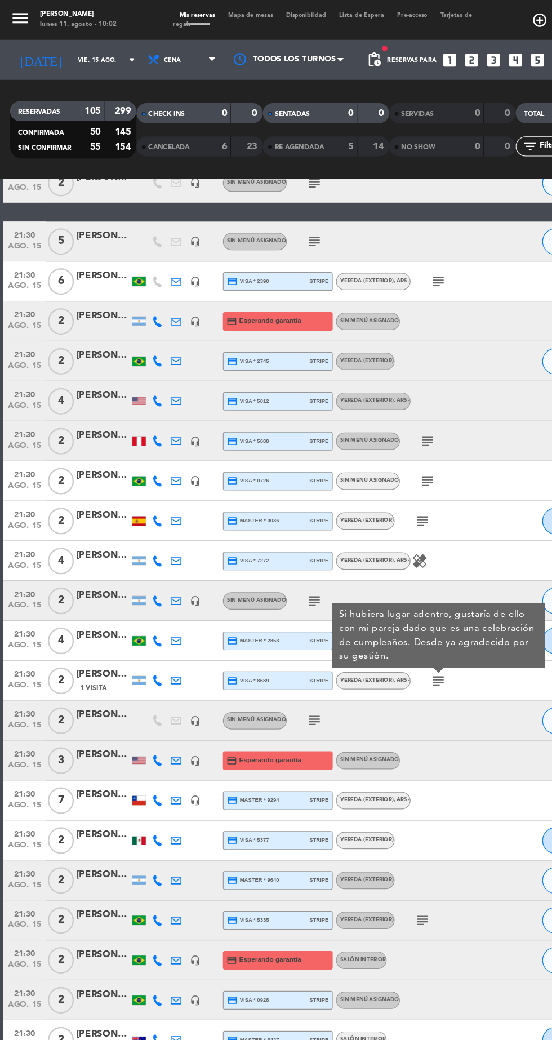
click at [268, 609] on icon "subject" at bounding box center [267, 610] width 14 height 14
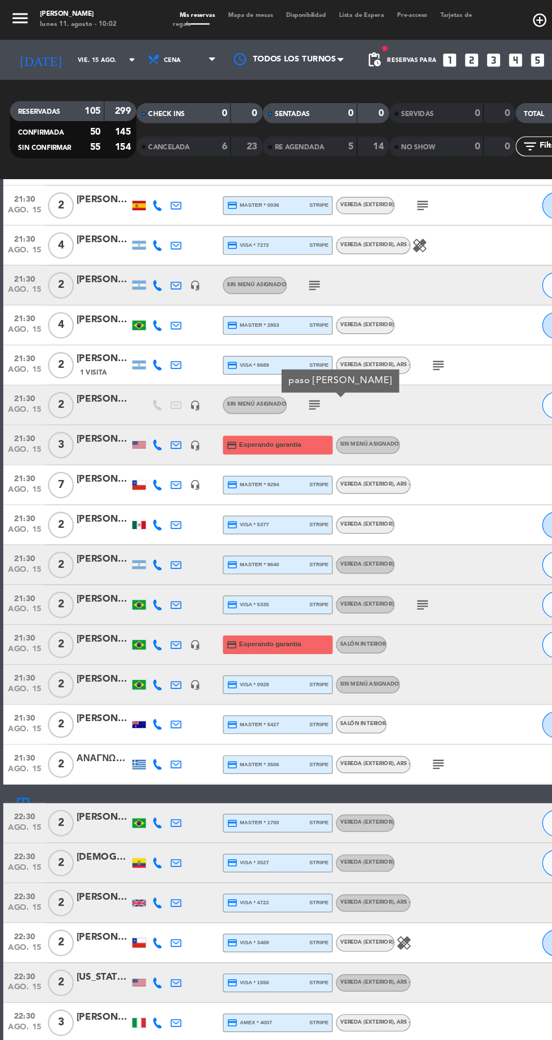
click at [359, 516] on icon "subject" at bounding box center [358, 512] width 14 height 14
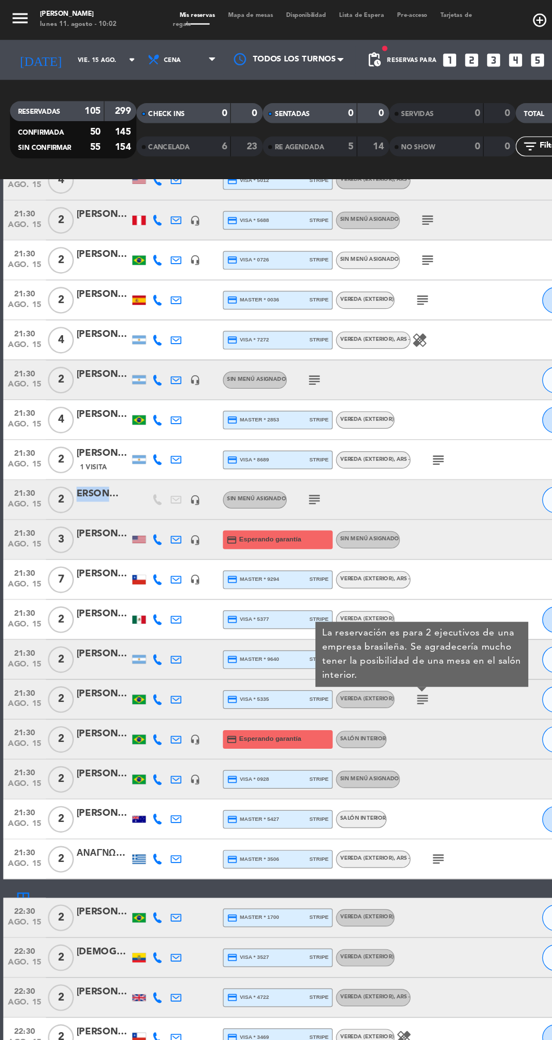
scroll to position [2045, 0]
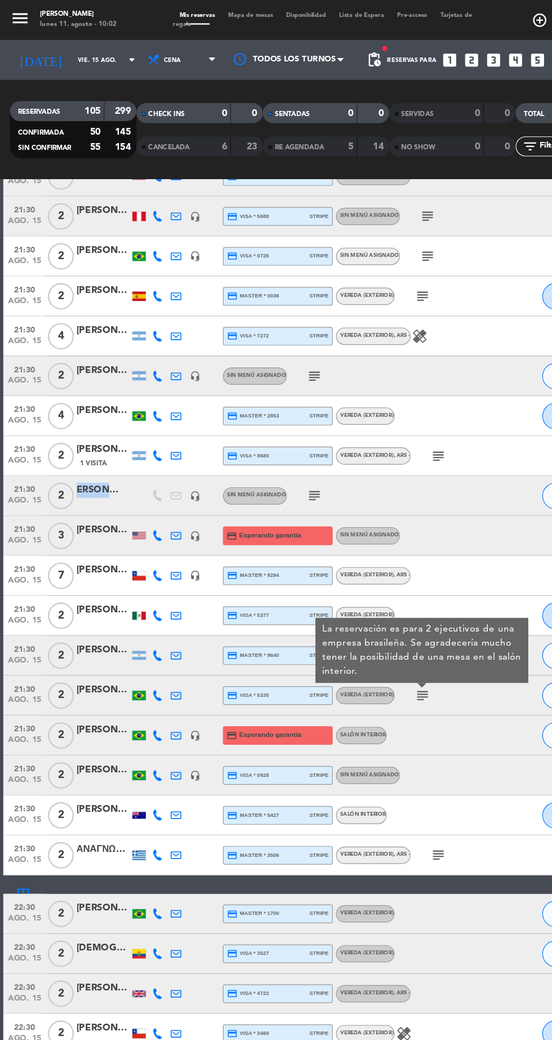
click at [371, 724] on icon "subject" at bounding box center [371, 724] width 14 height 14
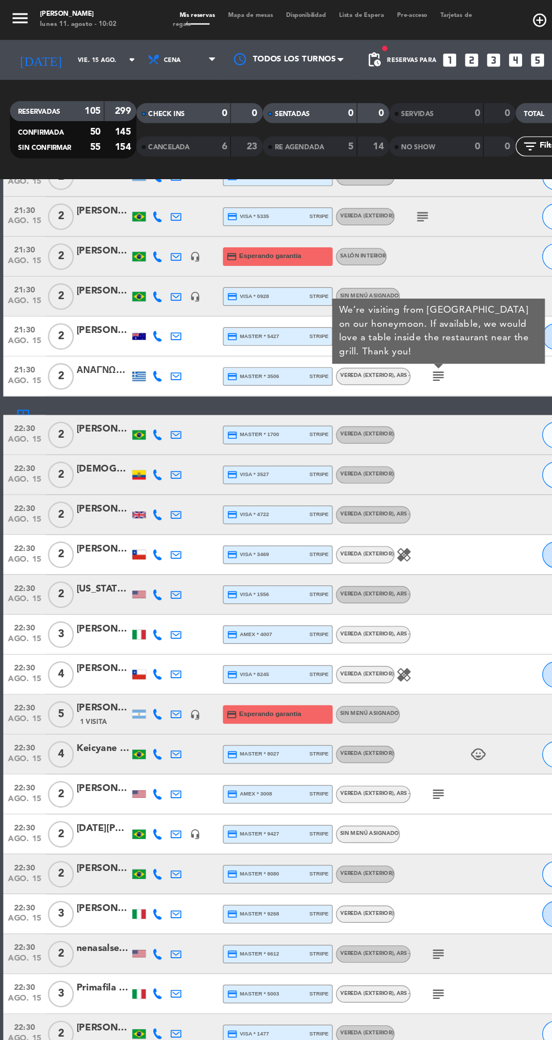
scroll to position [2481, 0]
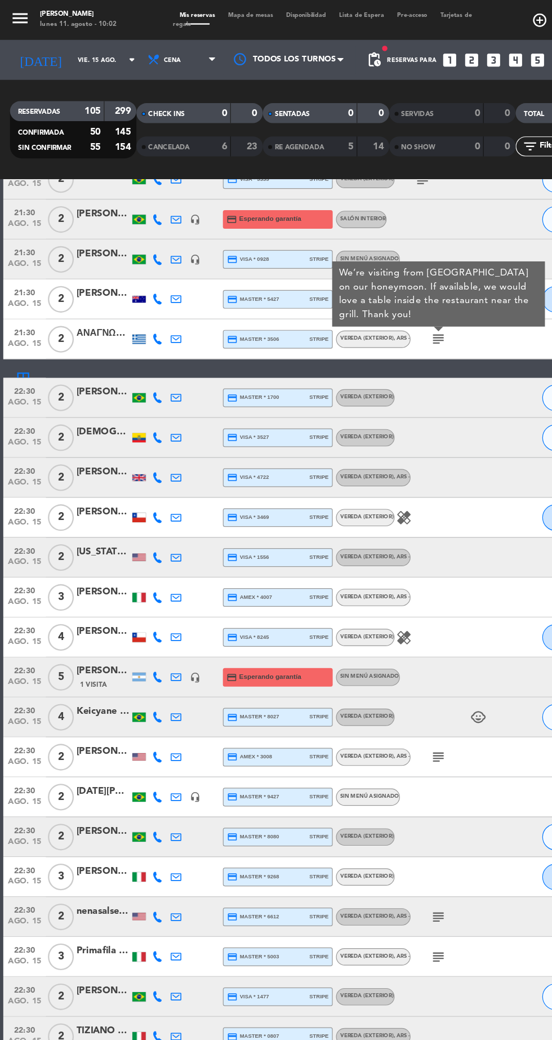
click at [371, 639] on icon "subject" at bounding box center [371, 641] width 14 height 14
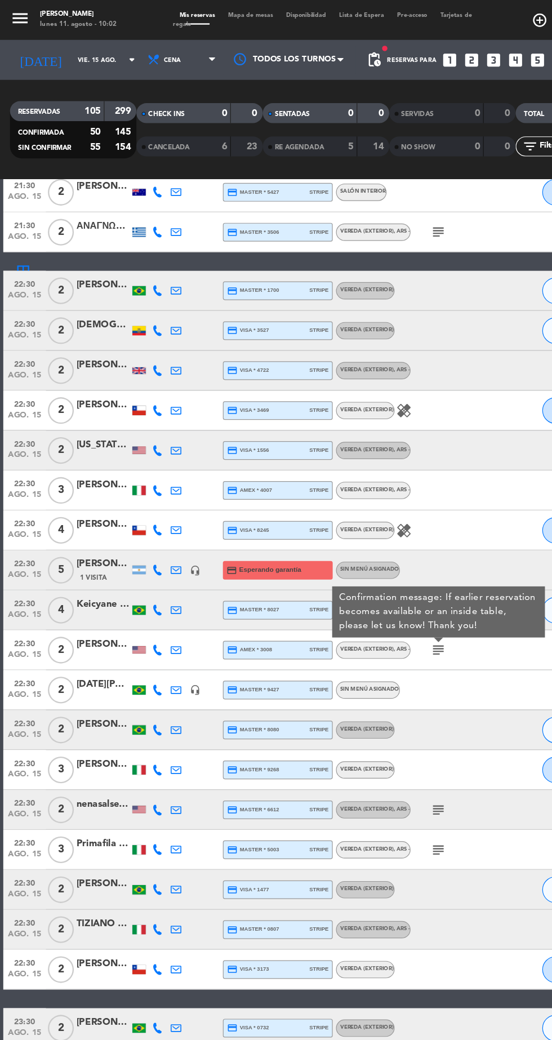
scroll to position [2624, 0]
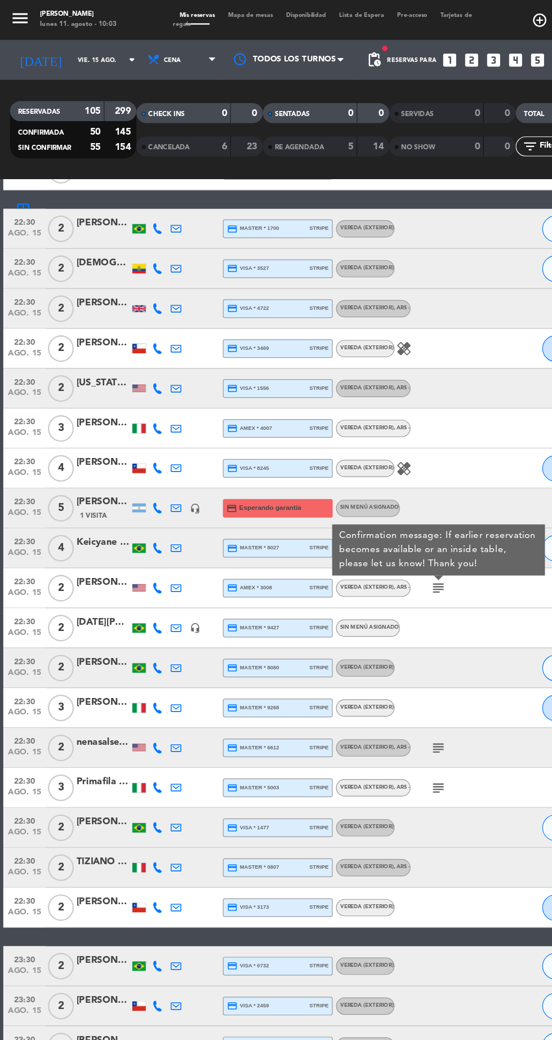
click at [375, 631] on icon "subject" at bounding box center [371, 633] width 14 height 14
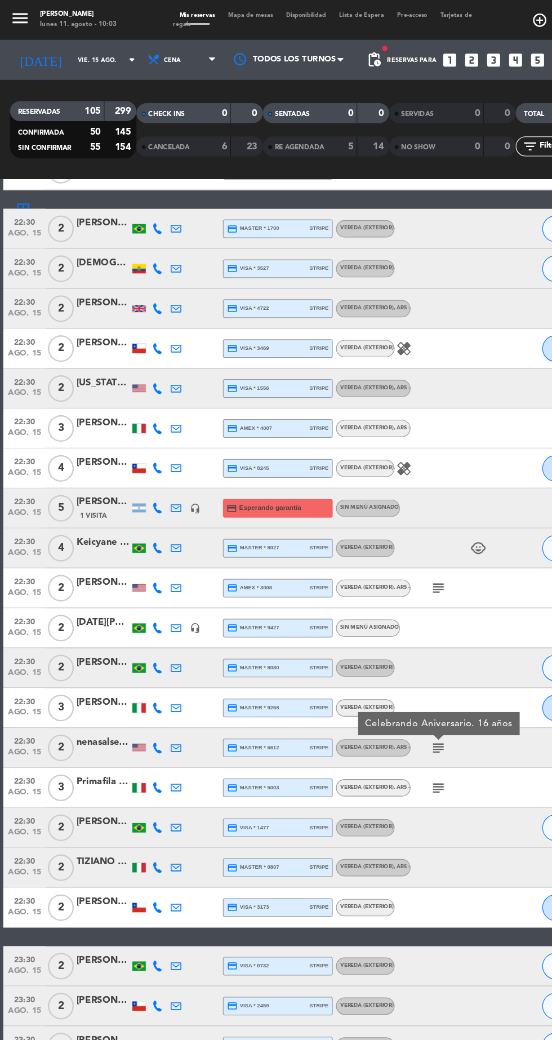
click at [376, 668] on icon "subject" at bounding box center [371, 667] width 14 height 14
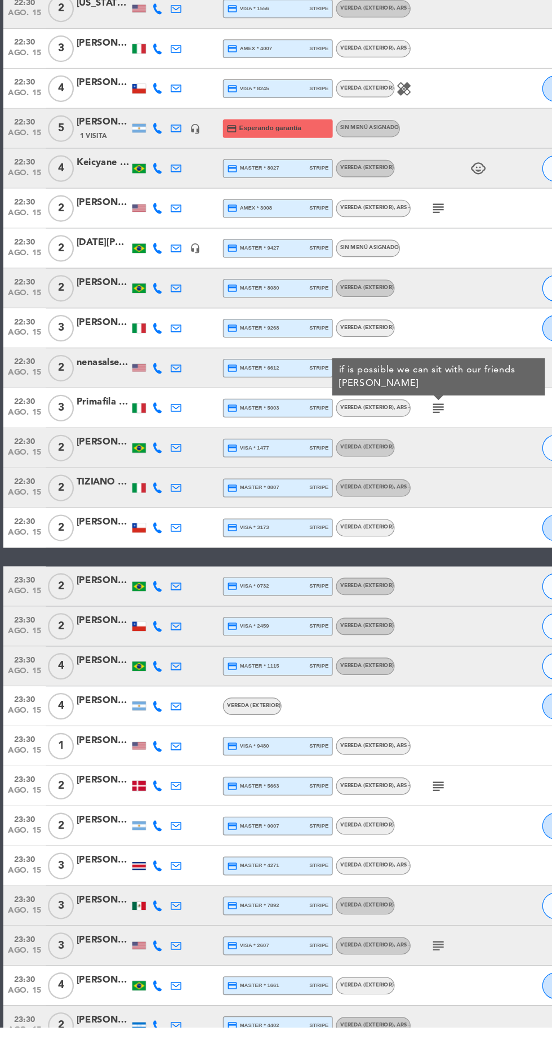
scroll to position [0, 0]
click at [372, 834] on icon "subject" at bounding box center [371, 836] width 14 height 14
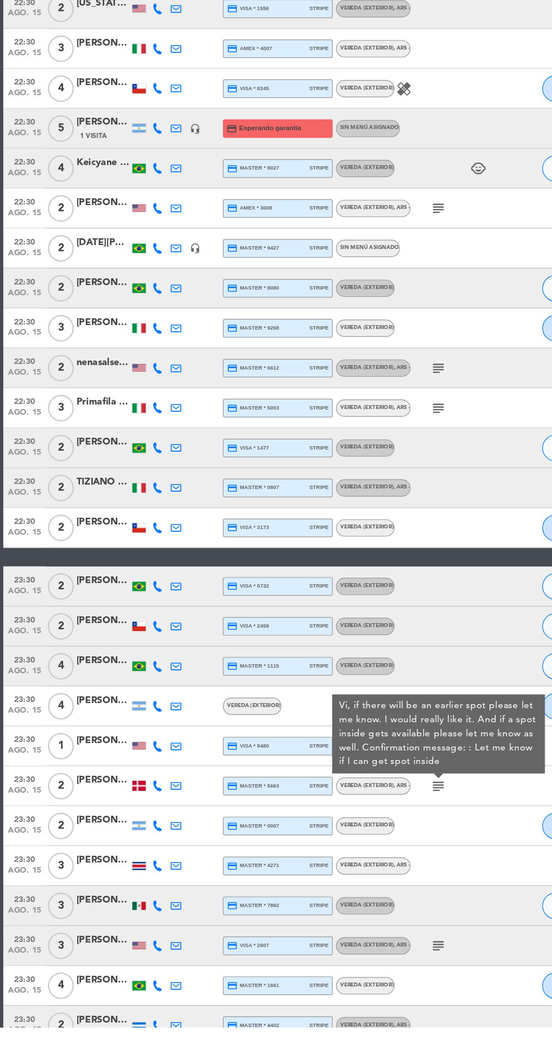
click at [373, 964] on icon "subject" at bounding box center [371, 971] width 14 height 14
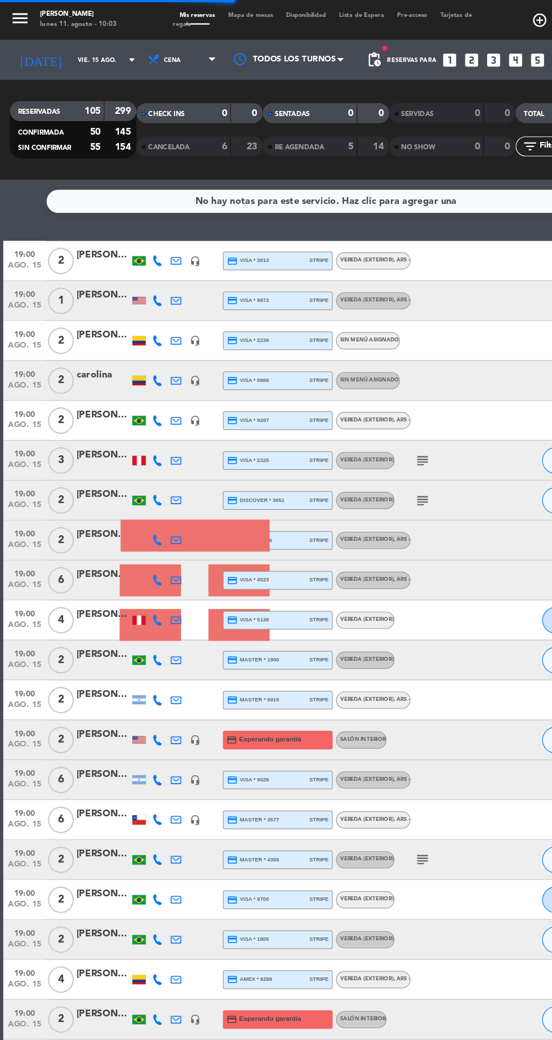
click at [89, 51] on input "vie. 15 ago." at bounding box center [95, 50] width 71 height 17
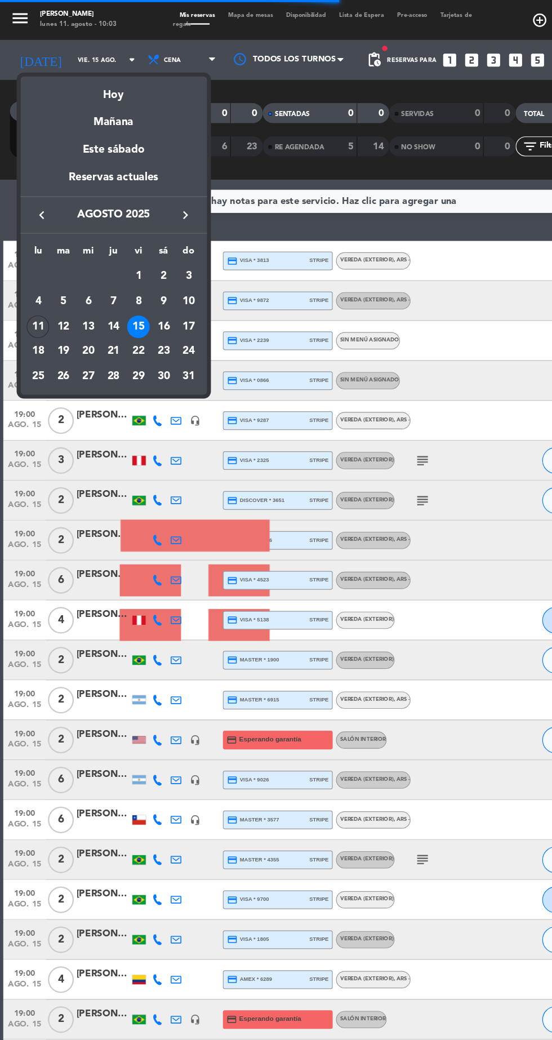
click at [140, 276] on div "16" at bounding box center [138, 276] width 19 height 19
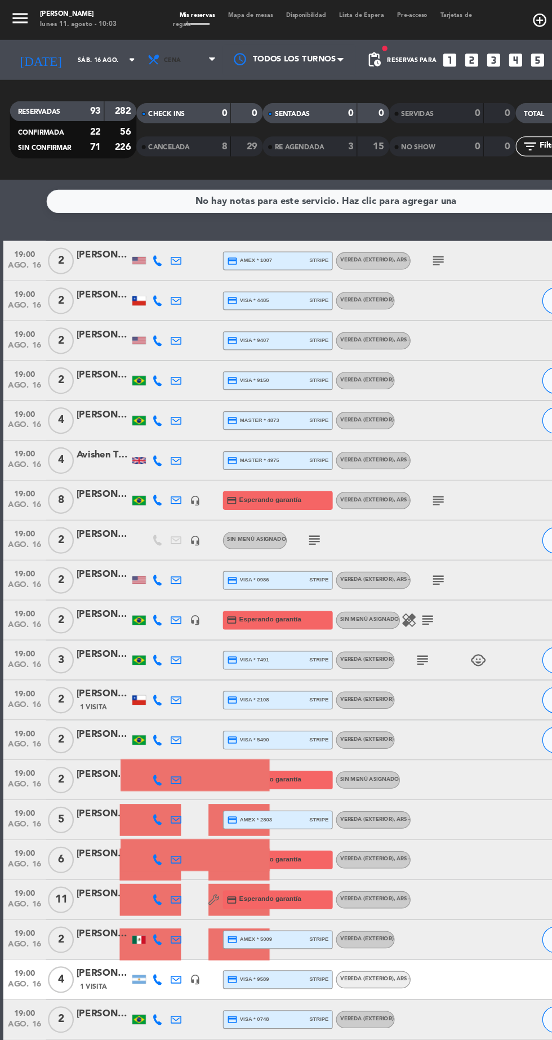
click at [167, 49] on span "Cena" at bounding box center [155, 50] width 68 height 25
click at [168, 96] on div "menu [PERSON_NAME] [DATE] 11. agosto - 10:03 Mis reservas Mapa de mesas Disponi…" at bounding box center [276, 76] width 552 height 152
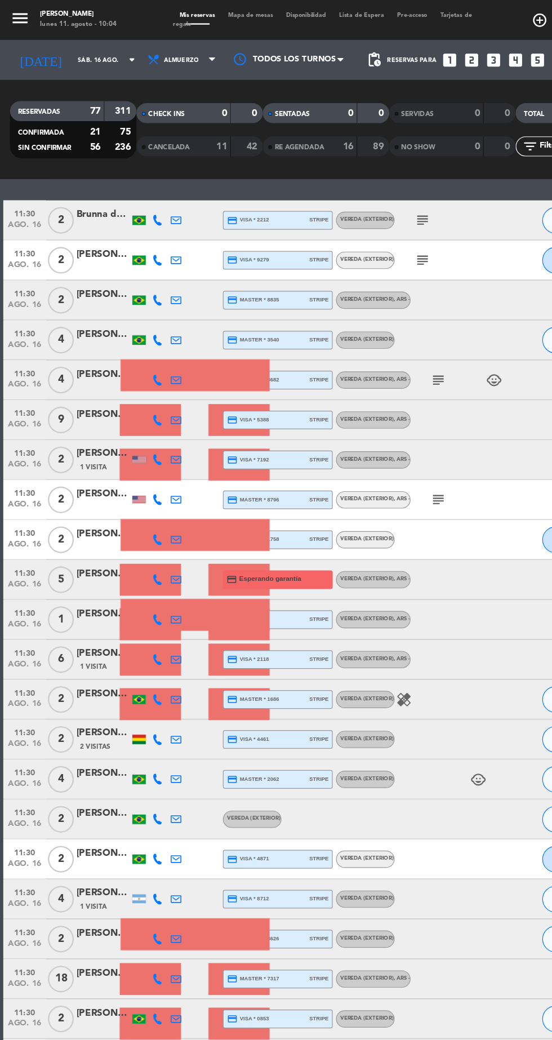
scroll to position [37, 0]
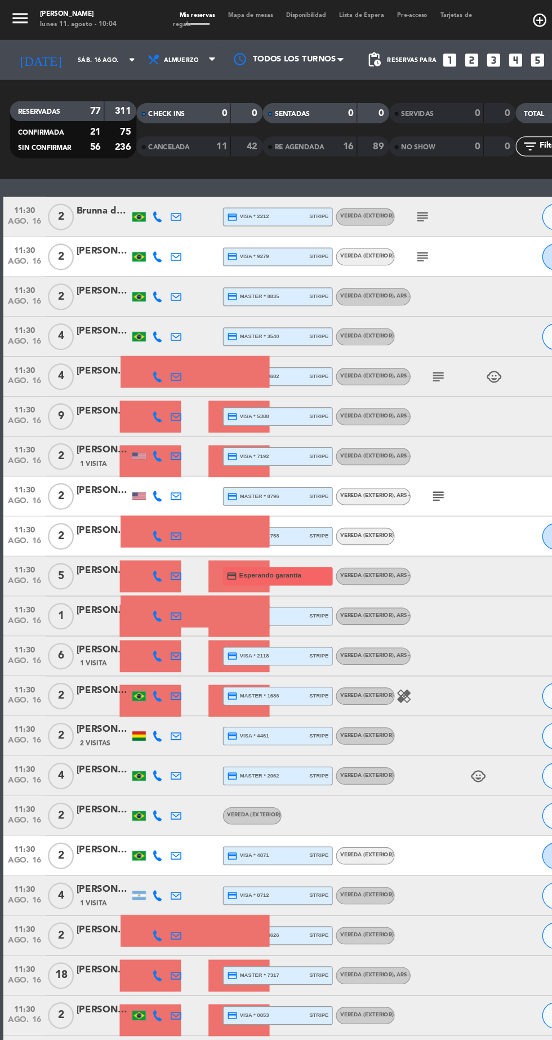
click at [371, 315] on icon "subject" at bounding box center [371, 319] width 14 height 14
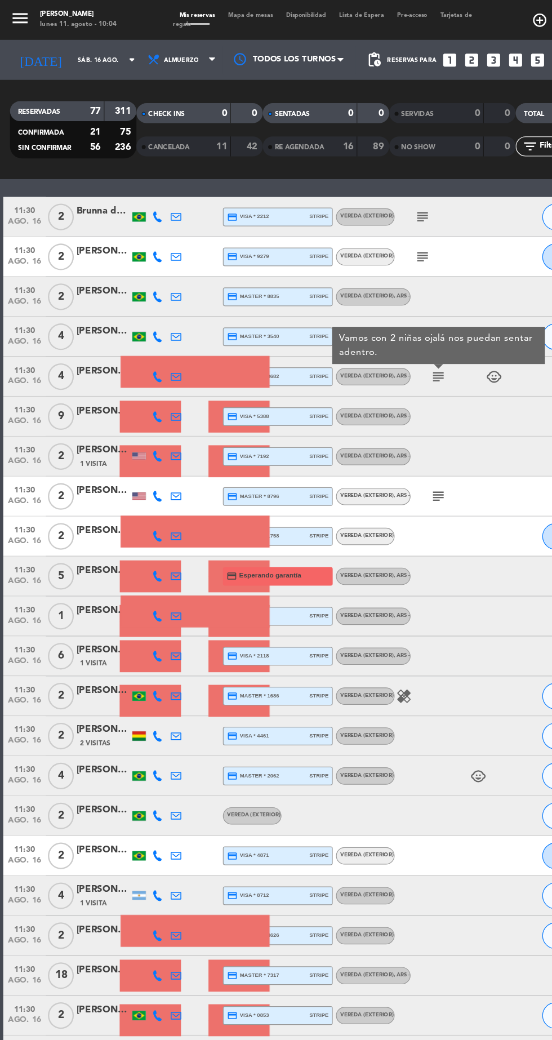
click at [374, 419] on icon "subject" at bounding box center [371, 420] width 14 height 14
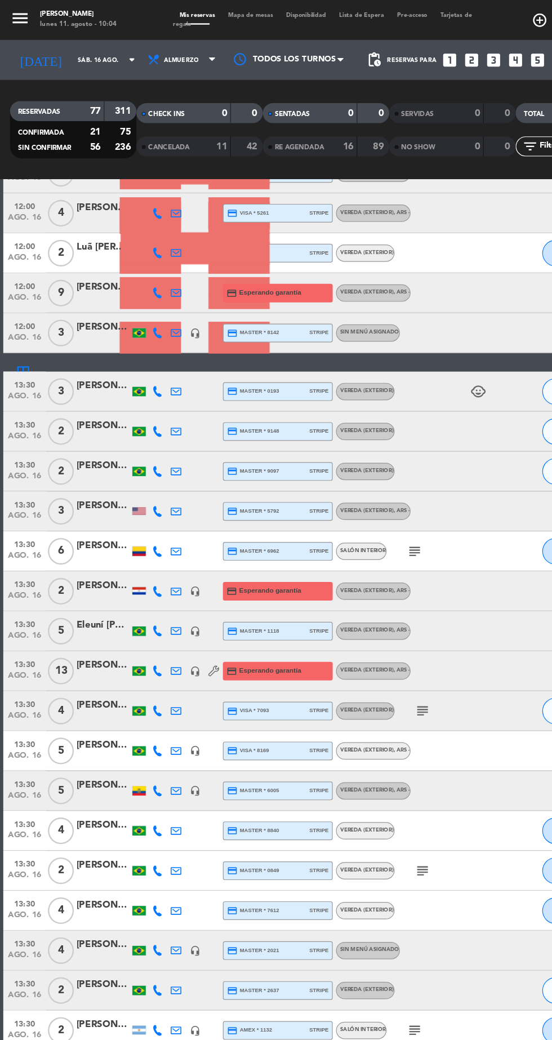
scroll to position [1070, 0]
click at [353, 466] on icon "subject" at bounding box center [351, 467] width 14 height 14
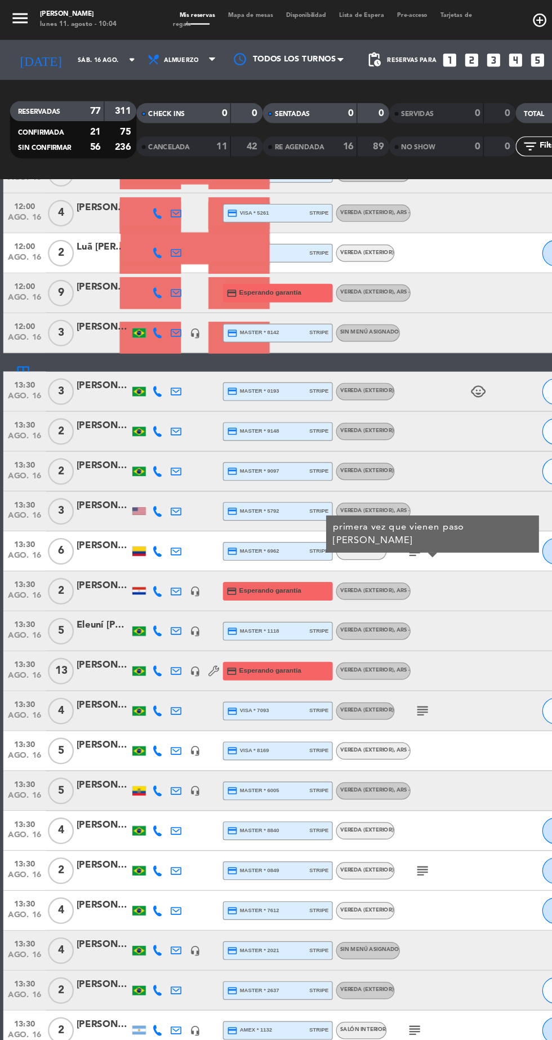
click at [358, 600] on icon "subject" at bounding box center [358, 602] width 14 height 14
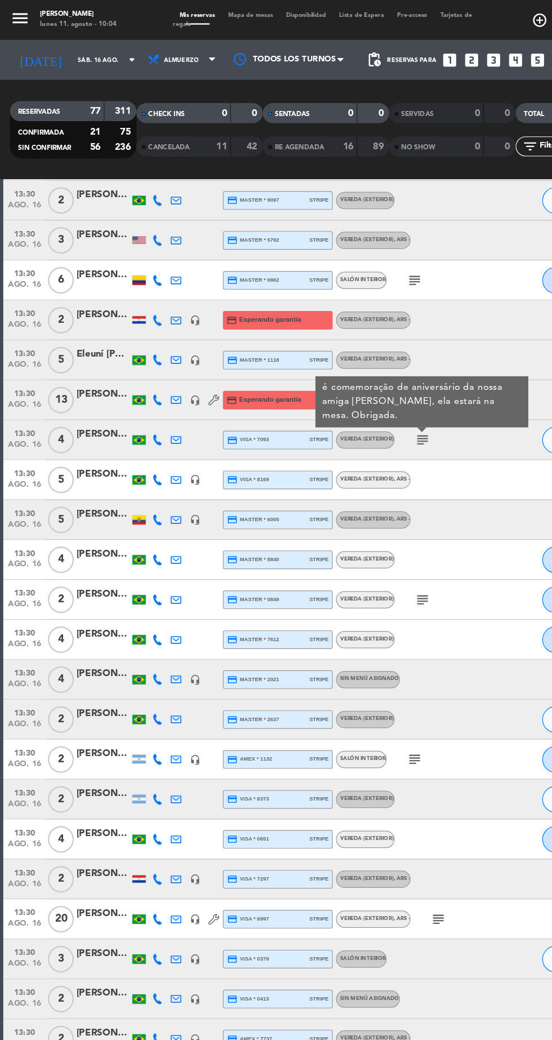
click at [356, 514] on icon "subject" at bounding box center [358, 508] width 14 height 14
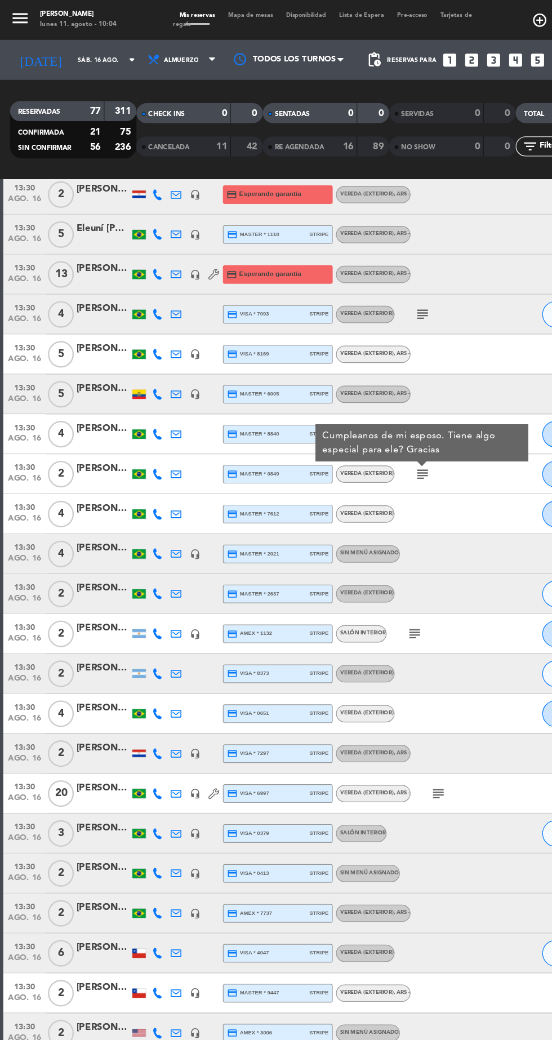
scroll to position [1445, 0]
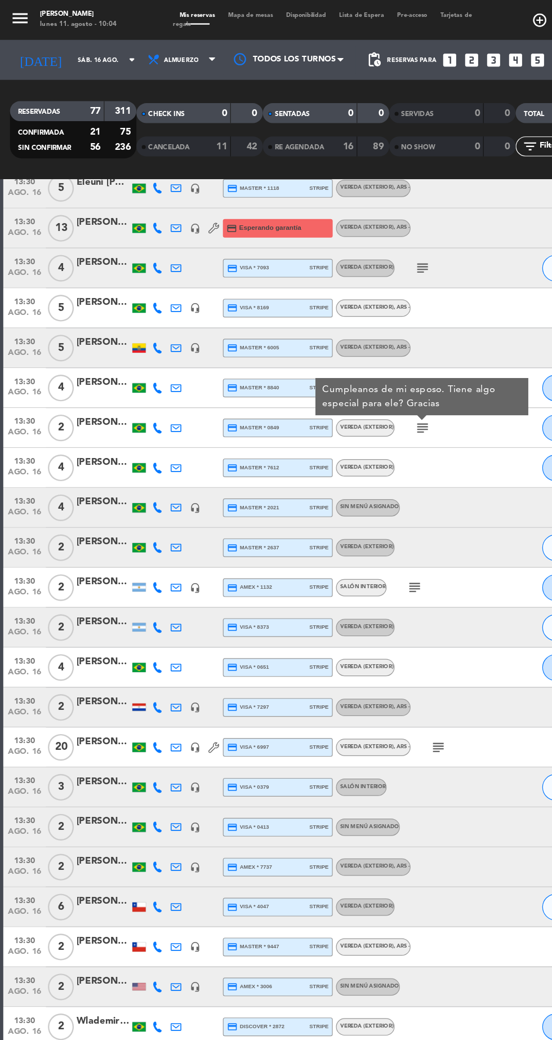
click at [356, 493] on icon "subject" at bounding box center [351, 498] width 14 height 14
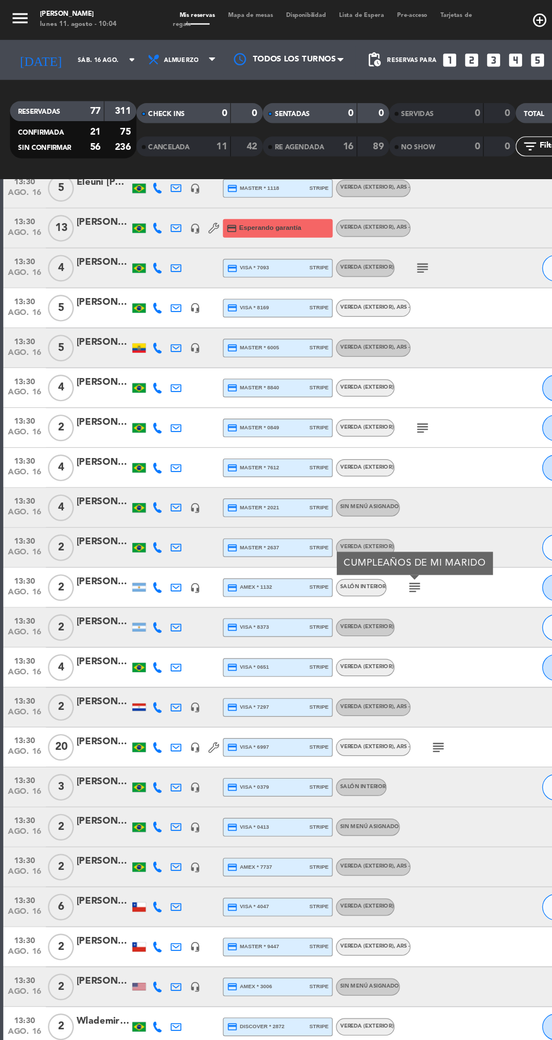
click at [373, 632] on icon "subject" at bounding box center [371, 633] width 14 height 14
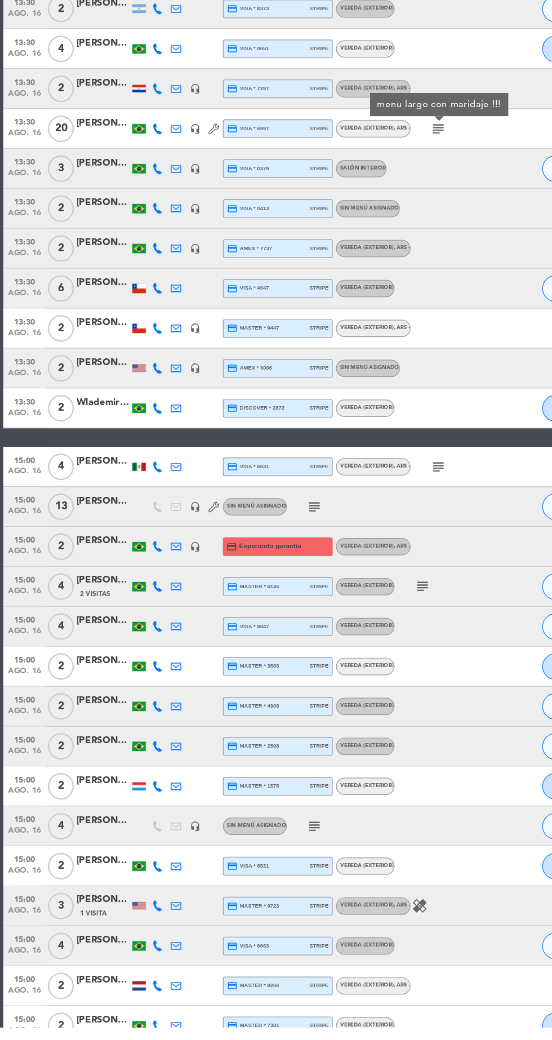
scroll to position [0, 0]
click at [268, 600] on icon "subject" at bounding box center [267, 599] width 14 height 14
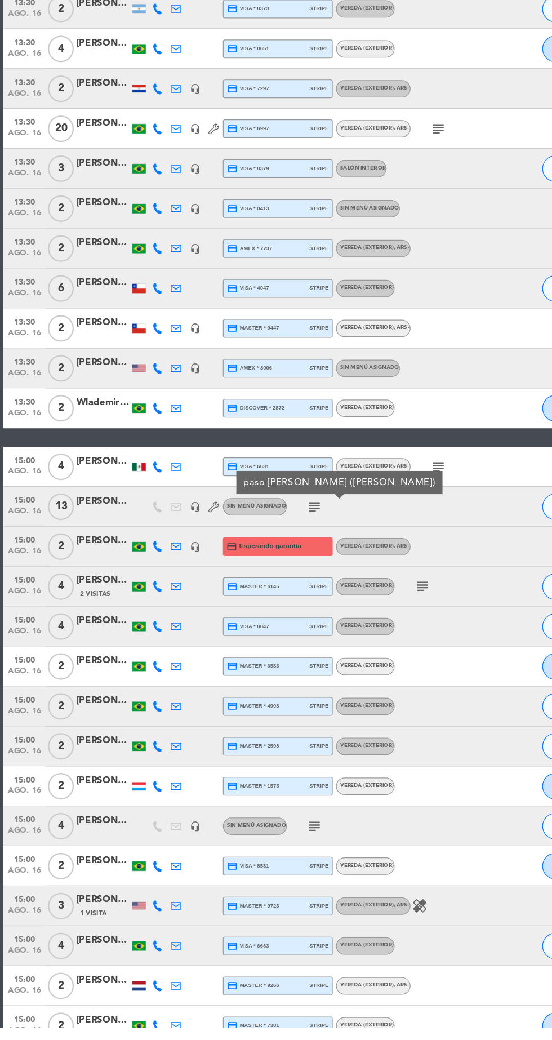
click at [359, 666] on icon "subject" at bounding box center [358, 667] width 14 height 14
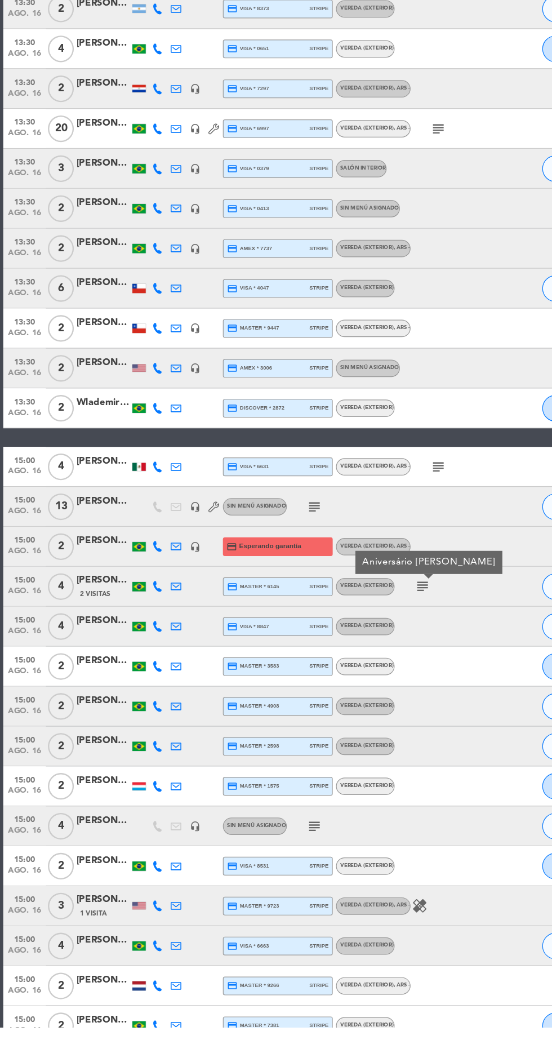
click at [375, 565] on icon "subject" at bounding box center [371, 566] width 14 height 14
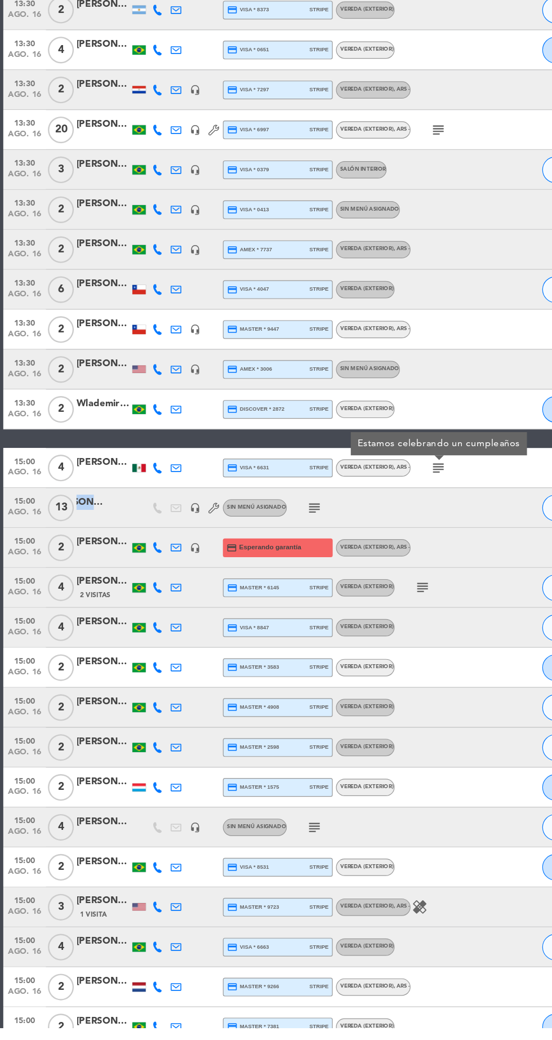
scroll to position [17, 0]
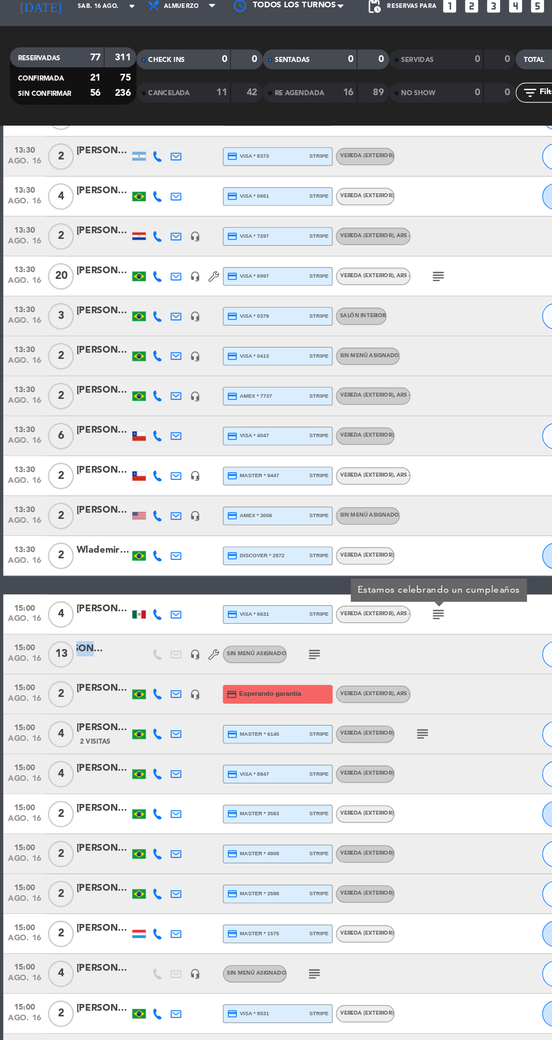
click at [267, 863] on icon "subject" at bounding box center [267, 870] width 14 height 14
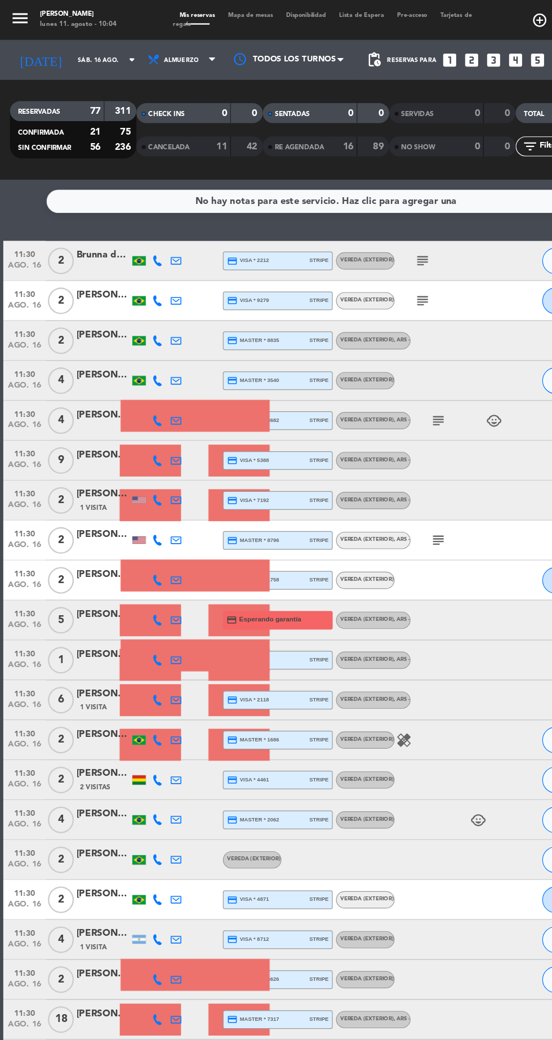
scroll to position [0, 0]
click at [157, 56] on span "Almuerzo" at bounding box center [155, 50] width 68 height 25
click at [163, 133] on div "menu [PERSON_NAME] [DATE] 11. agosto - 10:05 Mis reservas Mapa de mesas Disponi…" at bounding box center [276, 76] width 552 height 152
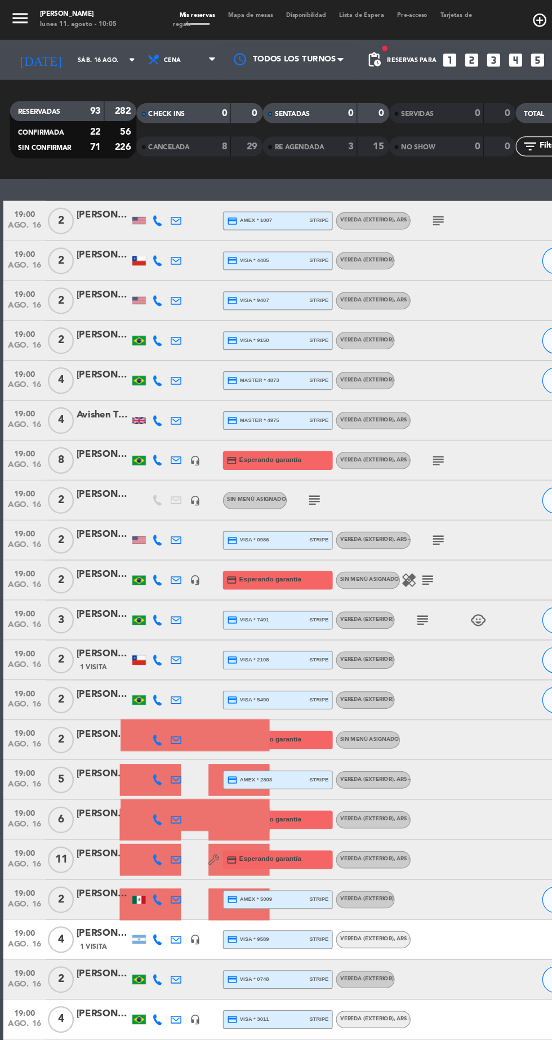
scroll to position [38, 0]
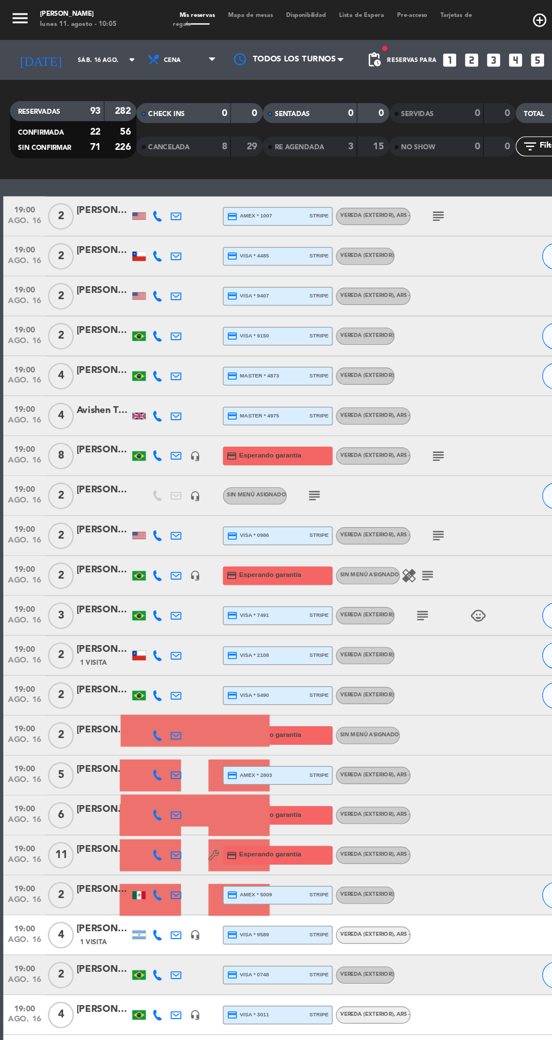
click at [271, 417] on icon "subject" at bounding box center [267, 420] width 14 height 14
click at [170, 636] on img at bounding box center [165, 656] width 128 height 104
click at [377, 448] on icon "subject" at bounding box center [371, 454] width 14 height 14
click at [359, 527] on icon "subject" at bounding box center [358, 521] width 14 height 14
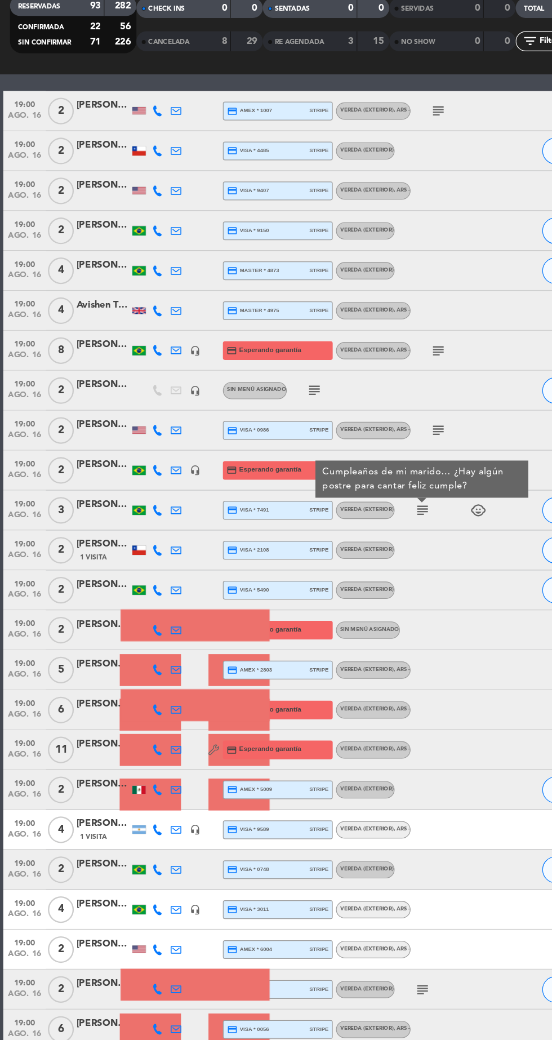
scroll to position [0, 0]
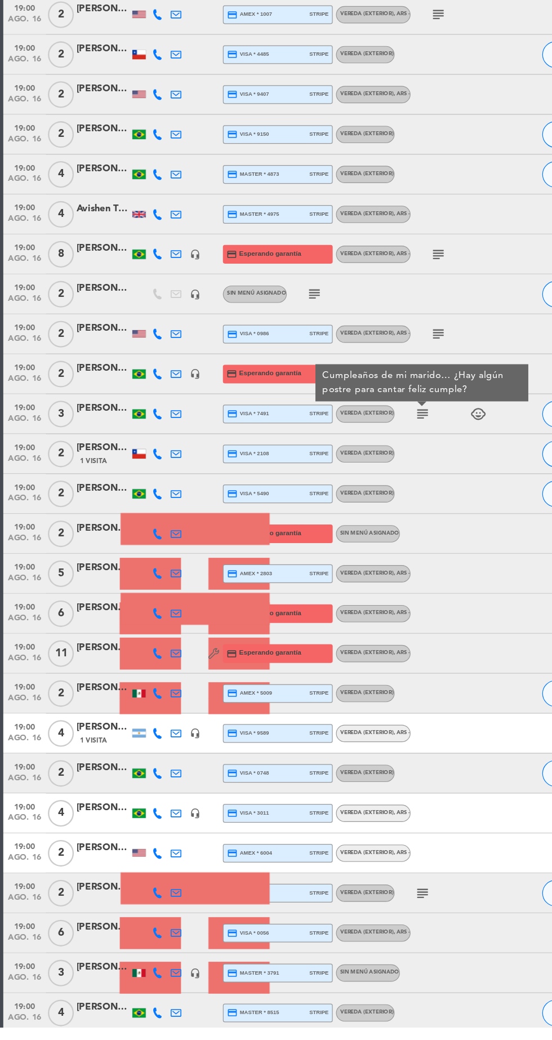
click at [359, 928] on icon "subject" at bounding box center [358, 927] width 14 height 14
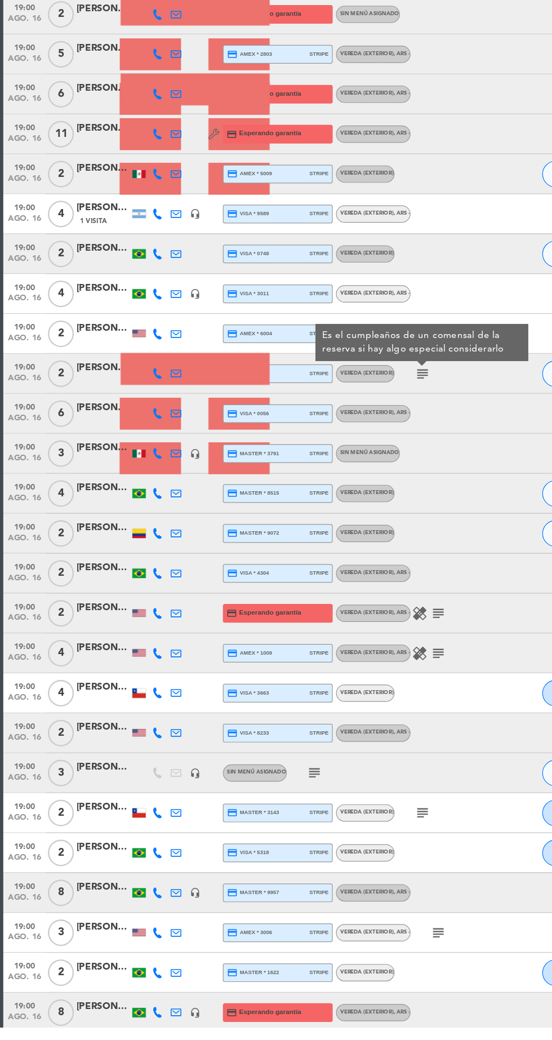
scroll to position [478, 0]
click at [271, 822] on icon "subject" at bounding box center [267, 825] width 14 height 14
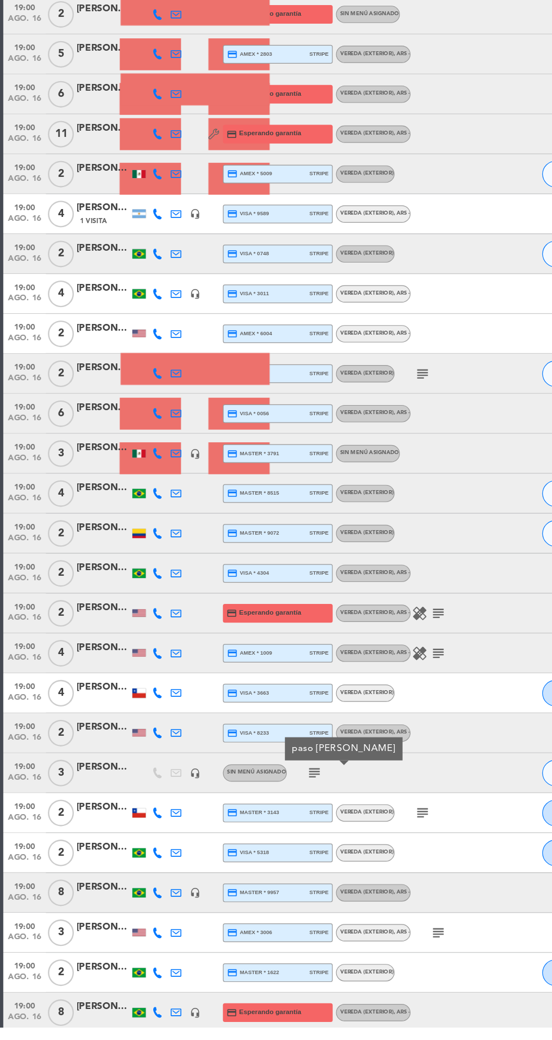
click at [361, 856] on icon "subject" at bounding box center [358, 859] width 14 height 14
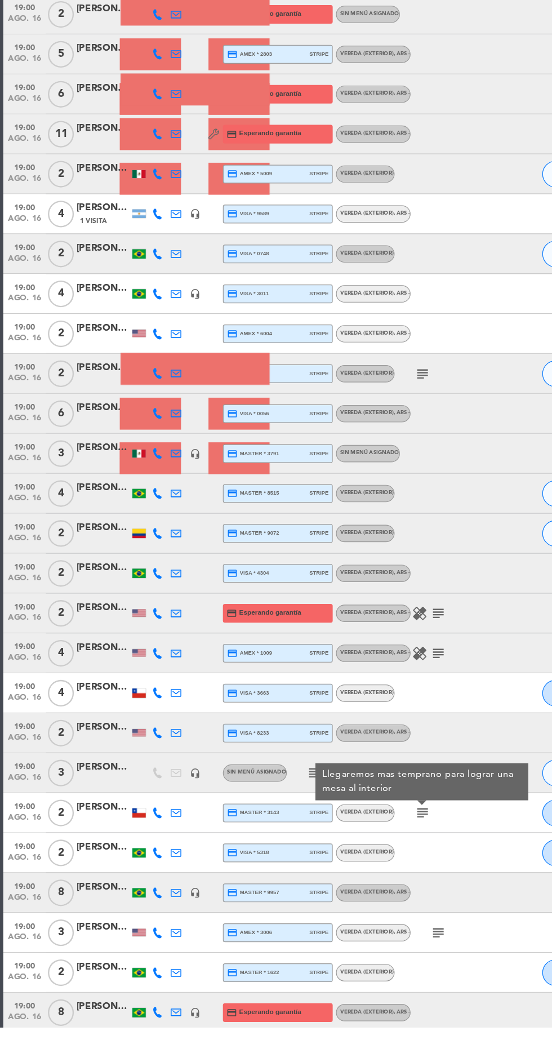
click at [367, 953] on icon "subject" at bounding box center [371, 960] width 14 height 14
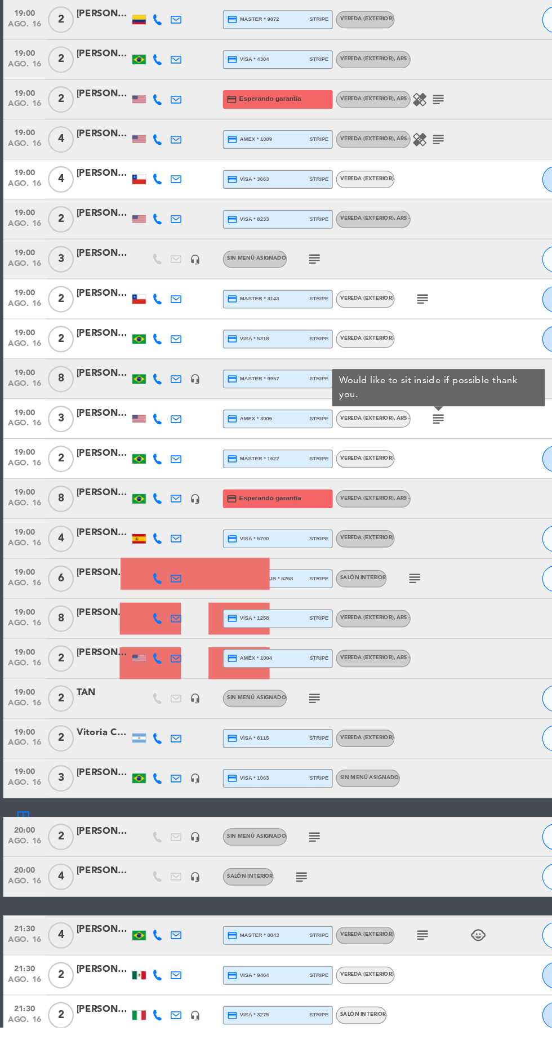
scroll to position [918, 0]
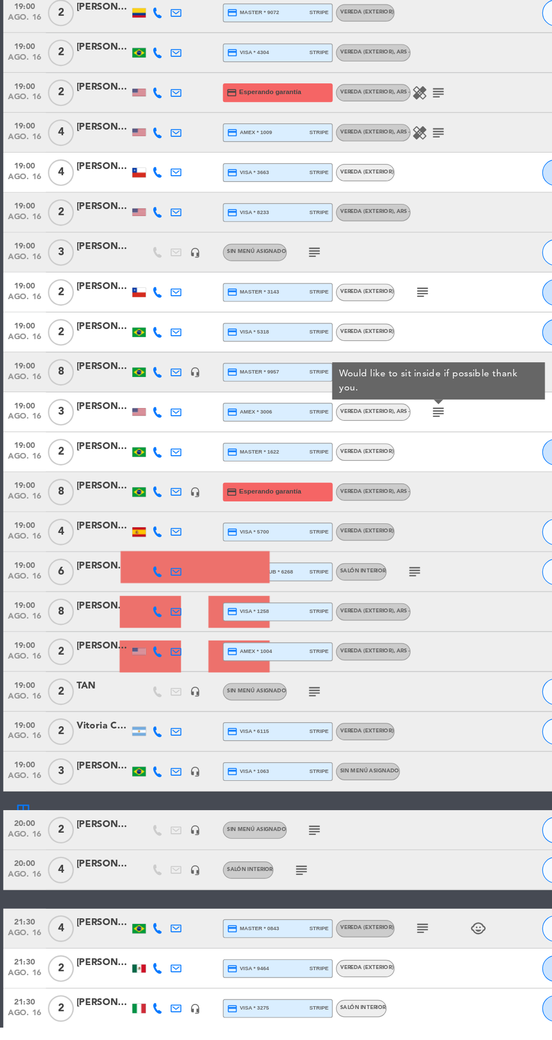
click at [267, 754] on icon "subject" at bounding box center [267, 756] width 14 height 14
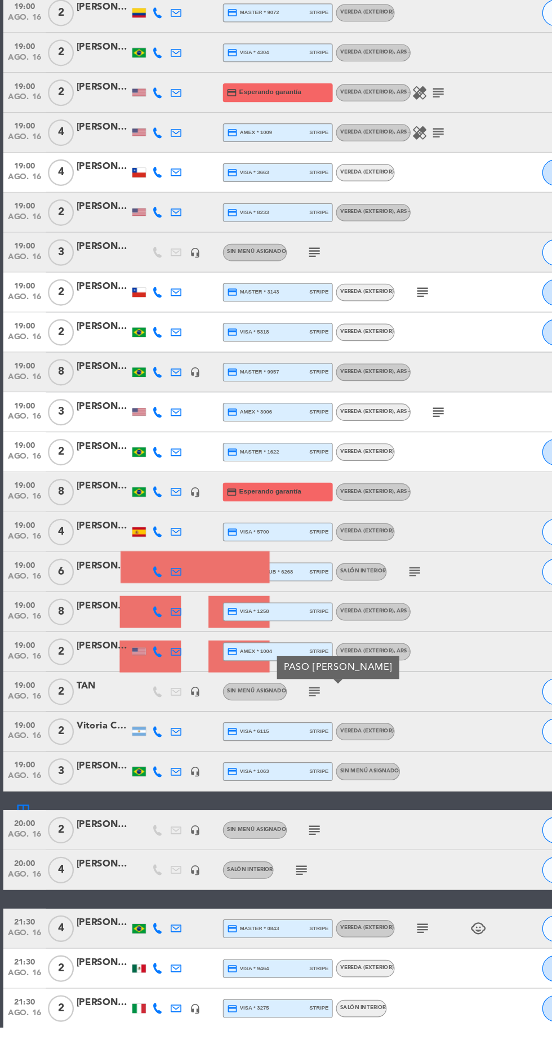
click at [267, 872] on icon "subject" at bounding box center [267, 873] width 14 height 14
click at [261, 911] on icon "subject" at bounding box center [255, 907] width 14 height 14
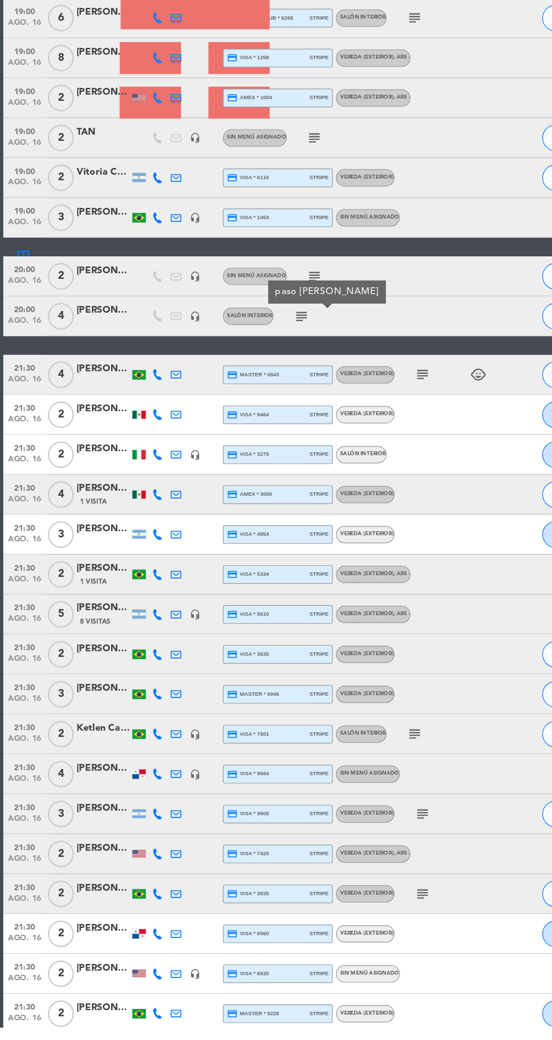
scroll to position [1420, 0]
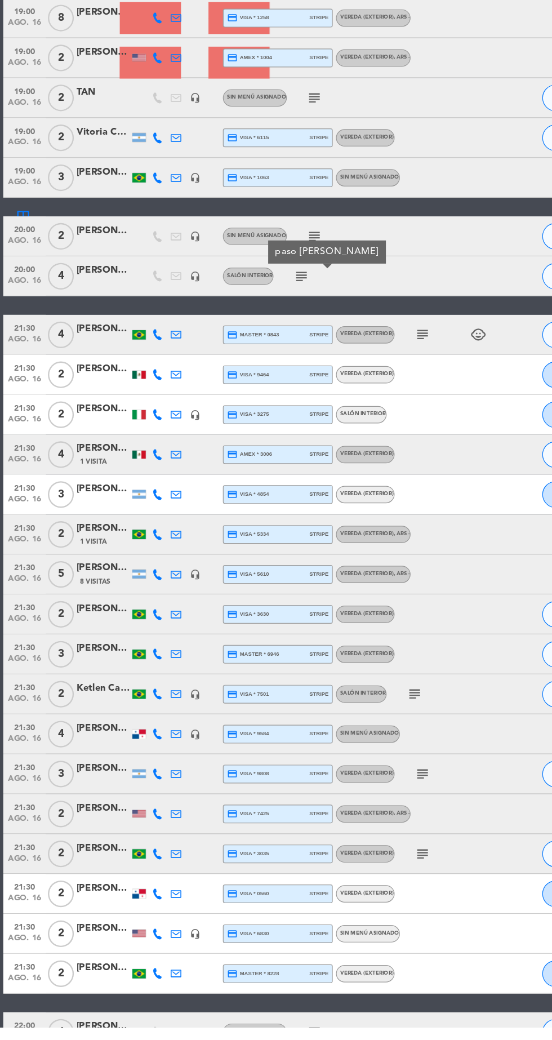
click at [350, 760] on icon "subject" at bounding box center [351, 758] width 14 height 14
click at [361, 821] on icon "subject" at bounding box center [358, 826] width 14 height 14
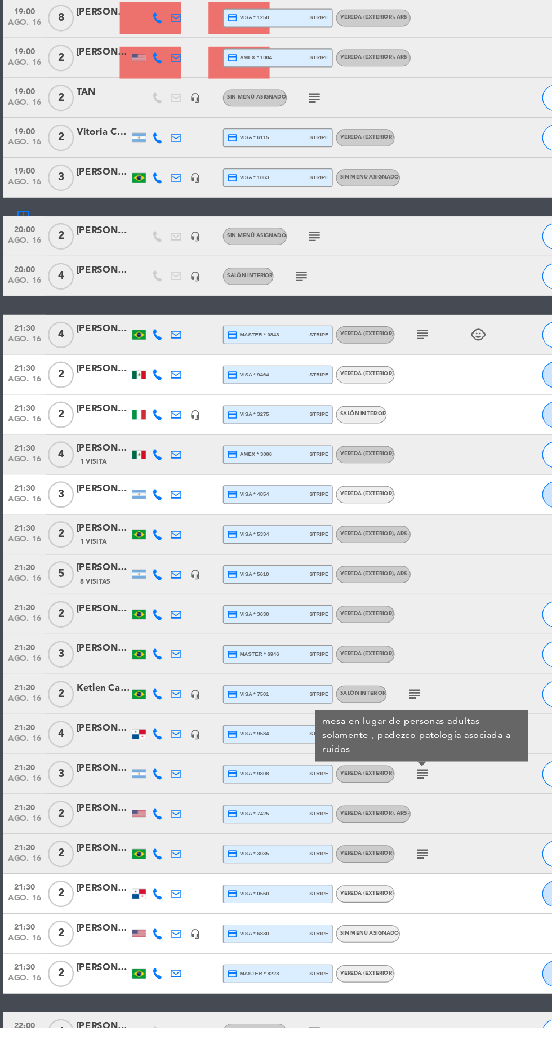
click at [356, 894] on icon "subject" at bounding box center [358, 893] width 14 height 14
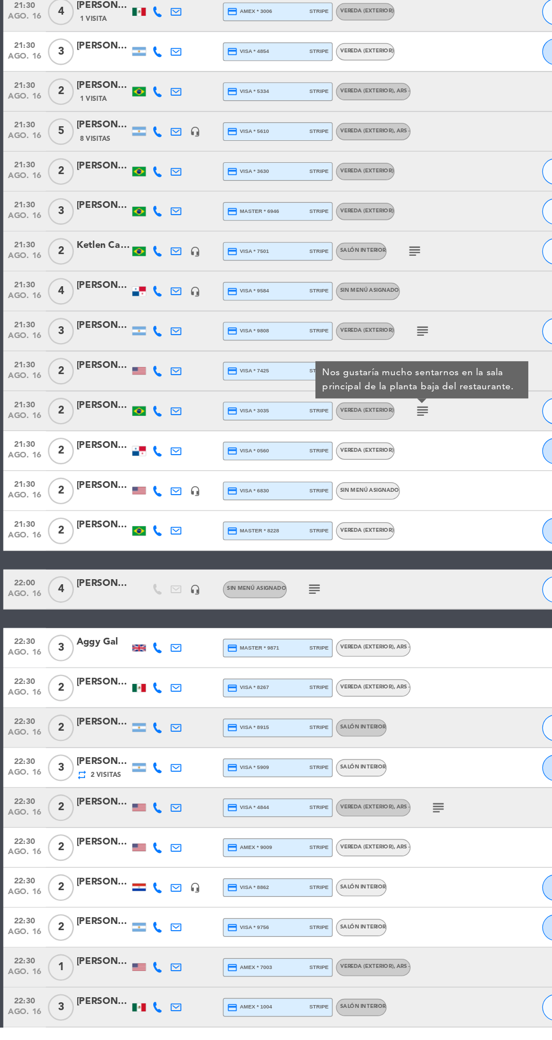
scroll to position [1789, 0]
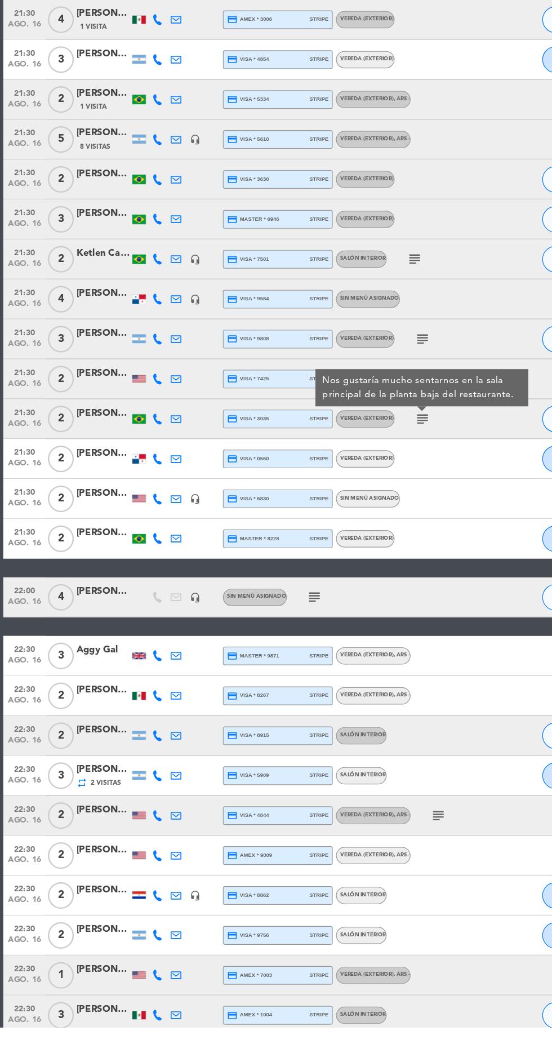
click at [269, 669] on icon "subject" at bounding box center [267, 676] width 14 height 14
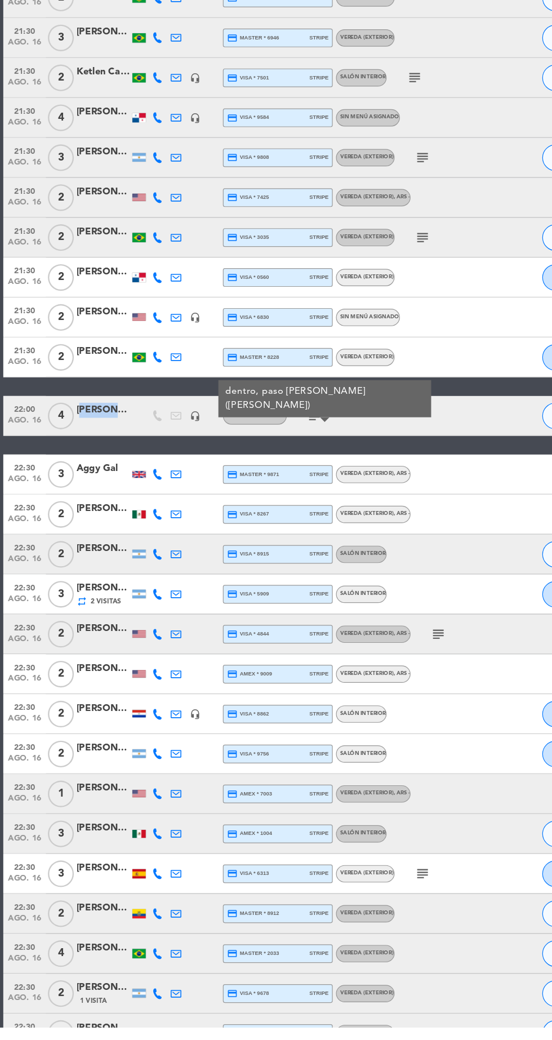
scroll to position [0, 6]
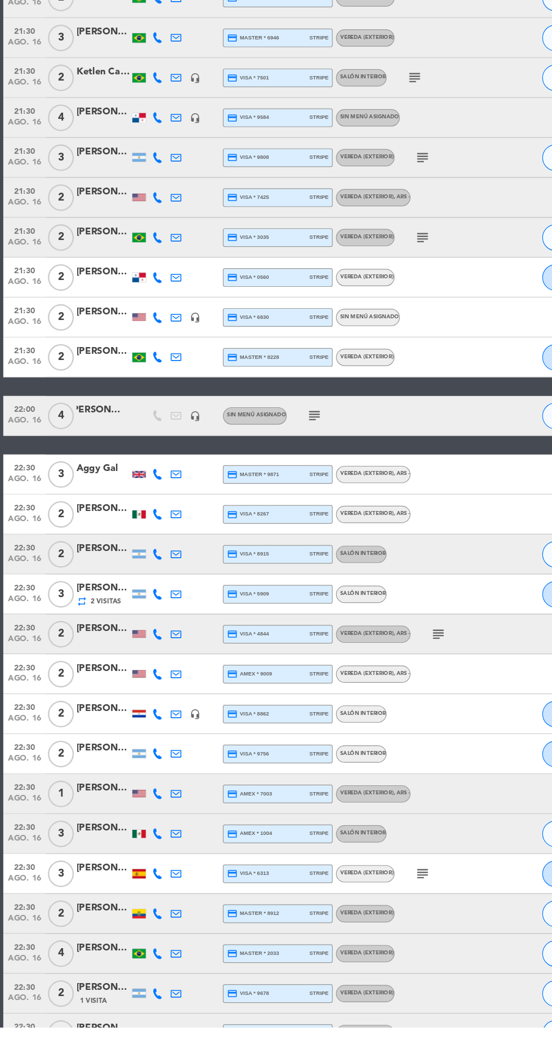
click at [375, 709] on icon "subject" at bounding box center [371, 708] width 14 height 14
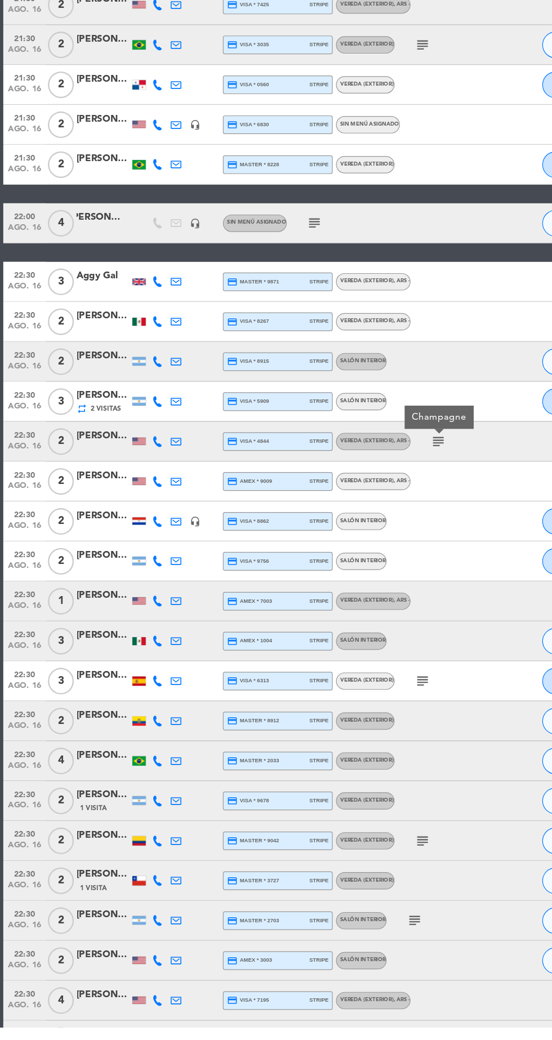
scroll to position [2121, 0]
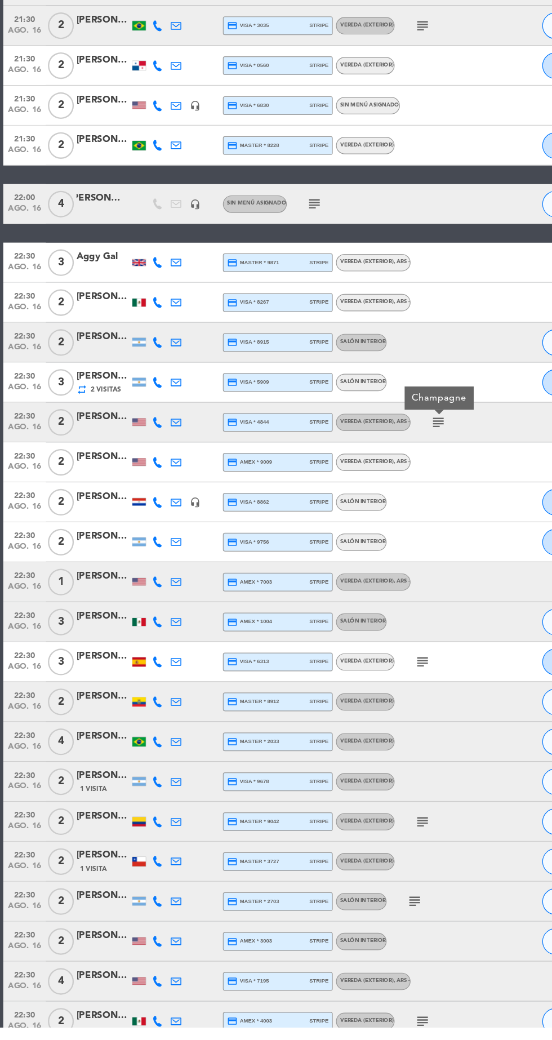
click at [361, 730] on icon "subject" at bounding box center [358, 731] width 14 height 14
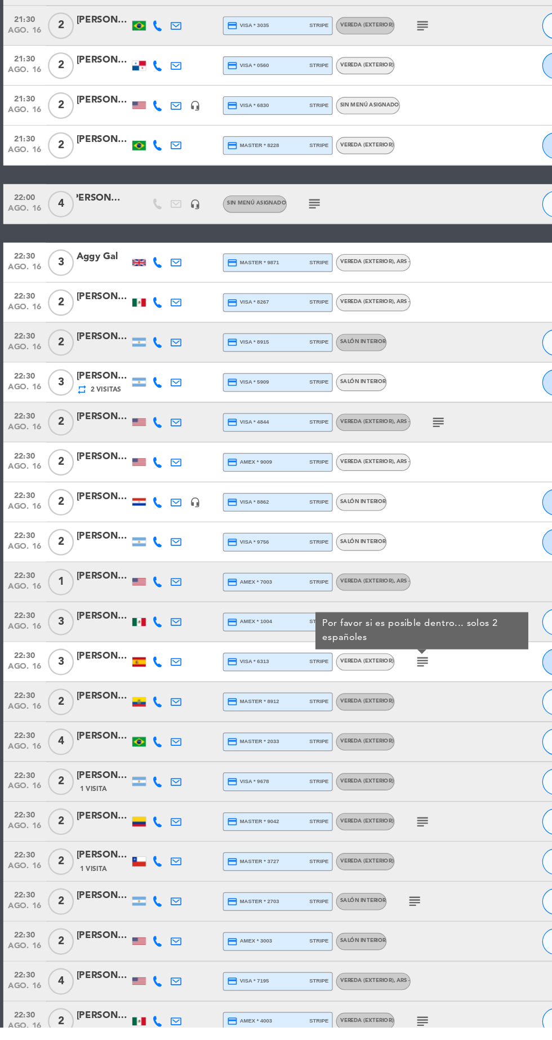
click at [355, 860] on icon "subject" at bounding box center [358, 866] width 14 height 14
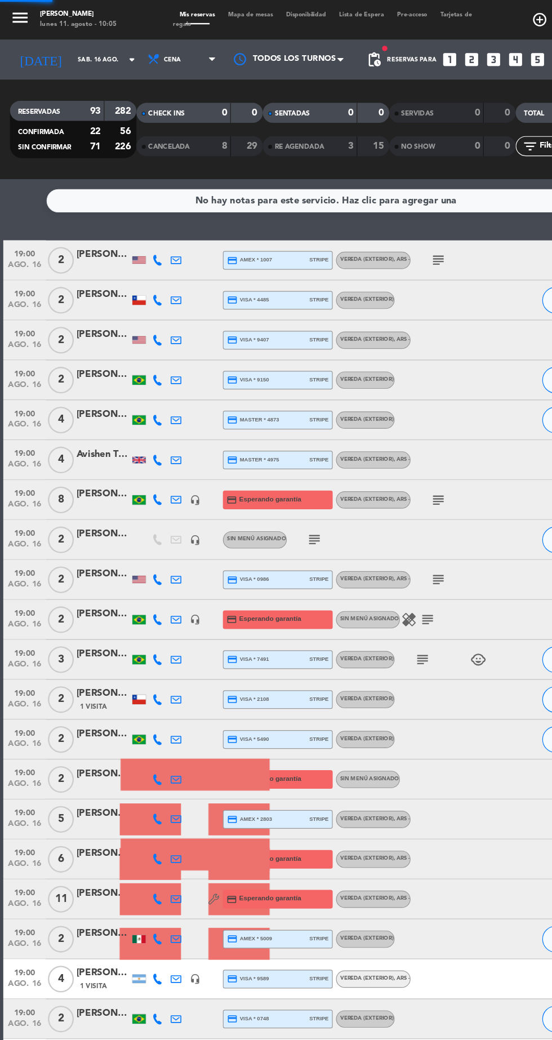
scroll to position [0, 0]
click at [155, 55] on span "Cena" at bounding box center [155, 50] width 68 height 25
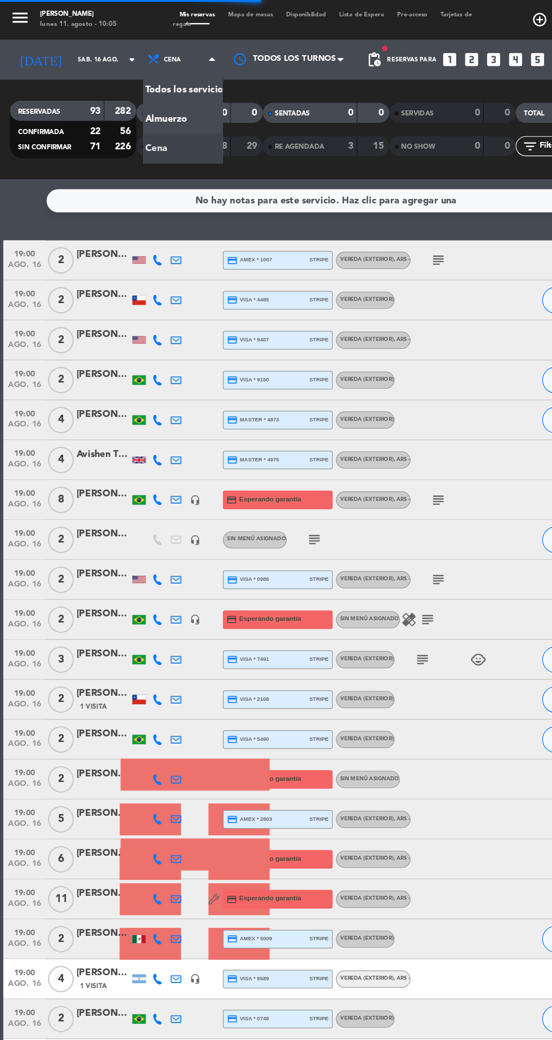
click at [171, 124] on div "menu [PERSON_NAME] [DATE] 11. agosto - 10:05 Mis reservas Mapa de mesas Disponi…" at bounding box center [276, 76] width 552 height 152
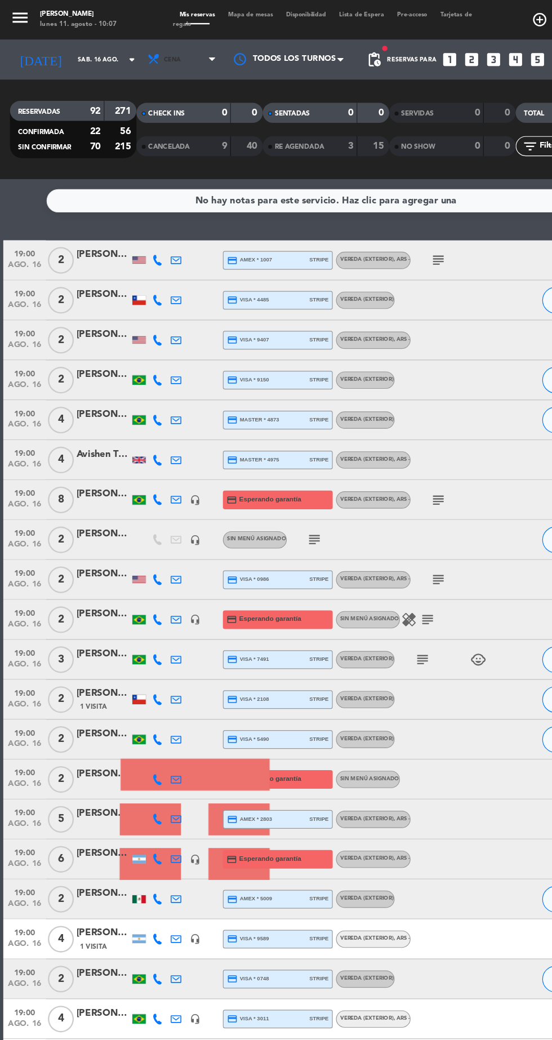
click at [170, 55] on span "Cena" at bounding box center [155, 50] width 68 height 25
click at [84, 51] on input "sáb. 16 ago." at bounding box center [95, 50] width 71 height 17
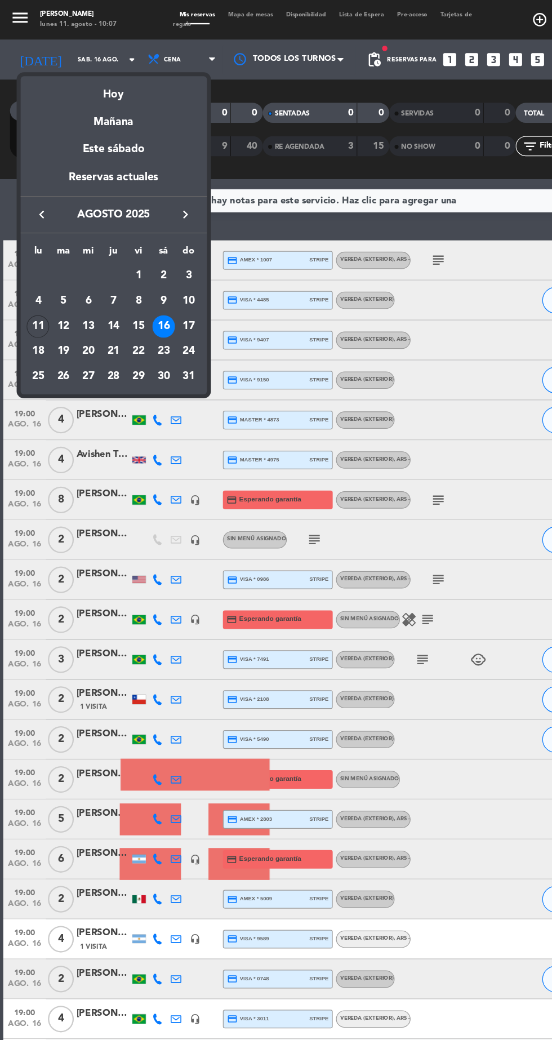
click at [171, 285] on div "lu ma mi ju vi sá do [DATE] 2 3 4 5 6 7 8 9 10 11 12 13 14 15 16 17 18 19 20 21…" at bounding box center [96, 266] width 158 height 136
click at [166, 273] on div "17" at bounding box center [159, 276] width 19 height 19
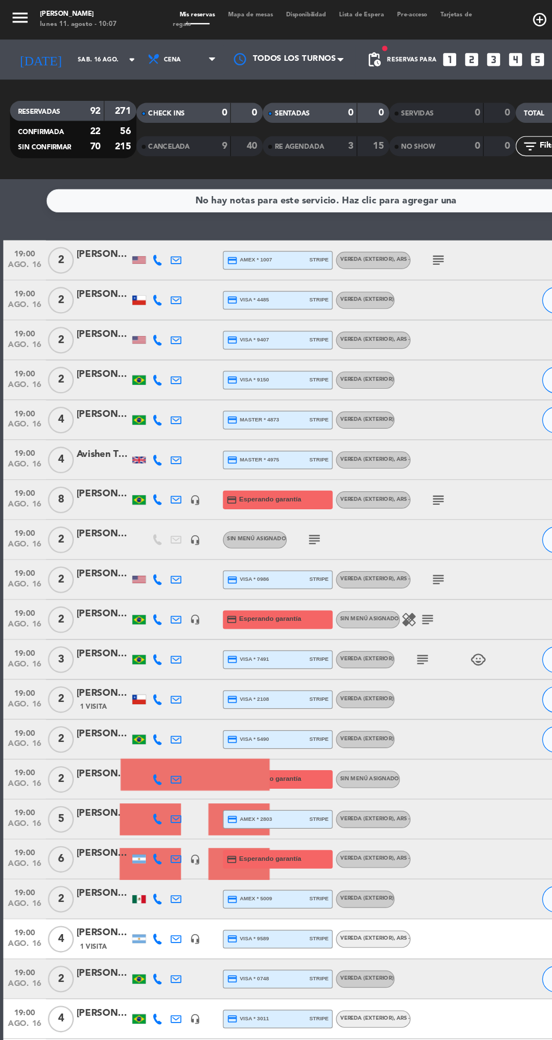
type input "dom. 17 ago."
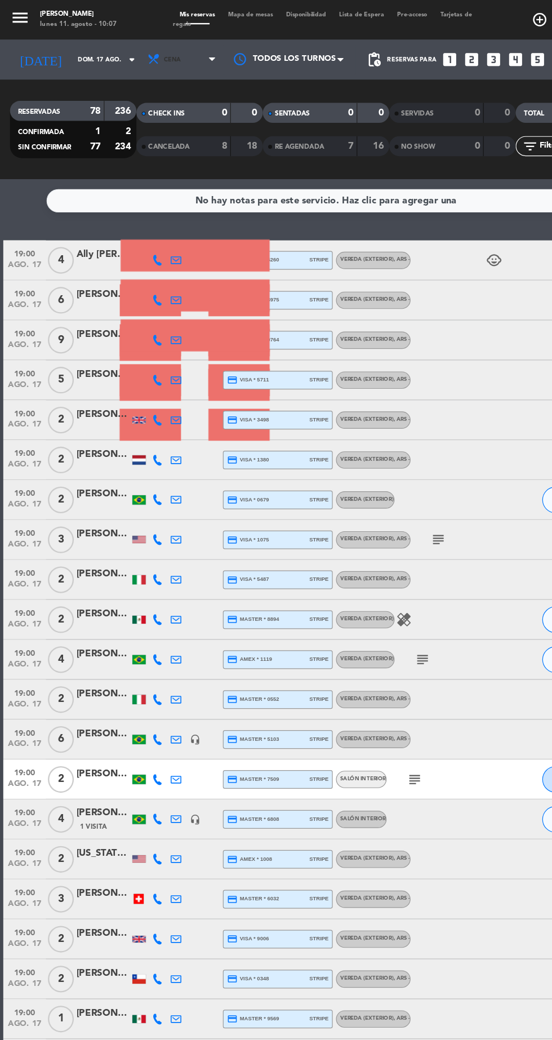
click at [173, 53] on span "Cena" at bounding box center [155, 50] width 68 height 25
click at [189, 96] on ul "Todos los servicios Almuerzo Cena" at bounding box center [155, 100] width 68 height 75
click at [159, 101] on div "menu [PERSON_NAME] [DATE] 11. agosto - 10:07 Mis reservas Mapa de mesas Disponi…" at bounding box center [276, 76] width 552 height 152
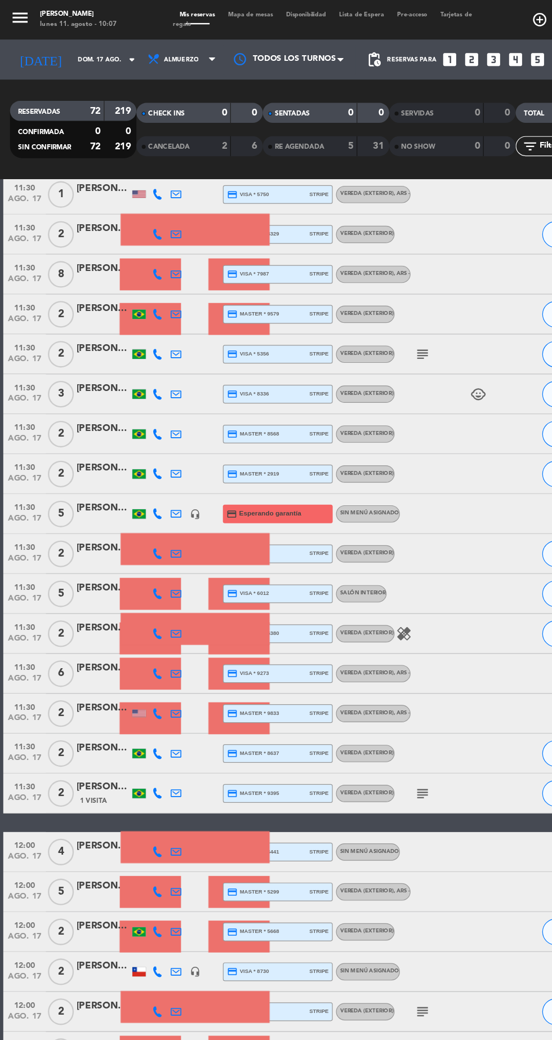
click at [362, 666] on icon "subject" at bounding box center [358, 672] width 14 height 14
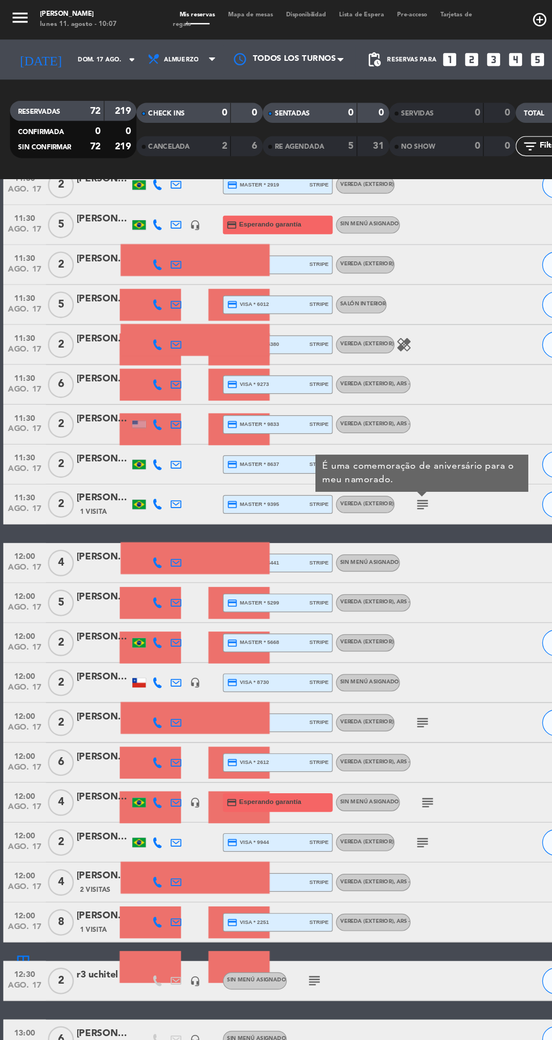
scroll to position [538, 0]
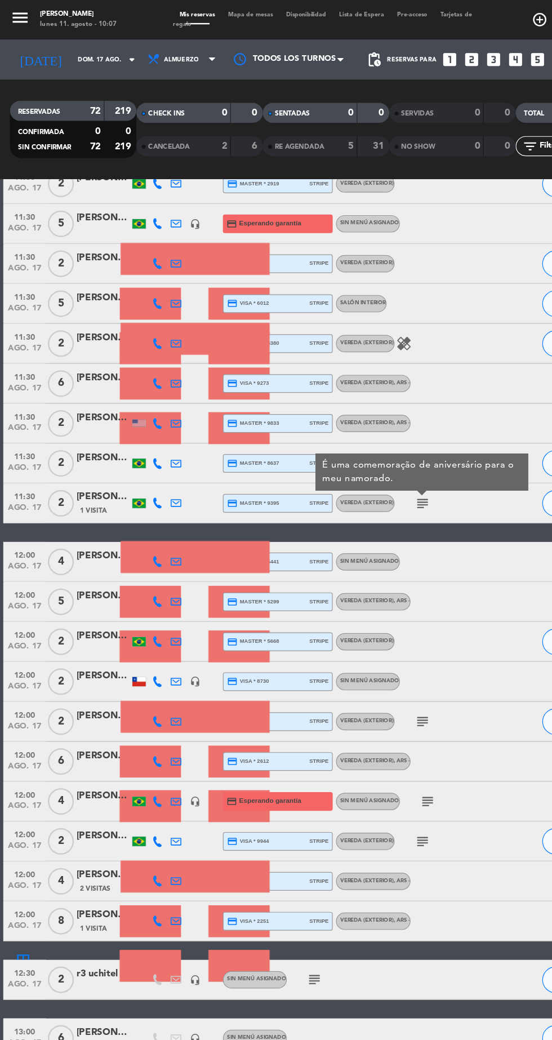
click at [358, 614] on icon "subject" at bounding box center [358, 611] width 14 height 14
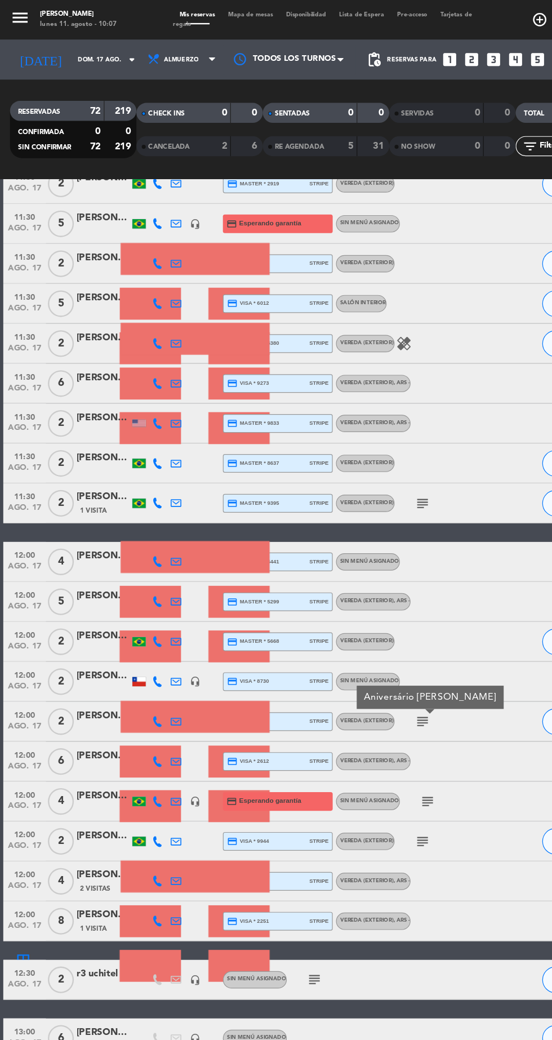
click at [362, 679] on icon "subject" at bounding box center [362, 679] width 14 height 14
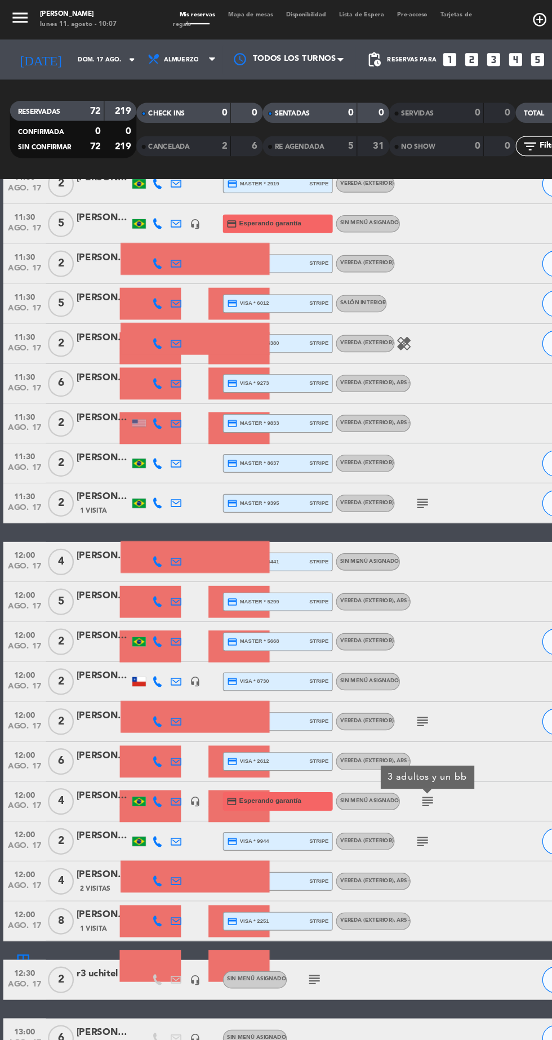
click at [356, 716] on icon "subject" at bounding box center [358, 713] width 14 height 14
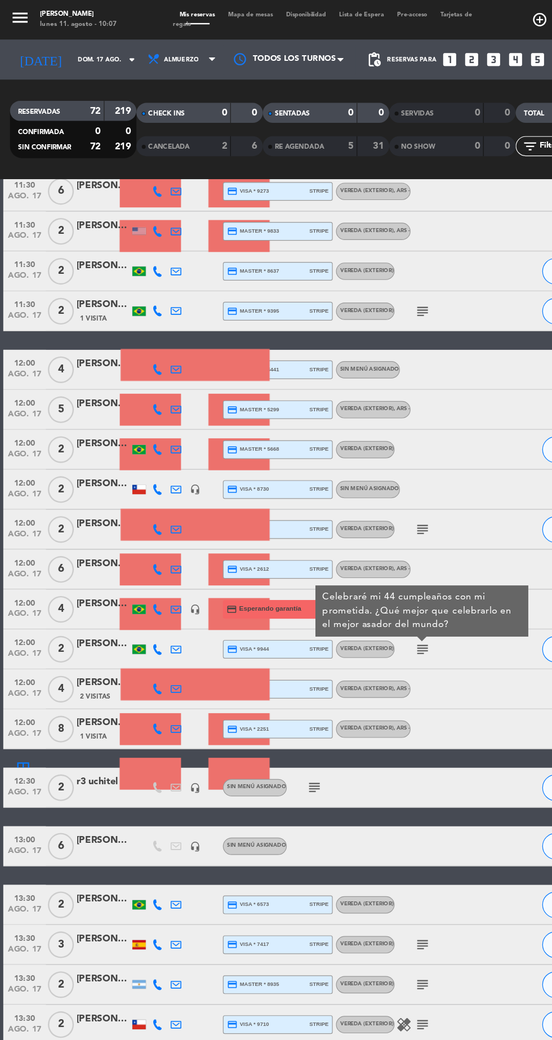
click at [265, 668] on icon "subject" at bounding box center [267, 667] width 14 height 14
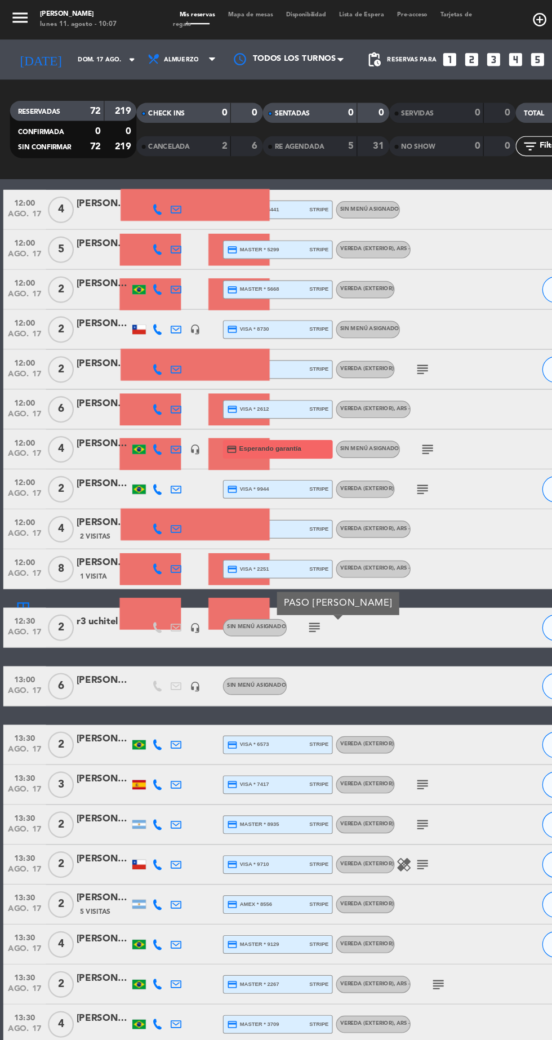
scroll to position [844, 0]
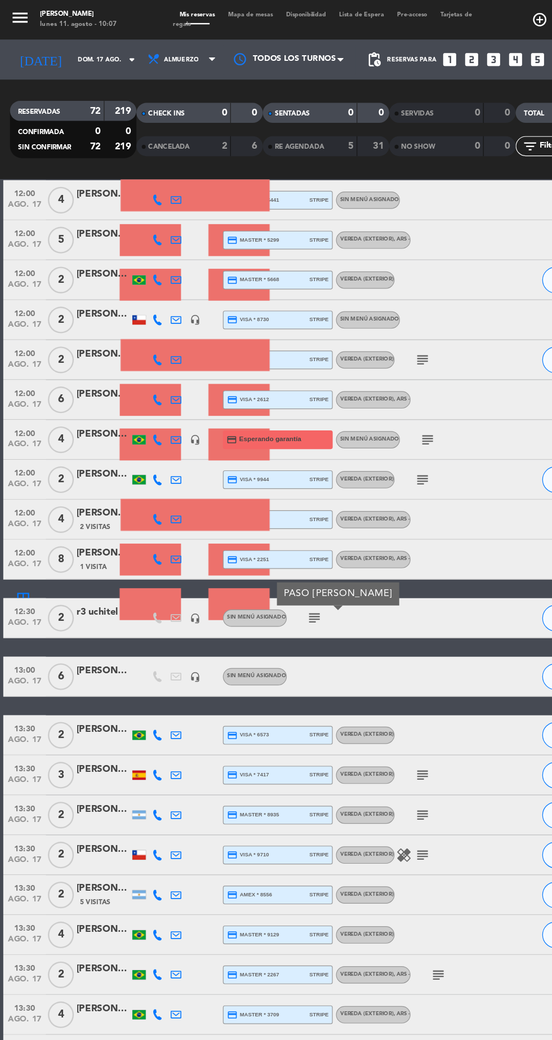
click at [363, 649] on icon "subject" at bounding box center [358, 656] width 14 height 14
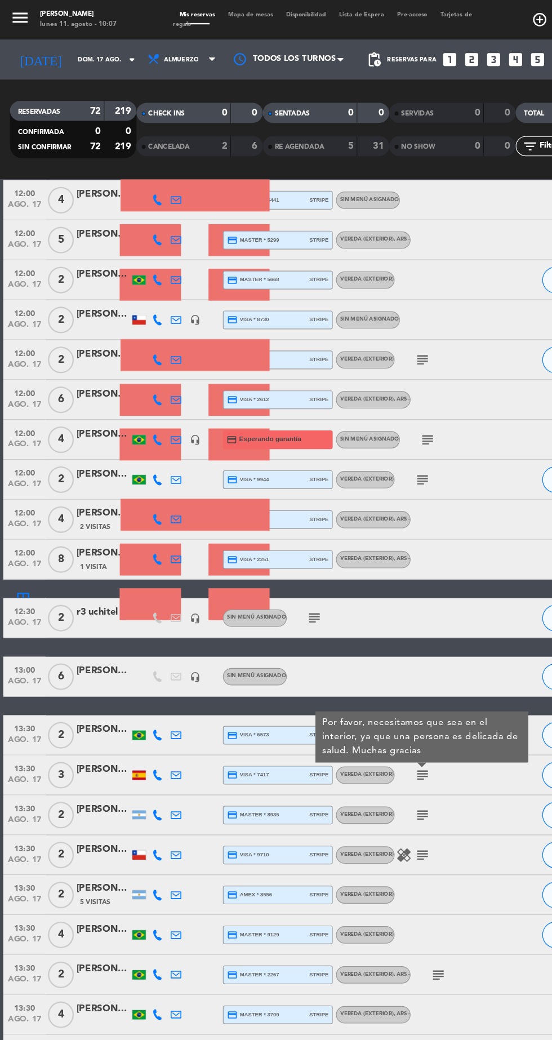
click at [359, 689] on icon "subject" at bounding box center [358, 690] width 14 height 14
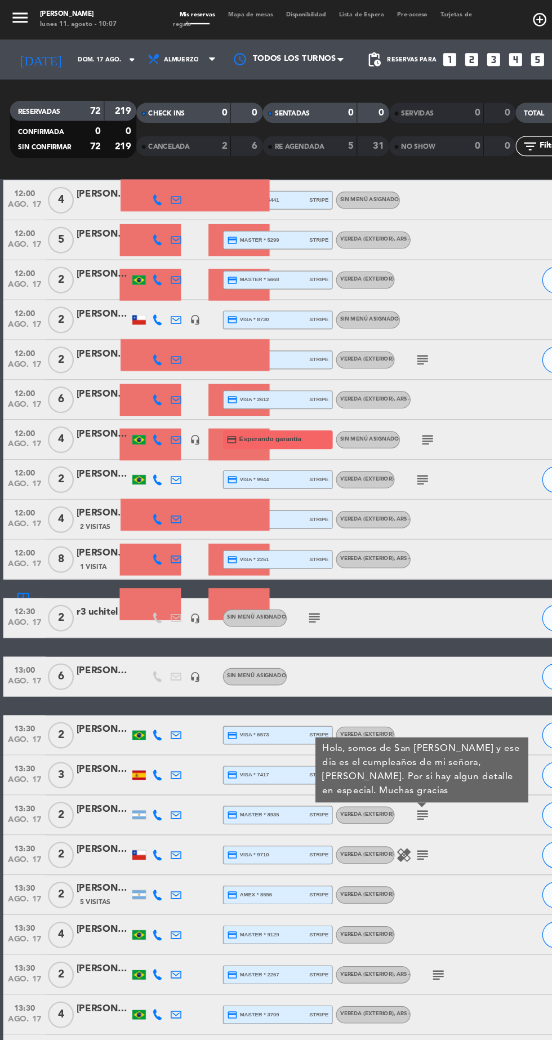
click at [351, 741] on div at bounding box center [381, 757] width 95 height 33
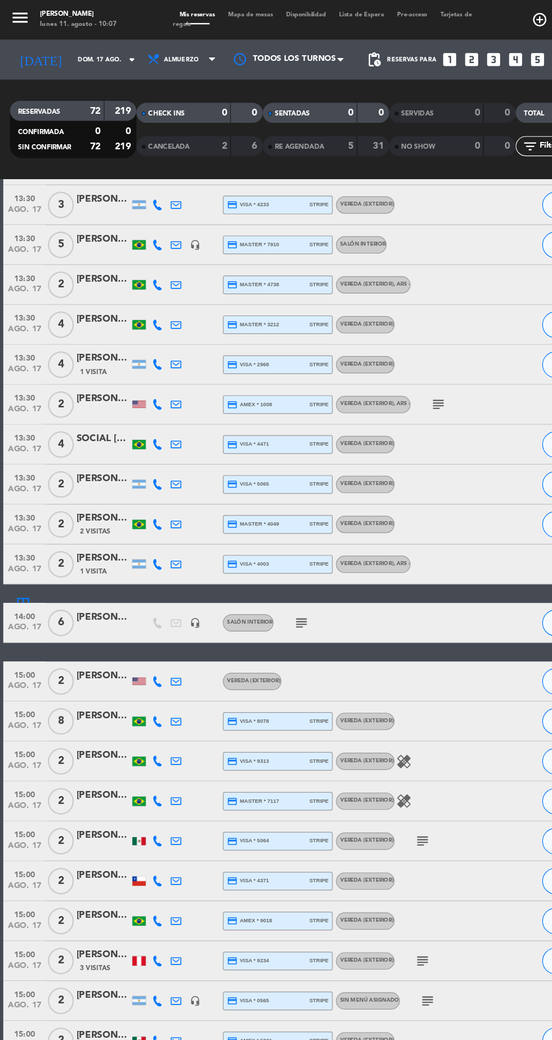
scroll to position [1628, 0]
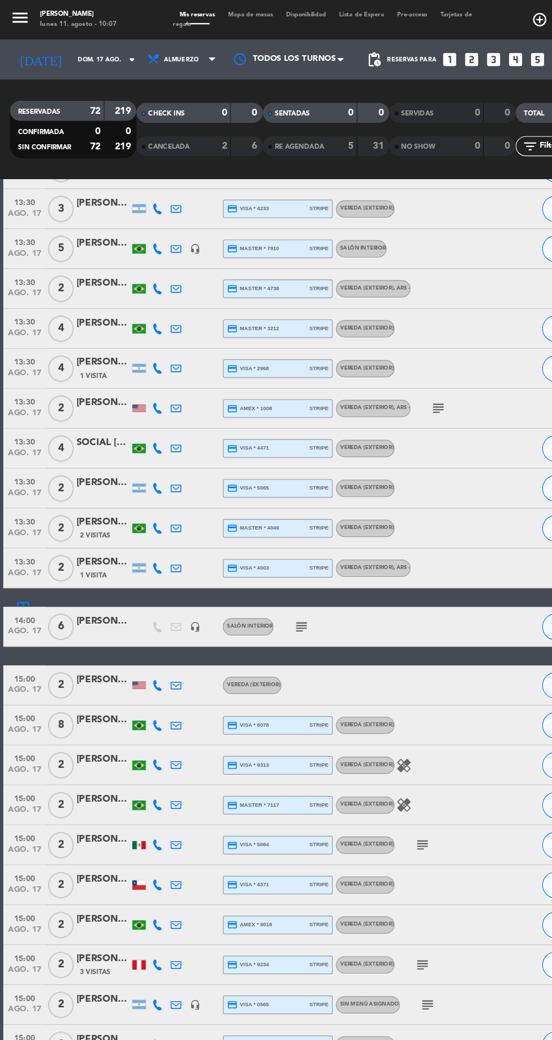
click at [256, 533] on icon "subject" at bounding box center [255, 531] width 14 height 14
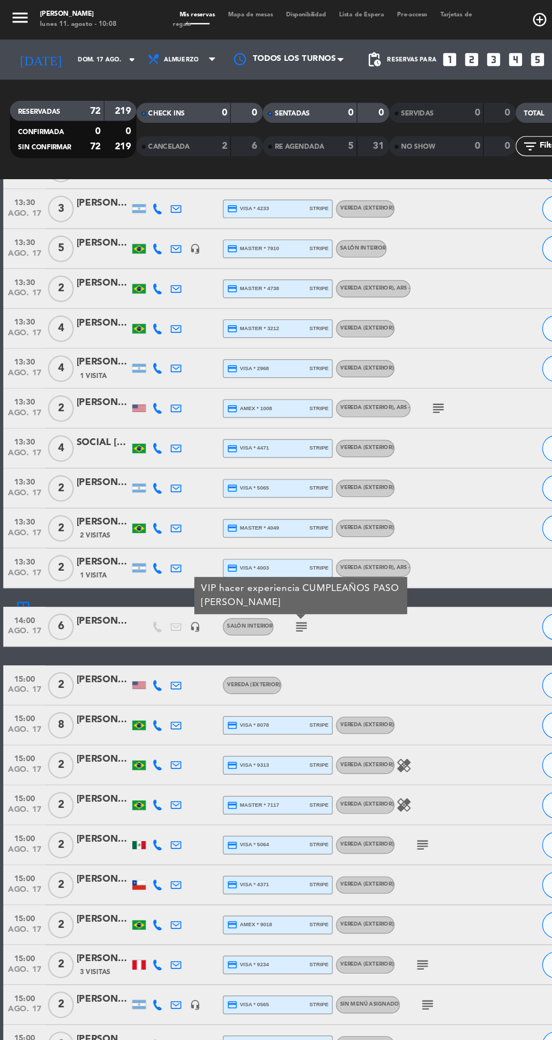
click at [359, 715] on icon "subject" at bounding box center [358, 715] width 14 height 14
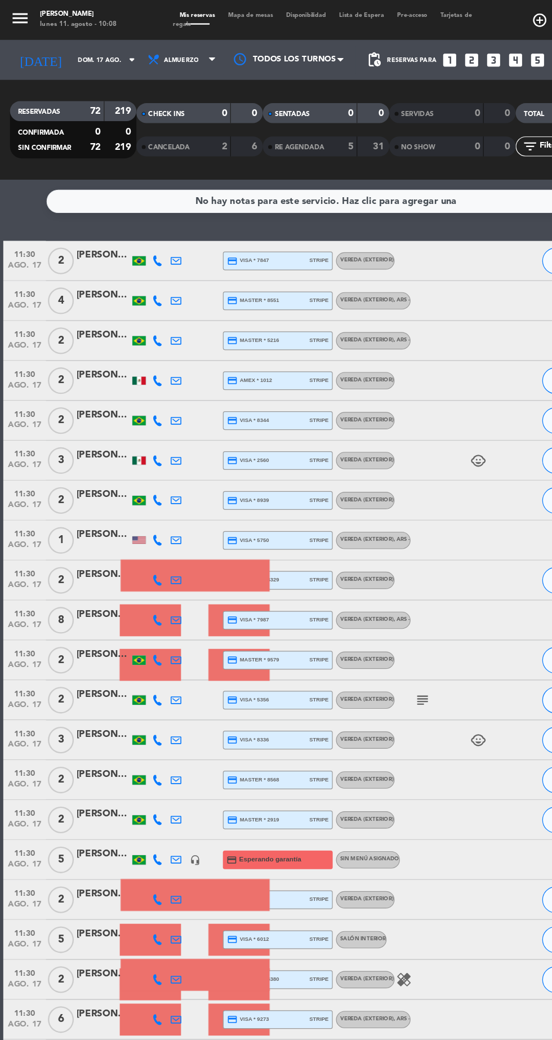
scroll to position [0, 0]
click at [173, 54] on span "Almuerzo" at bounding box center [155, 50] width 68 height 25
click at [168, 128] on div "menu [PERSON_NAME] [DATE] 11. agosto - 10:08 Mis reservas Mapa de mesas Disponi…" at bounding box center [276, 76] width 552 height 152
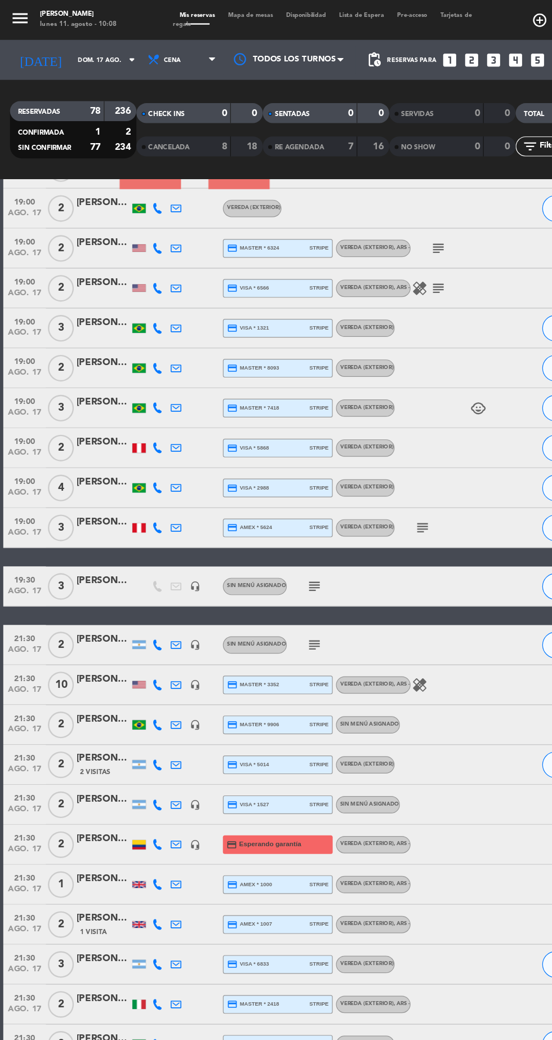
scroll to position [1171, 0]
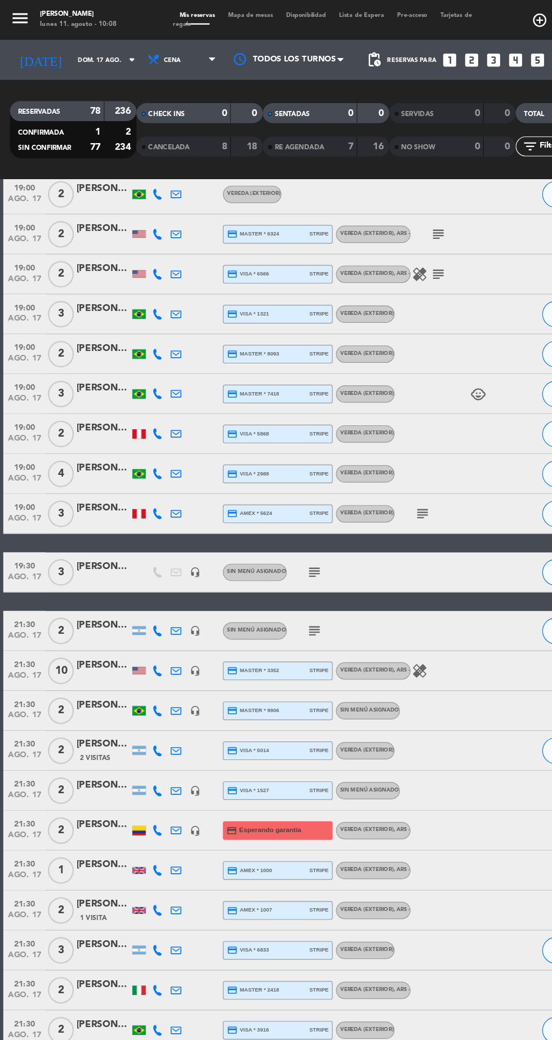
click at [270, 488] on icon "subject" at bounding box center [267, 485] width 14 height 14
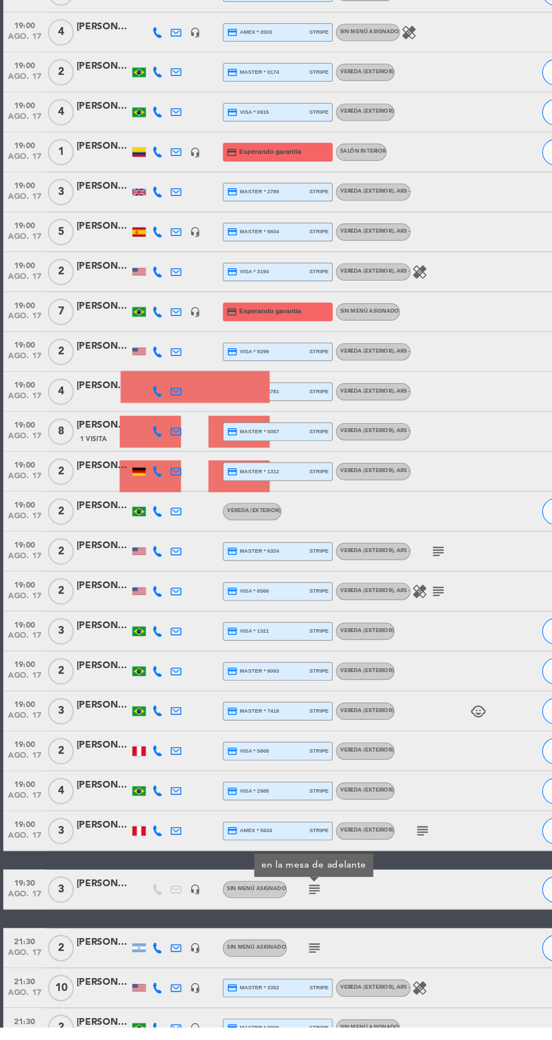
scroll to position [732, 0]
